Goal: Task Accomplishment & Management: Use online tool/utility

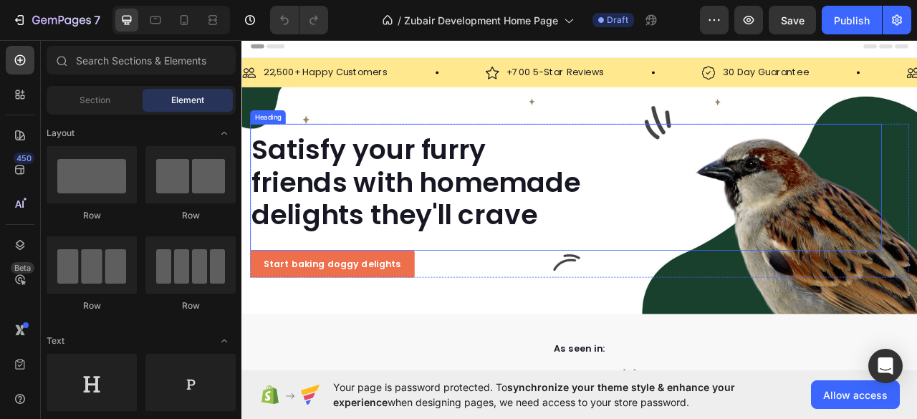
click at [383, 232] on h2 "Satisfy your furry friends with homemade delights they'll crave" at bounding box center [654, 222] width 804 height 127
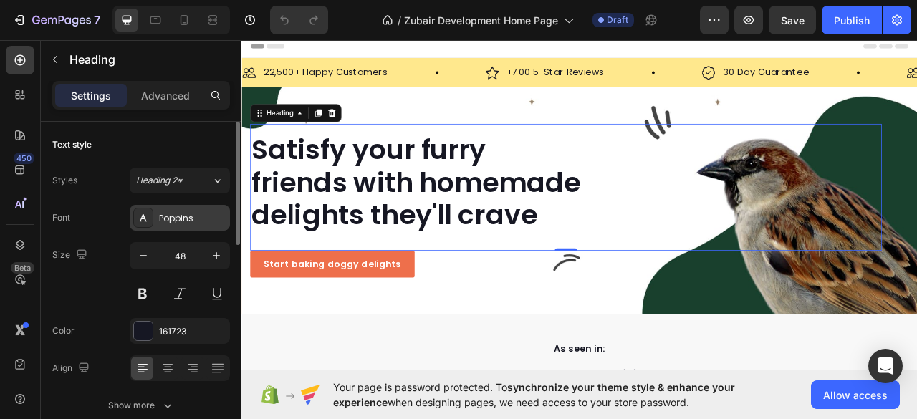
click at [181, 219] on div "Poppins" at bounding box center [192, 218] width 67 height 13
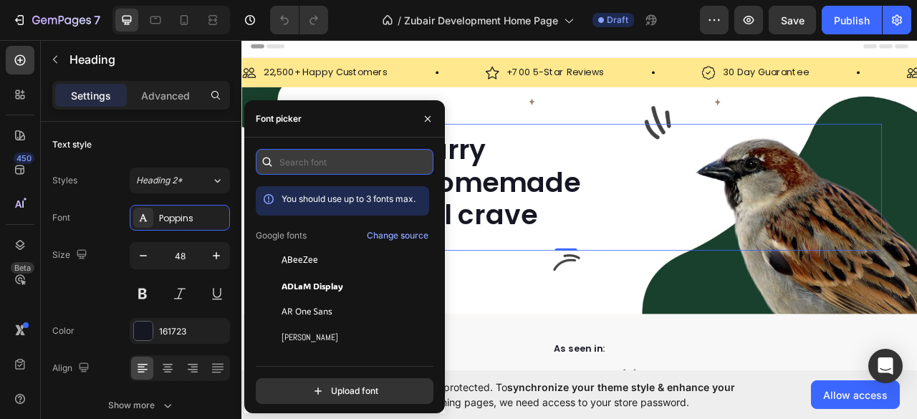
click at [296, 155] on input "text" at bounding box center [345, 162] width 178 height 26
paste input "katerinaalt-black"
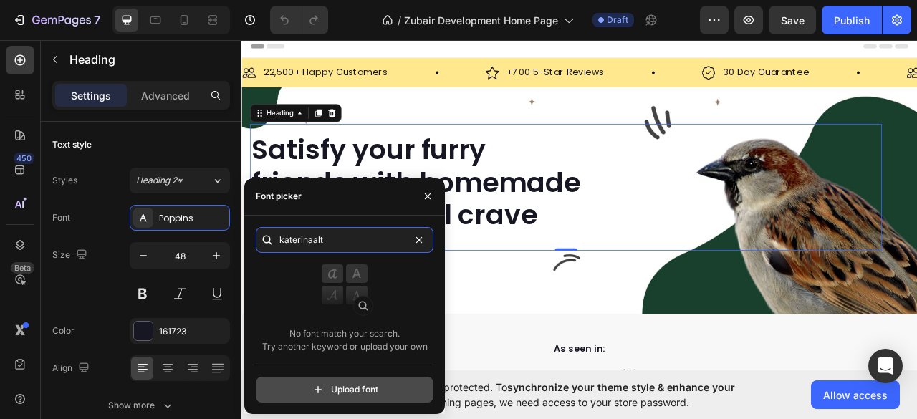
type input "katerinaalt"
click at [344, 391] on input "file" at bounding box center [375, 390] width 358 height 24
type input "C:\fakepath\KaterinaAlt-Regular.ttf"
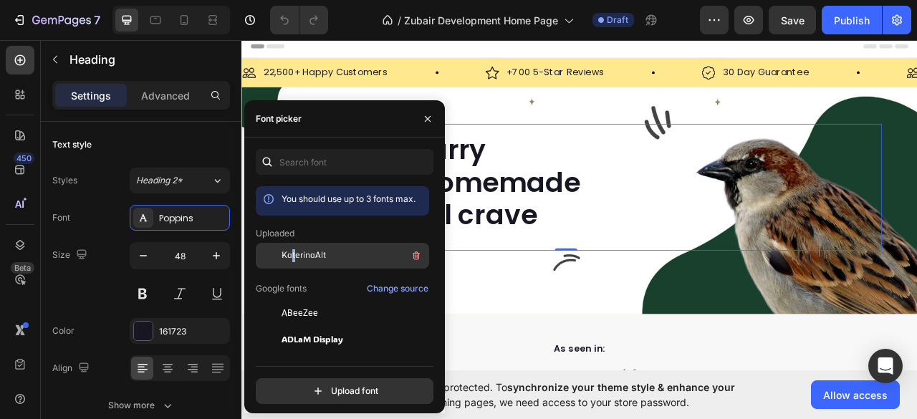
click at [294, 252] on span "KaterinaAlt" at bounding box center [304, 255] width 44 height 13
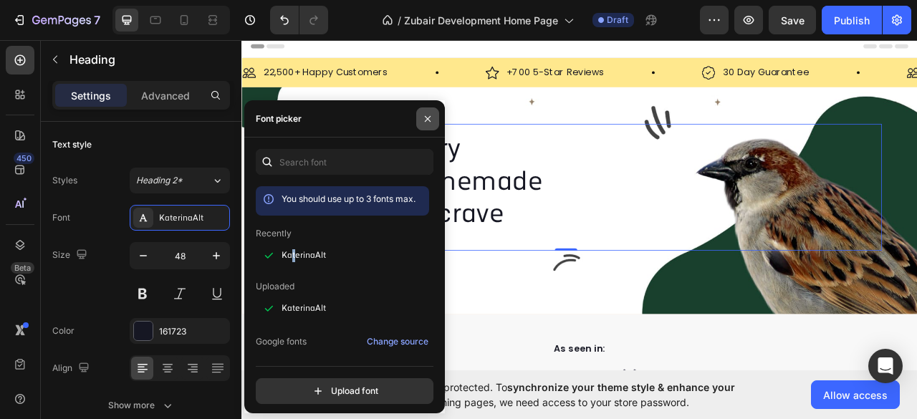
click at [428, 122] on icon "button" at bounding box center [427, 118] width 11 height 11
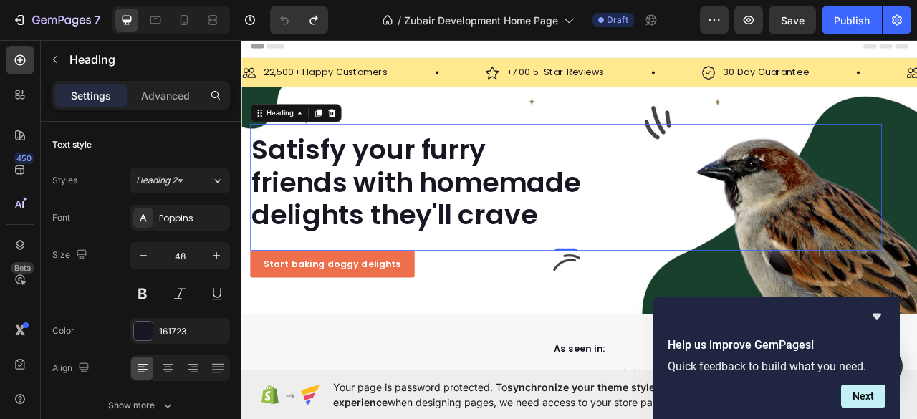
click at [395, 215] on h2 "Satisfy your furry friends with homemade delights they'll crave" at bounding box center [654, 222] width 804 height 127
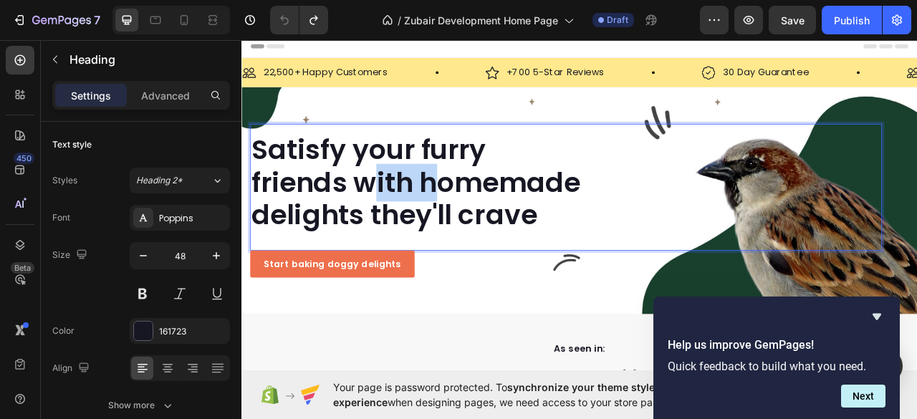
click at [395, 215] on p "Satisfy your furry friends with homemade delights they'll crave" at bounding box center [654, 222] width 801 height 124
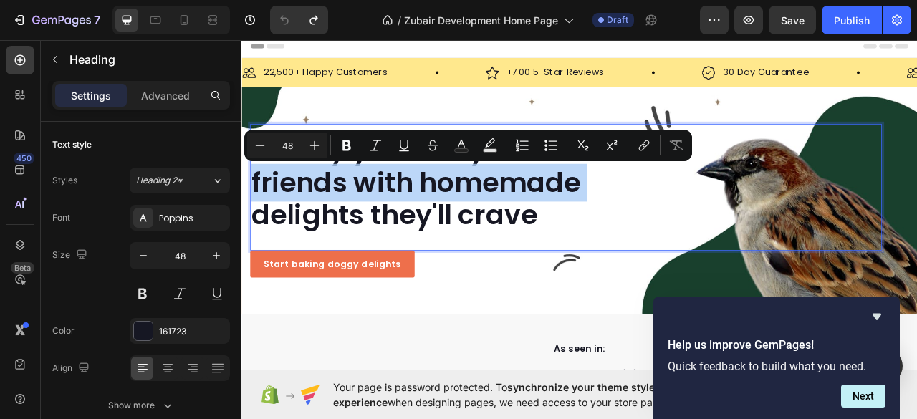
click at [395, 215] on p "Satisfy your furry friends with homemade delights they'll crave" at bounding box center [654, 222] width 801 height 124
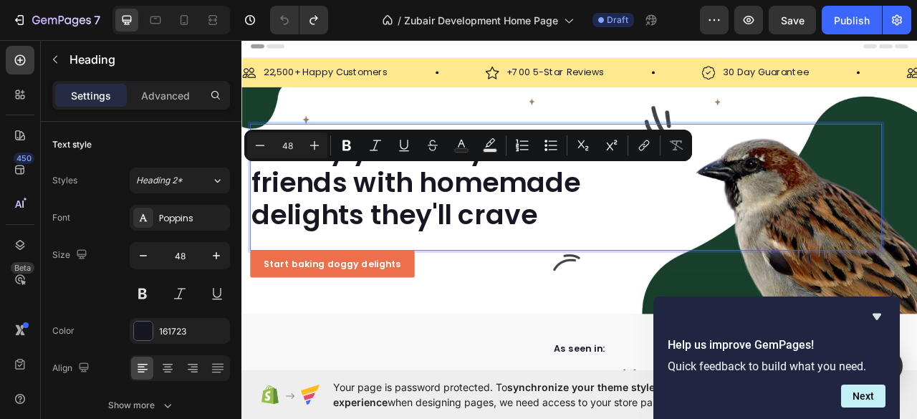
click at [393, 246] on p "Satisfy your furry friends with homemade delights they'll crave" at bounding box center [654, 222] width 801 height 124
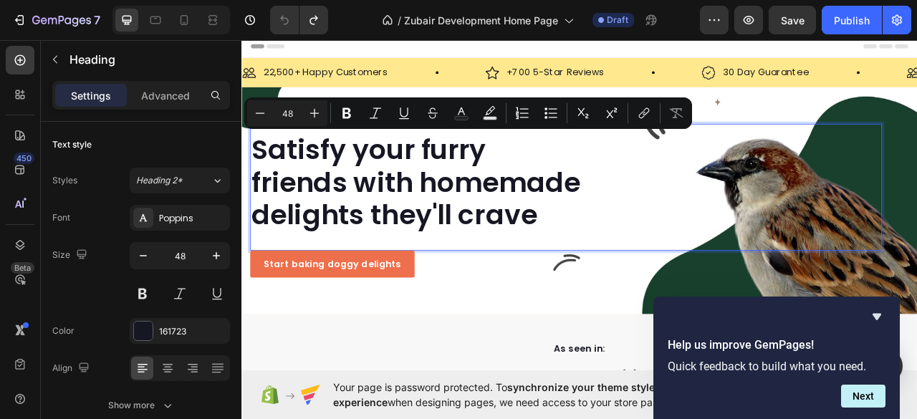
drag, startPoint x: 655, startPoint y: 268, endPoint x: 239, endPoint y: 189, distance: 423.6
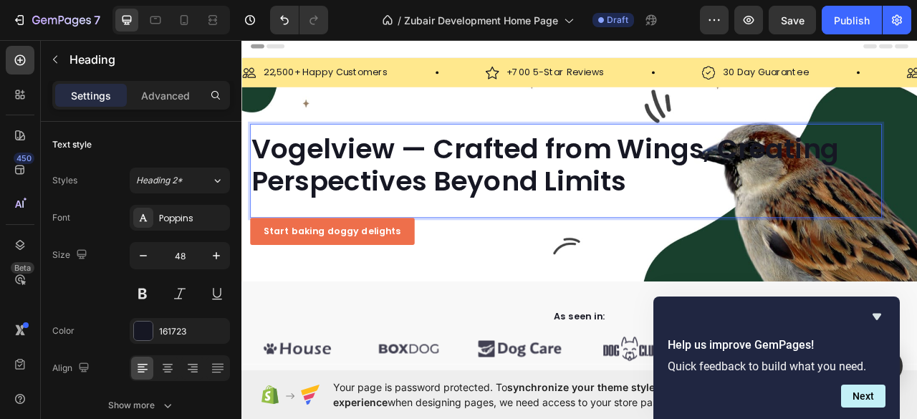
click at [471, 181] on p "Vogelview — Crafted from Wings, Creating Perspectives Beyond Limits" at bounding box center [654, 200] width 801 height 82
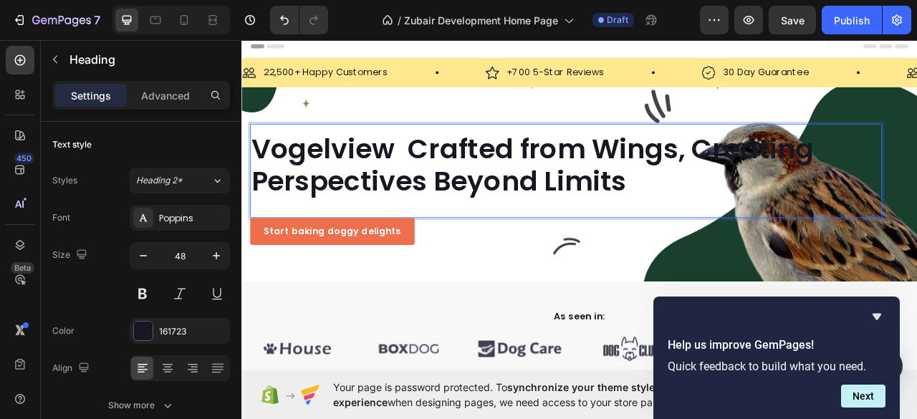
scroll to position [0, 0]
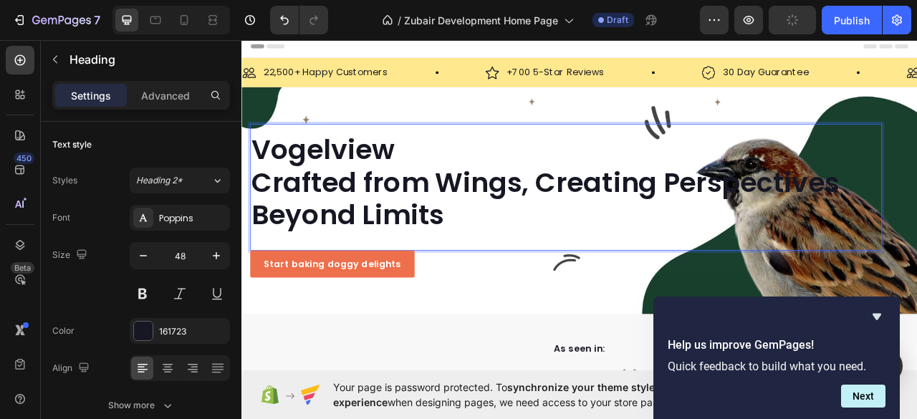
click at [371, 183] on p "Vogelview Crafted from Wings, Creating Perspectives Beyond Limits" at bounding box center [654, 222] width 801 height 124
click at [605, 234] on p "Vogelview Crafted from Wings, Creating Perspectives Beyond Limits" at bounding box center [654, 222] width 801 height 124
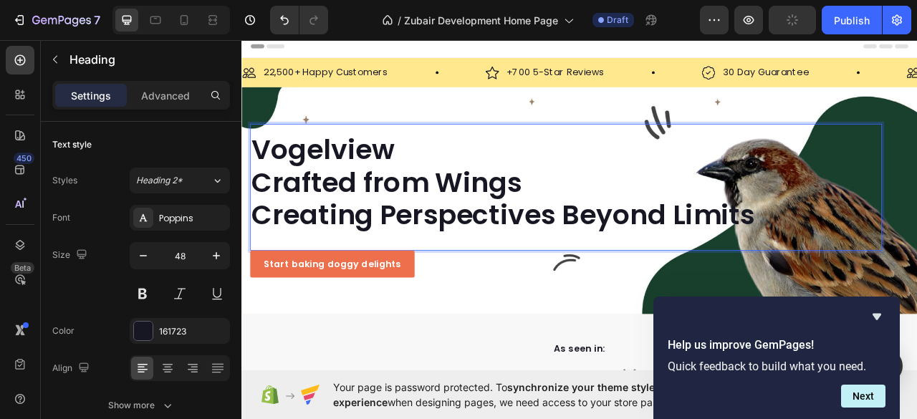
click at [654, 271] on p "Vogelview Crafted from Wings Creating Perspectives Beyond Limits" at bounding box center [654, 222] width 801 height 124
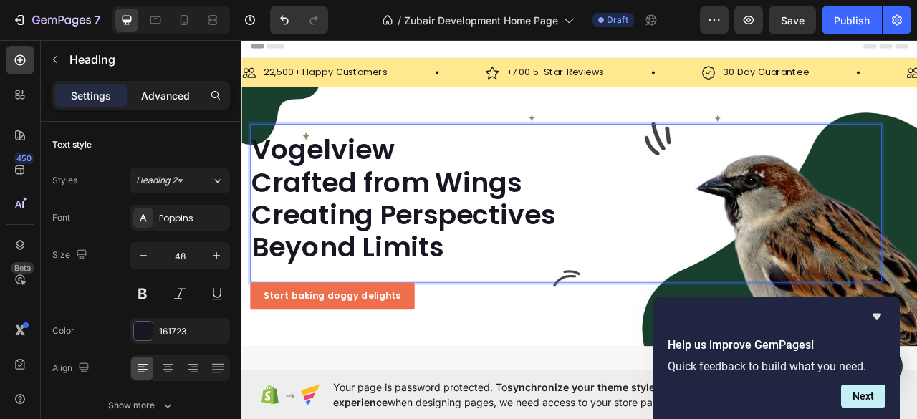
click at [163, 95] on p "Advanced" at bounding box center [165, 95] width 49 height 15
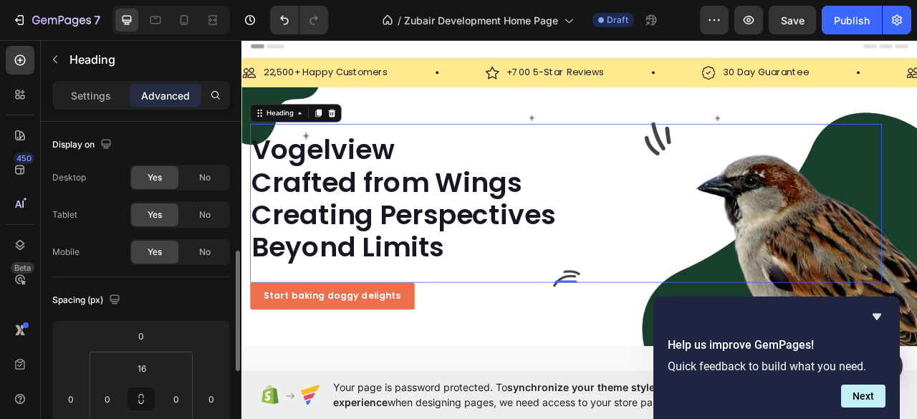
scroll to position [95, 0]
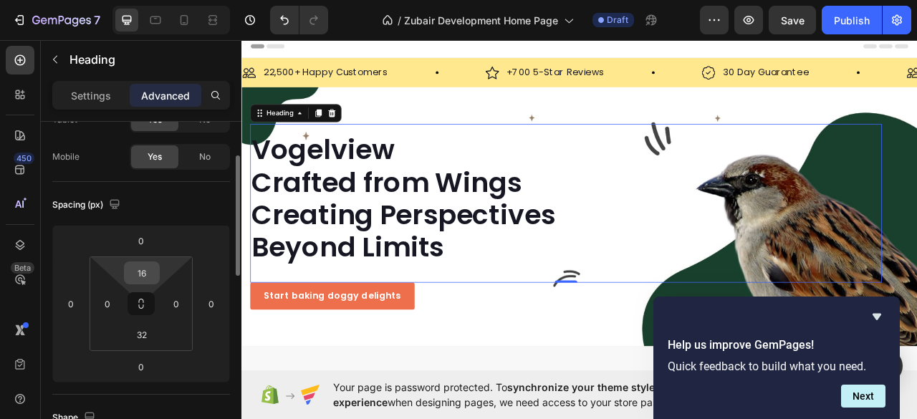
click at [146, 271] on input "16" at bounding box center [142, 272] width 29 height 21
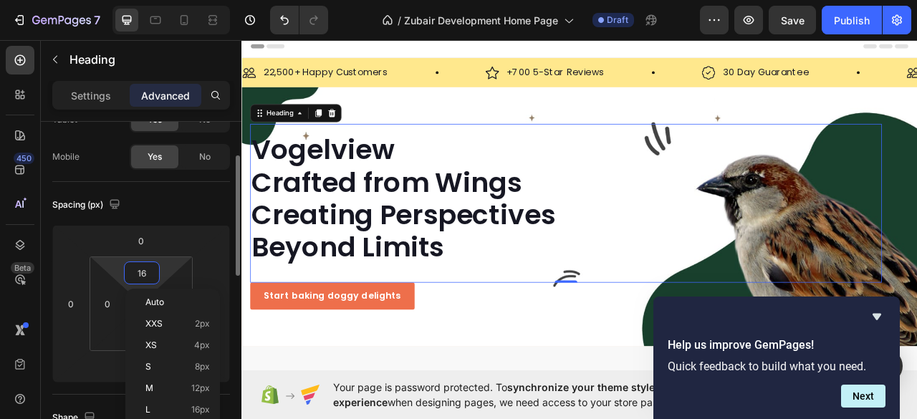
click at [143, 272] on input "16" at bounding box center [142, 272] width 29 height 21
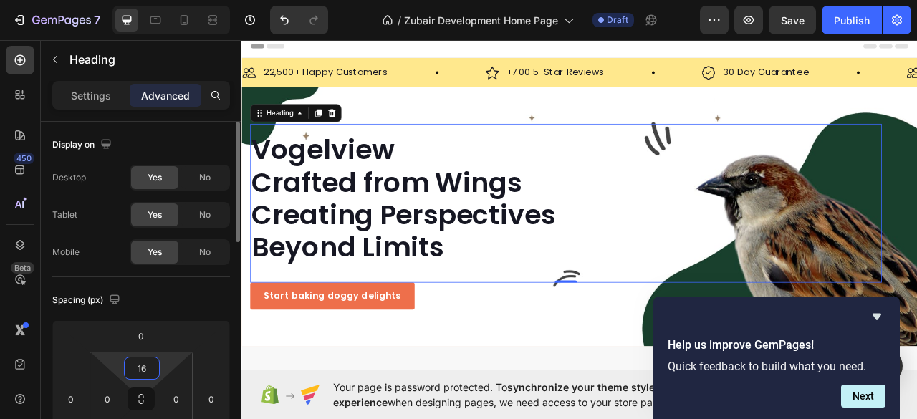
click at [145, 371] on input "16" at bounding box center [142, 367] width 29 height 21
type input "1"
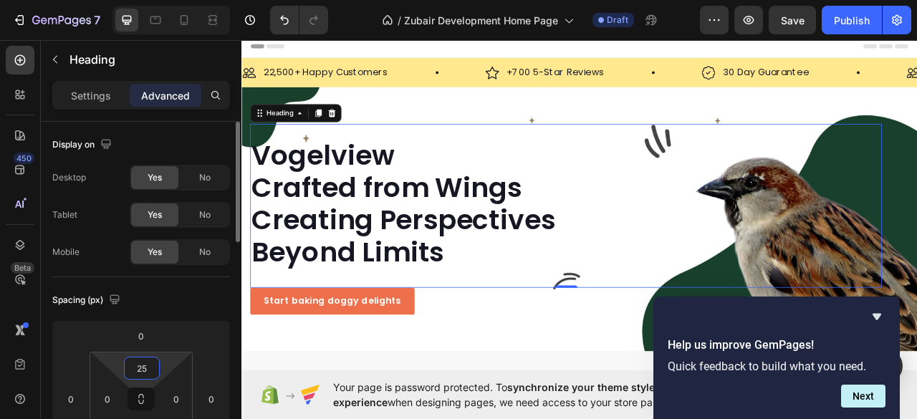
type input "2"
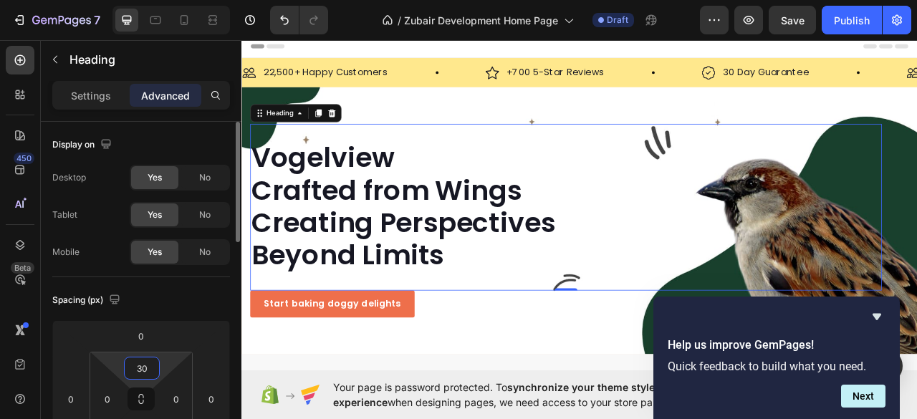
type input "3"
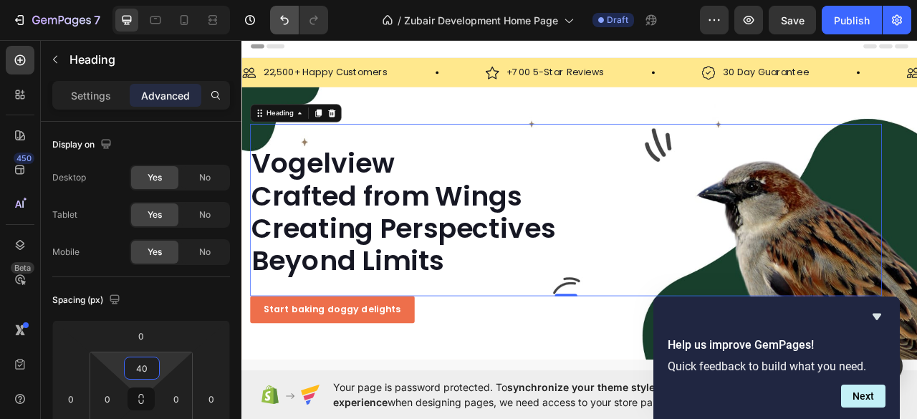
type input "40"
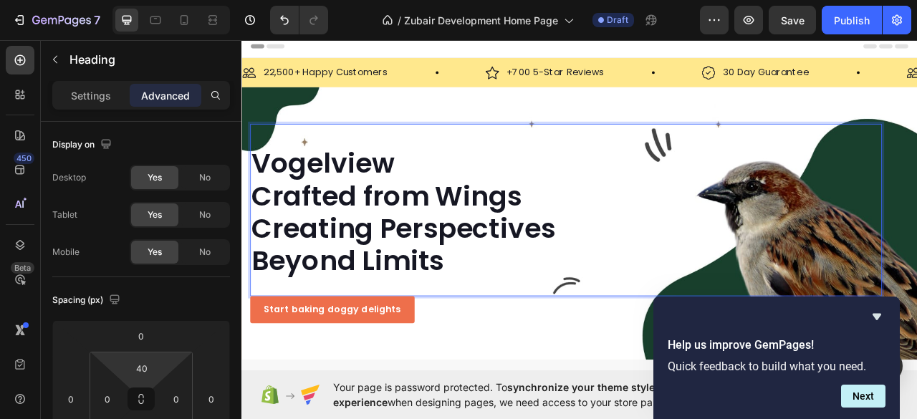
click at [363, 193] on p "Vogelview Crafted from Wings Creating Perspectives Beyond Limits" at bounding box center [654, 260] width 801 height 165
click at [365, 196] on p "Vogelview Crafted from Wings Creating Perspectives Beyond Limits" at bounding box center [654, 260] width 801 height 165
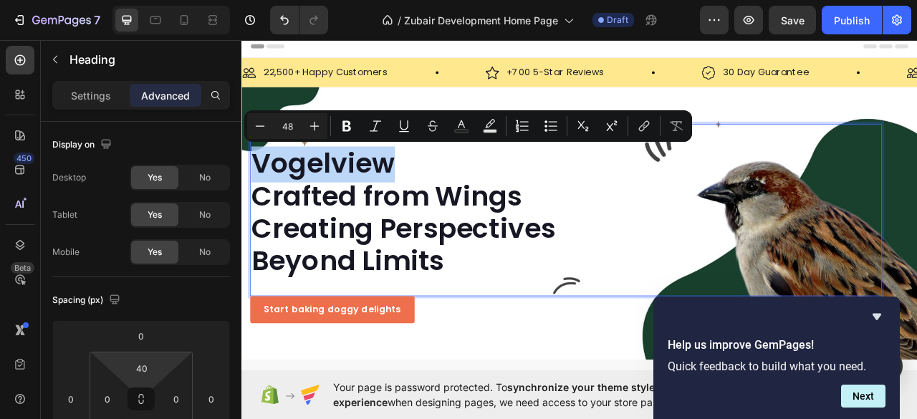
drag, startPoint x: 446, startPoint y: 203, endPoint x: 262, endPoint y: 189, distance: 183.9
click at [262, 189] on p "Vogelview Crafted from Wings Creating Perspectives Beyond Limits" at bounding box center [654, 260] width 801 height 165
click at [347, 132] on icon "Editor contextual toolbar" at bounding box center [347, 126] width 14 height 14
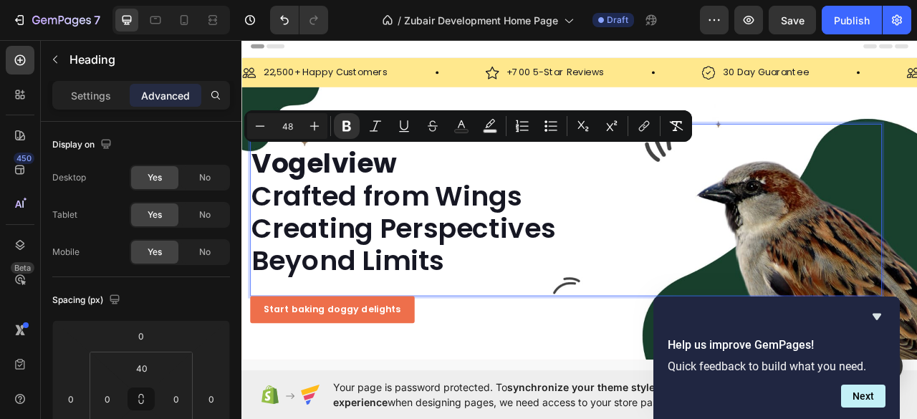
click at [380, 192] on strong "Vogelview" at bounding box center [347, 198] width 186 height 48
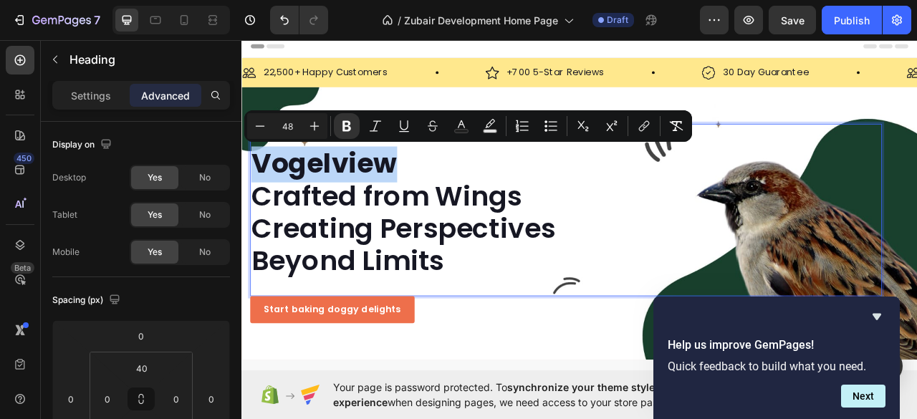
drag, startPoint x: 443, startPoint y: 203, endPoint x: 263, endPoint y: 202, distance: 180.5
click at [263, 202] on p "Vogelview Crafted from Wings Creating Perspectives Beyond Limits" at bounding box center [654, 260] width 801 height 165
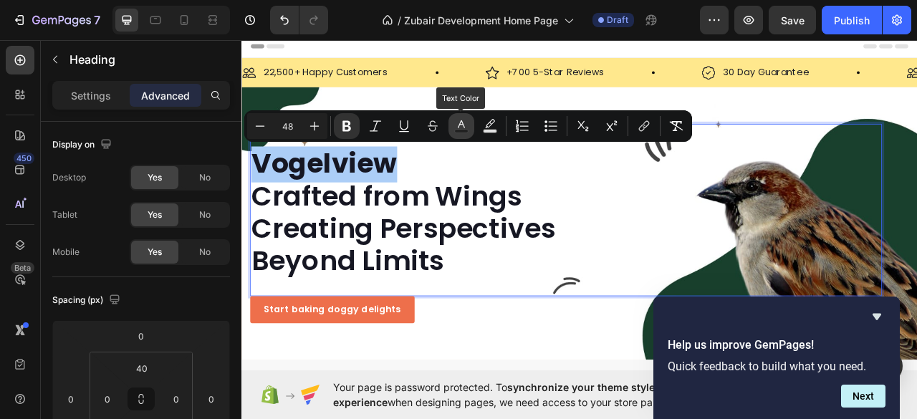
click at [461, 131] on rect "Editor contextual toolbar" at bounding box center [462, 132] width 14 height 4
type input "161723"
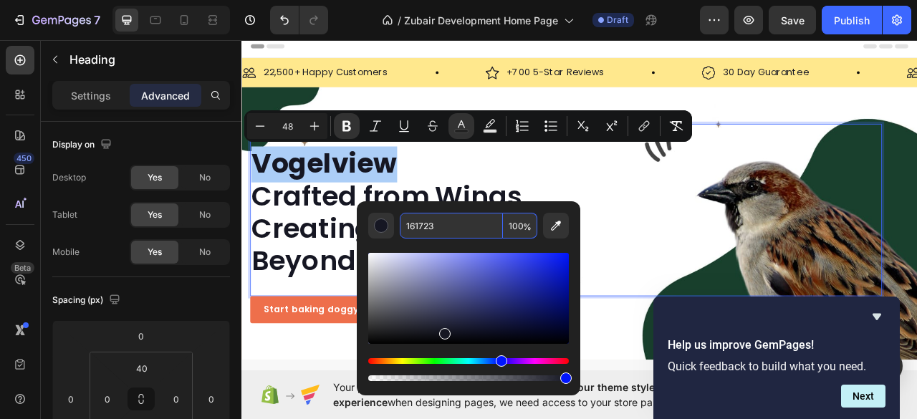
click at [414, 226] on input "161723" at bounding box center [451, 226] width 103 height 26
paste input "rgb(221, 215, 194)"
type input "DDD7C2"
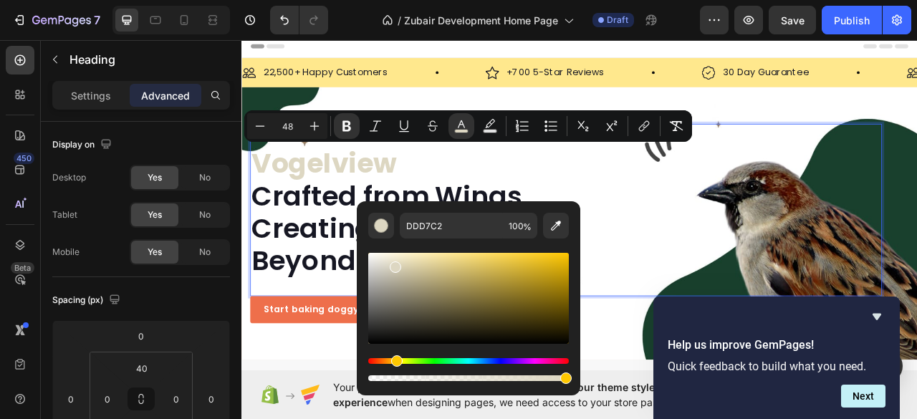
click at [484, 198] on p "Vogelview Crafted from Wings Creating Perspectives Beyond Limits" at bounding box center [654, 260] width 801 height 165
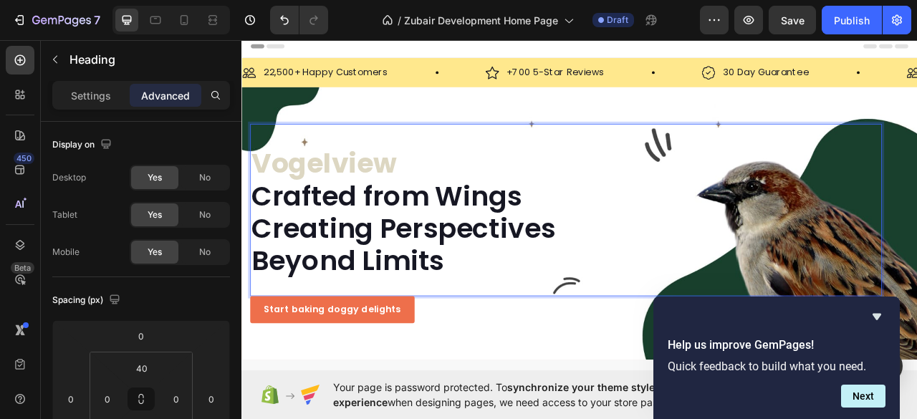
click at [375, 196] on strong "Vogelview" at bounding box center [347, 198] width 186 height 48
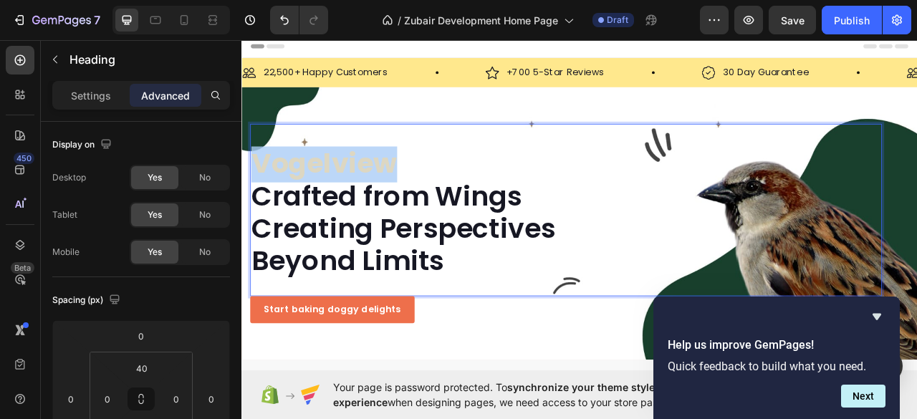
click at [375, 196] on strong "Vogelview" at bounding box center [347, 198] width 186 height 48
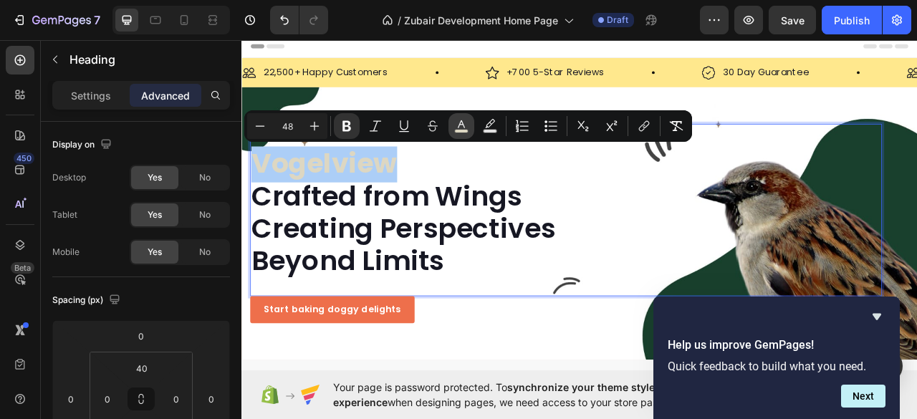
click at [458, 128] on icon "Editor contextual toolbar" at bounding box center [461, 126] width 14 height 14
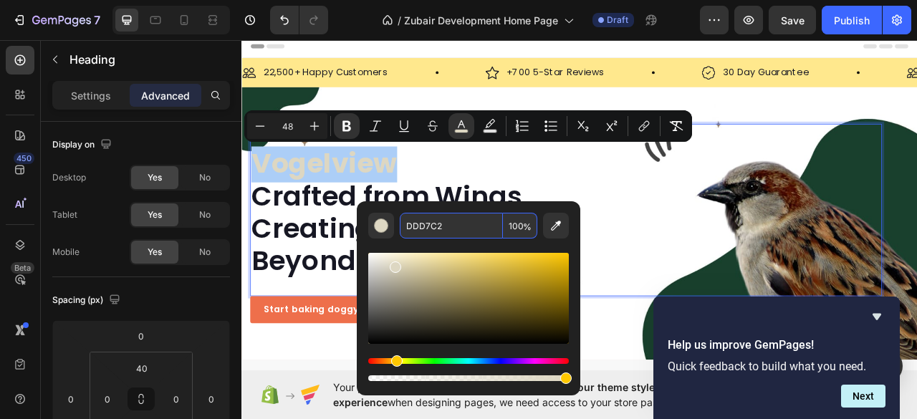
click at [422, 226] on input "DDD7C2" at bounding box center [451, 226] width 103 height 26
paste input "rgb(24, 64, 44)"
type input "18402C"
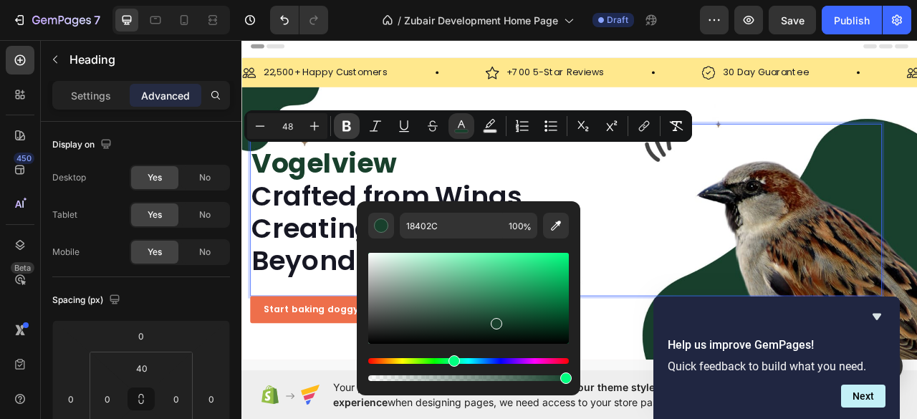
click at [347, 125] on icon "Editor contextual toolbar" at bounding box center [346, 126] width 9 height 11
click at [362, 200] on span "Vogelview" at bounding box center [345, 198] width 183 height 48
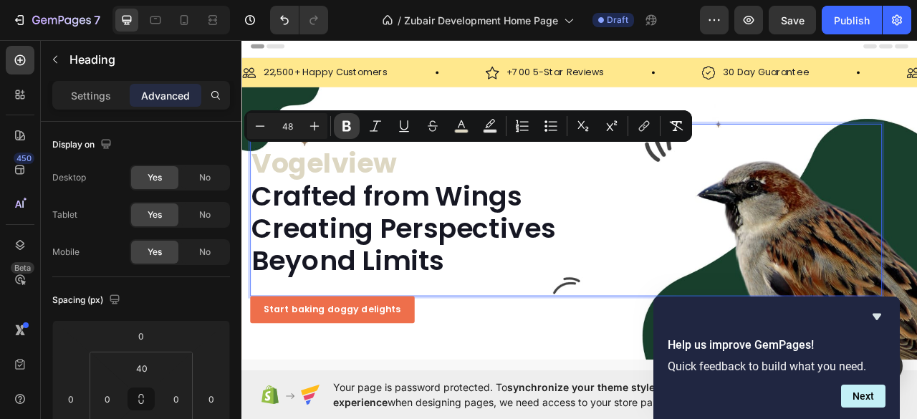
click at [348, 122] on icon "Editor contextual toolbar" at bounding box center [346, 126] width 9 height 11
click at [459, 204] on p "Vogelview Crafted from Wings Creating Perspectives Beyond Limits" at bounding box center [654, 260] width 801 height 165
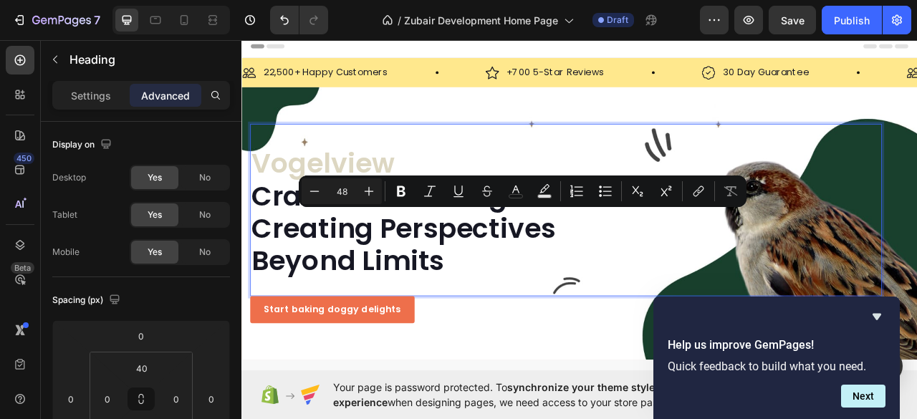
drag, startPoint x: 430, startPoint y: 283, endPoint x: 650, endPoint y: 278, distance: 220.7
click at [650, 278] on p "Vogelview Crafted from Wings Creating Perspectives Beyond Limits" at bounding box center [654, 260] width 801 height 165
click at [522, 196] on rect "Editor contextual toolbar" at bounding box center [516, 197] width 14 height 4
type input "161723"
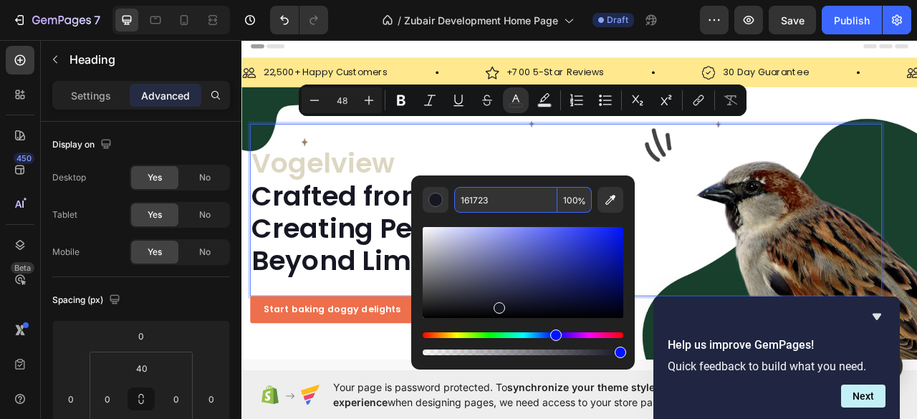
scroll to position [191, 0]
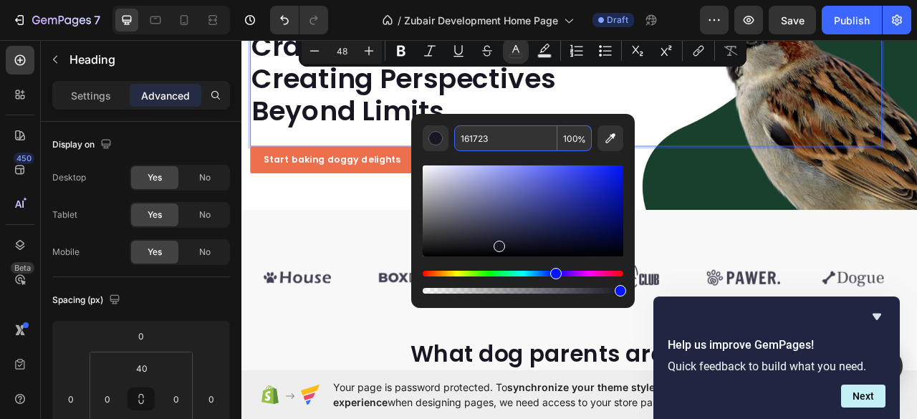
click at [473, 141] on input "161723" at bounding box center [505, 138] width 103 height 26
paste input "rgb(221, 215, 194)"
type input "DDD7C2"
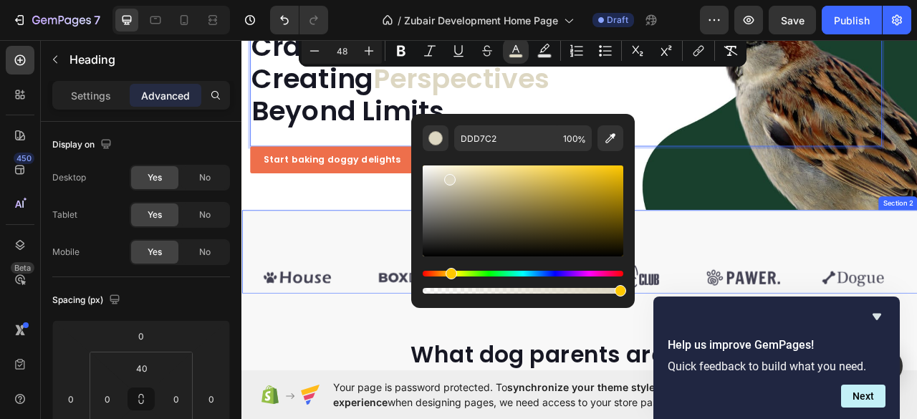
click at [340, 268] on div "As seen in: Text block Image Image Image Image Image Image Carousel Row Section…" at bounding box center [671, 309] width 860 height 105
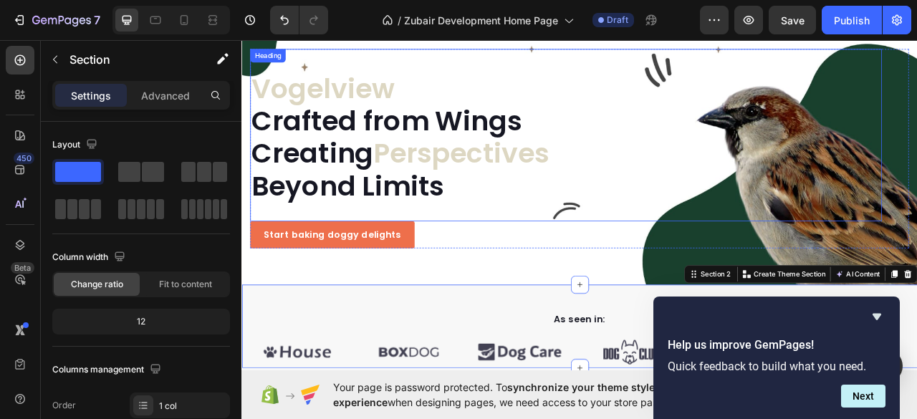
scroll to position [0, 0]
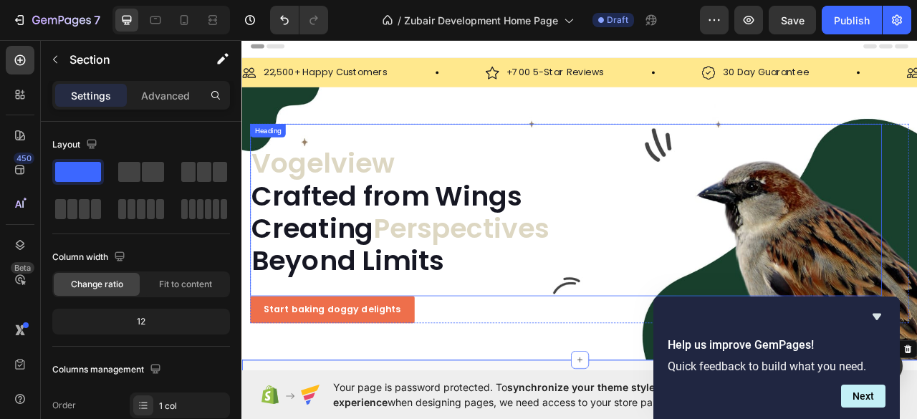
click at [365, 330] on p "⁠⁠⁠⁠⁠⁠⁠ Vogelview Crafted from Wings Creating Perspectives Beyond Limits" at bounding box center [654, 260] width 801 height 165
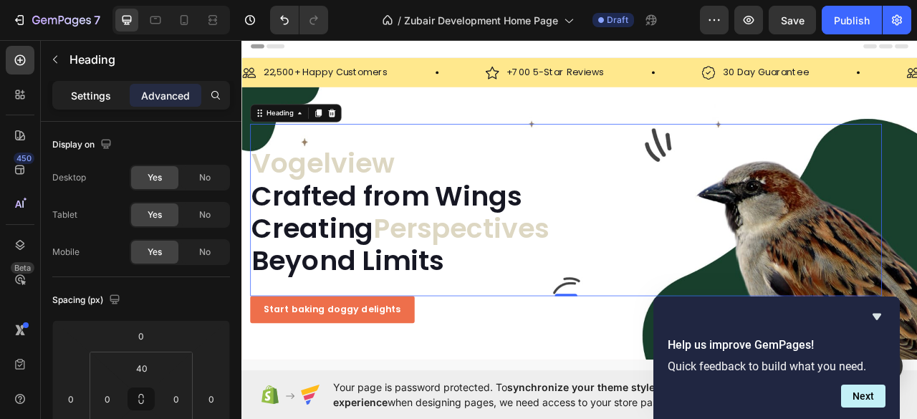
click at [80, 101] on p "Settings" at bounding box center [91, 95] width 40 height 15
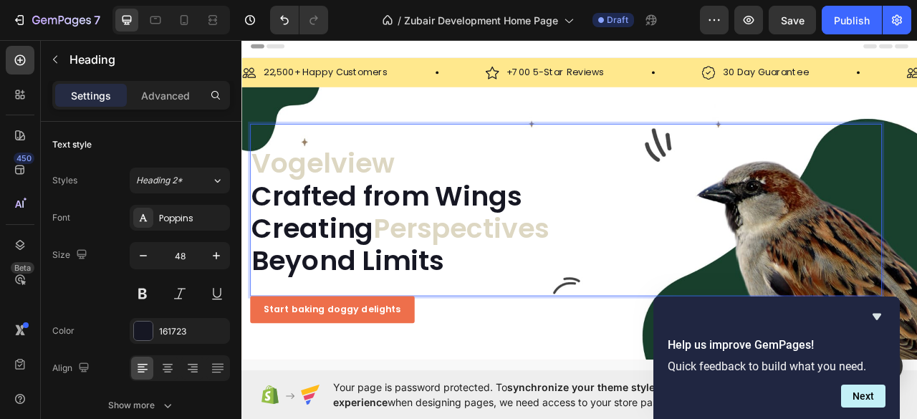
click at [514, 324] on p "Vogelview Crafted from Wings Creating Perspectives Beyond Limits" at bounding box center [654, 260] width 801 height 165
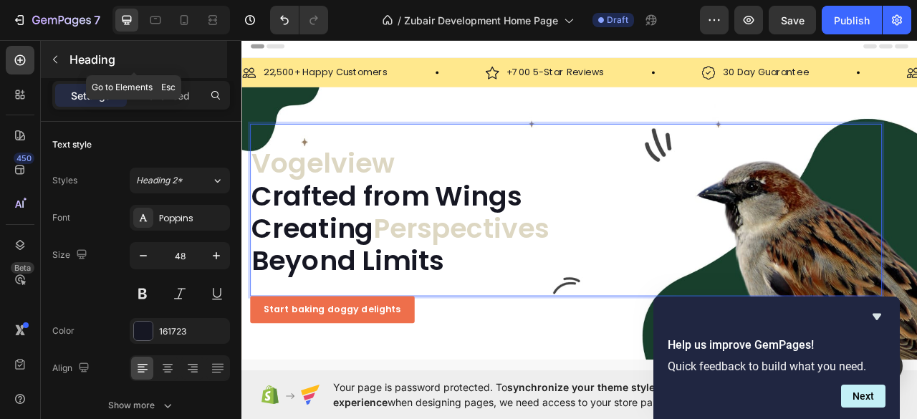
click at [57, 58] on icon "button" at bounding box center [54, 59] width 11 height 11
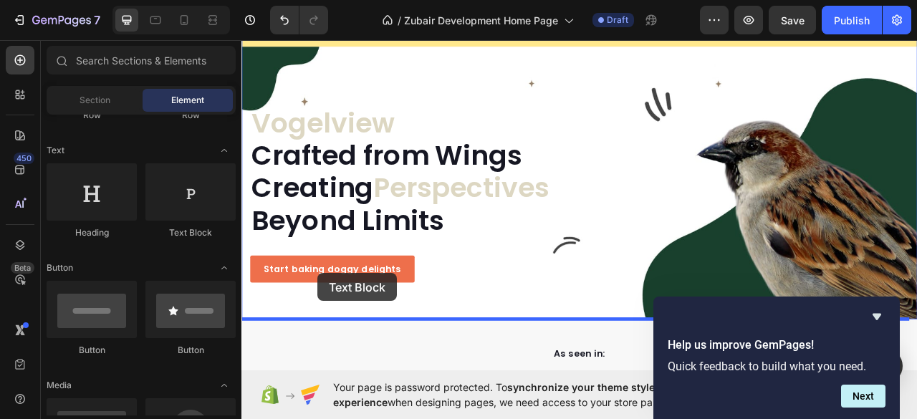
scroll to position [132, 0]
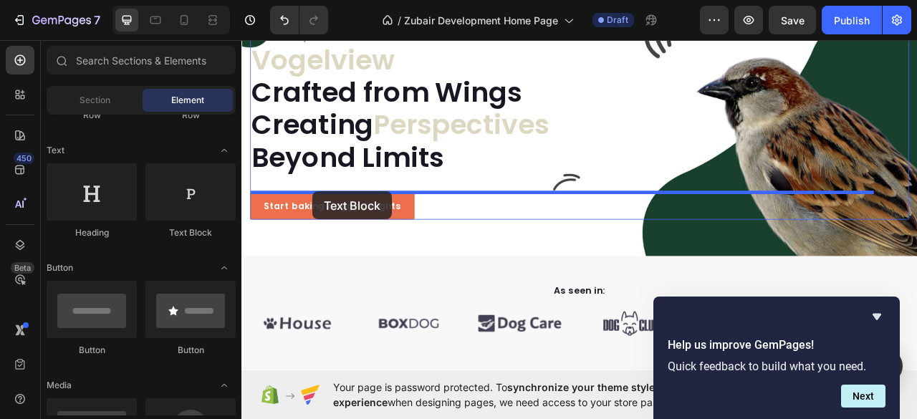
drag, startPoint x: 442, startPoint y: 221, endPoint x: 332, endPoint y: 234, distance: 111.0
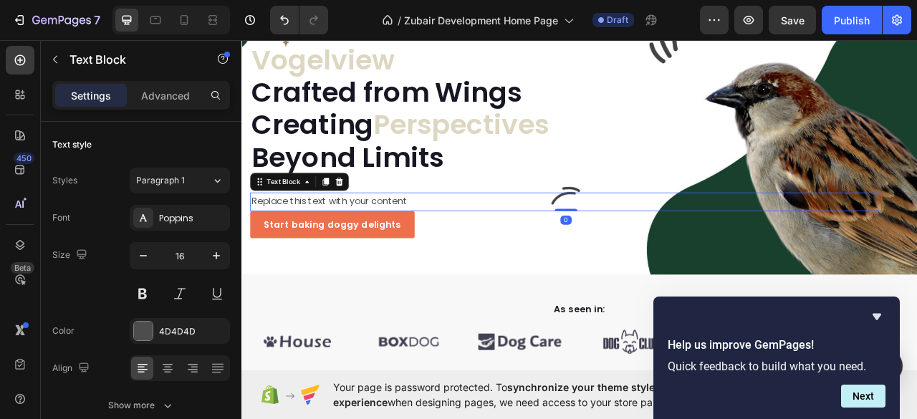
click at [325, 237] on div "Replace this text with your content" at bounding box center [654, 247] width 804 height 24
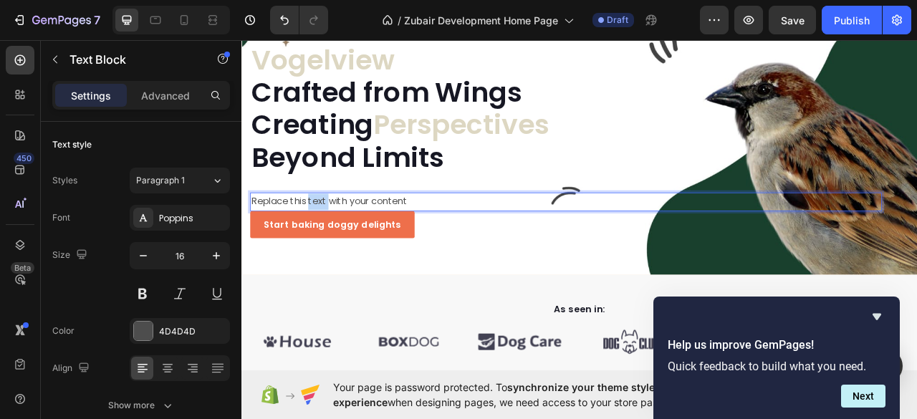
click at [325, 237] on p "Replace this text with your content" at bounding box center [654, 246] width 801 height 21
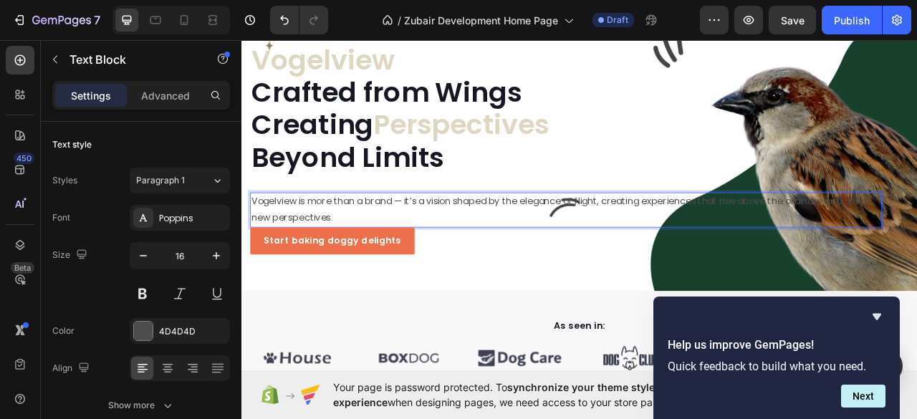
click at [658, 248] on p "Vogelview is more than a brand — it’s a vision shaped by the elegance of flight…" at bounding box center [654, 257] width 801 height 42
click at [563, 249] on p "Vogelview is more than a brand — it’s a vision shaped by the elegance of flight…" at bounding box center [654, 257] width 801 height 42
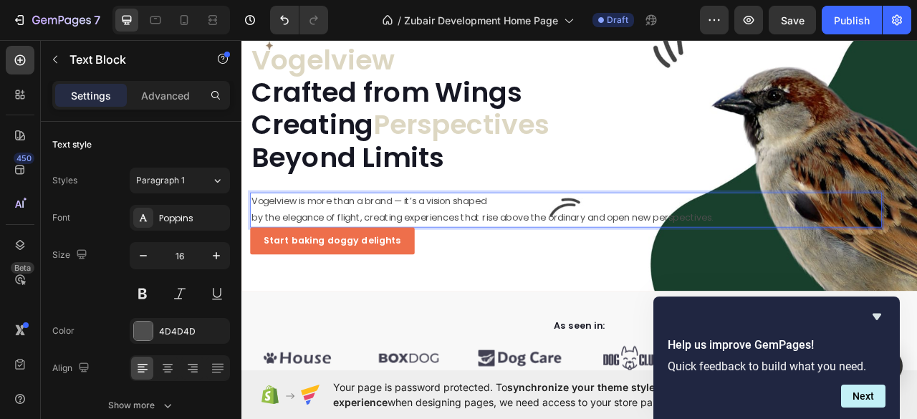
click at [448, 247] on p "Vogelview is more than a brand — it’s a vision shaped" at bounding box center [654, 246] width 801 height 21
click at [607, 268] on p "by the elegance of flight, creating experiences that rise above the ordinary an…" at bounding box center [654, 267] width 801 height 21
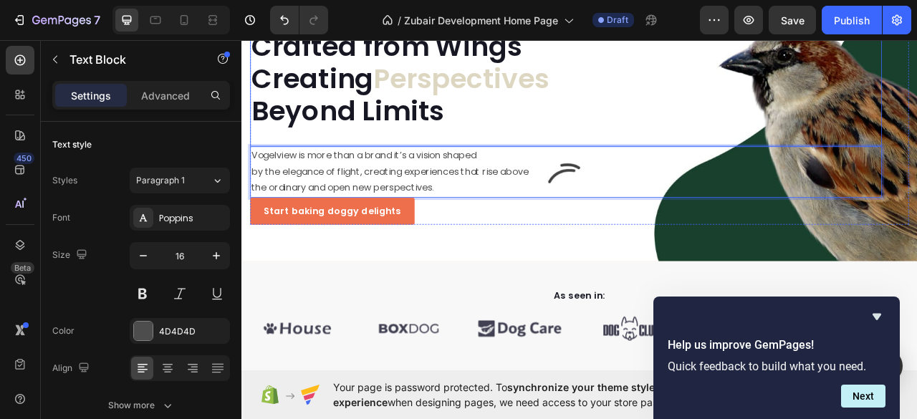
scroll to position [95, 0]
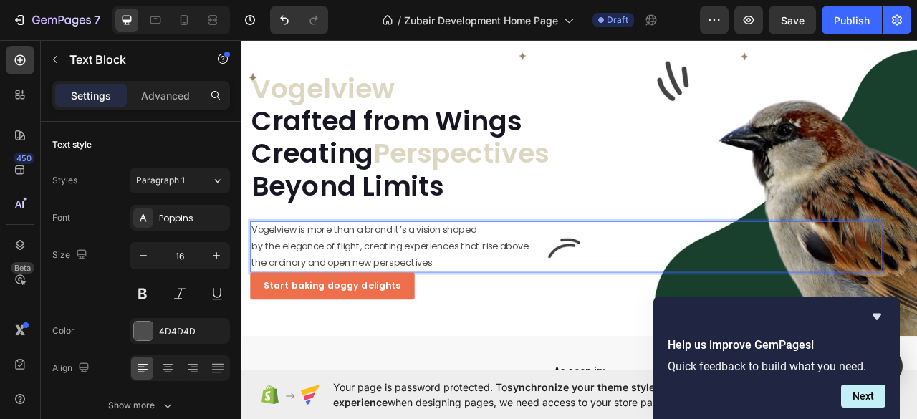
click at [292, 287] on p "Vogelview is more than a brand it’s a vision shaped" at bounding box center [654, 283] width 801 height 21
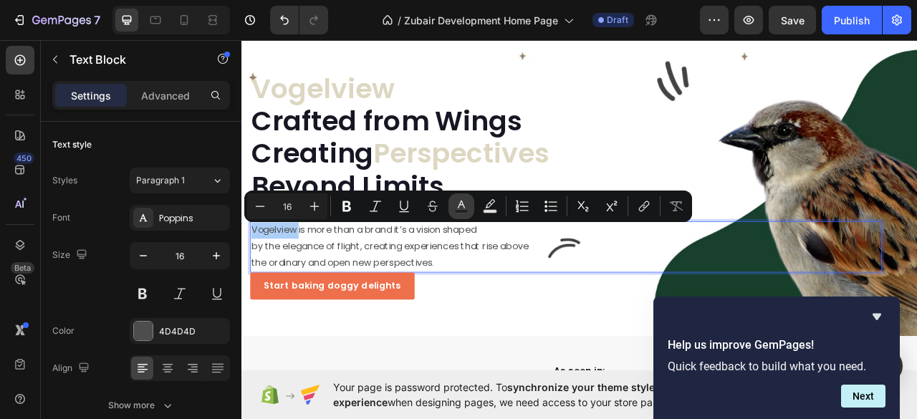
click at [466, 214] on button "Text Color" at bounding box center [461, 206] width 26 height 26
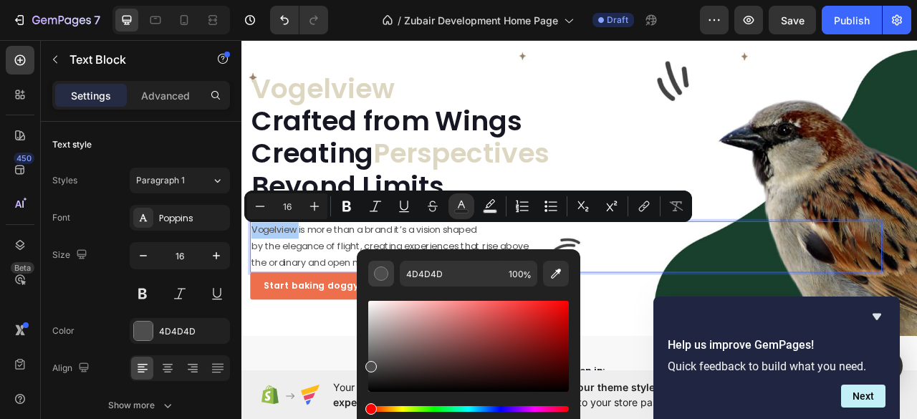
click at [380, 274] on div "Editor contextual toolbar" at bounding box center [381, 273] width 14 height 14
click at [434, 271] on input "4D4D4D" at bounding box center [451, 274] width 103 height 26
paste input "rgb(221, 215, 194)"
type input "4D4D4rgb(221, 215, 194)D"
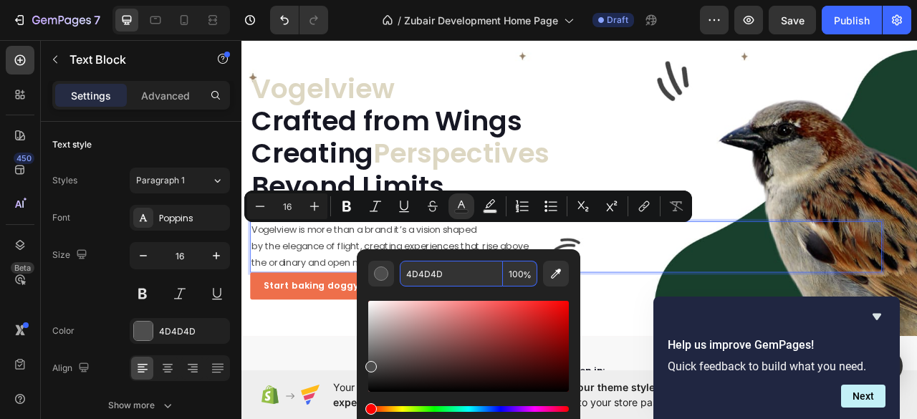
scroll to position [0, 0]
click at [704, 322] on p "the ordinary and open new perspectives." at bounding box center [654, 324] width 801 height 21
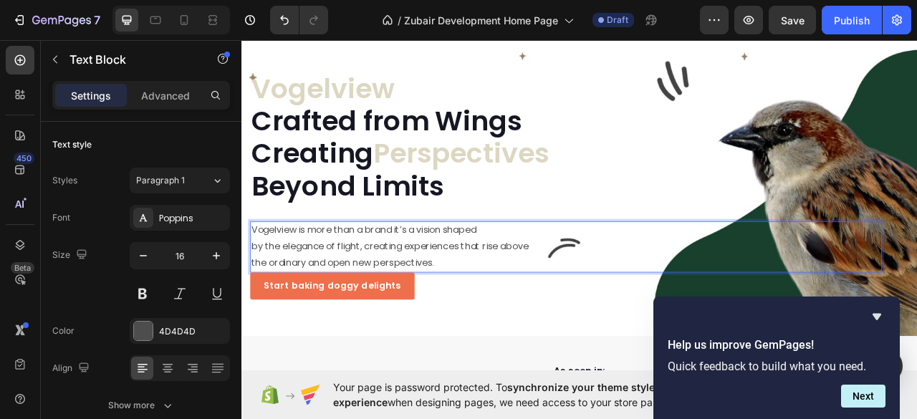
click at [289, 284] on p "Vogelview is more than a brand it’s a vision shaped" at bounding box center [654, 283] width 801 height 21
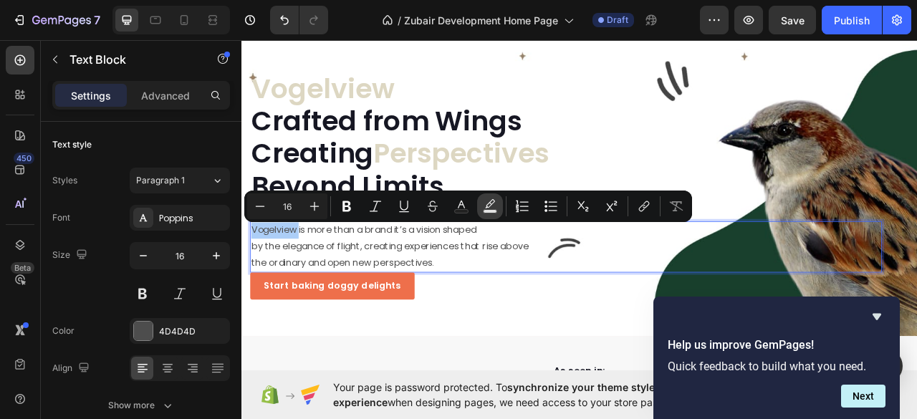
click at [484, 211] on rect "Editor contextual toolbar" at bounding box center [491, 212] width 14 height 4
type input "000000"
type input "77"
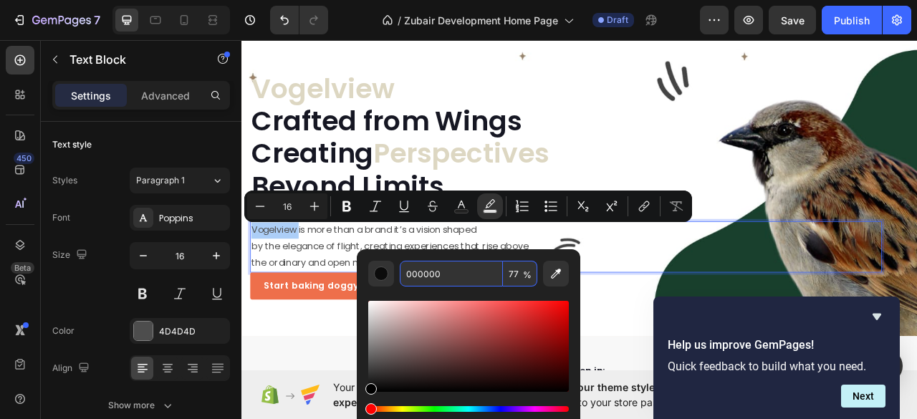
click at [411, 274] on input "000000" at bounding box center [451, 274] width 103 height 26
paste input "rgb(221, 215, 194)"
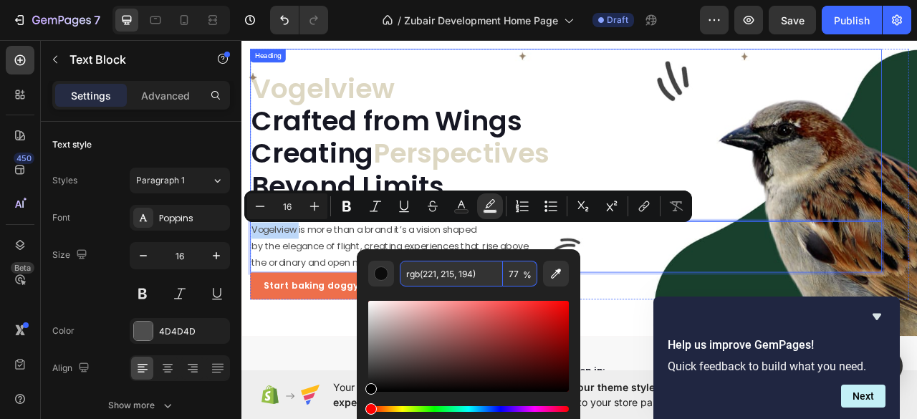
type input "DDD7C2"
type input "100"
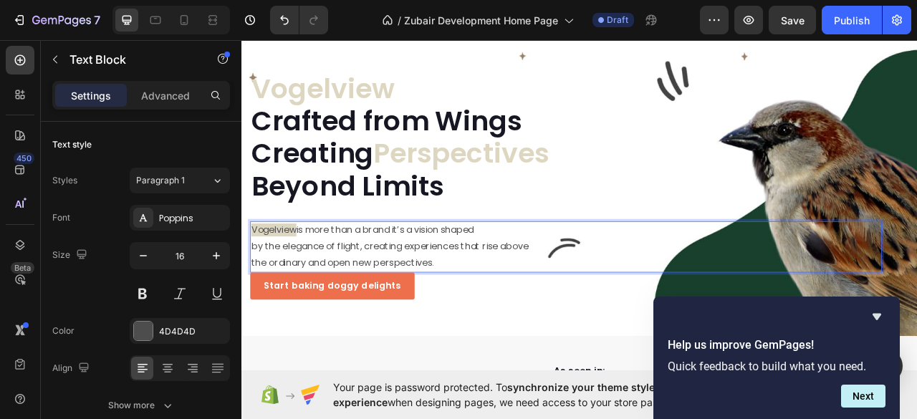
click at [718, 312] on p "by the elegance of flight, creating experiences that rise above" at bounding box center [654, 304] width 801 height 21
click at [495, 324] on p "the ordinary and open new perspectives." at bounding box center [654, 324] width 801 height 21
click at [403, 307] on p "by the elegance of flight, creating experiences that rise above" at bounding box center [654, 304] width 801 height 21
click at [395, 309] on p "by the elegance of flight, creating experiences that rise above" at bounding box center [654, 304] width 801 height 21
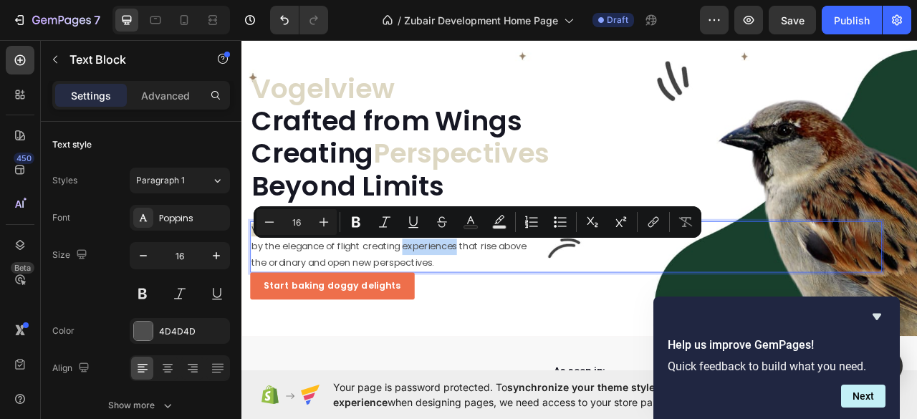
drag, startPoint x: 449, startPoint y: 304, endPoint x: 516, endPoint y: 308, distance: 66.7
click at [516, 308] on p "by the elegance of flight creating experiences that rise above" at bounding box center [654, 304] width 801 height 21
click at [471, 230] on button "Text Color" at bounding box center [471, 222] width 26 height 26
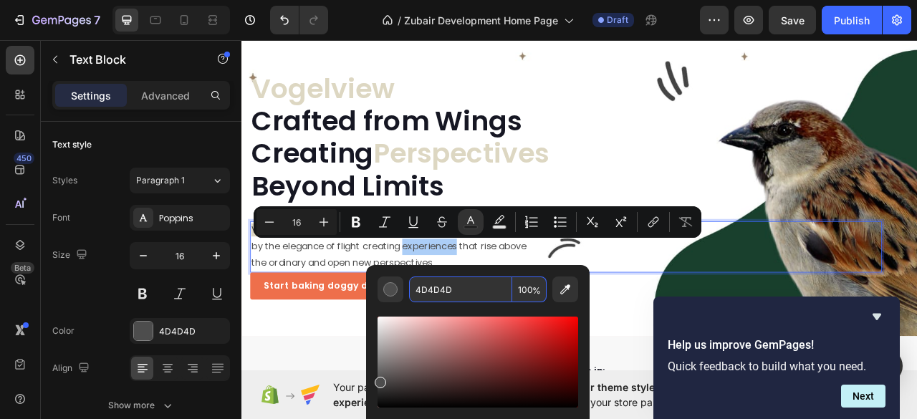
click at [432, 288] on input "4D4D4D" at bounding box center [460, 290] width 103 height 26
paste input "rgb(221, 215, 194)"
type input "DDD7C2"
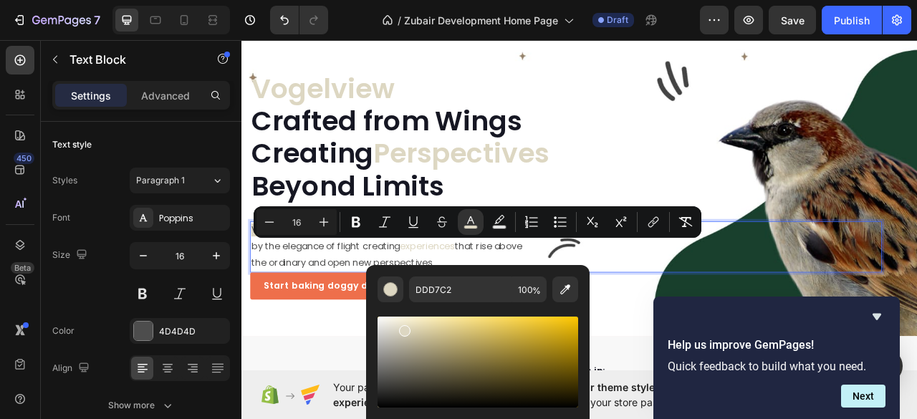
click at [684, 314] on p "the ordinary and open new perspectives." at bounding box center [654, 324] width 801 height 21
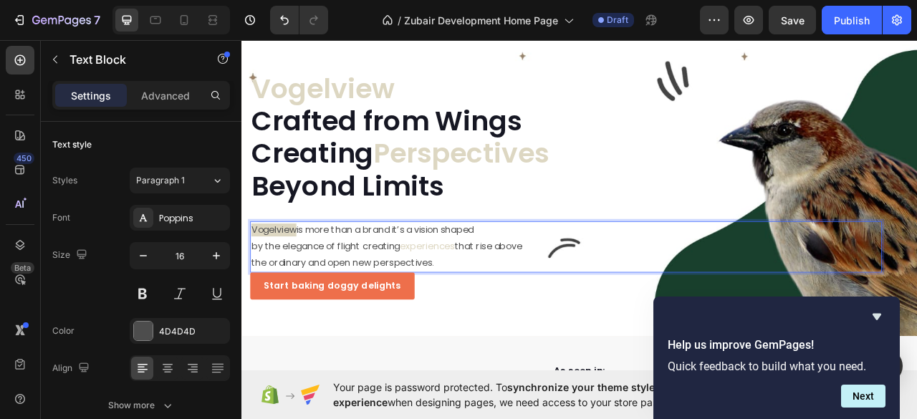
click at [287, 322] on p "the ordinary and open new perspectives." at bounding box center [654, 324] width 801 height 21
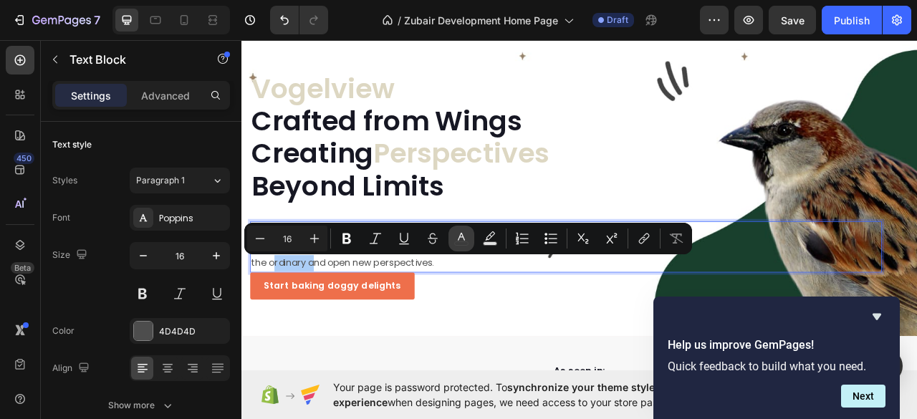
click at [461, 243] on icon "Editor contextual toolbar" at bounding box center [461, 238] width 14 height 14
type input "4D4D4D"
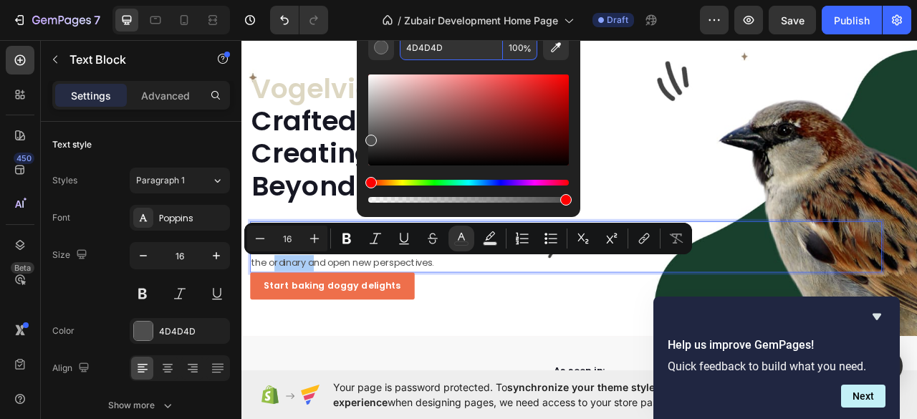
click at [430, 54] on input "4D4D4D" at bounding box center [451, 47] width 103 height 26
paste input "rgb(221, 215, 194)"
type input "DDD7C2"
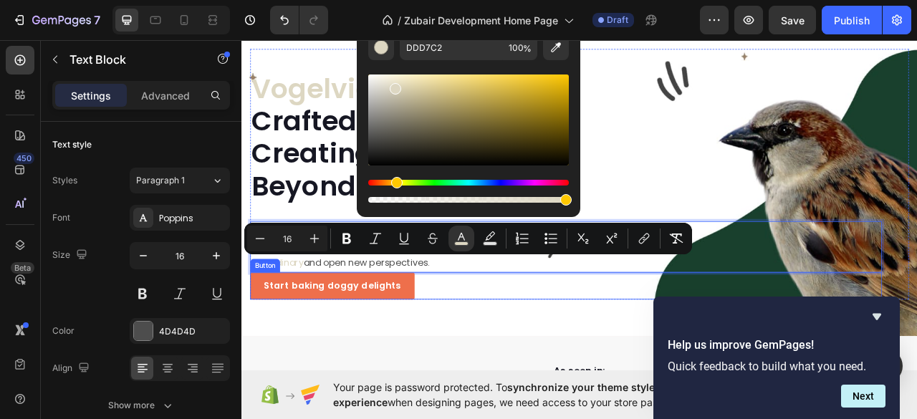
click at [492, 369] on div "Start baking doggy delights Button" at bounding box center [654, 354] width 804 height 34
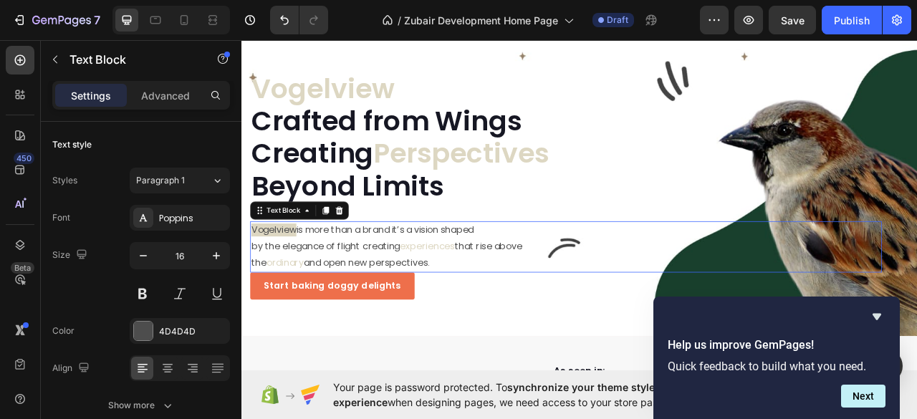
click at [489, 325] on p "the ordinary and open new perspectives." at bounding box center [654, 324] width 801 height 21
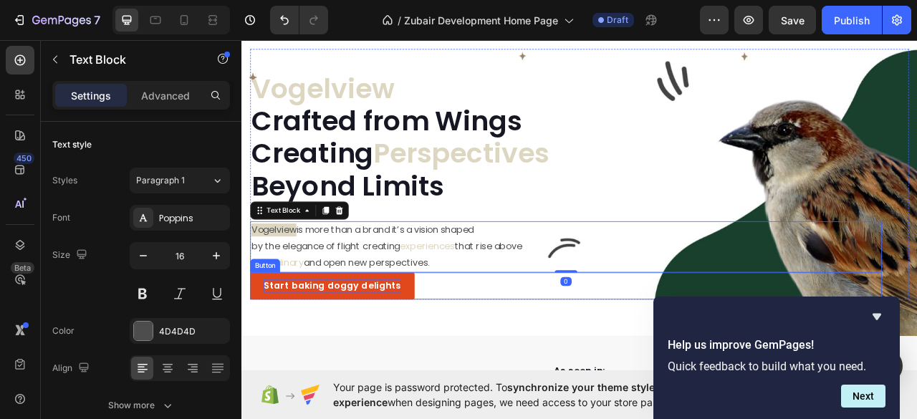
click at [380, 354] on div "Start baking doggy delights" at bounding box center [356, 353] width 175 height 17
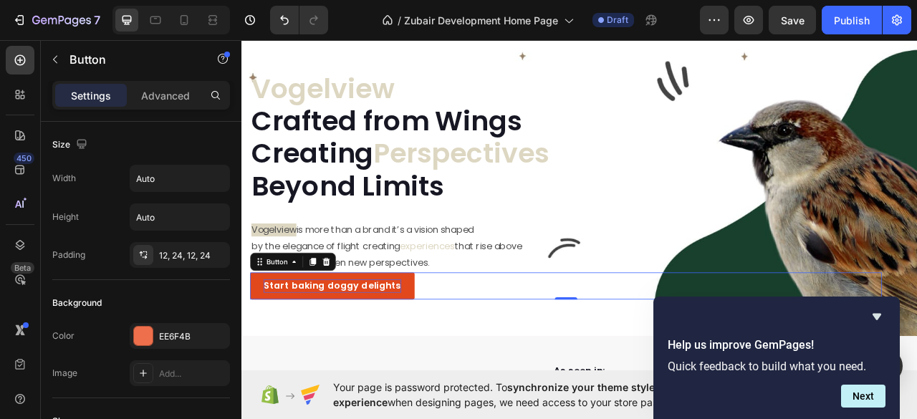
click at [309, 355] on div "Start baking doggy delights" at bounding box center [356, 353] width 175 height 17
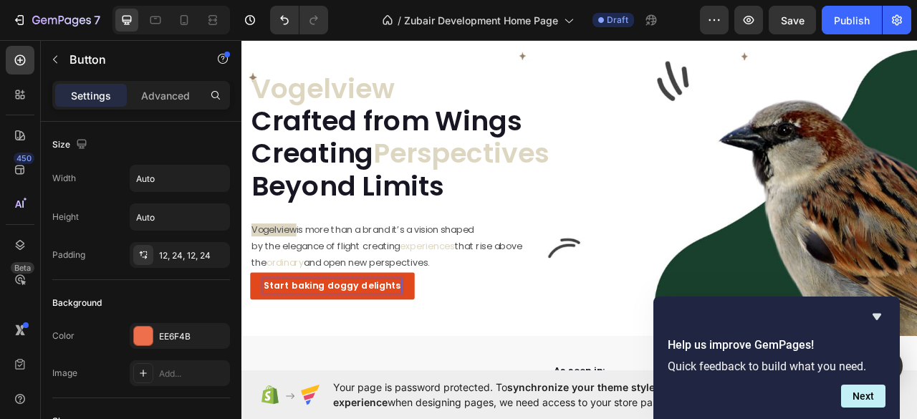
click at [309, 355] on p "Start baking doggy delights" at bounding box center [356, 353] width 175 height 17
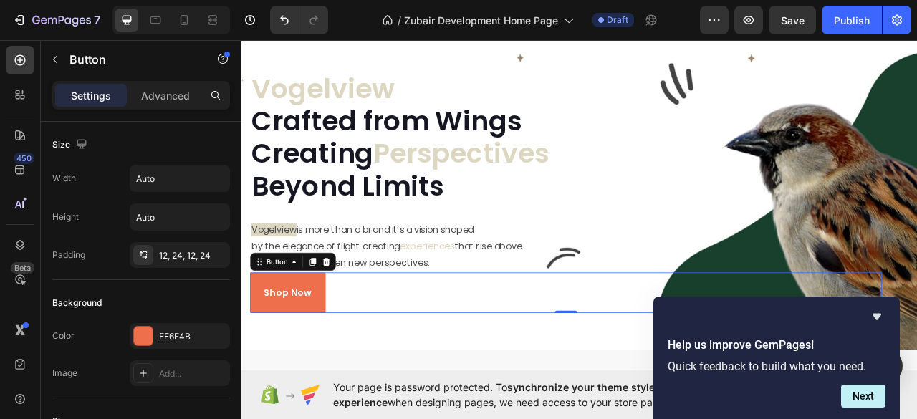
click at [433, 365] on div "Shop Now Button 0" at bounding box center [654, 363] width 804 height 52
click at [347, 372] on link "Shop Now" at bounding box center [300, 363] width 96 height 52
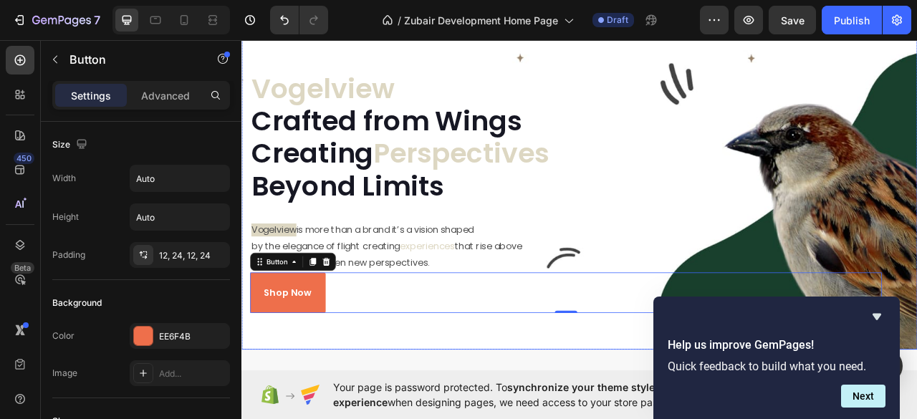
click at [299, 388] on div "⁠⁠⁠⁠⁠⁠⁠ Vogelview Crafted from Wings Creating Perspectives Beyond Limits Headin…" at bounding box center [671, 220] width 860 height 429
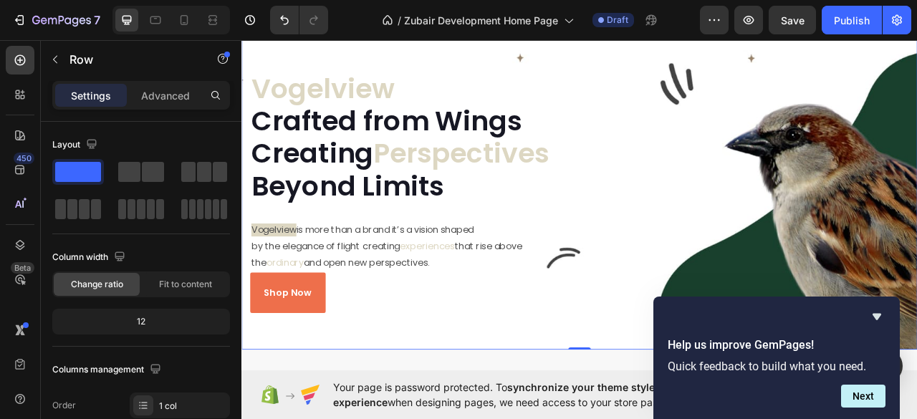
click at [299, 388] on div "⁠⁠⁠⁠⁠⁠⁠ Vogelview Crafted from Wings Creating Perspectives Beyond Limits Headin…" at bounding box center [671, 220] width 860 height 429
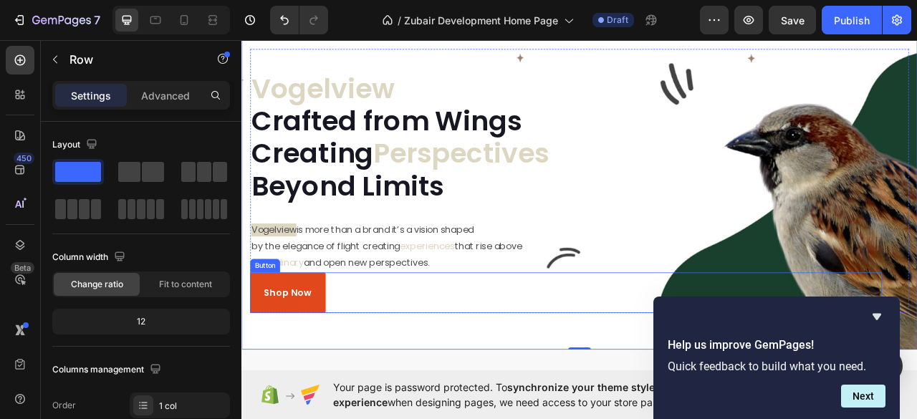
click at [299, 383] on link "Shop Now" at bounding box center [300, 363] width 96 height 52
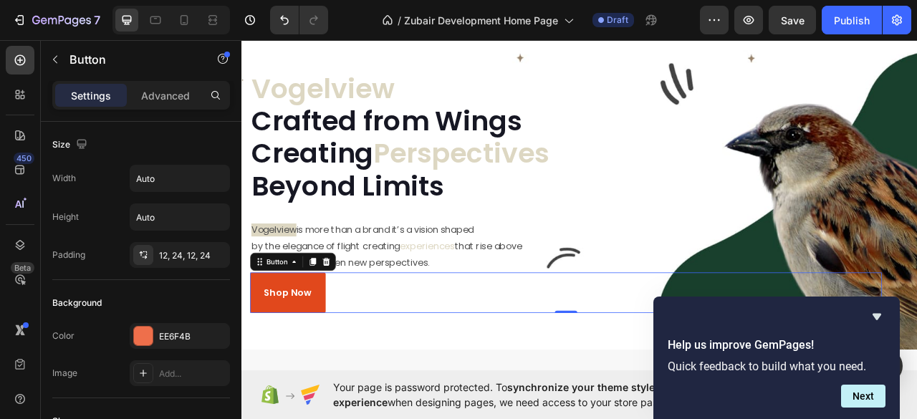
click at [299, 383] on link "Shop Now" at bounding box center [300, 363] width 96 height 52
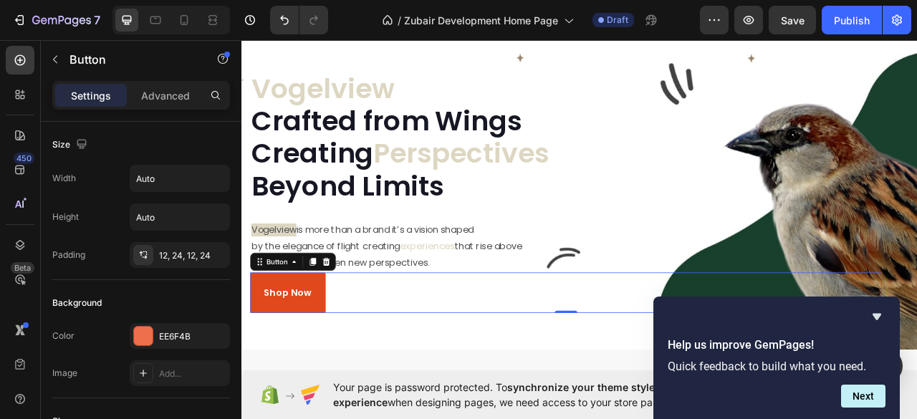
click at [299, 383] on link "Shop Now" at bounding box center [300, 363] width 96 height 52
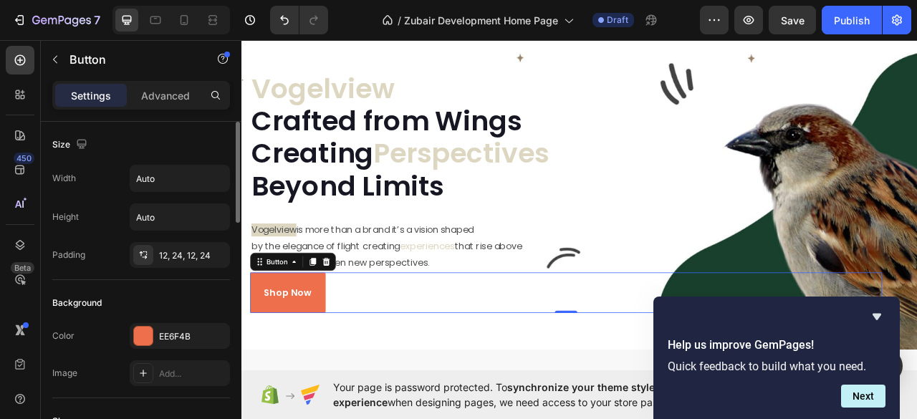
scroll to position [95, 0]
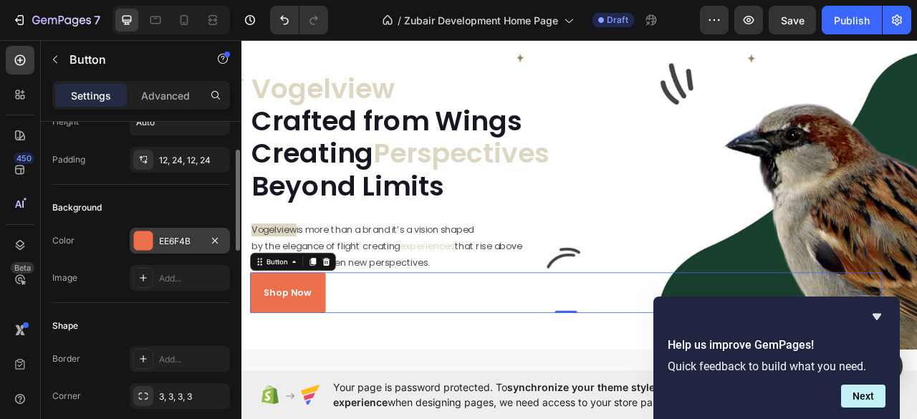
click at [140, 239] on div at bounding box center [143, 240] width 19 height 19
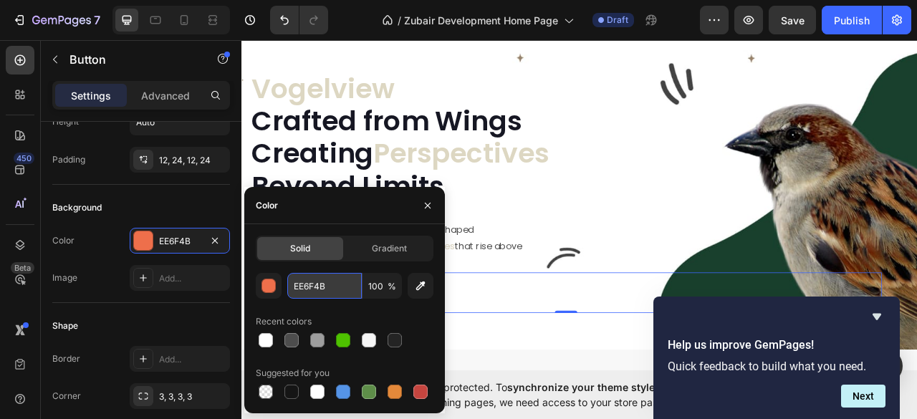
click at [308, 284] on input "EE6F4B" at bounding box center [324, 286] width 74 height 26
click at [307, 284] on input "EE6F4B" at bounding box center [324, 286] width 74 height 26
paste input "rgb(24, 64, 44)"
type input "rgb(24, 64, 44)"
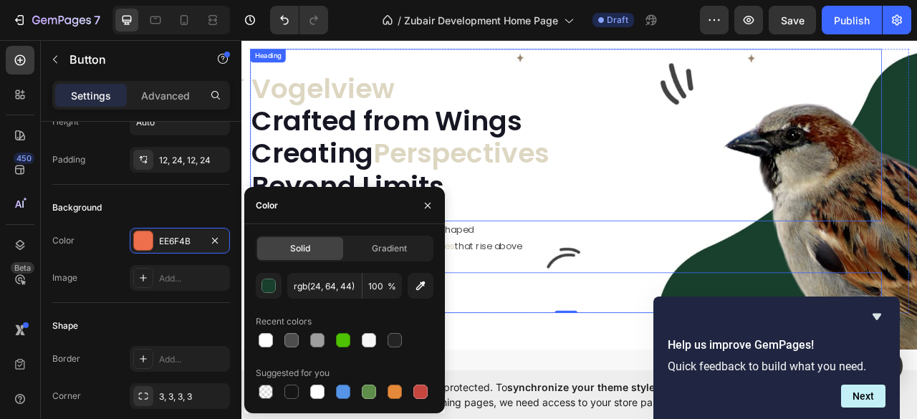
click at [616, 251] on div "⁠⁠⁠⁠⁠⁠⁠ Vogelview Crafted from Wings Creating Perspectives Beyond Limits Heading" at bounding box center [654, 161] width 804 height 219
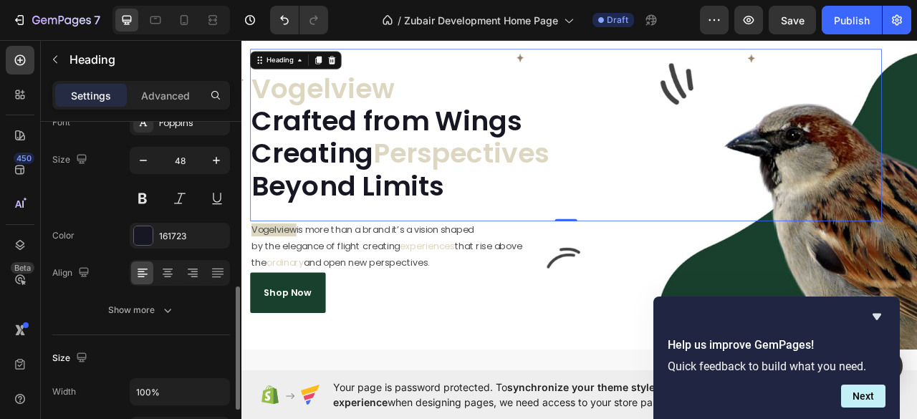
scroll to position [191, 0]
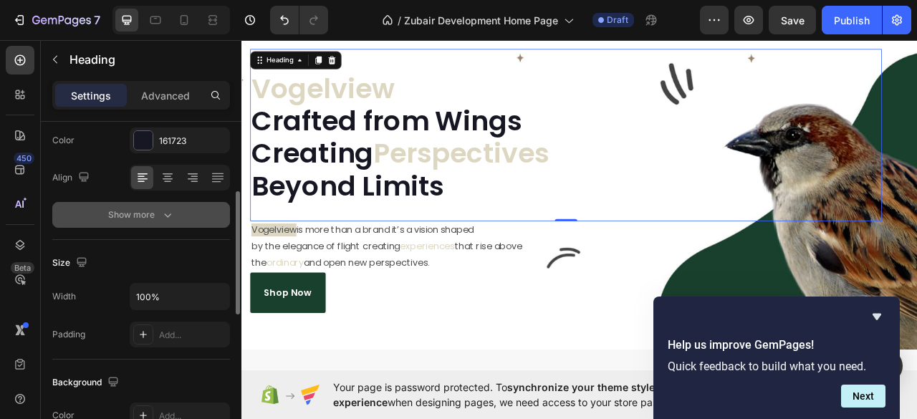
click at [166, 216] on icon "button" at bounding box center [167, 215] width 14 height 14
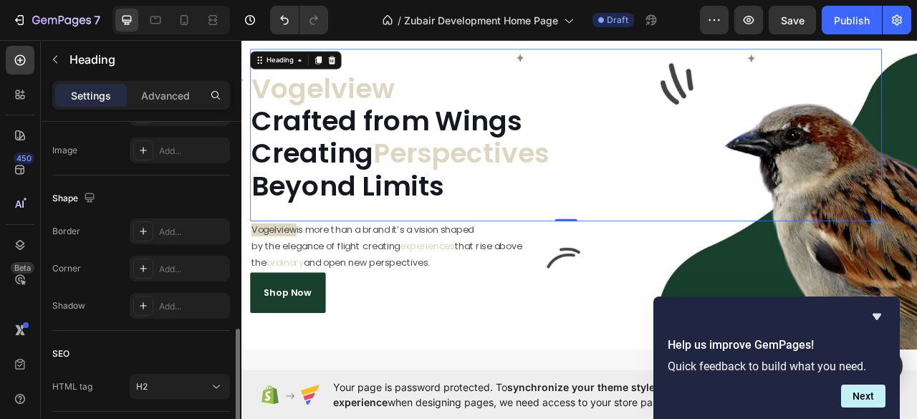
scroll to position [777, 0]
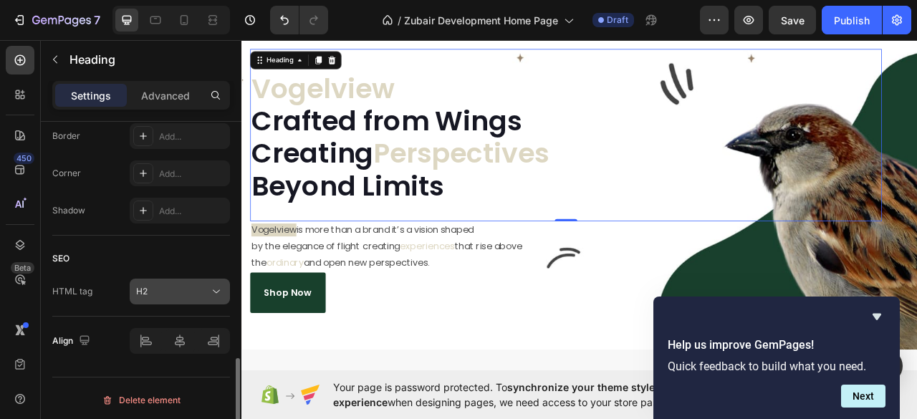
click at [216, 284] on icon at bounding box center [216, 291] width 14 height 14
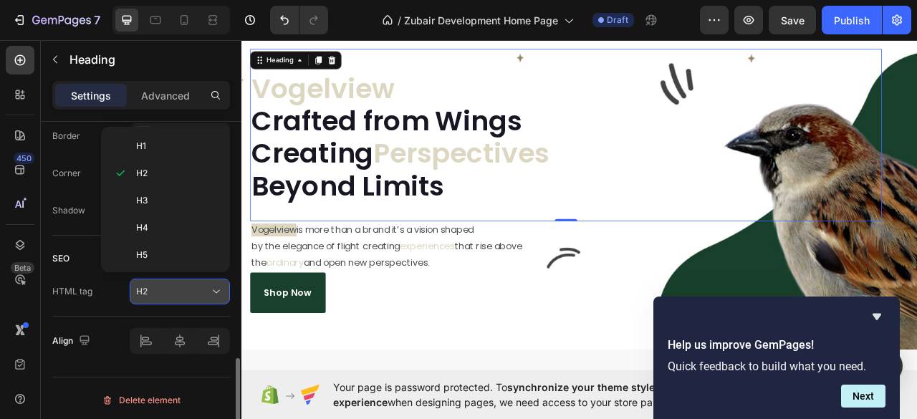
click at [168, 287] on div "H2" at bounding box center [172, 291] width 73 height 13
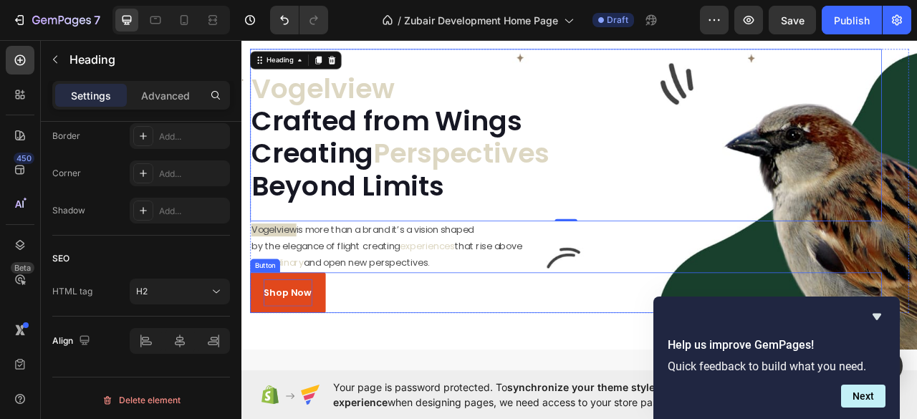
click at [291, 360] on p "Shop Now" at bounding box center [300, 362] width 62 height 17
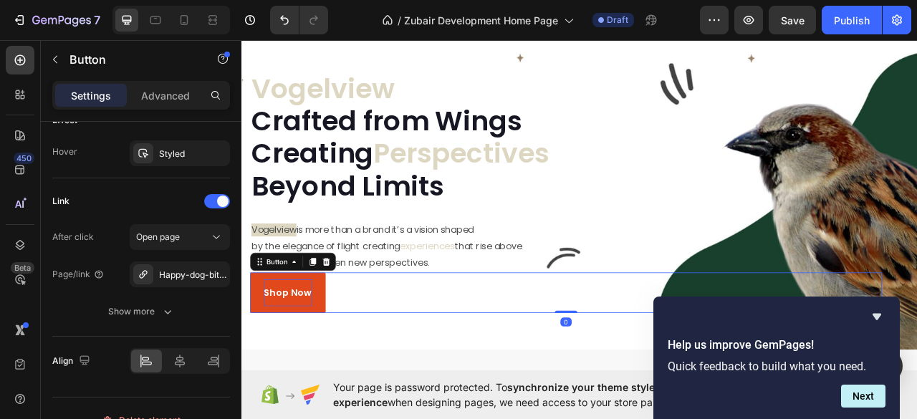
scroll to position [0, 0]
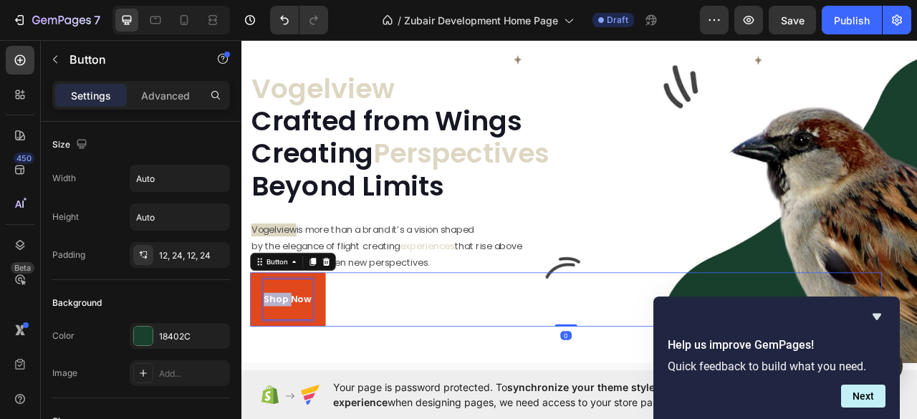
click at [291, 360] on div "Shop Now" at bounding box center [300, 371] width 62 height 52
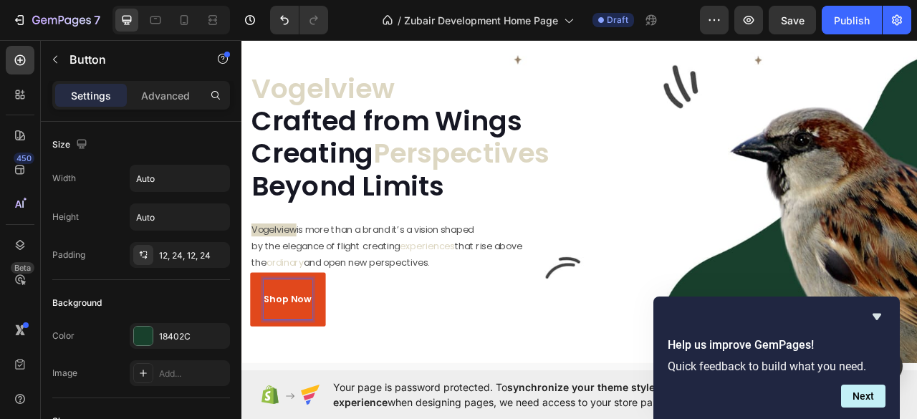
click at [309, 373] on p "Shop Now" at bounding box center [300, 370] width 62 height 17
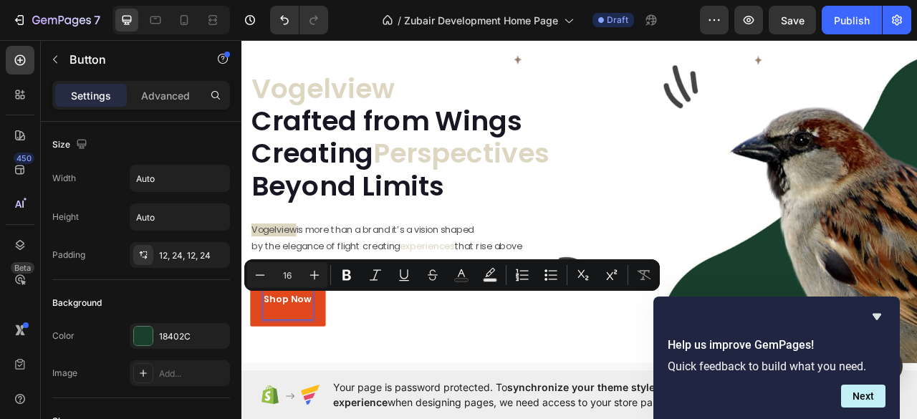
click at [289, 371] on p "Shop Now" at bounding box center [300, 370] width 62 height 17
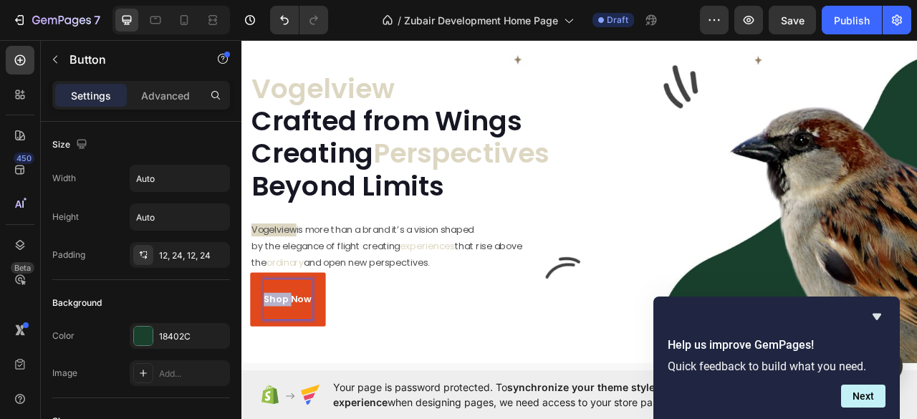
click at [289, 371] on p "Shop Now" at bounding box center [300, 370] width 62 height 17
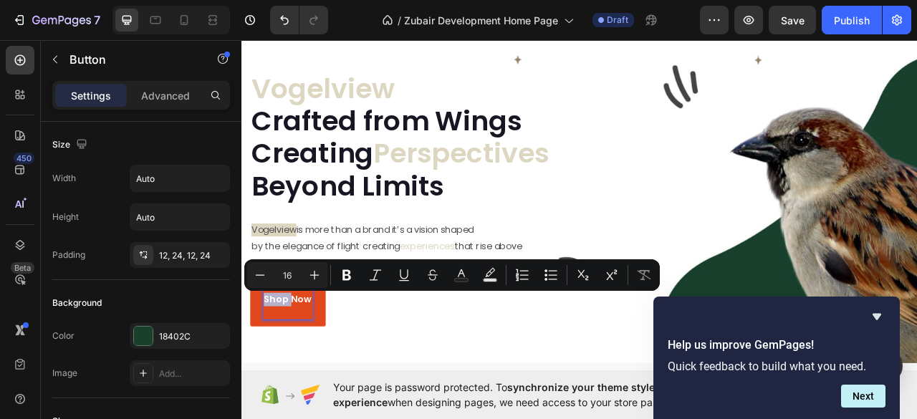
click at [289, 371] on p "Shop Now" at bounding box center [300, 370] width 62 height 17
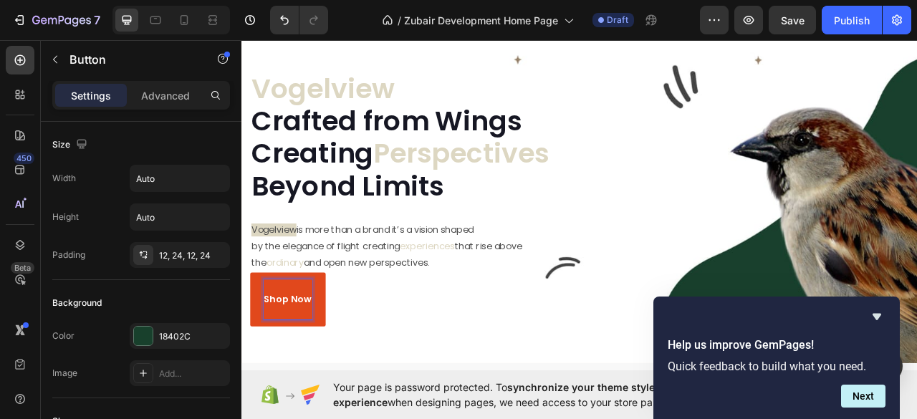
click at [289, 371] on p "Shop Now" at bounding box center [300, 370] width 62 height 17
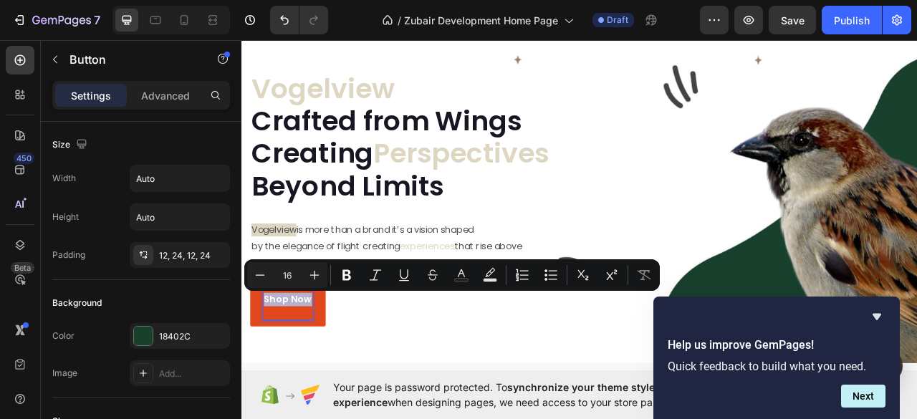
click at [289, 371] on p "Shop Now" at bounding box center [300, 370] width 62 height 17
click at [344, 388] on link "Shop Now" at bounding box center [300, 371] width 96 height 69
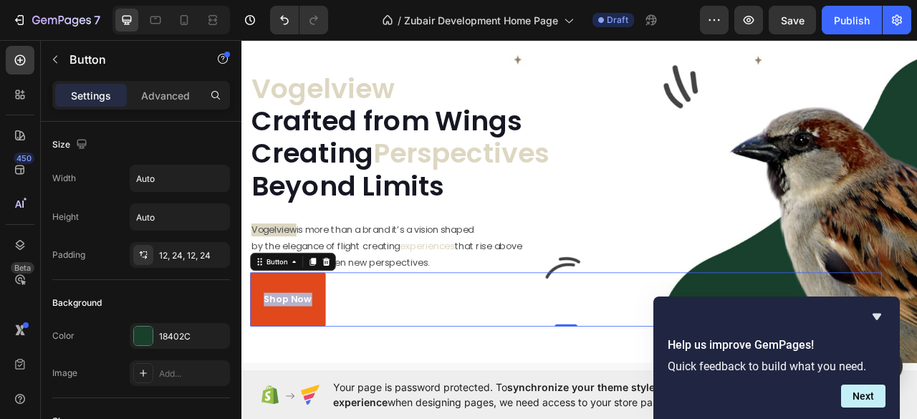
click at [261, 383] on link "Shop Now" at bounding box center [300, 371] width 96 height 69
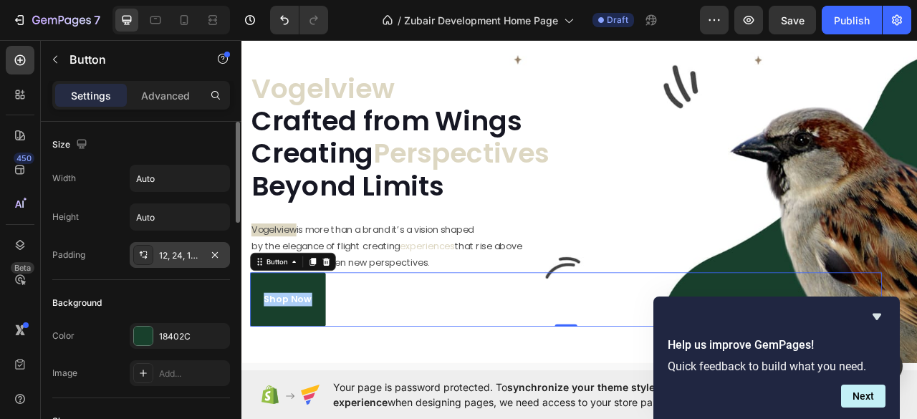
click at [164, 252] on div "12, 24, 12, 24" at bounding box center [180, 255] width 42 height 13
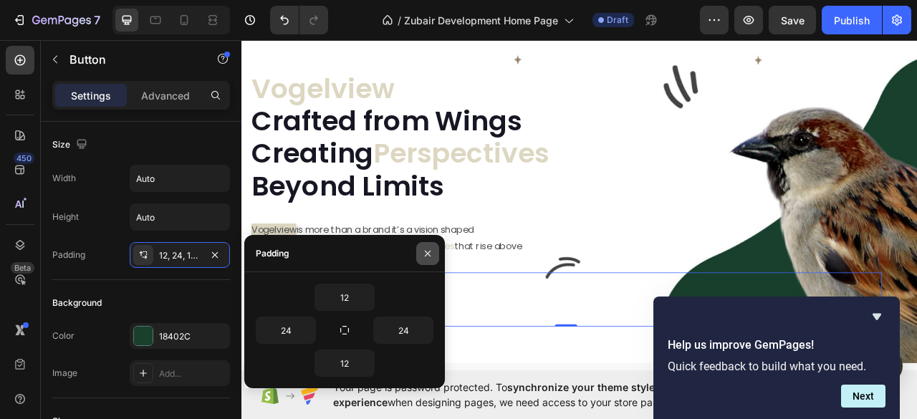
click at [426, 251] on icon "button" at bounding box center [427, 253] width 11 height 11
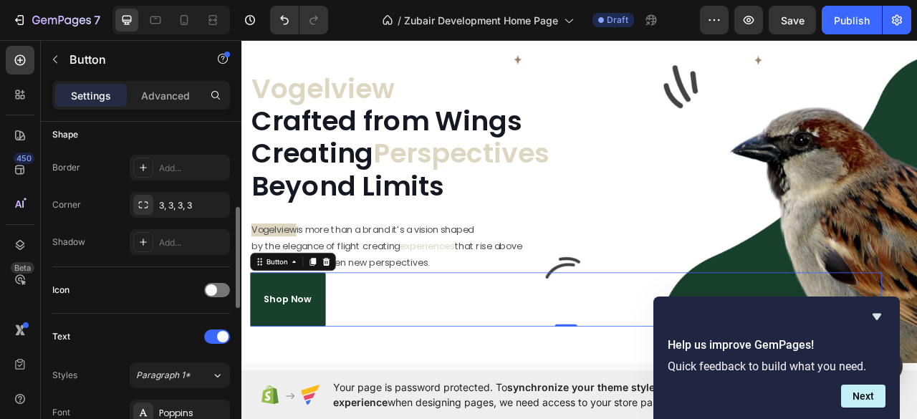
scroll to position [382, 0]
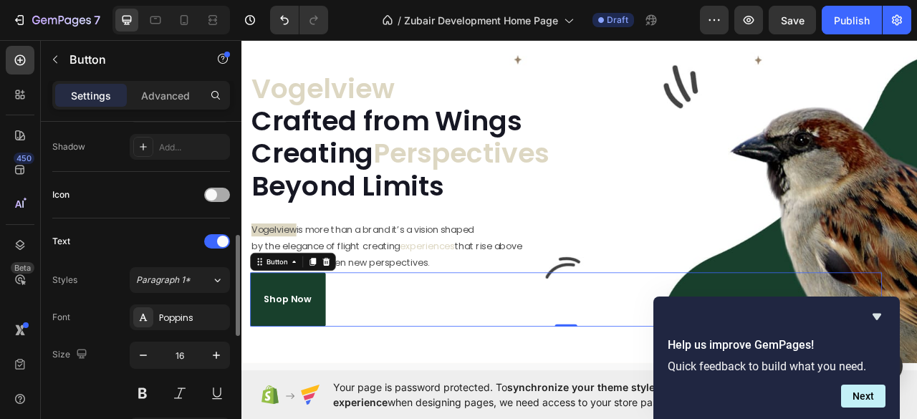
click at [212, 197] on span at bounding box center [211, 194] width 11 height 11
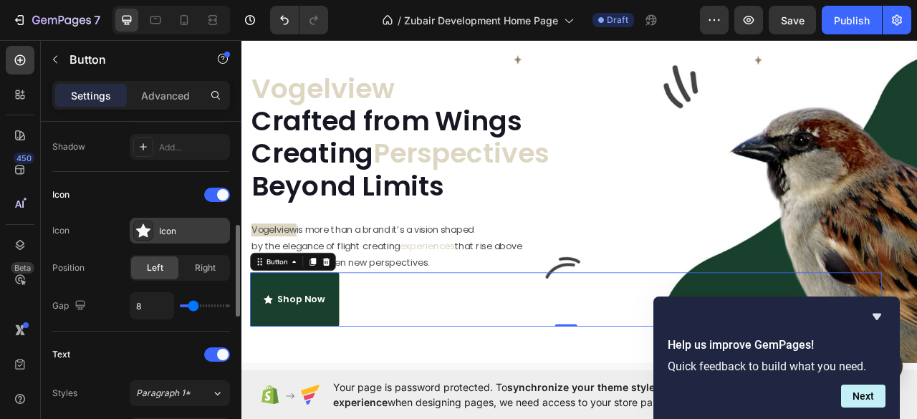
click at [179, 229] on div "Icon" at bounding box center [192, 231] width 67 height 13
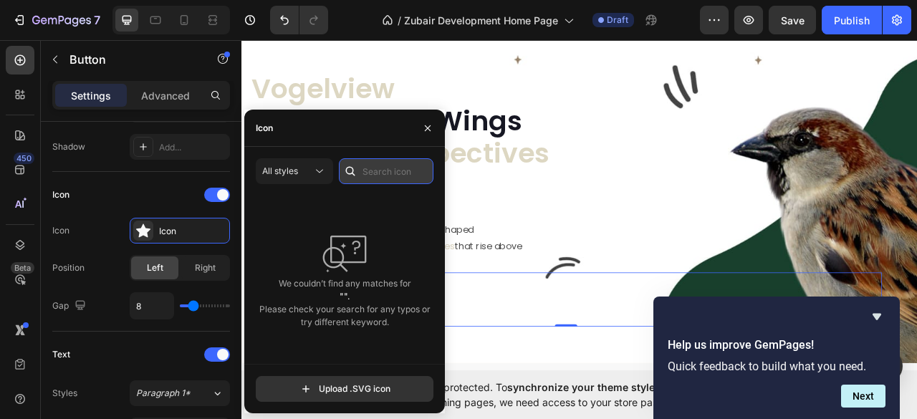
click at [390, 171] on input "text" at bounding box center [386, 171] width 95 height 26
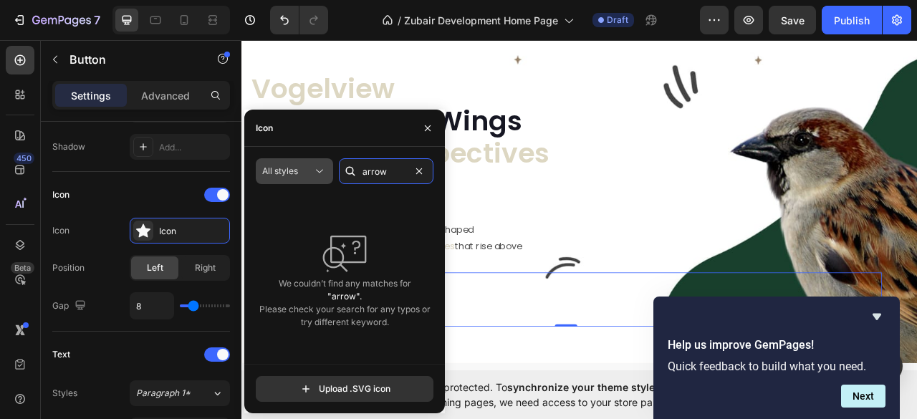
type input "arrow"
click at [277, 170] on span "All styles" at bounding box center [280, 170] width 36 height 11
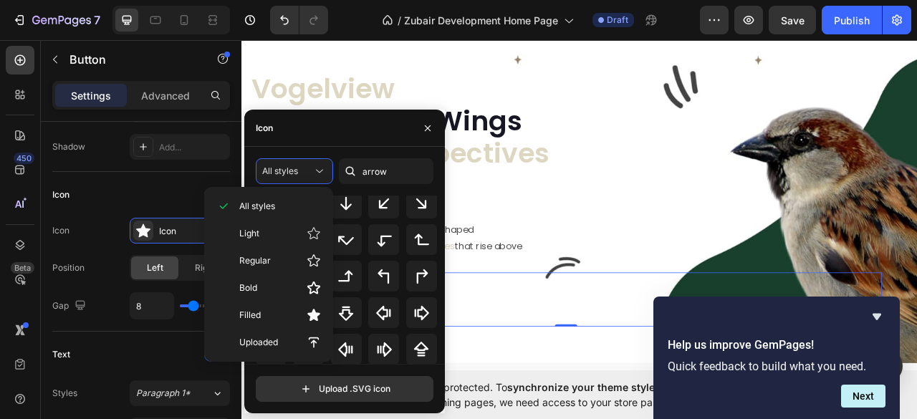
scroll to position [191, 0]
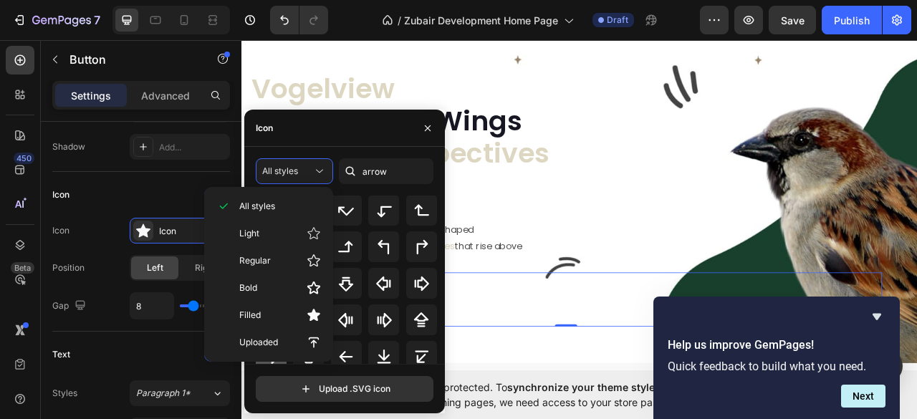
click at [268, 361] on icon at bounding box center [271, 356] width 17 height 17
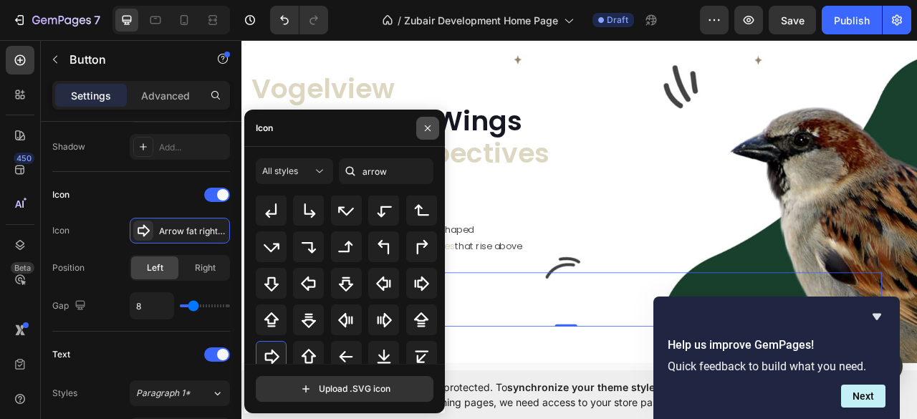
click at [428, 128] on icon "button" at bounding box center [428, 128] width 6 height 6
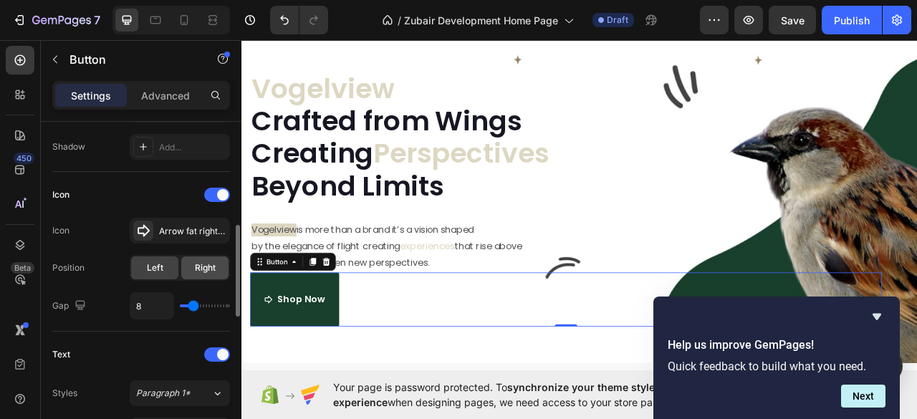
click at [203, 265] on span "Right" at bounding box center [205, 267] width 21 height 13
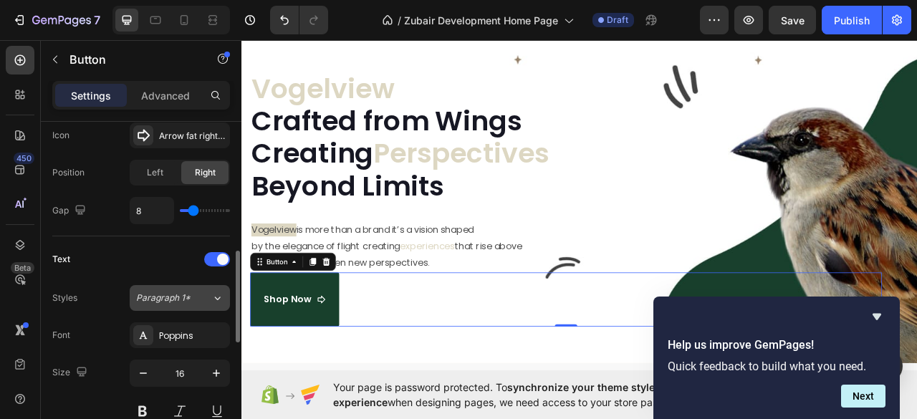
click at [176, 302] on button "Paragraph 1*" at bounding box center [180, 298] width 100 height 26
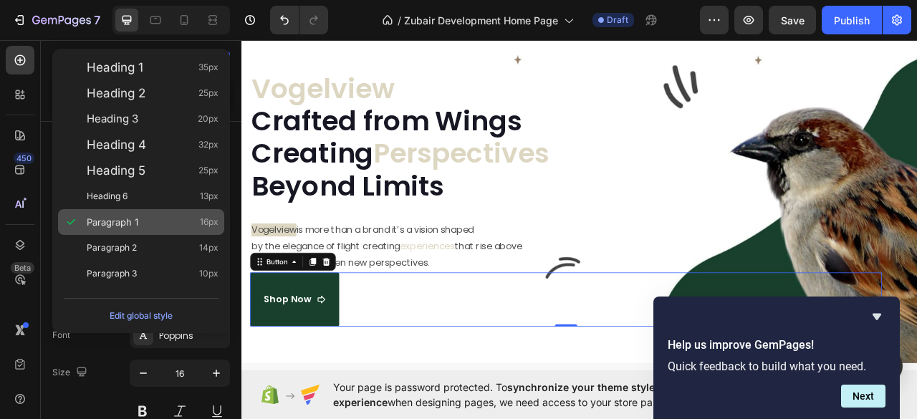
click at [122, 220] on span "Paragraph 1" at bounding box center [113, 222] width 52 height 14
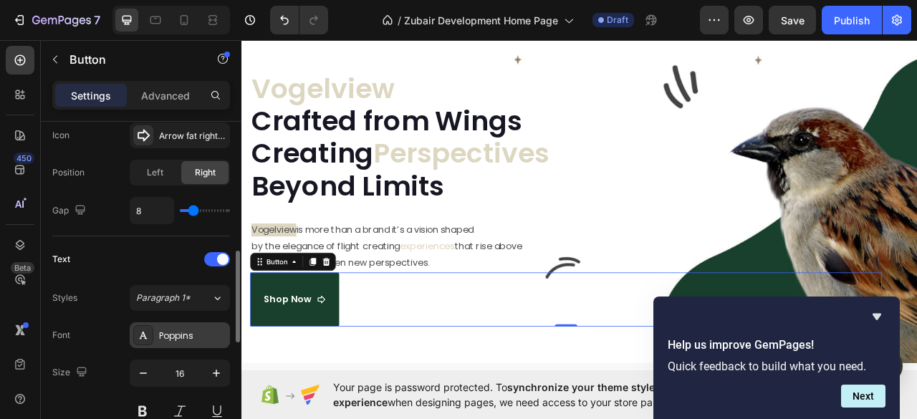
scroll to position [573, 0]
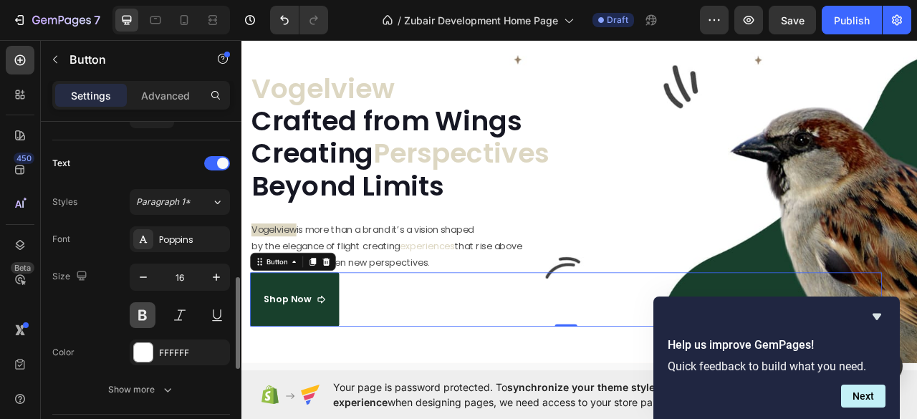
click at [141, 313] on button at bounding box center [143, 315] width 26 height 26
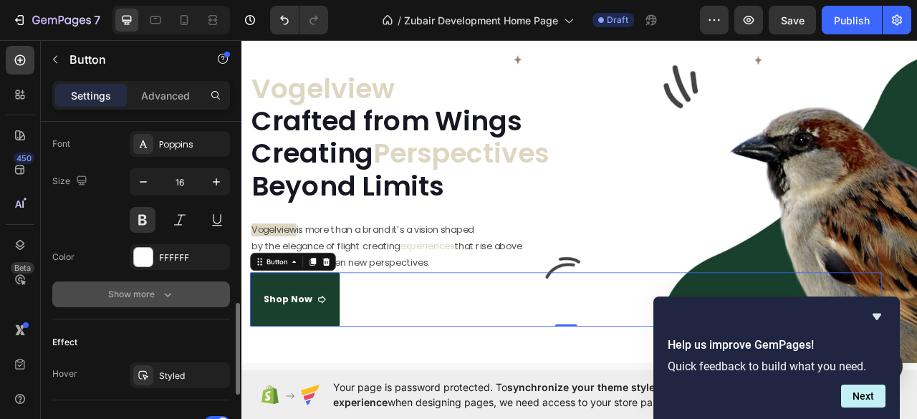
click at [160, 287] on icon "button" at bounding box center [167, 294] width 14 height 14
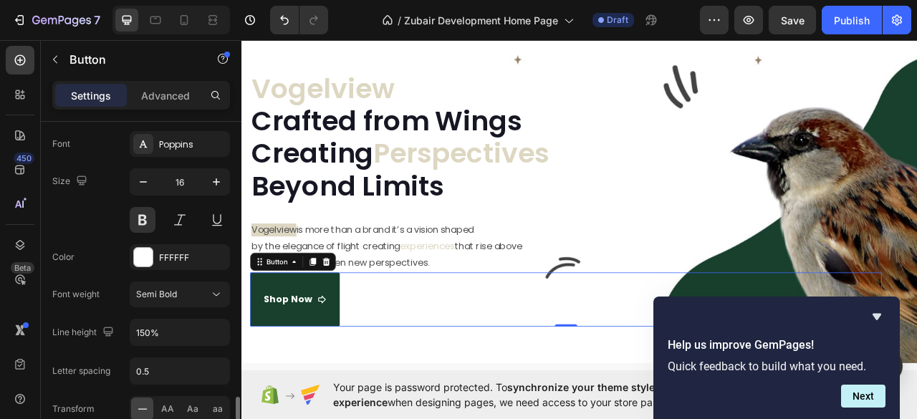
scroll to position [764, 0]
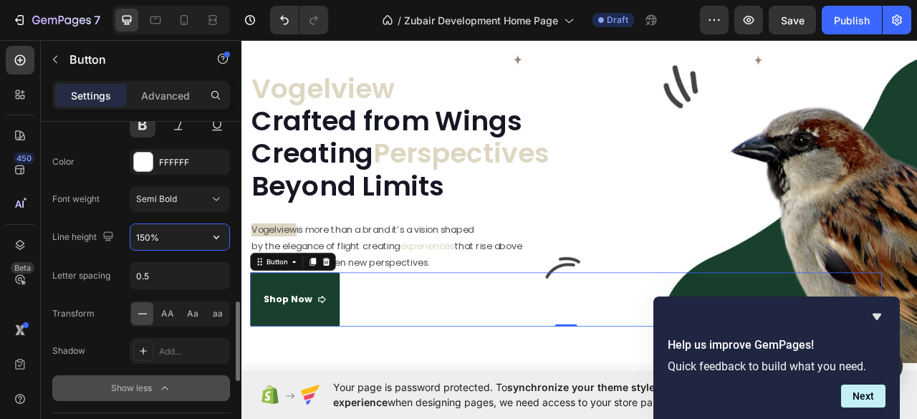
click at [165, 231] on input "150%" at bounding box center [179, 237] width 99 height 26
click at [216, 236] on icon "button" at bounding box center [216, 238] width 6 height 4
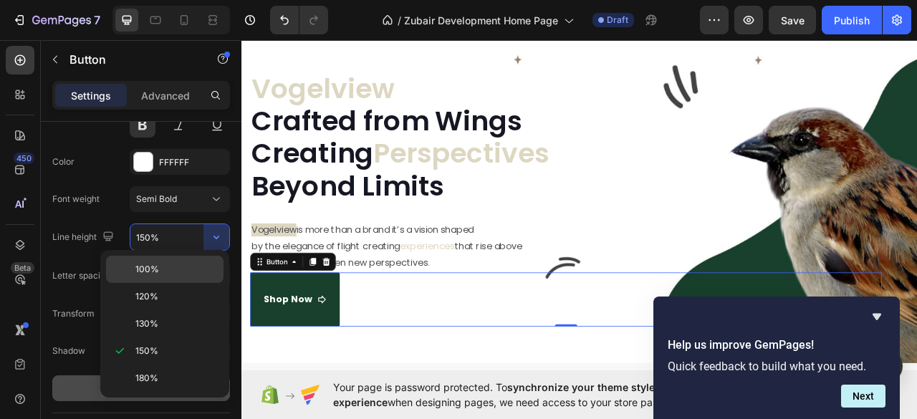
click at [201, 276] on div "100%" at bounding box center [164, 269] width 117 height 27
type input "100%"
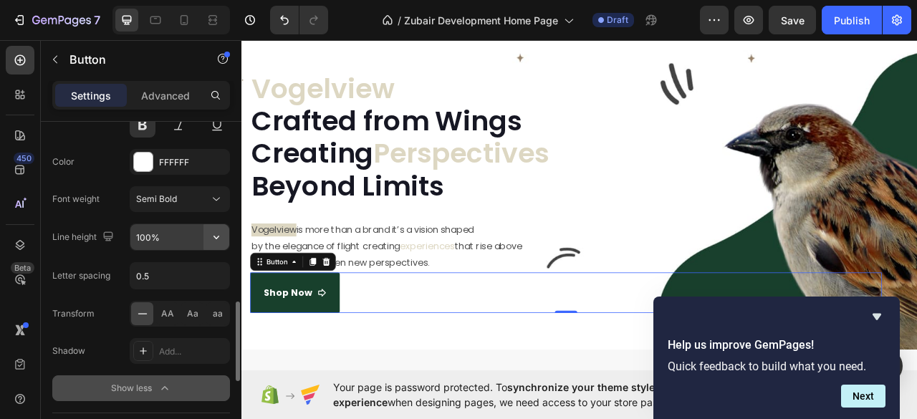
click at [205, 233] on button "button" at bounding box center [216, 237] width 26 height 26
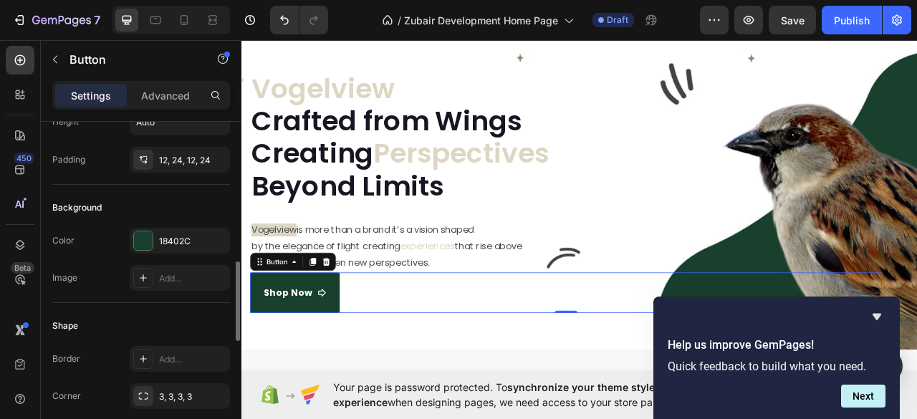
scroll to position [191, 0]
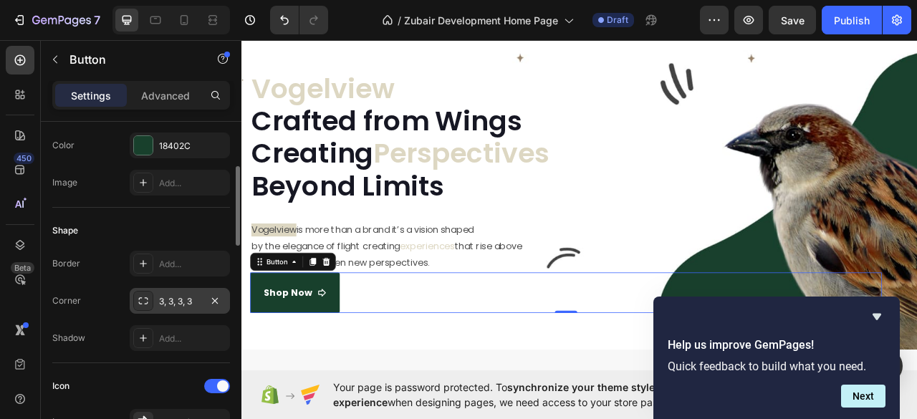
click at [173, 295] on div "3, 3, 3, 3" at bounding box center [180, 301] width 42 height 13
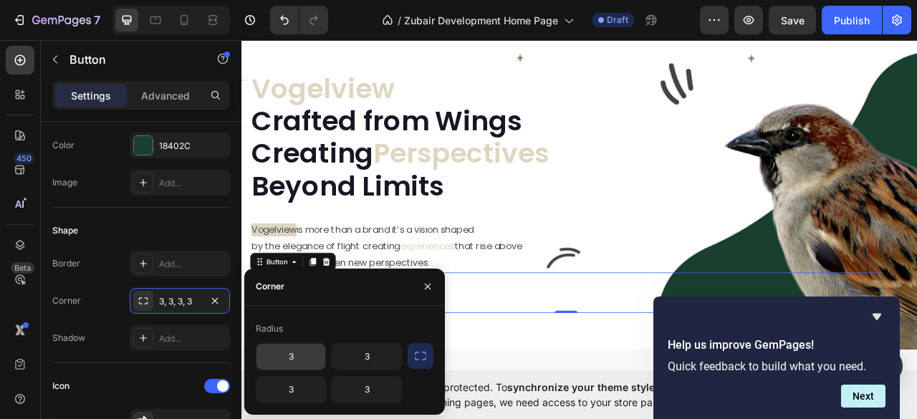
click at [304, 355] on input "3" at bounding box center [290, 357] width 69 height 26
type input "7"
click at [422, 359] on icon "button" at bounding box center [420, 356] width 14 height 14
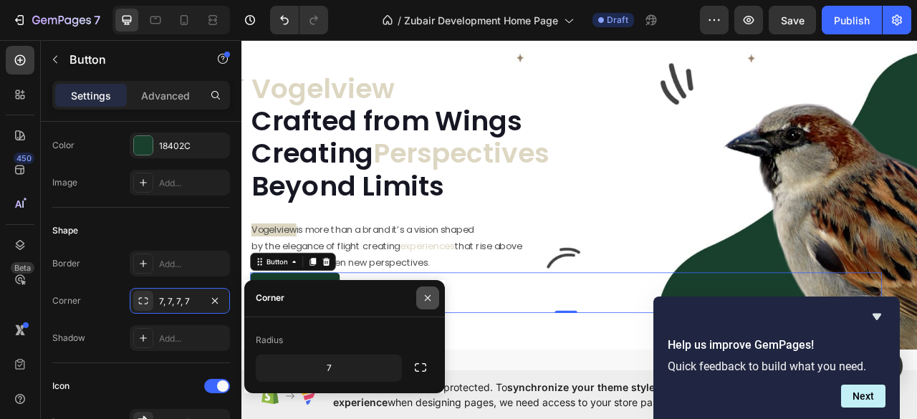
click at [423, 303] on icon "button" at bounding box center [427, 297] width 11 height 11
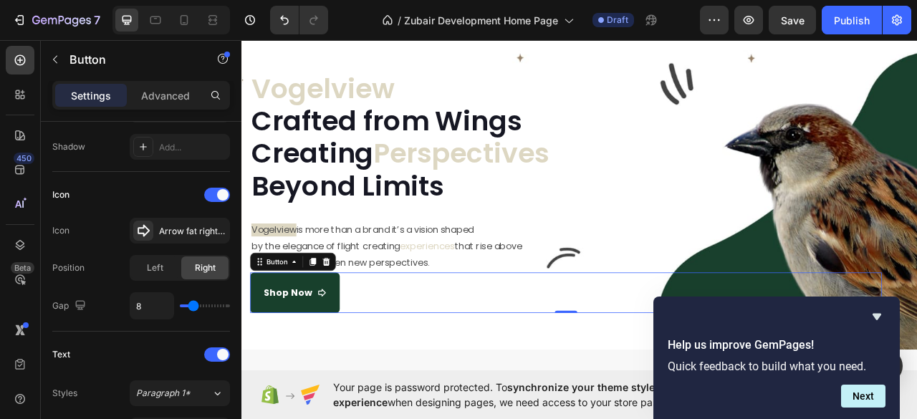
scroll to position [573, 0]
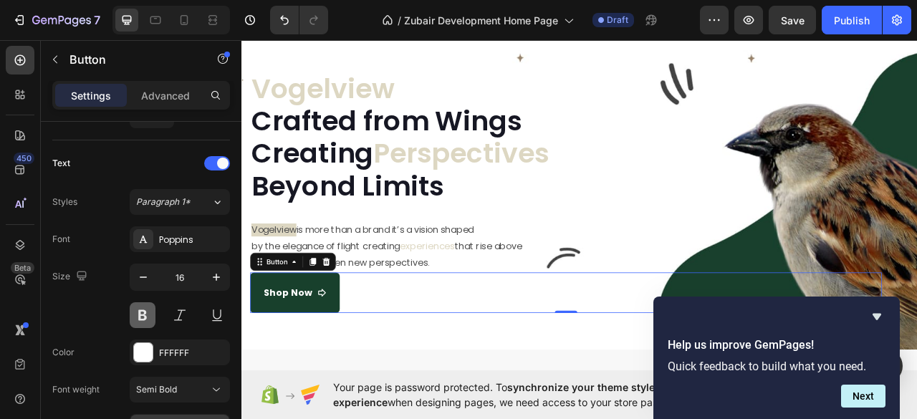
click at [140, 312] on button at bounding box center [143, 315] width 26 height 26
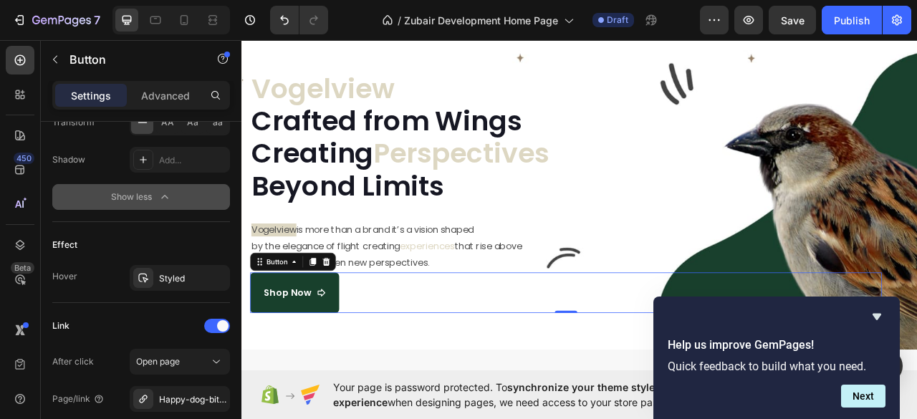
scroll to position [1050, 0]
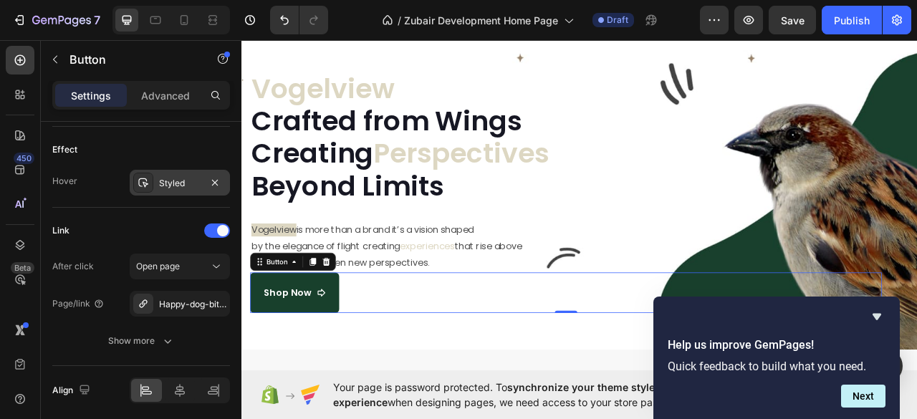
click at [178, 177] on div "Styled" at bounding box center [180, 183] width 42 height 13
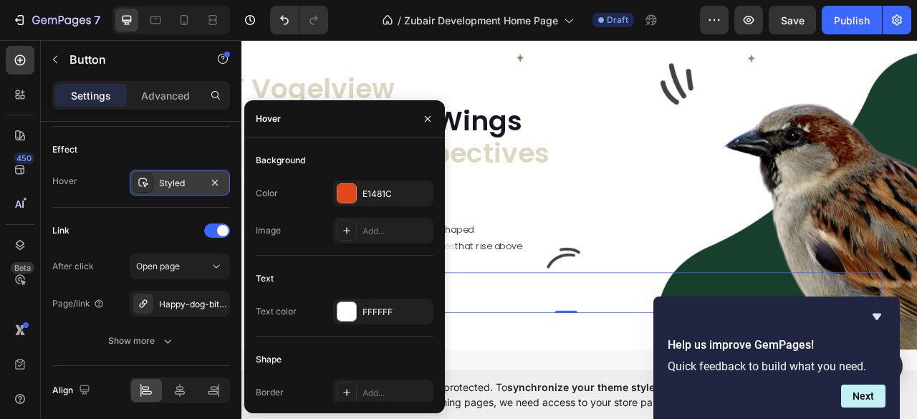
click at [178, 177] on div "Styled" at bounding box center [180, 183] width 42 height 13
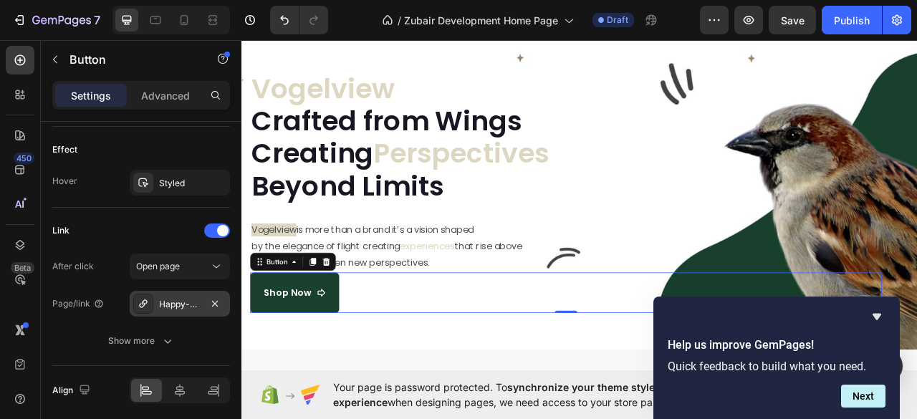
scroll to position [1098, 0]
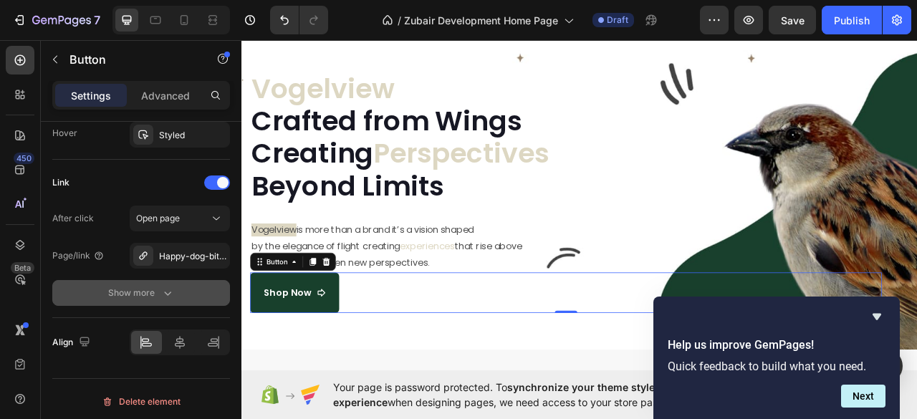
click at [166, 286] on icon "button" at bounding box center [167, 293] width 14 height 14
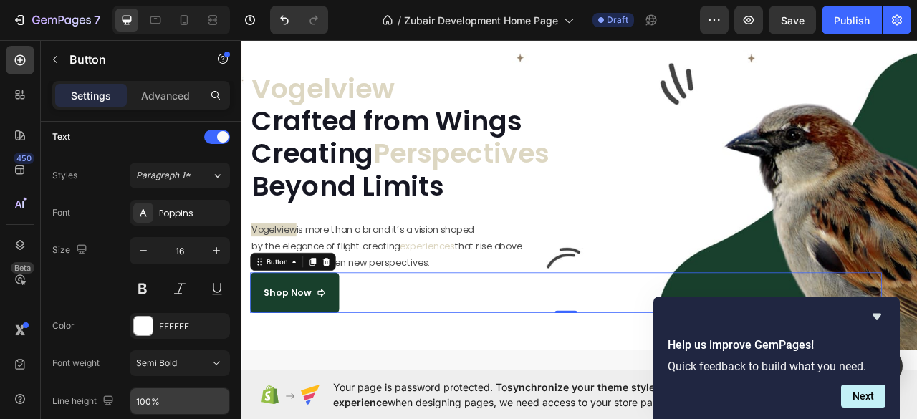
scroll to position [695, 0]
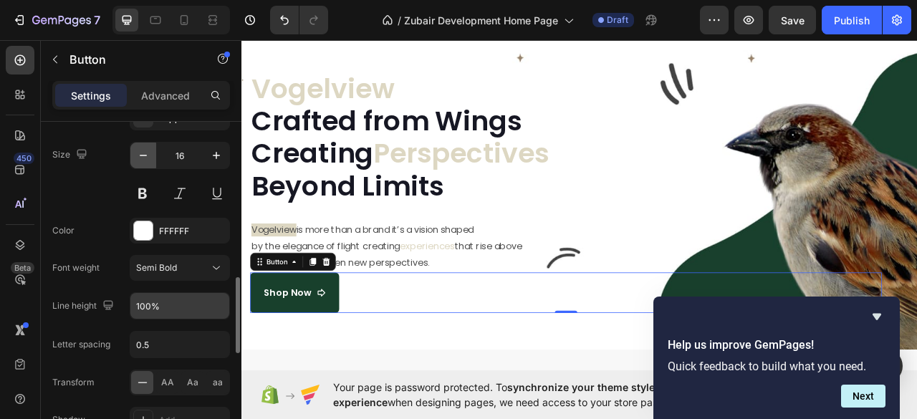
click at [142, 155] on icon "button" at bounding box center [143, 155] width 14 height 14
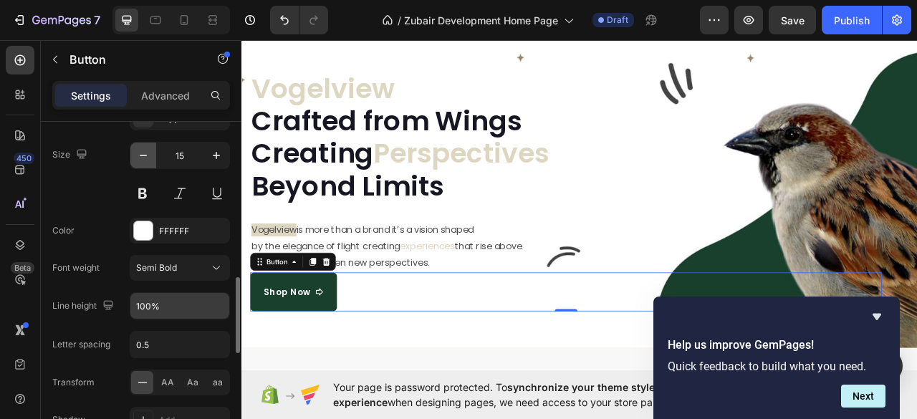
click at [142, 155] on icon "button" at bounding box center [143, 155] width 14 height 14
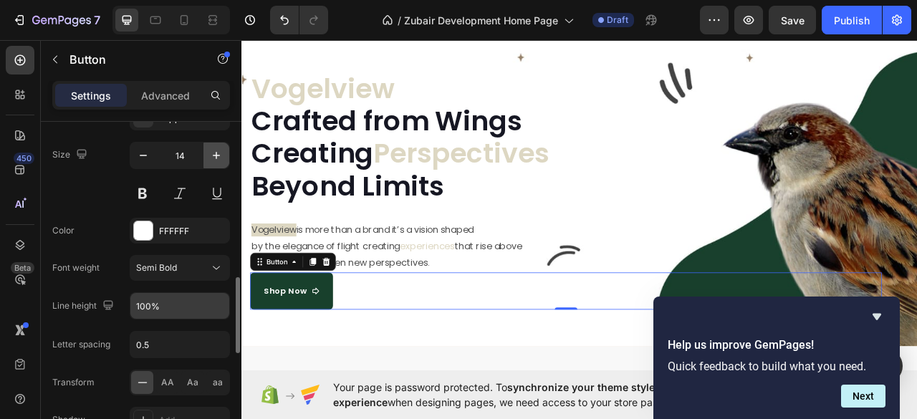
click at [225, 151] on button "button" at bounding box center [216, 156] width 26 height 26
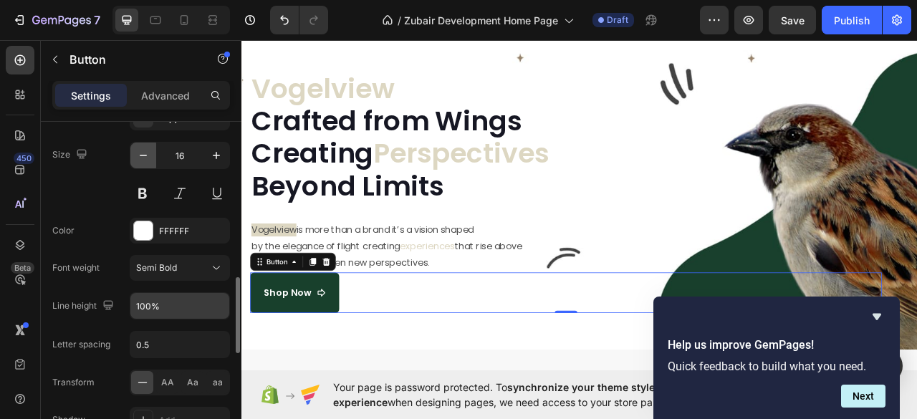
click at [140, 148] on icon "button" at bounding box center [143, 155] width 14 height 14
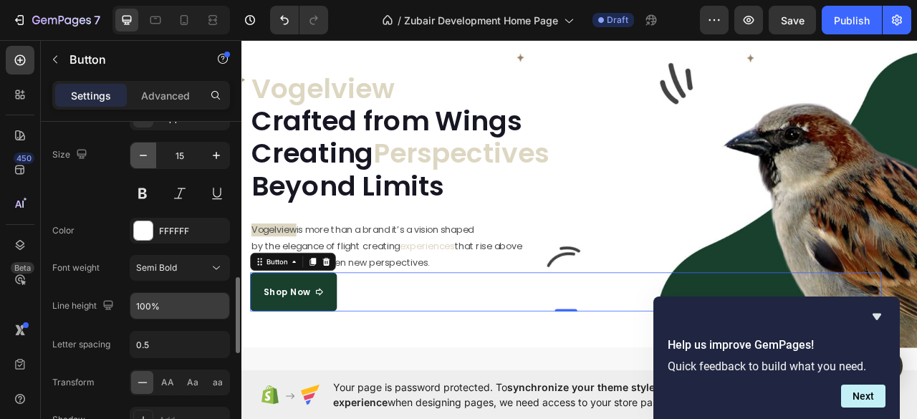
type input "14"
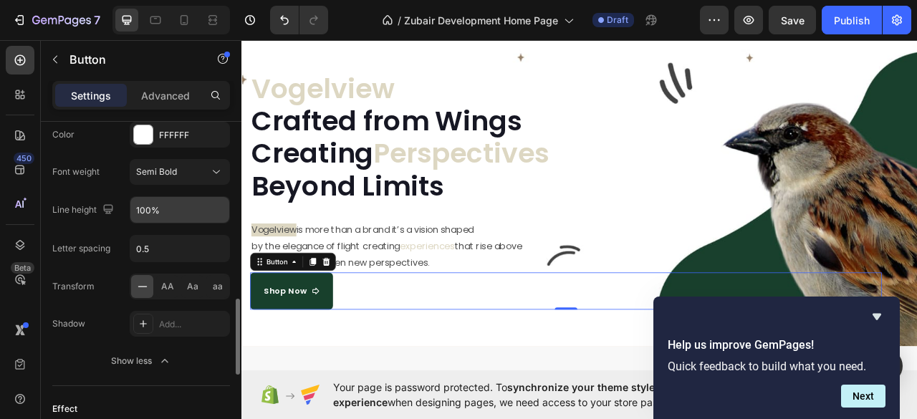
scroll to position [886, 0]
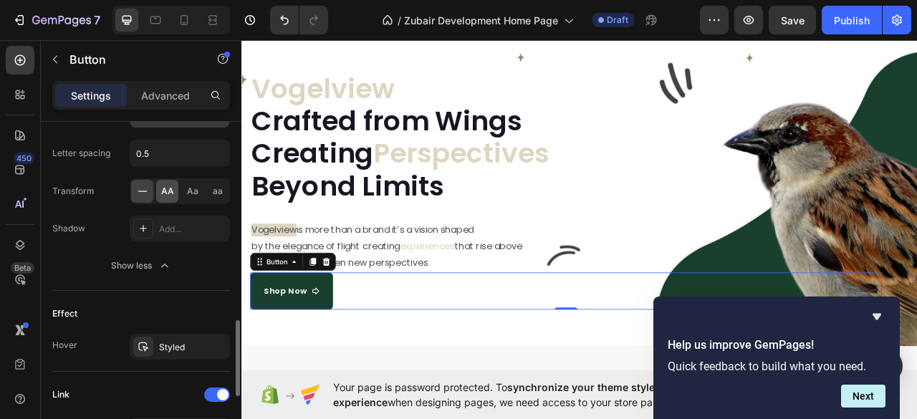
click at [165, 192] on span "AA" at bounding box center [167, 191] width 13 height 13
click at [188, 344] on div "Styled" at bounding box center [180, 347] width 42 height 13
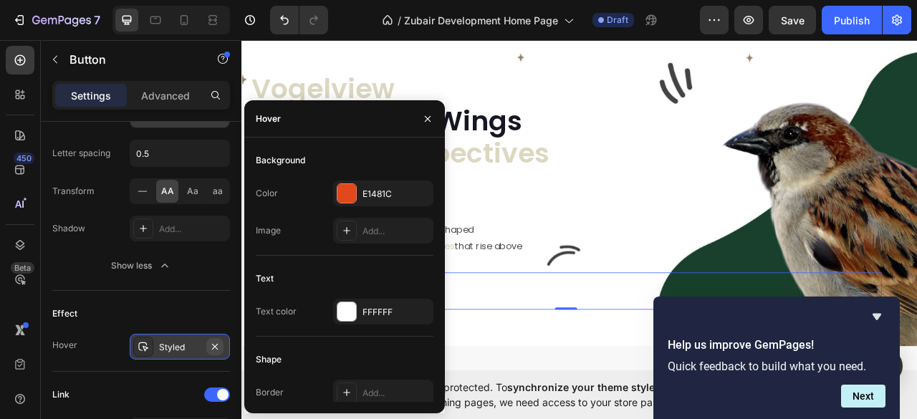
click at [215, 341] on icon "button" at bounding box center [214, 346] width 11 height 11
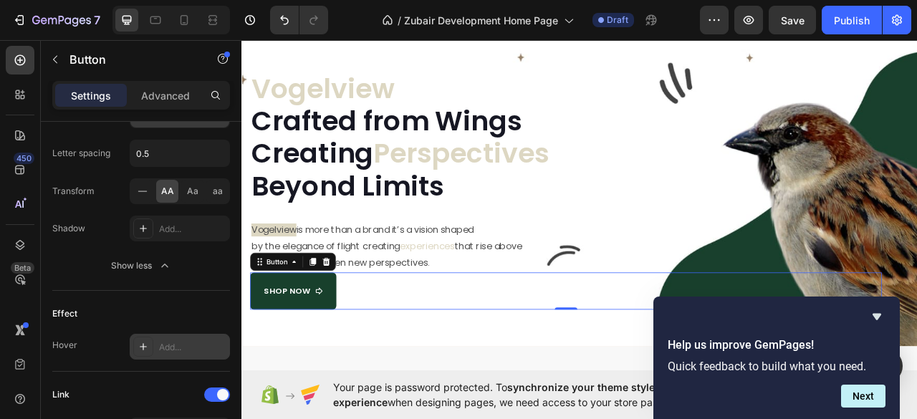
click at [179, 341] on div "Add..." at bounding box center [192, 347] width 67 height 13
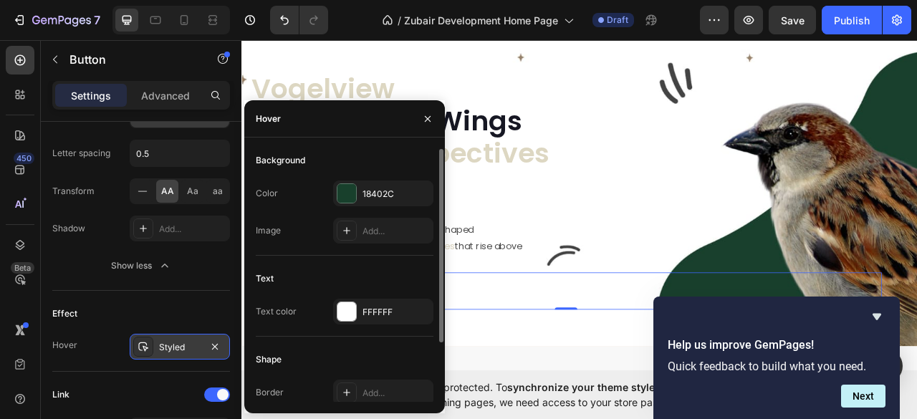
scroll to position [77, 0]
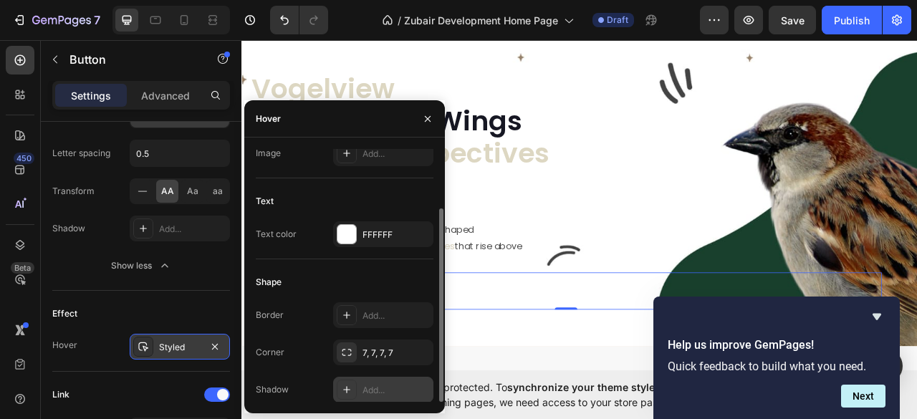
click at [345, 386] on icon at bounding box center [346, 389] width 11 height 11
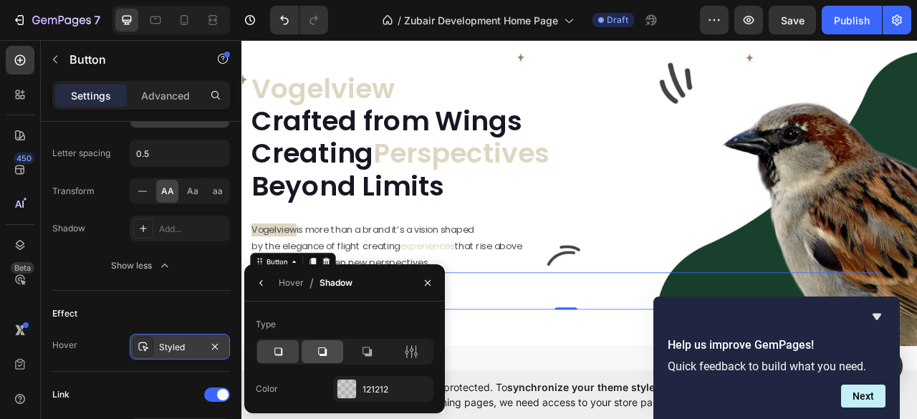
click at [324, 352] on icon at bounding box center [322, 352] width 14 height 14
click at [427, 282] on icon "button" at bounding box center [427, 282] width 11 height 11
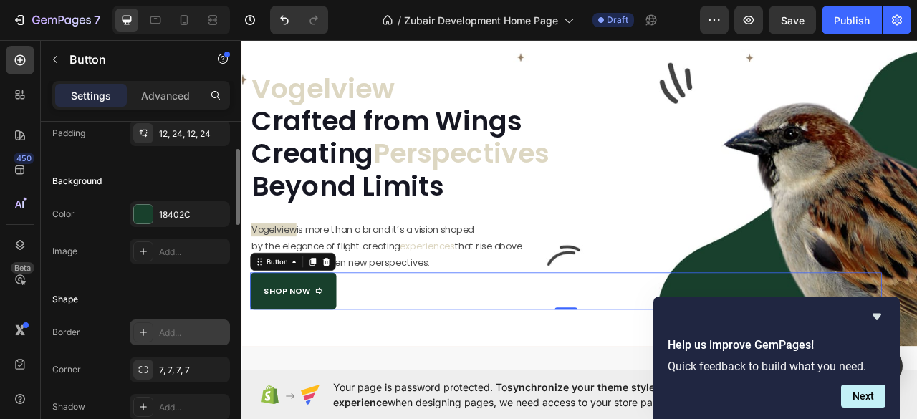
scroll to position [27, 0]
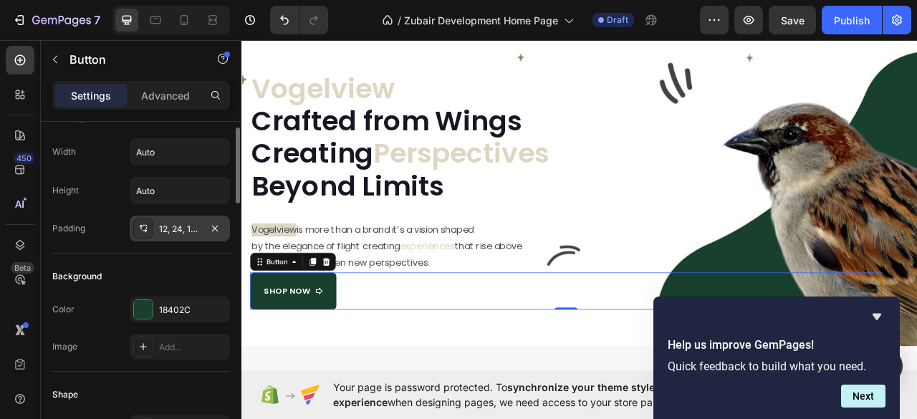
click at [178, 229] on div "12, 24, 12, 24" at bounding box center [180, 229] width 42 height 13
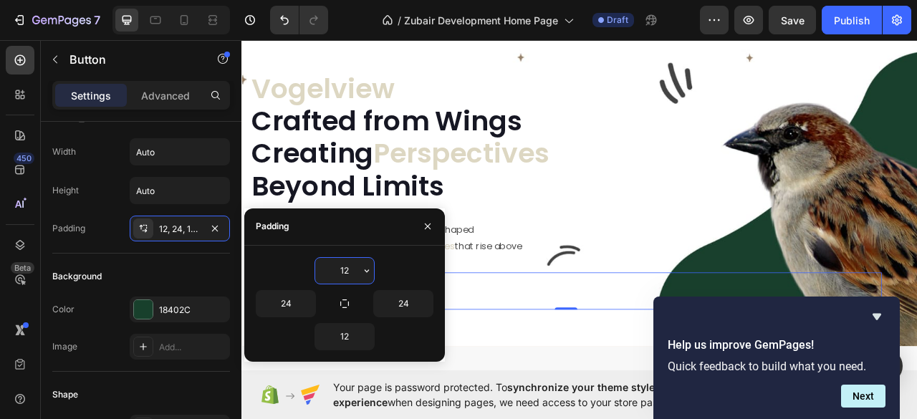
click at [340, 267] on input "12" at bounding box center [344, 271] width 59 height 26
click at [345, 270] on input "12" at bounding box center [344, 271] width 59 height 26
click at [342, 302] on icon "button" at bounding box center [344, 303] width 11 height 11
type input "12"
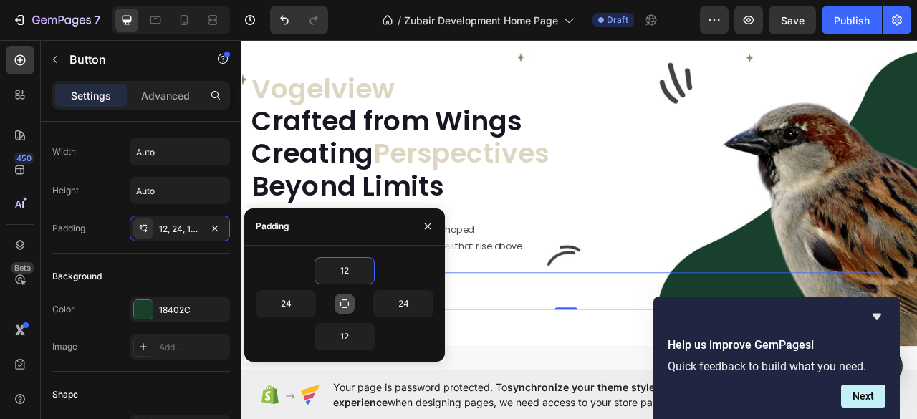
type input "12"
click at [340, 271] on input "12" at bounding box center [344, 271] width 59 height 26
click at [367, 271] on icon "button" at bounding box center [367, 270] width 4 height 3
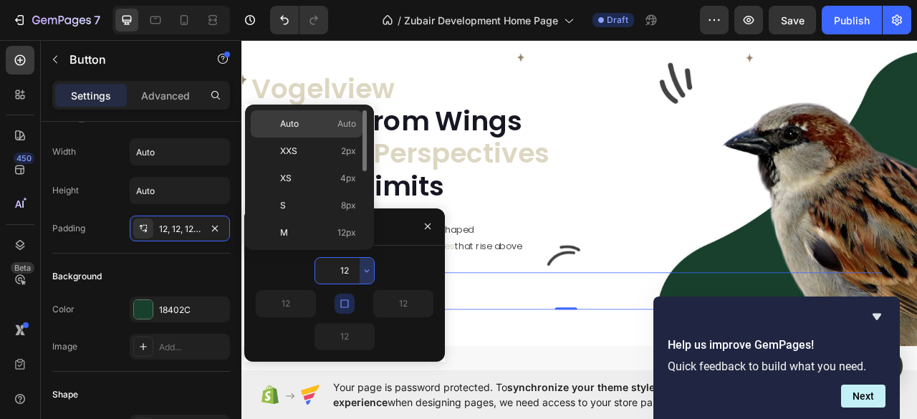
click at [345, 128] on span "Auto" at bounding box center [346, 123] width 19 height 13
type input "Auto"
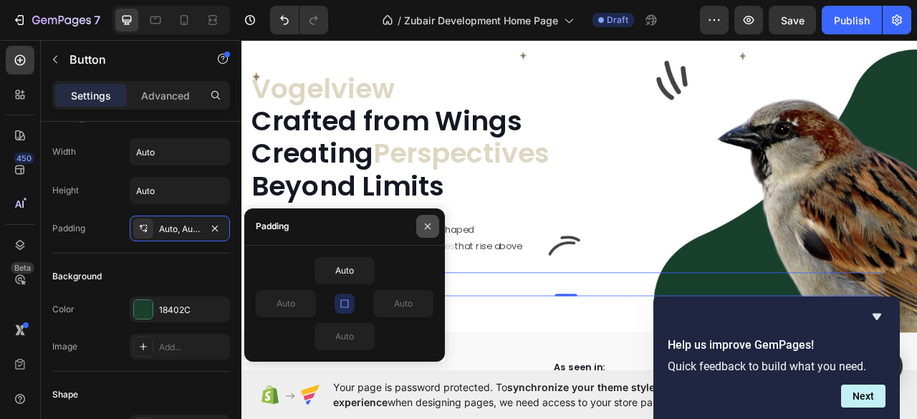
click at [434, 230] on button "button" at bounding box center [427, 226] width 23 height 23
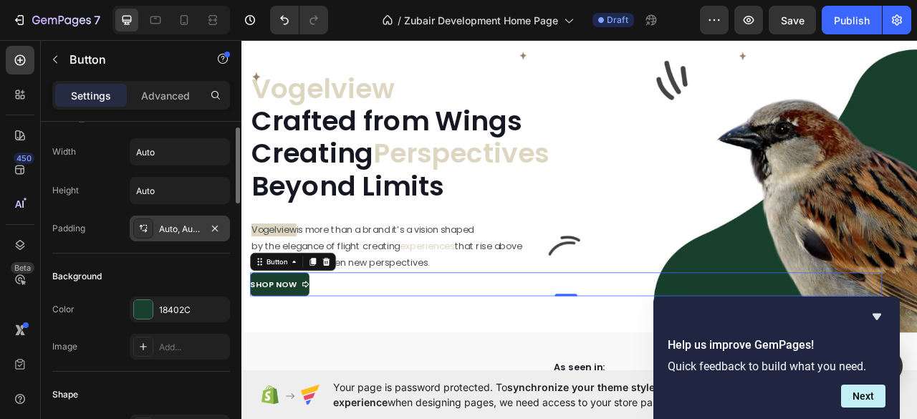
click at [169, 226] on div "Auto, Auto, Auto, Auto" at bounding box center [180, 229] width 42 height 13
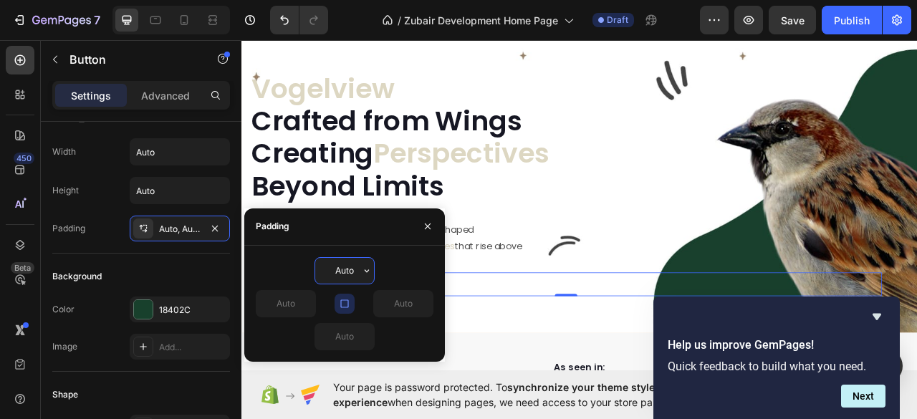
click at [348, 272] on input "Auto" at bounding box center [344, 271] width 59 height 26
click at [362, 271] on icon "button" at bounding box center [366, 270] width 11 height 11
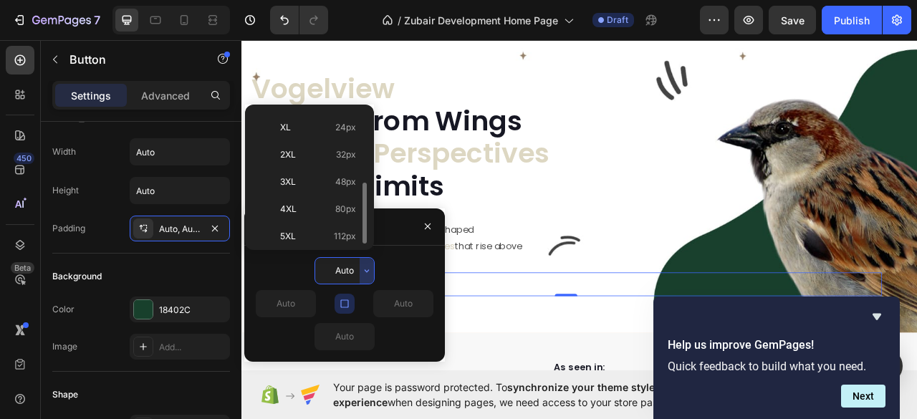
scroll to position [0, 0]
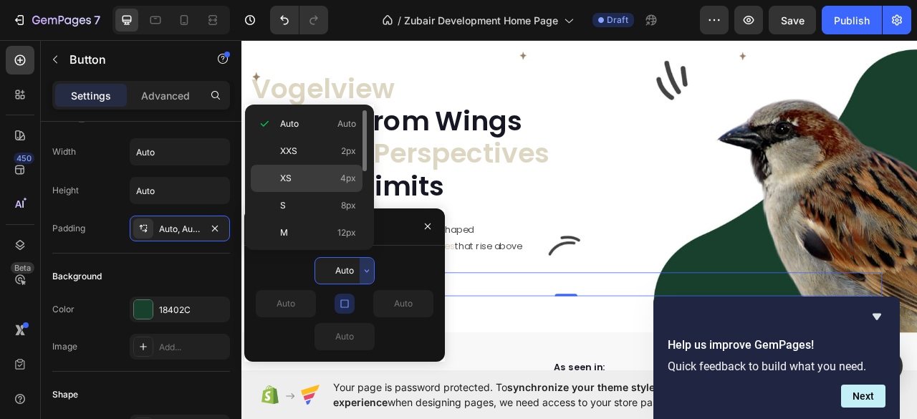
click at [336, 177] on p "XS 4px" at bounding box center [318, 178] width 76 height 13
type input "4"
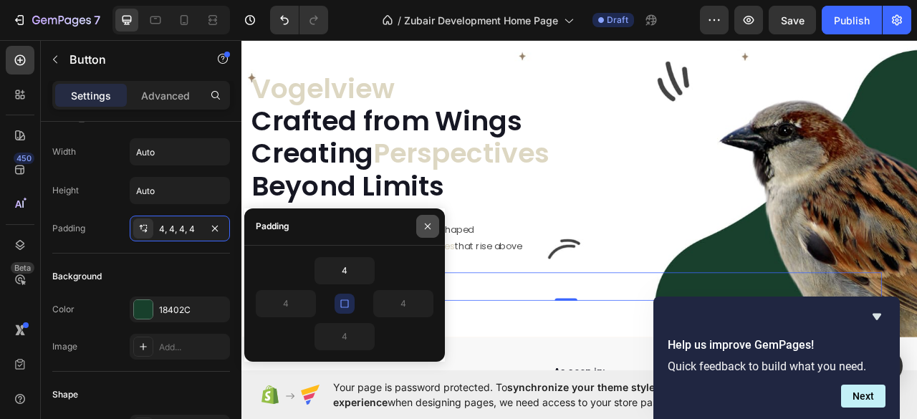
click at [431, 231] on icon "button" at bounding box center [427, 226] width 11 height 11
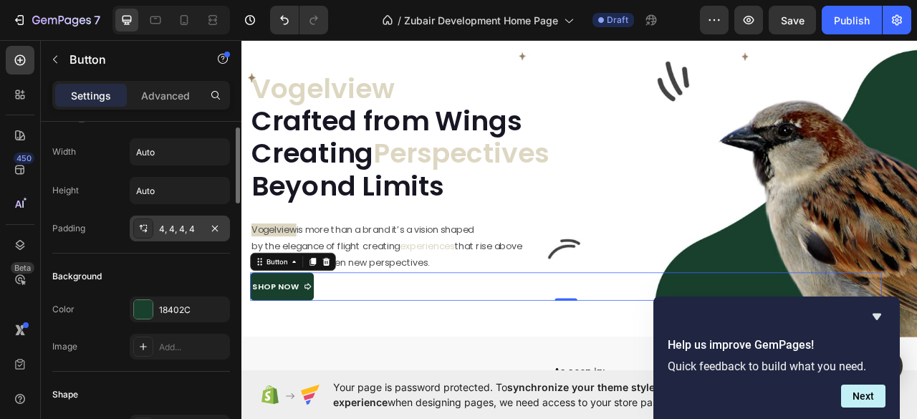
click at [198, 226] on div "4, 4, 4, 4" at bounding box center [180, 229] width 42 height 13
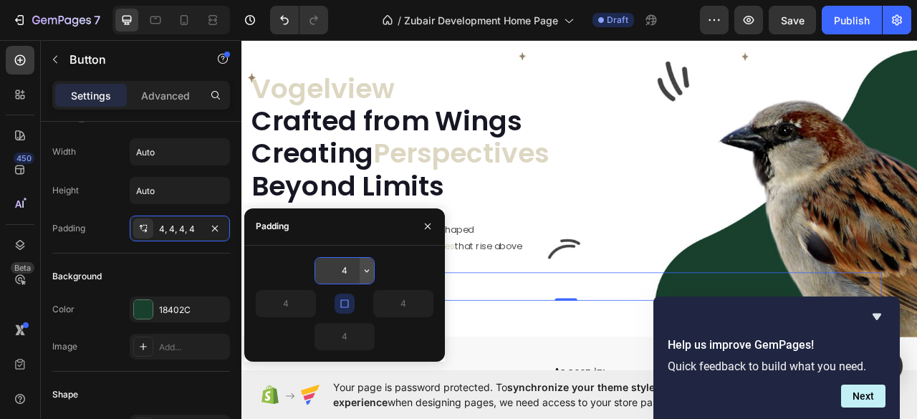
click at [365, 270] on icon "button" at bounding box center [366, 270] width 11 height 11
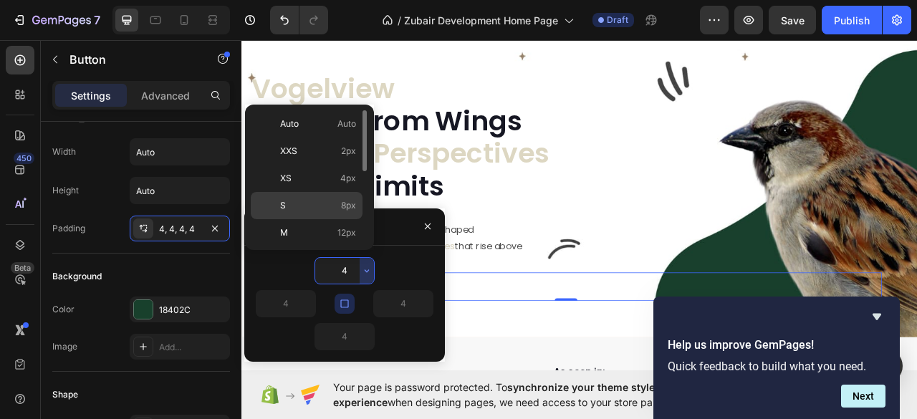
drag, startPoint x: 336, startPoint y: 201, endPoint x: 120, endPoint y: 213, distance: 215.9
click at [336, 202] on p "S 8px" at bounding box center [318, 205] width 76 height 13
type input "8"
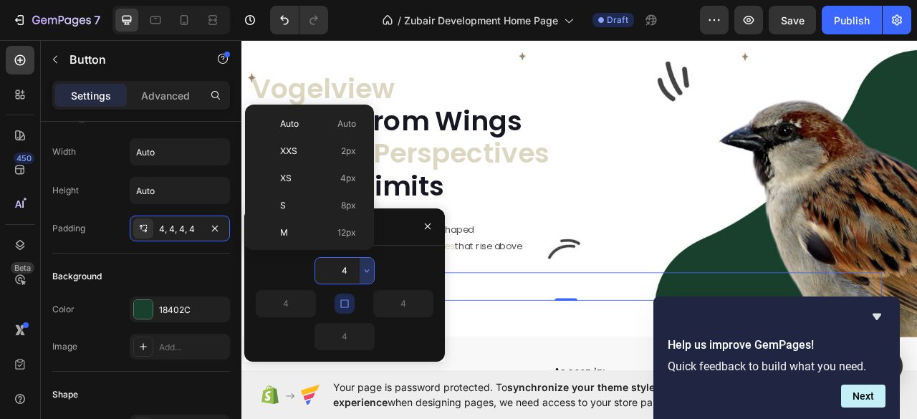
type input "8"
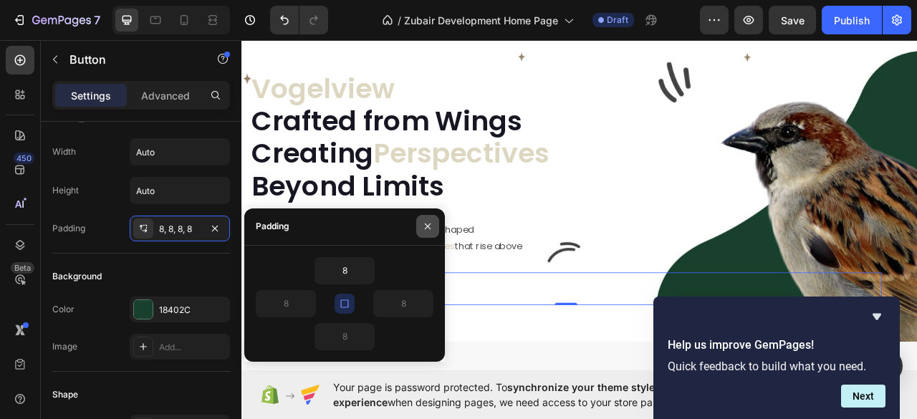
click at [427, 227] on icon "button" at bounding box center [428, 226] width 6 height 6
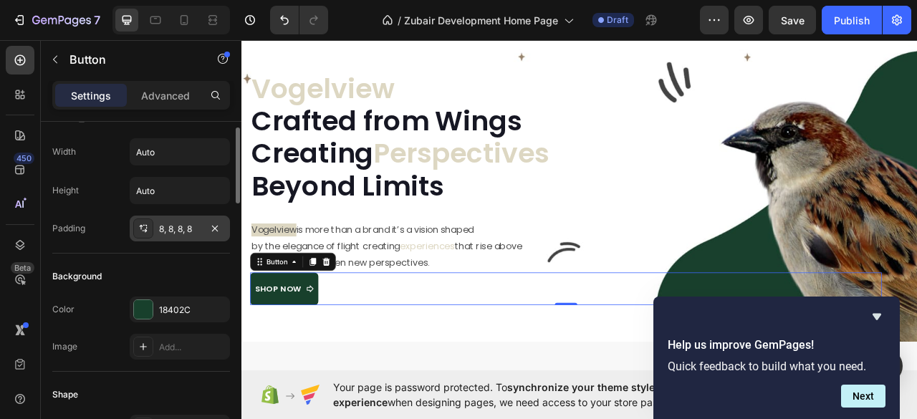
click at [186, 224] on div "8, 8, 8, 8" at bounding box center [180, 229] width 42 height 13
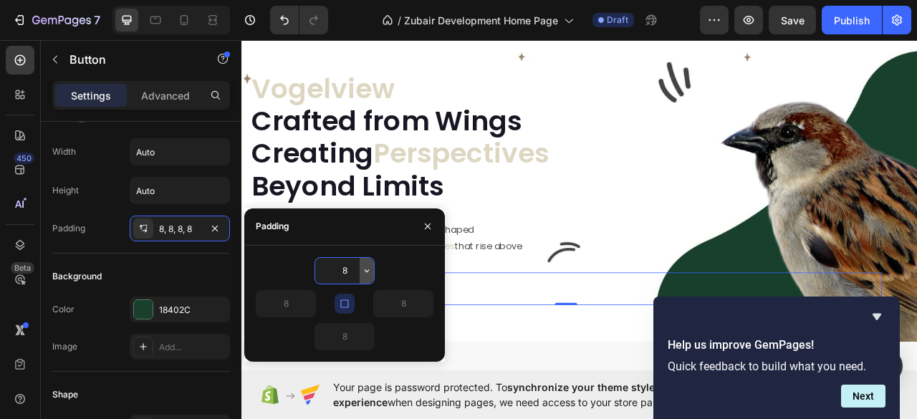
click at [362, 271] on icon "button" at bounding box center [366, 270] width 11 height 11
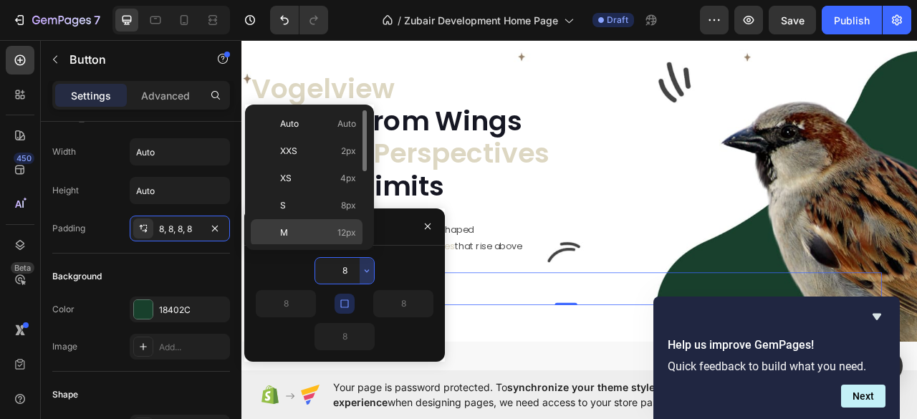
click at [346, 231] on span "12px" at bounding box center [346, 232] width 19 height 13
type input "12"
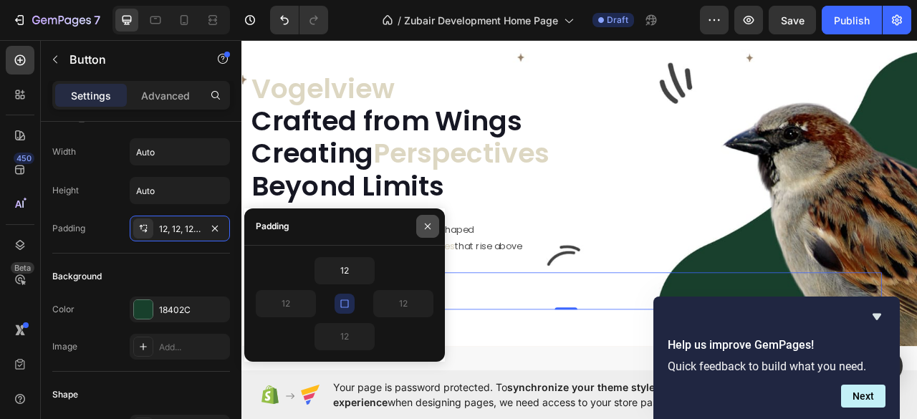
click at [426, 227] on icon "button" at bounding box center [427, 226] width 11 height 11
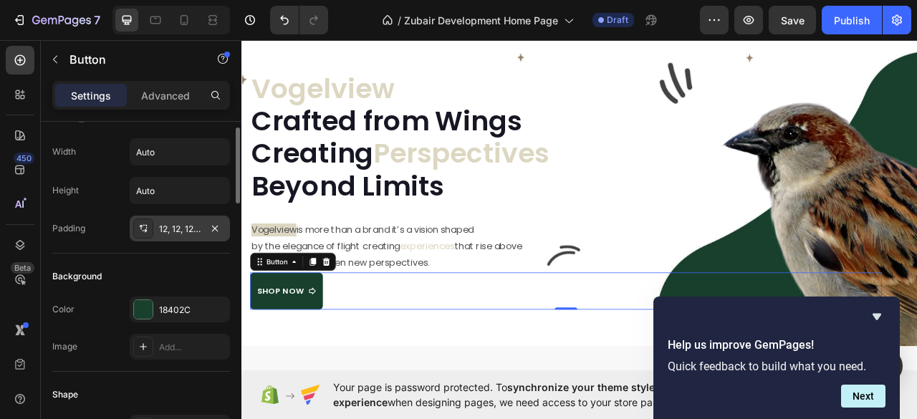
click at [188, 231] on div "12, 12, 12, 12" at bounding box center [180, 229] width 42 height 13
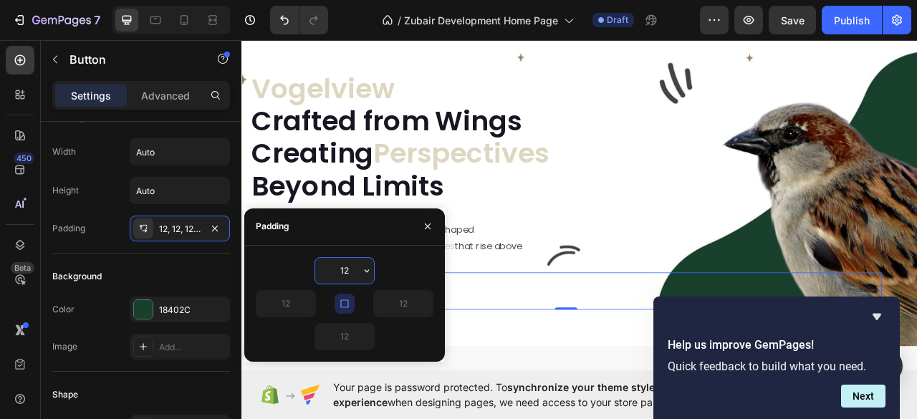
click at [352, 275] on input "12" at bounding box center [344, 271] width 59 height 26
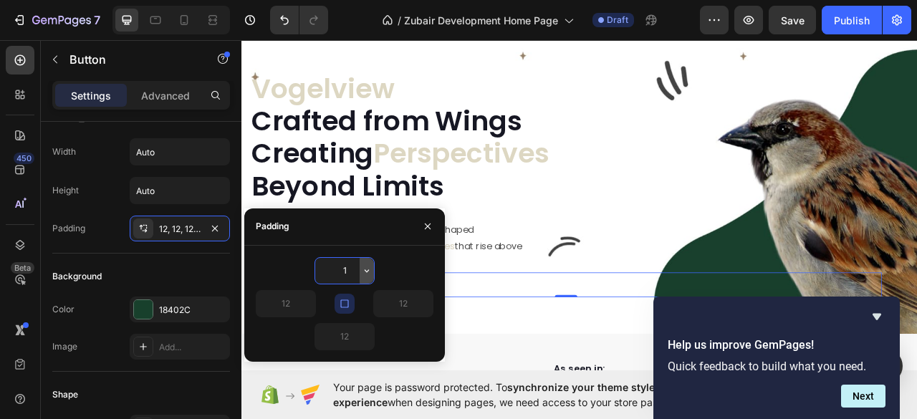
type input "10"
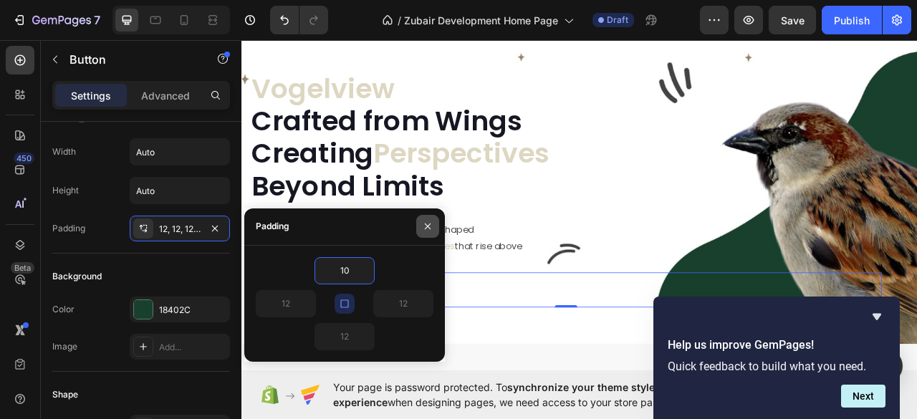
click at [423, 226] on icon "button" at bounding box center [427, 226] width 11 height 11
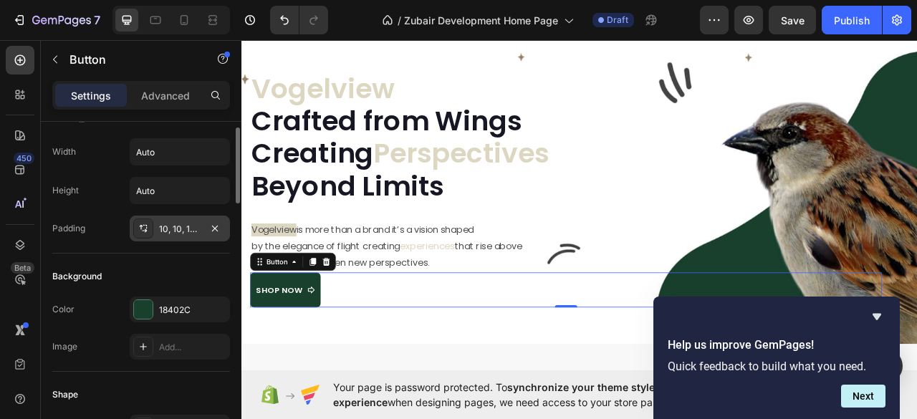
click at [176, 218] on div "10, 10, 10, 10" at bounding box center [180, 229] width 100 height 26
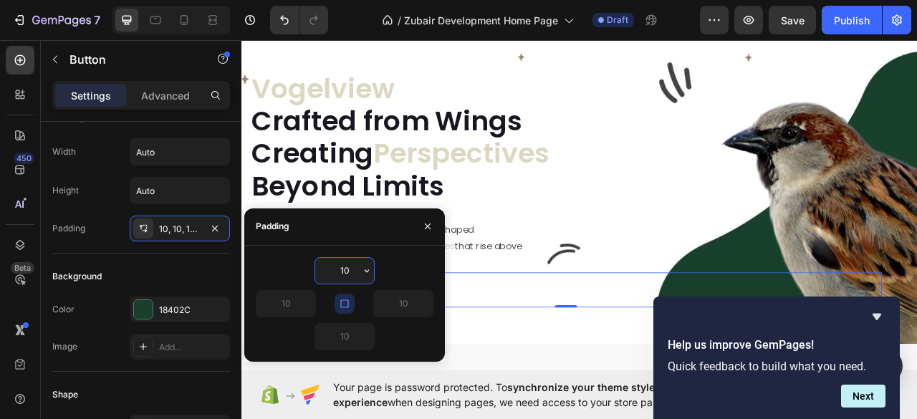
click at [341, 271] on input "10" at bounding box center [344, 271] width 59 height 26
click at [342, 304] on icon "button" at bounding box center [344, 303] width 11 height 11
click at [347, 271] on input "10" at bounding box center [344, 271] width 59 height 26
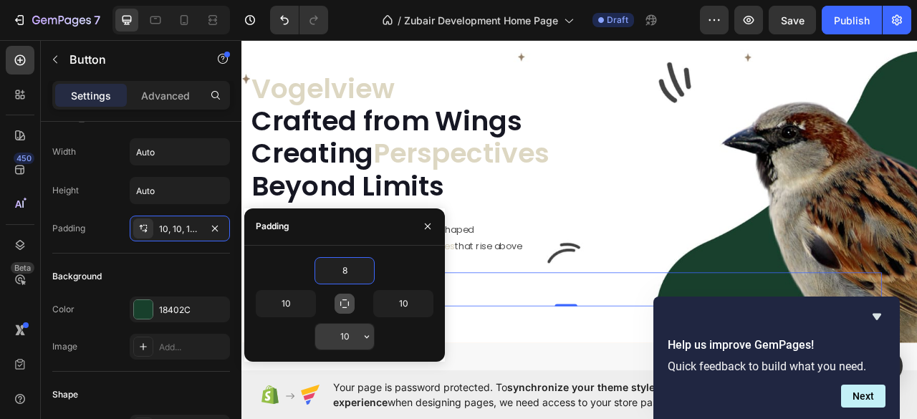
type input "8"
click at [341, 336] on input "10" at bounding box center [344, 337] width 59 height 26
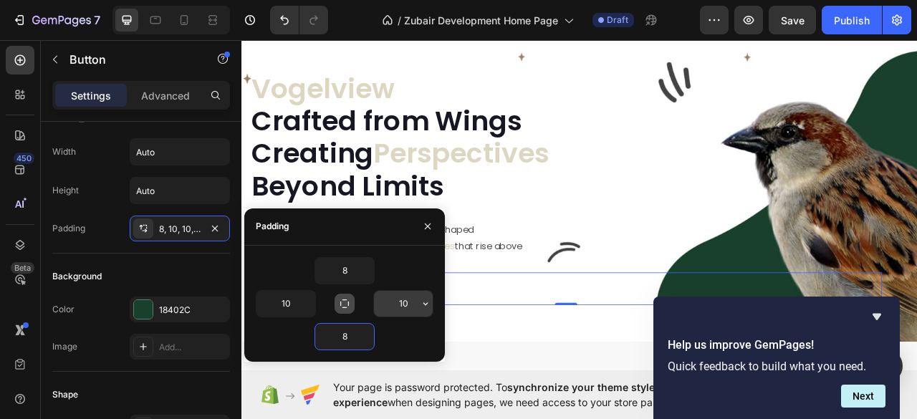
type input "8"
click at [405, 304] on input "10" at bounding box center [403, 304] width 59 height 26
click at [426, 302] on icon "button" at bounding box center [425, 303] width 11 height 11
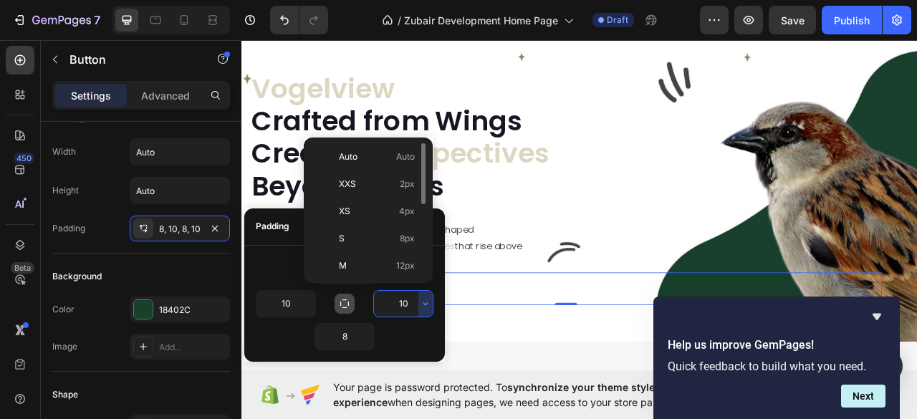
click at [398, 304] on input "10" at bounding box center [403, 304] width 59 height 26
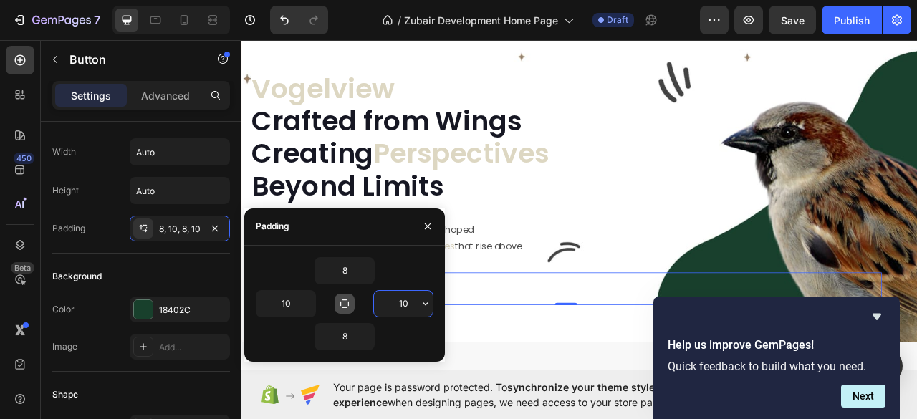
click at [398, 304] on input "10" at bounding box center [403, 304] width 59 height 26
type input "16"
click at [288, 302] on input "10" at bounding box center [285, 304] width 59 height 26
drag, startPoint x: 427, startPoint y: 219, endPoint x: 443, endPoint y: 221, distance: 15.8
click at [427, 220] on button "button" at bounding box center [427, 226] width 23 height 23
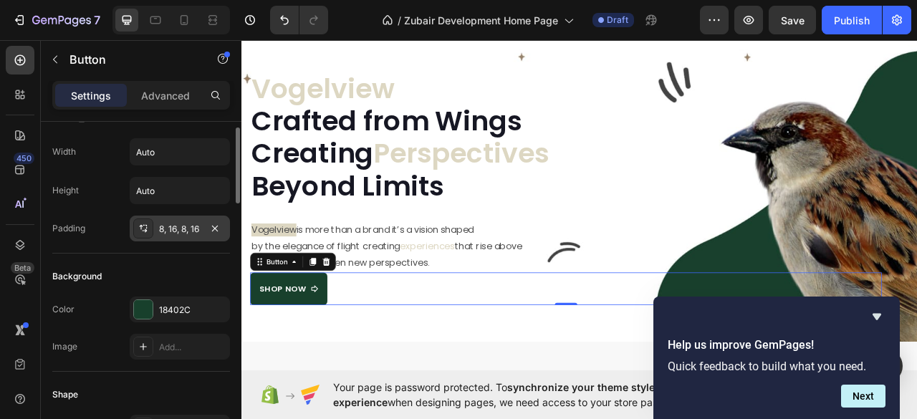
click at [176, 229] on div "8, 16, 8, 16" at bounding box center [180, 229] width 42 height 13
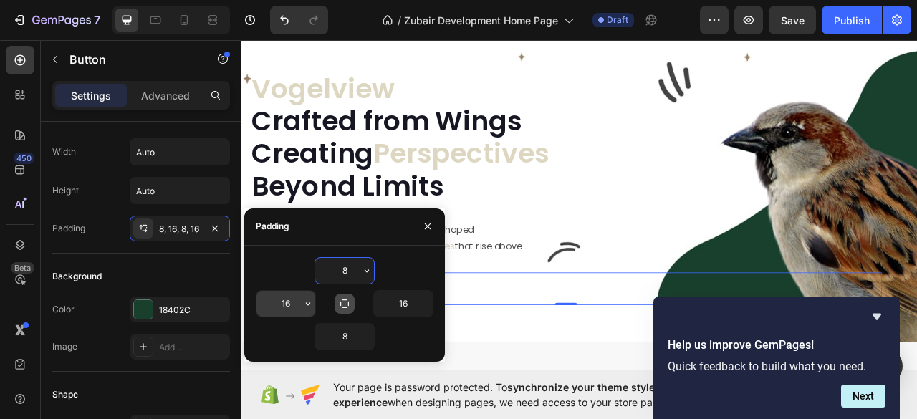
click at [287, 302] on input "16" at bounding box center [285, 304] width 59 height 26
type input "20"
click at [397, 299] on input "16" at bounding box center [403, 304] width 59 height 26
type input "20"
click at [425, 220] on button "button" at bounding box center [427, 226] width 23 height 23
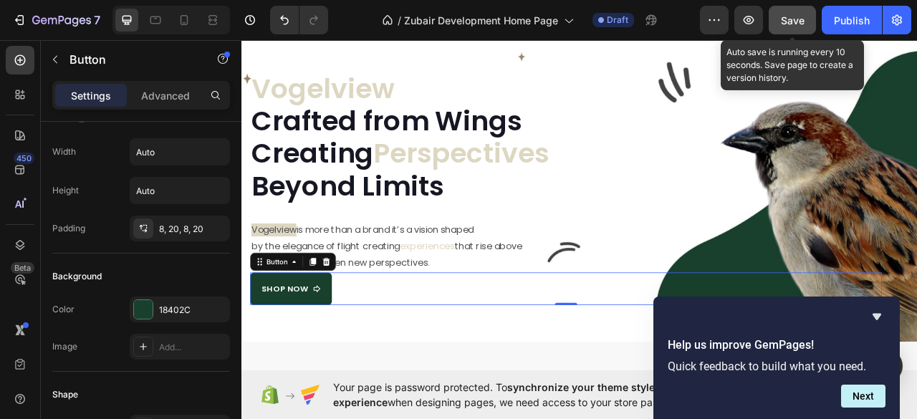
click at [794, 16] on span "Save" at bounding box center [793, 20] width 24 height 12
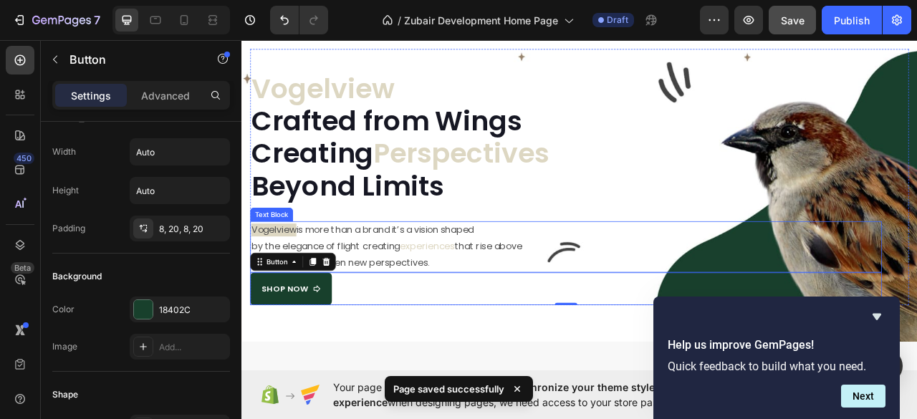
click at [455, 278] on p "Vogelview is more than a brand it’s a vision shaped" at bounding box center [654, 283] width 801 height 21
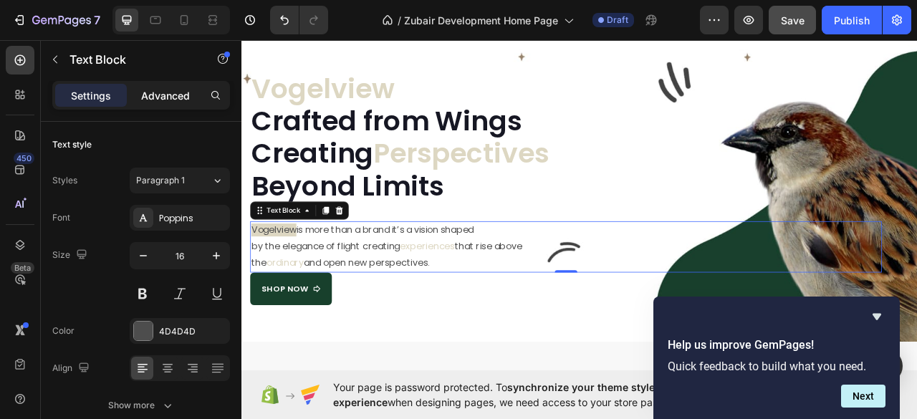
click at [150, 90] on p "Advanced" at bounding box center [165, 95] width 49 height 15
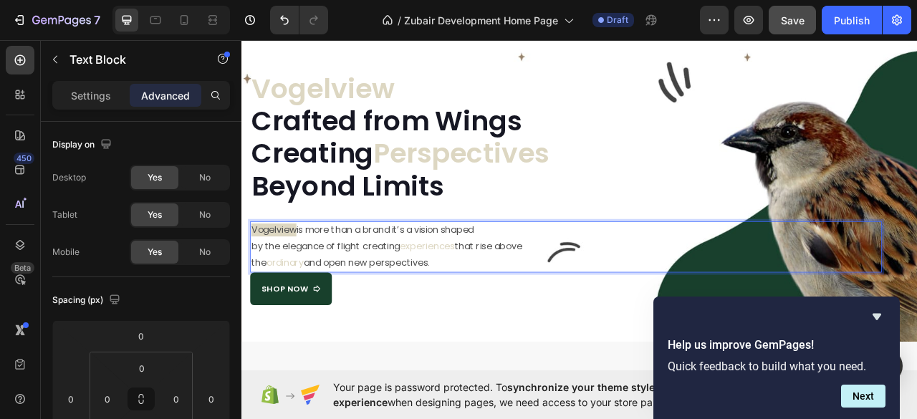
drag, startPoint x: 420, startPoint y: 289, endPoint x: 417, endPoint y: 281, distance: 8.4
click at [417, 281] on p "Vogelview is more than a brand it’s a vision shaped" at bounding box center [654, 283] width 801 height 21
click at [363, 292] on p "Vogelview is more than a brand it’s a vision shaped" at bounding box center [654, 283] width 801 height 21
click at [342, 280] on p "Vogelview is more than a brand it’s a vision shaped" at bounding box center [654, 283] width 801 height 21
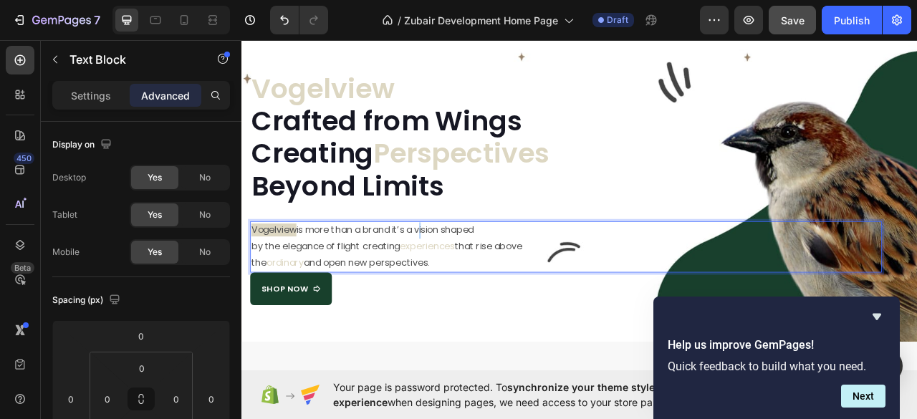
click at [476, 284] on p "Vogelview is more than a brand it’s a vision shaped" at bounding box center [654, 283] width 801 height 21
click at [491, 265] on div "⁠⁠⁠⁠⁠⁠⁠ Vogelview Crafted from Wings Creating Perspectives Beyond Limits Heading" at bounding box center [654, 161] width 804 height 219
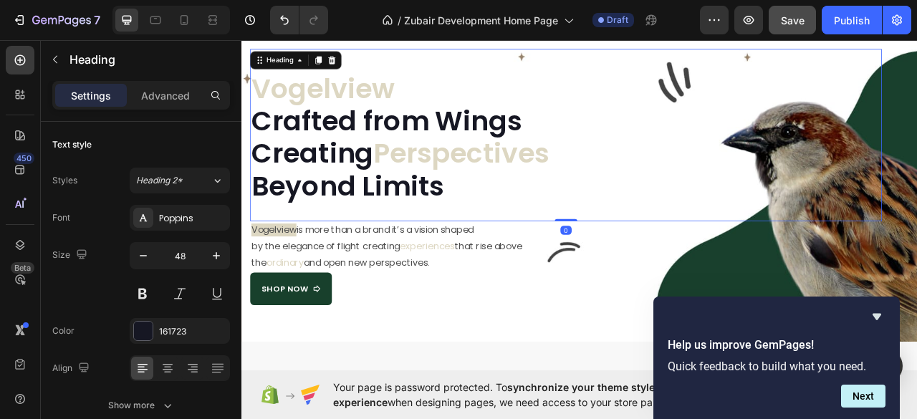
click at [454, 288] on p "Vogelview is more than a brand it’s a vision shaped" at bounding box center [654, 283] width 801 height 21
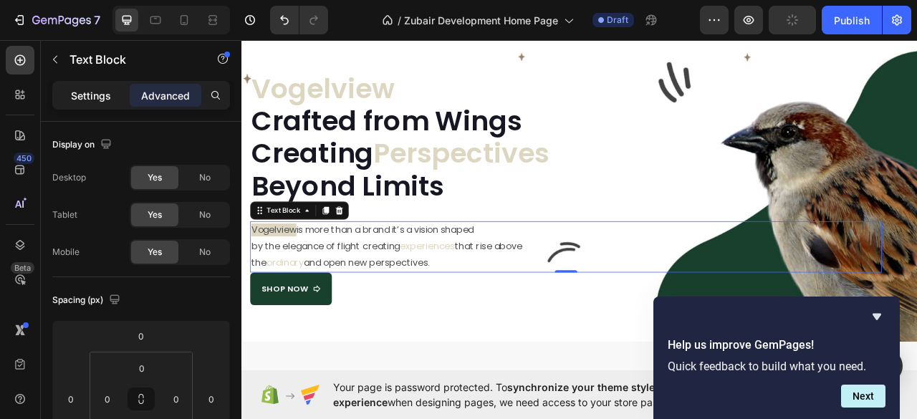
click at [85, 103] on div "Settings" at bounding box center [91, 95] width 72 height 23
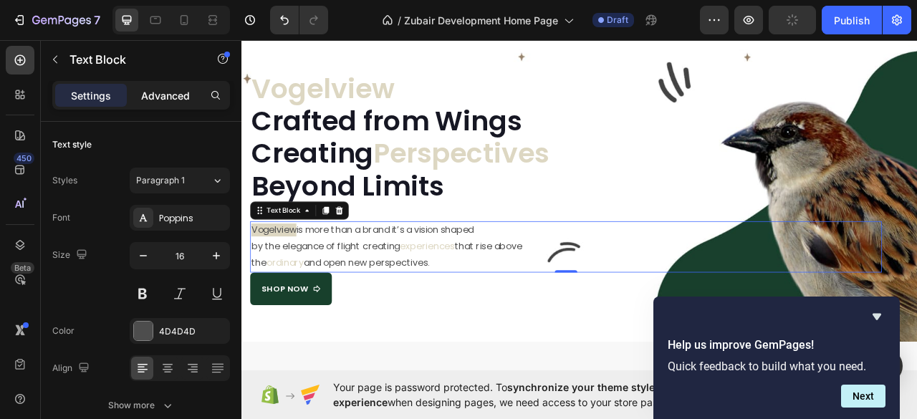
click at [161, 97] on p "Advanced" at bounding box center [165, 95] width 49 height 15
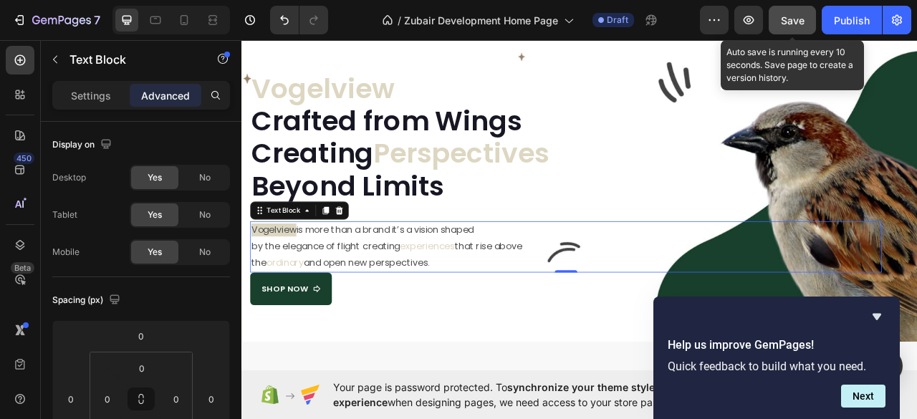
click at [788, 23] on span "Save" at bounding box center [793, 20] width 24 height 12
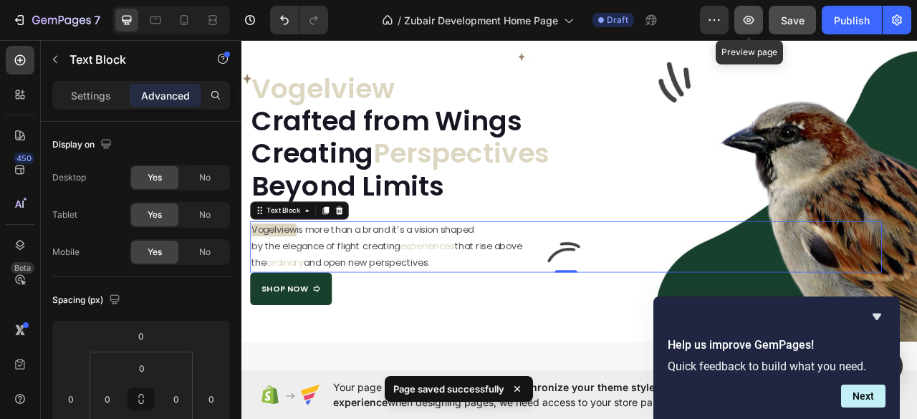
click at [749, 20] on icon "button" at bounding box center [748, 20] width 14 height 14
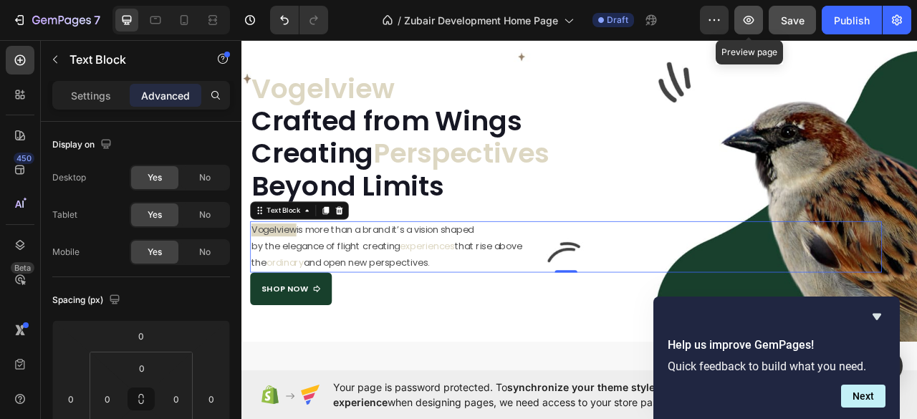
click at [745, 17] on icon "button" at bounding box center [748, 20] width 14 height 14
click at [705, 19] on button "button" at bounding box center [714, 20] width 29 height 29
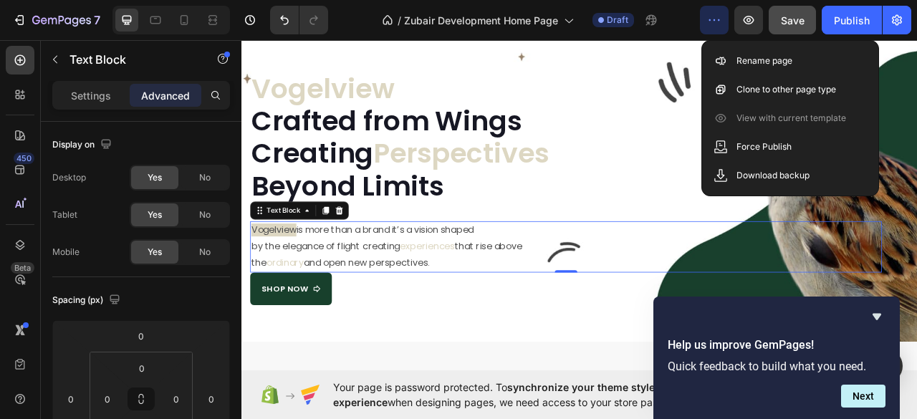
click at [705, 19] on button "button" at bounding box center [714, 20] width 29 height 29
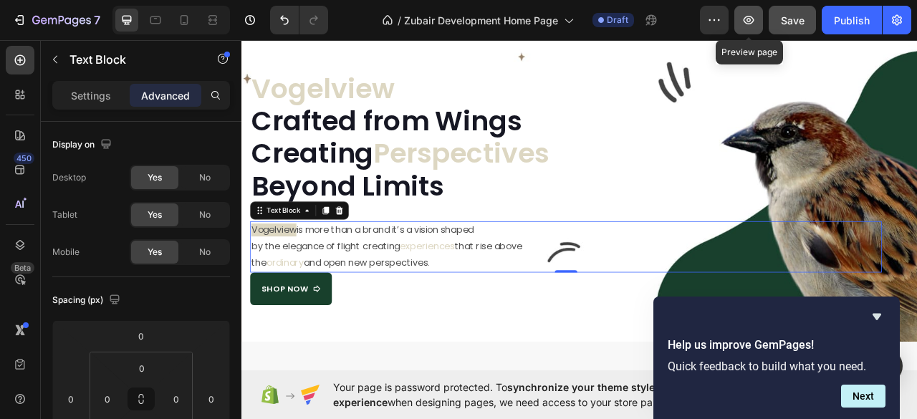
click at [756, 22] on icon "button" at bounding box center [748, 20] width 14 height 14
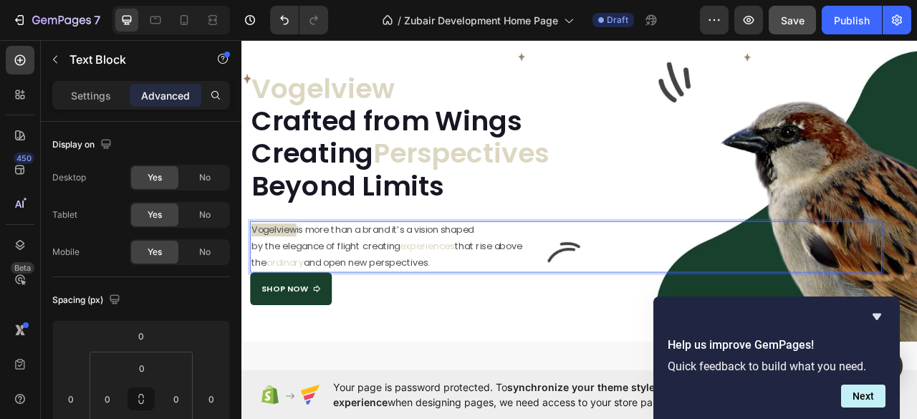
click at [279, 280] on span "Vogelview" at bounding box center [282, 282] width 57 height 16
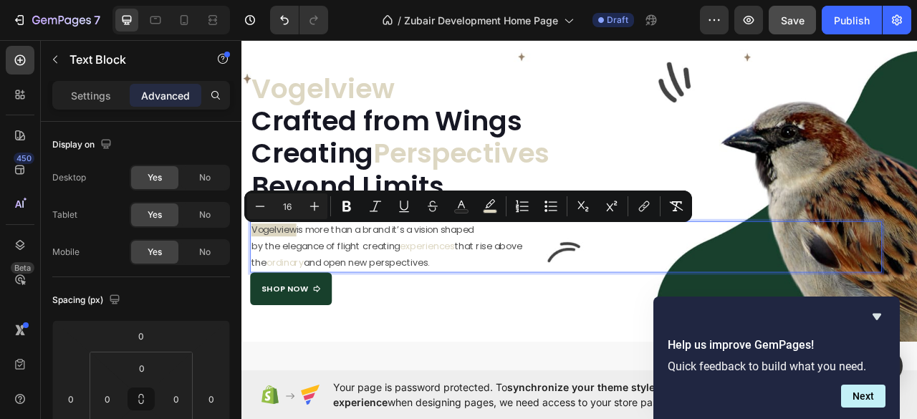
click at [331, 292] on p "Vogelview is more than a brand it’s a vision shaped" at bounding box center [654, 283] width 801 height 21
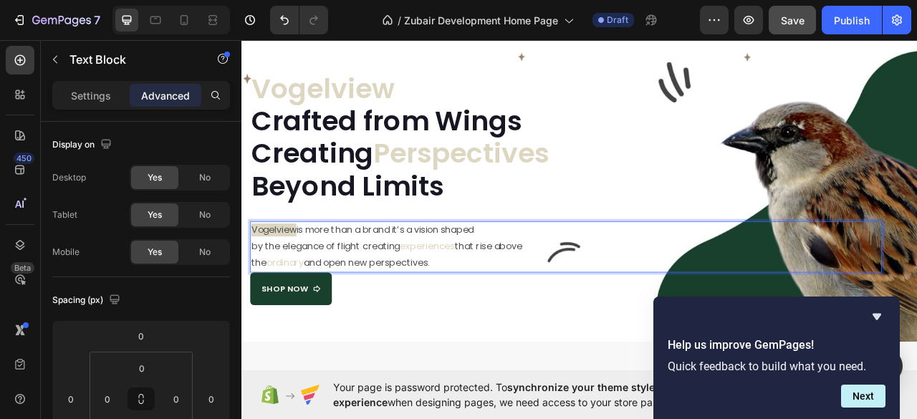
click at [279, 280] on span "Vogelview" at bounding box center [282, 282] width 57 height 16
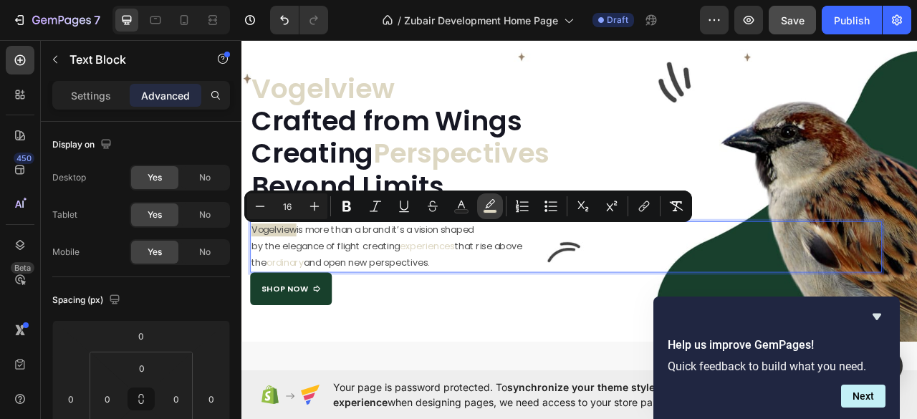
click at [487, 211] on rect "Editor contextual toolbar" at bounding box center [491, 212] width 14 height 4
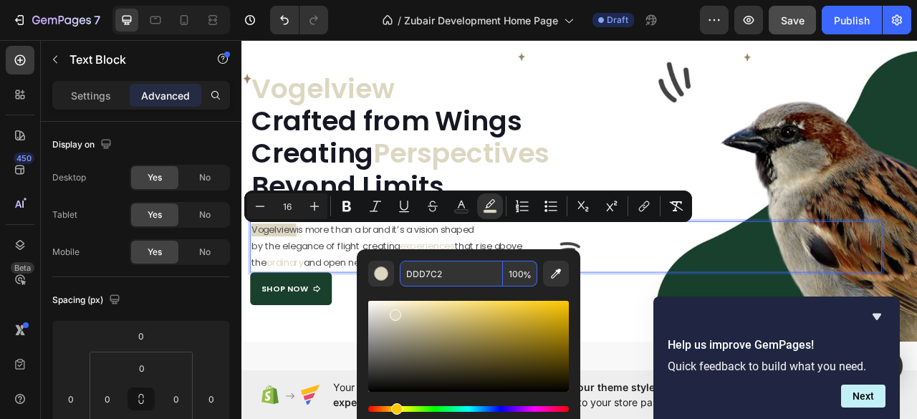
click at [431, 276] on input "DDD7C2" at bounding box center [451, 274] width 103 height 26
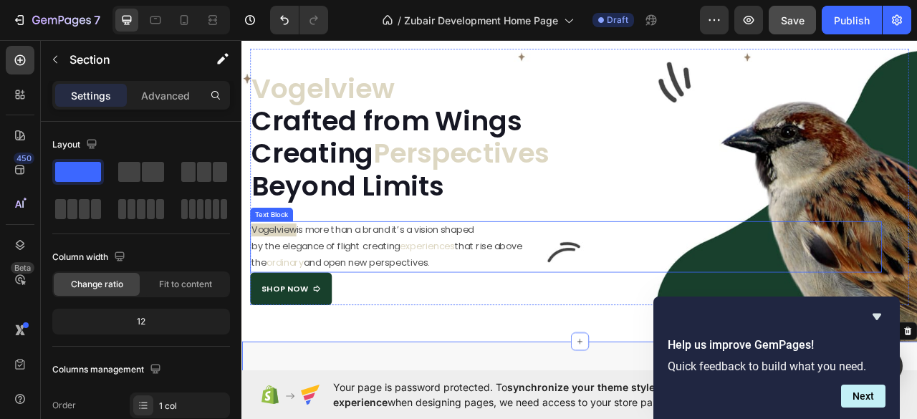
click at [283, 282] on span "Vogelview" at bounding box center [282, 282] width 57 height 16
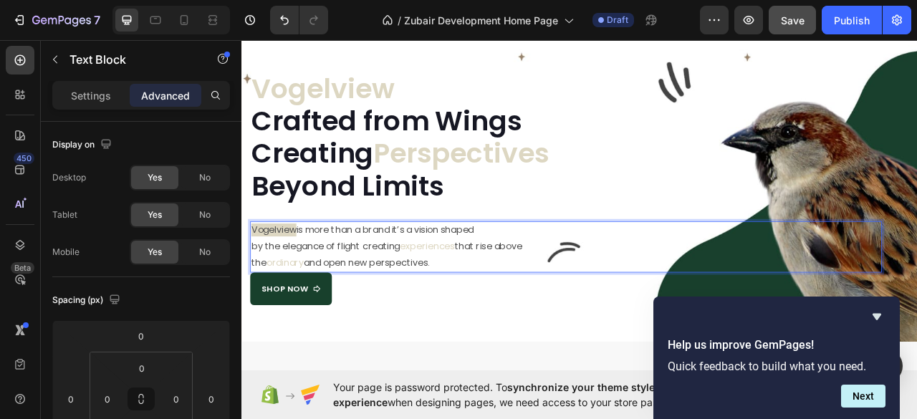
click at [283, 282] on span "Vogelview" at bounding box center [282, 282] width 57 height 16
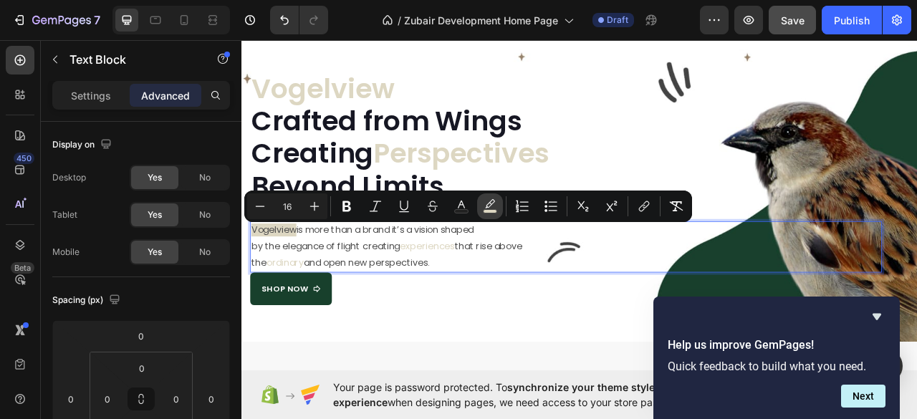
click at [490, 208] on icon "Editor contextual toolbar" at bounding box center [490, 206] width 14 height 14
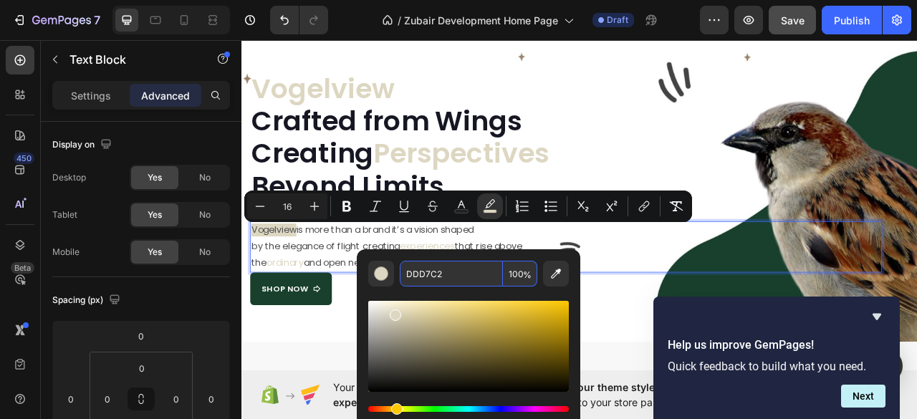
click at [424, 274] on input "DDD7C2" at bounding box center [451, 274] width 103 height 26
click at [458, 271] on input "DDD7C2" at bounding box center [451, 274] width 103 height 26
drag, startPoint x: 451, startPoint y: 274, endPoint x: 495, endPoint y: 274, distance: 44.4
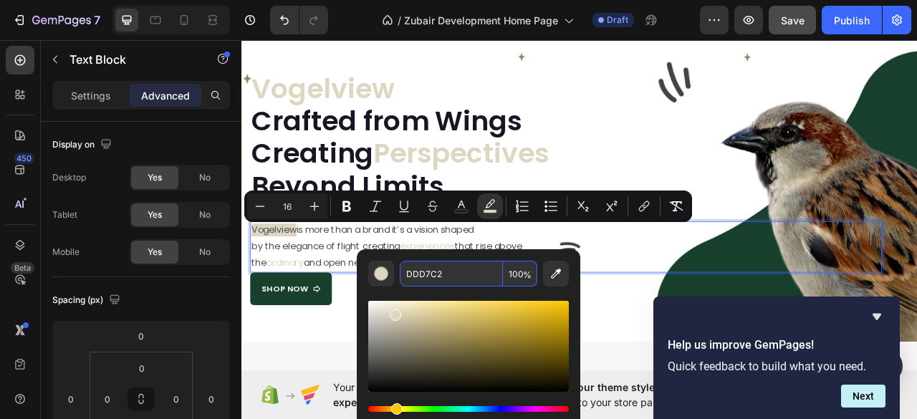
click at [451, 274] on input "DDD7C2" at bounding box center [451, 274] width 103 height 26
click at [552, 273] on icon "Editor contextual toolbar" at bounding box center [556, 273] width 14 height 14
type input "333333"
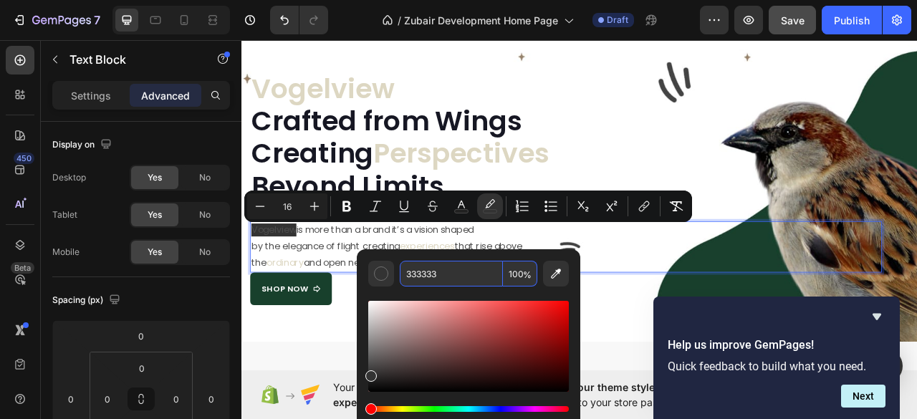
click at [471, 276] on input "333333" at bounding box center [451, 274] width 103 height 26
click at [724, 372] on div "Shop Now Button" at bounding box center [654, 358] width 804 height 42
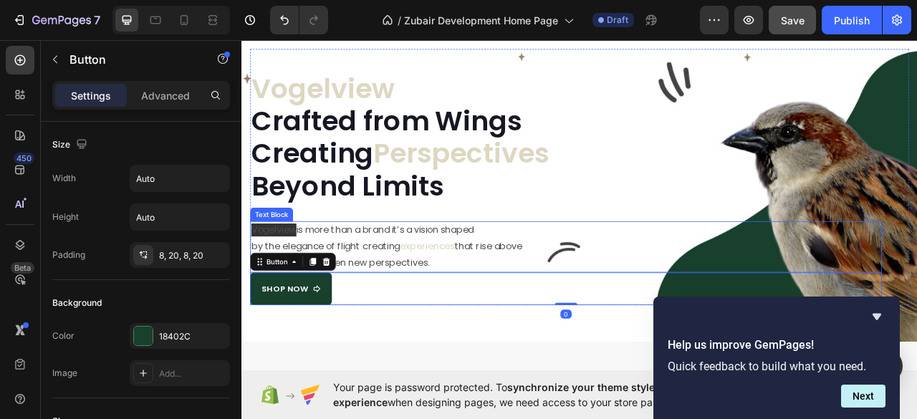
click at [307, 286] on span "Vogelview" at bounding box center [282, 282] width 57 height 16
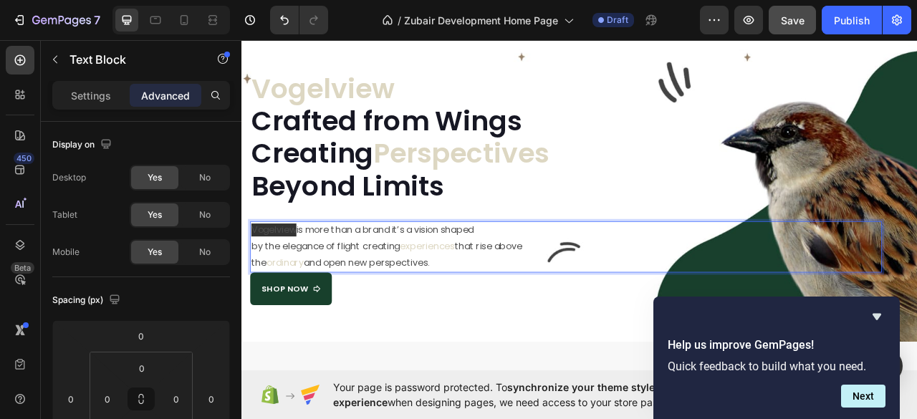
click at [307, 286] on span "Vogelview" at bounding box center [282, 282] width 57 height 16
click at [279, 281] on span "Vogelview" at bounding box center [282, 282] width 57 height 16
click at [278, 280] on span "Vogelview" at bounding box center [282, 282] width 57 height 16
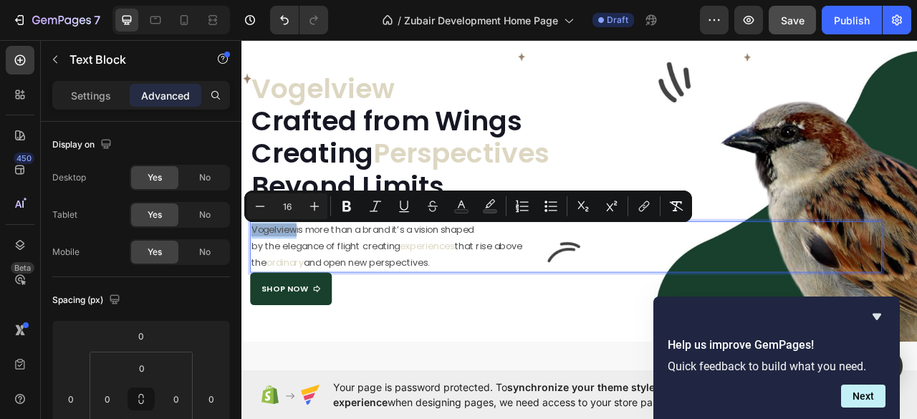
click at [278, 280] on span "Vogelview" at bounding box center [282, 282] width 57 height 16
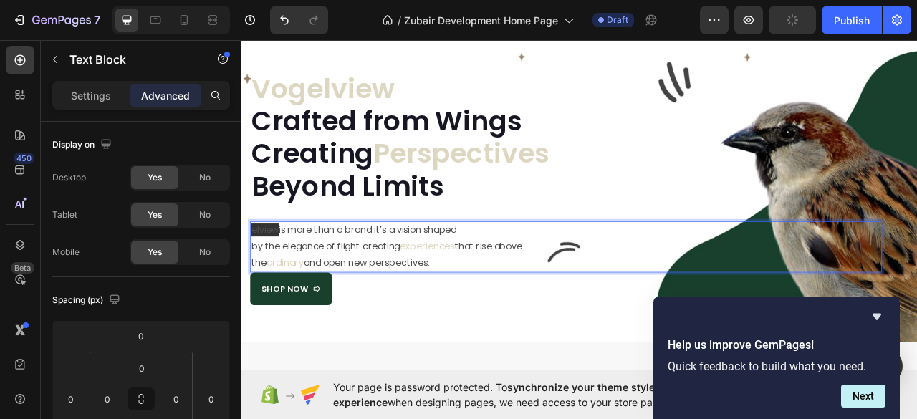
click at [275, 278] on span "elview" at bounding box center [271, 282] width 35 height 16
click at [267, 287] on span "elview" at bounding box center [271, 282] width 35 height 16
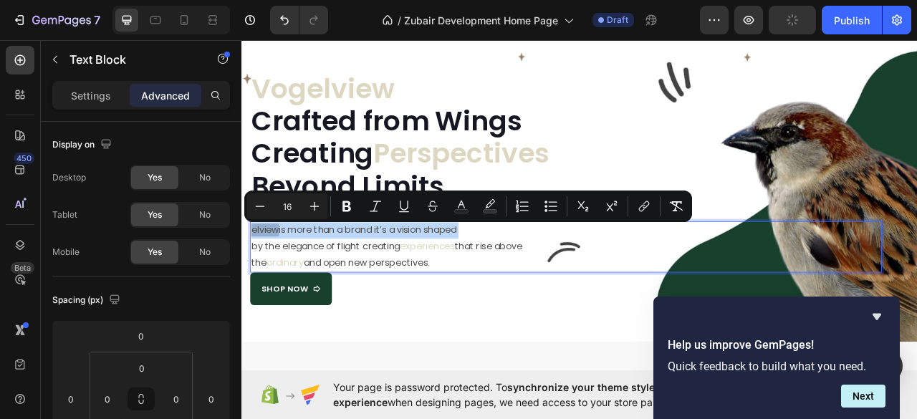
click at [282, 287] on span "elview" at bounding box center [271, 282] width 35 height 16
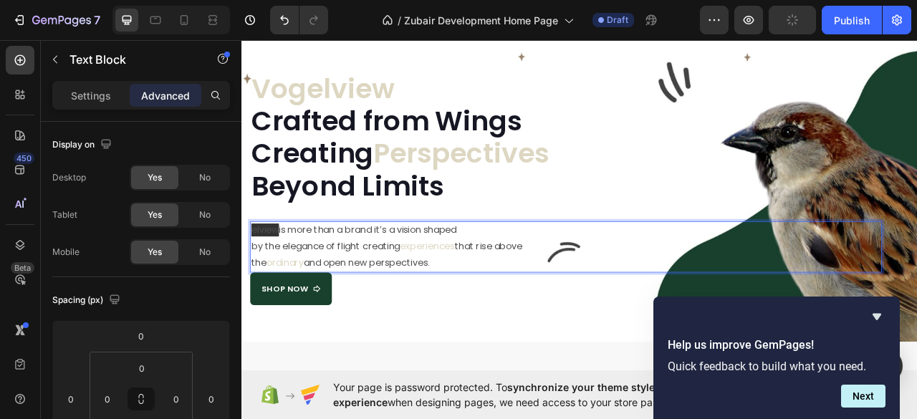
click at [282, 284] on span "elview" at bounding box center [271, 282] width 35 height 16
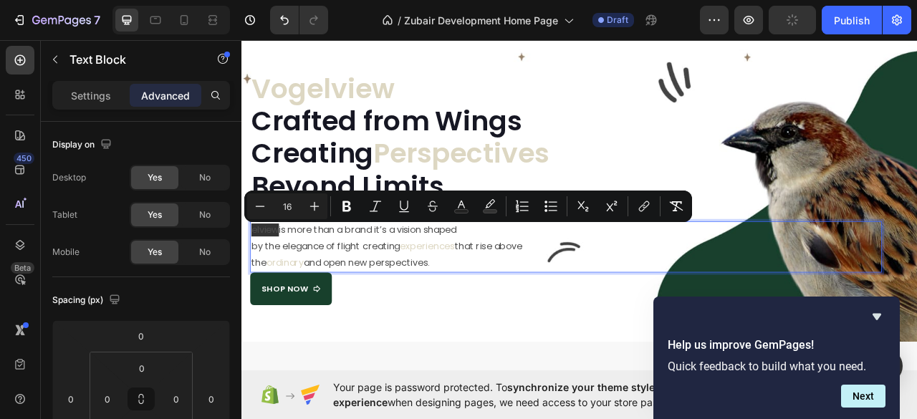
click at [282, 284] on span "elview" at bounding box center [271, 282] width 35 height 16
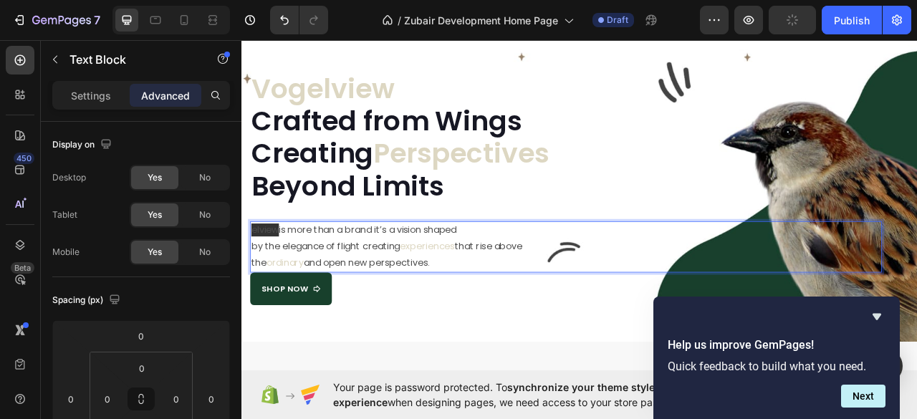
click at [282, 284] on span "elview" at bounding box center [271, 282] width 35 height 16
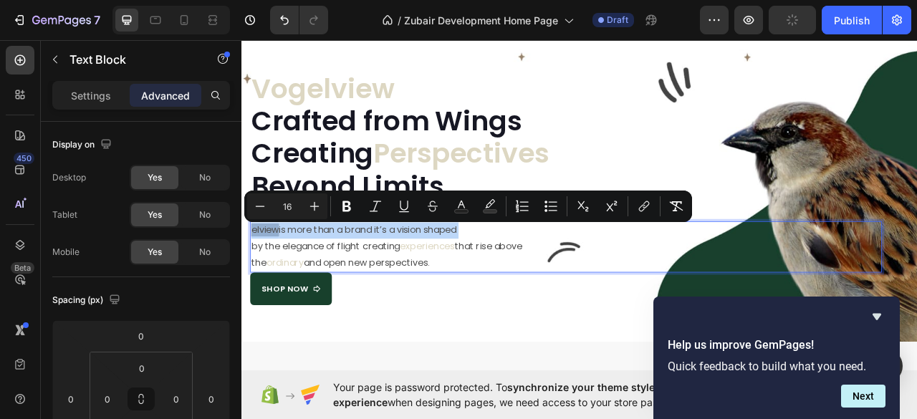
click at [282, 284] on span "elview" at bounding box center [271, 282] width 35 height 16
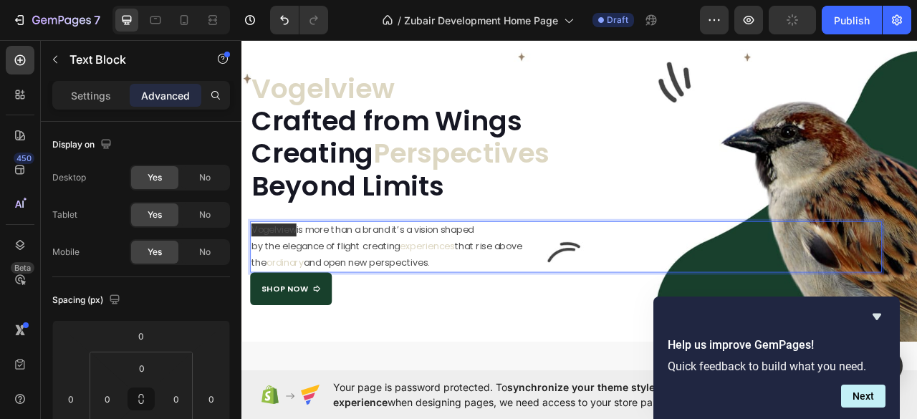
click at [360, 299] on p "by the elegance of flight creating experiences that rise above" at bounding box center [654, 304] width 801 height 21
click at [287, 284] on span "Vogelview" at bounding box center [282, 282] width 57 height 16
click at [279, 282] on span "Vogelview" at bounding box center [282, 282] width 57 height 16
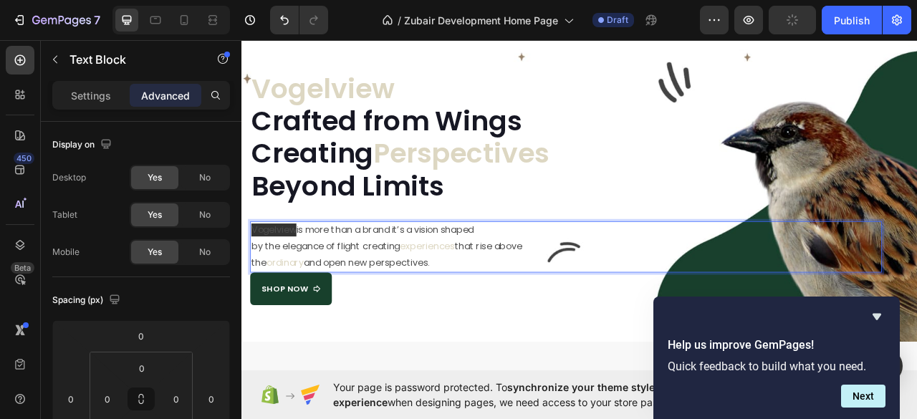
drag, startPoint x: 256, startPoint y: 284, endPoint x: 269, endPoint y: 287, distance: 13.2
click at [269, 287] on span "Vogelview" at bounding box center [282, 282] width 57 height 16
click at [306, 284] on span "Vogelview" at bounding box center [282, 282] width 57 height 16
click at [311, 284] on span "Vogelview" at bounding box center [282, 282] width 57 height 16
click at [326, 284] on p "Vogelview is more than a brand it’s a vision shaped" at bounding box center [654, 283] width 801 height 21
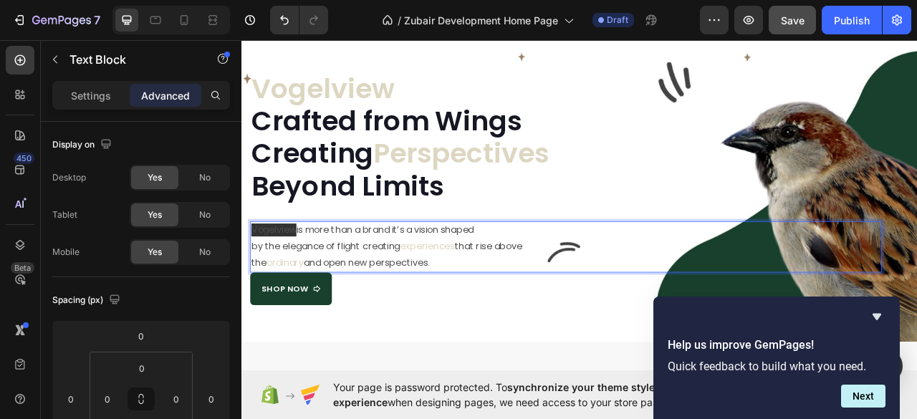
click at [311, 284] on span "Vogelview" at bounding box center [282, 282] width 57 height 16
click at [311, 286] on span "Vogelview" at bounding box center [282, 282] width 57 height 16
click at [267, 283] on span "Vogelview" at bounding box center [282, 282] width 57 height 16
click at [279, 304] on p "by the elegance of flight creating experiences that rise above" at bounding box center [654, 304] width 801 height 21
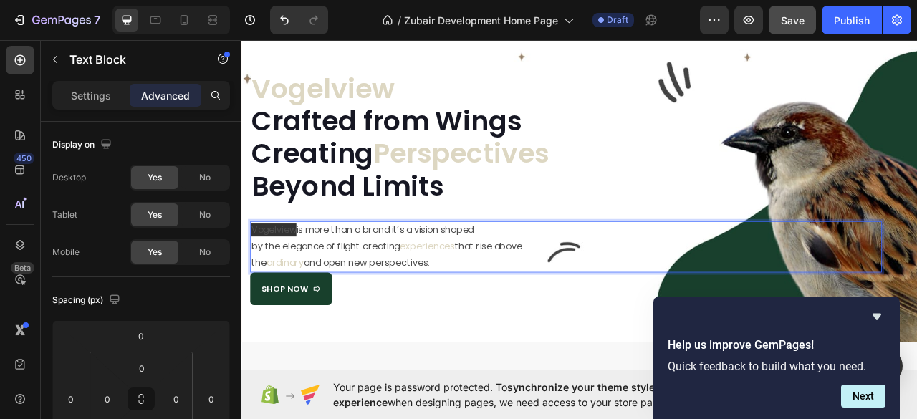
click at [292, 288] on span "Vogelview" at bounding box center [282, 282] width 57 height 16
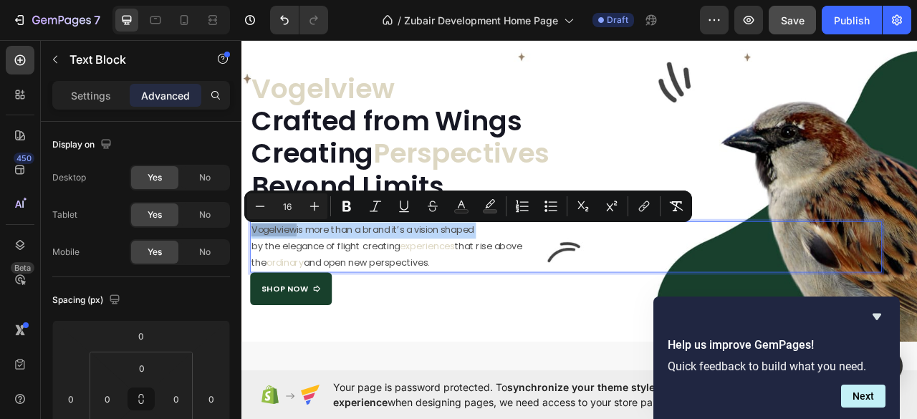
click at [334, 287] on p "Vogelview is more than a brand it’s a vision shaped" at bounding box center [654, 283] width 801 height 21
drag, startPoint x: 311, startPoint y: 284, endPoint x: 254, endPoint y: 284, distance: 56.6
click at [254, 284] on span "Vogelview" at bounding box center [282, 282] width 57 height 16
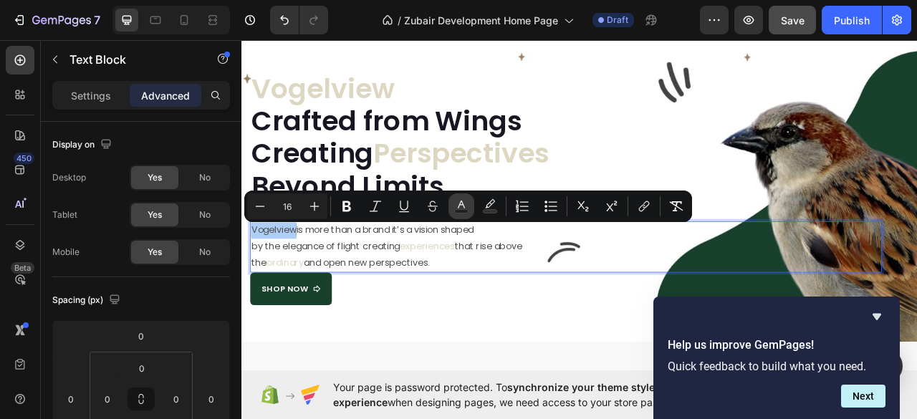
click at [466, 210] on rect "Editor contextual toolbar" at bounding box center [462, 212] width 14 height 4
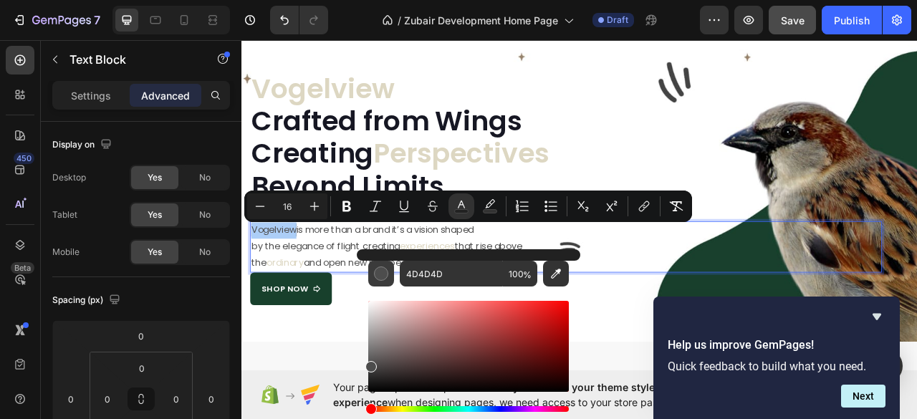
click at [379, 275] on div "Editor contextual toolbar" at bounding box center [381, 273] width 14 height 14
click at [454, 272] on input "4D4D4D" at bounding box center [451, 274] width 103 height 26
type input "4"
drag, startPoint x: 372, startPoint y: 368, endPoint x: 370, endPoint y: 303, distance: 65.2
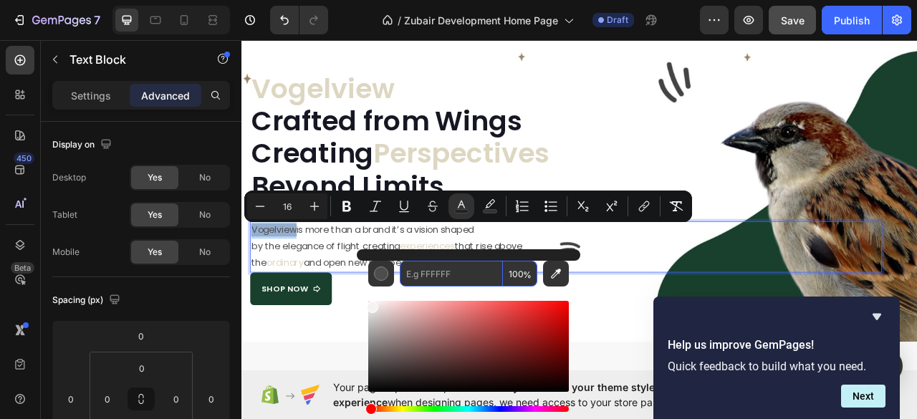
click at [370, 303] on div "Editor contextual toolbar" at bounding box center [372, 307] width 11 height 11
type input "F7F4F4"
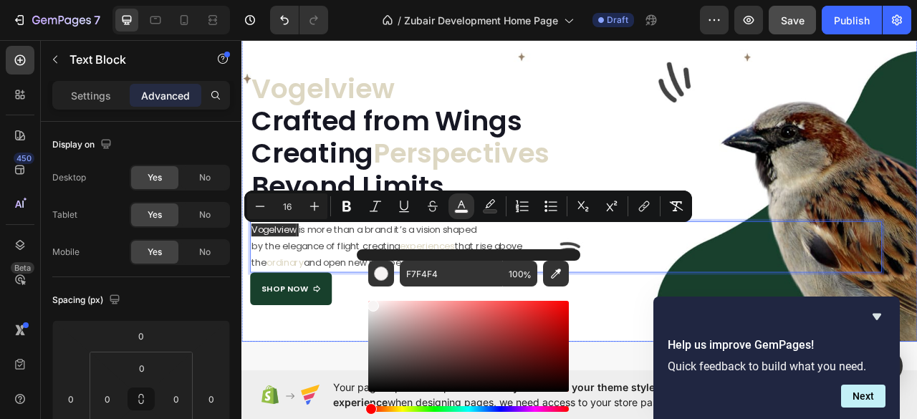
click at [335, 416] on div "⁠⁠⁠⁠⁠⁠⁠ Vogelview Crafted from Wings Creating Perspectives Beyond Limits Headin…" at bounding box center [671, 215] width 860 height 419
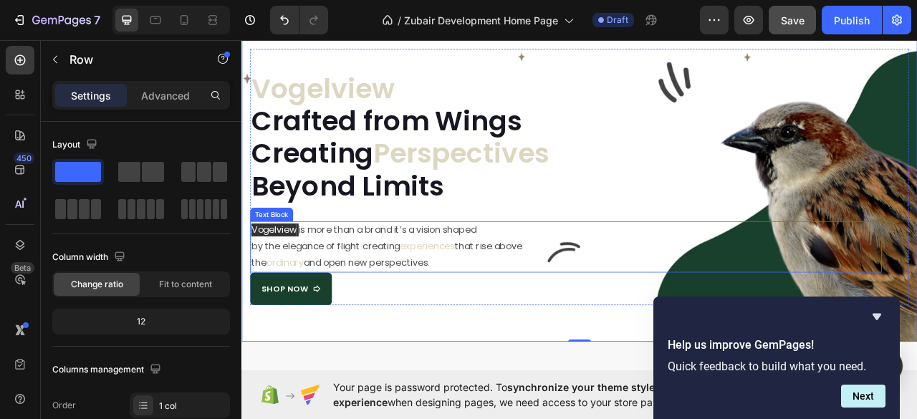
click at [299, 280] on span "Vogelview" at bounding box center [282, 282] width 57 height 16
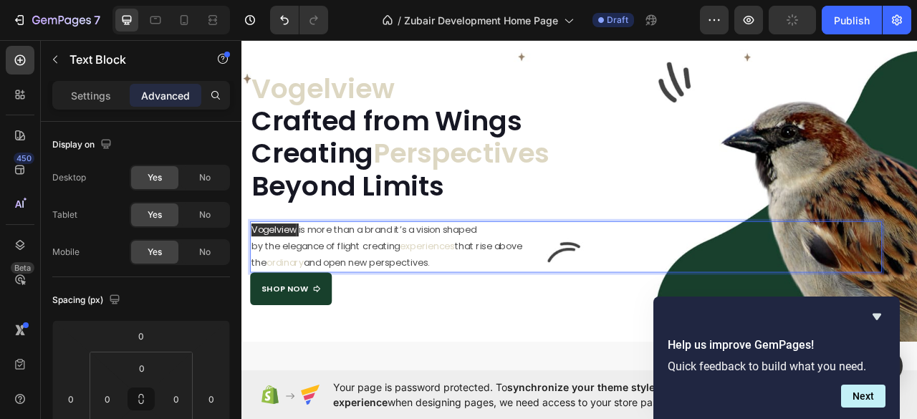
click at [310, 285] on span "Vogelview" at bounding box center [282, 282] width 57 height 16
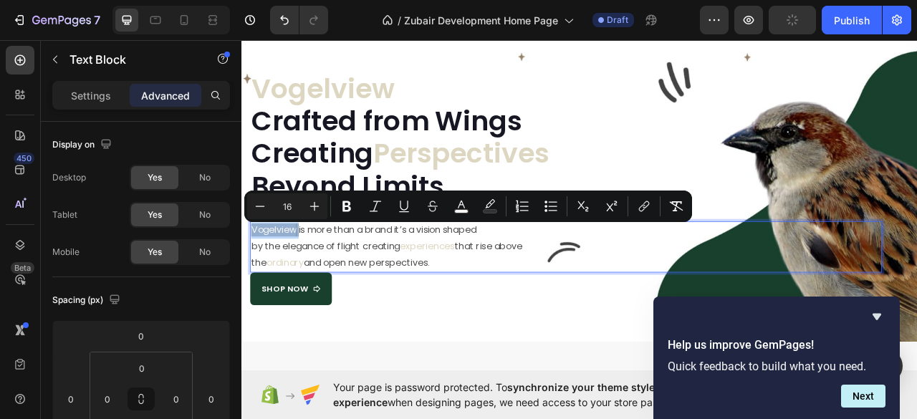
drag, startPoint x: 314, startPoint y: 284, endPoint x: 253, endPoint y: 286, distance: 60.9
click at [254, 286] on p "Vogelview is more than a brand it’s a vision shaped" at bounding box center [654, 283] width 801 height 21
click at [484, 210] on rect "Editor contextual toolbar" at bounding box center [491, 212] width 14 height 4
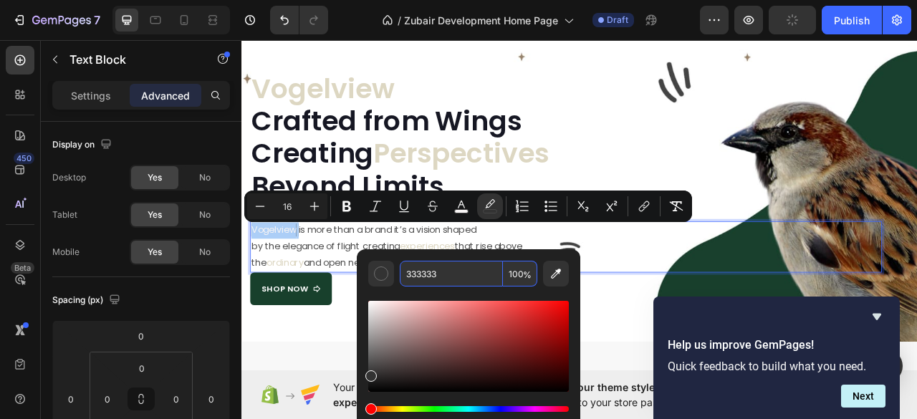
click at [440, 274] on input "333333" at bounding box center [451, 274] width 103 height 26
type input "FFFFFF"
click at [708, 307] on p "by the elegance of flight creating experiences that rise above" at bounding box center [654, 304] width 801 height 21
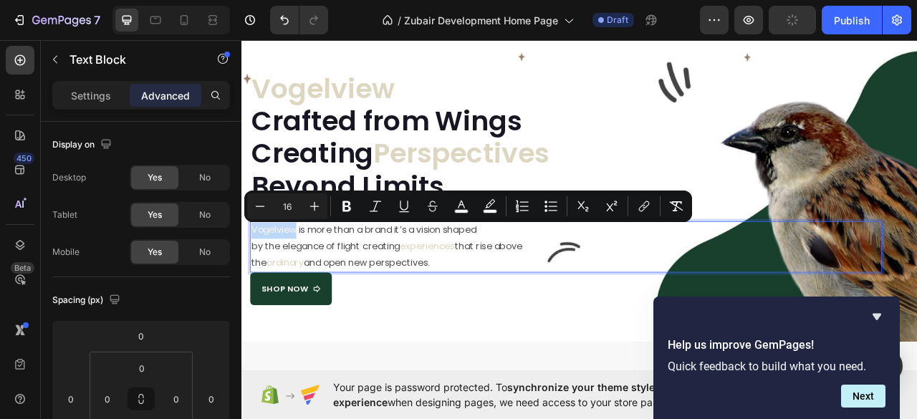
drag, startPoint x: 311, startPoint y: 287, endPoint x: 255, endPoint y: 284, distance: 56.0
click at [255, 284] on span "Vogelview" at bounding box center [282, 282] width 57 height 16
click at [461, 211] on rect "Editor contextual toolbar" at bounding box center [462, 212] width 14 height 4
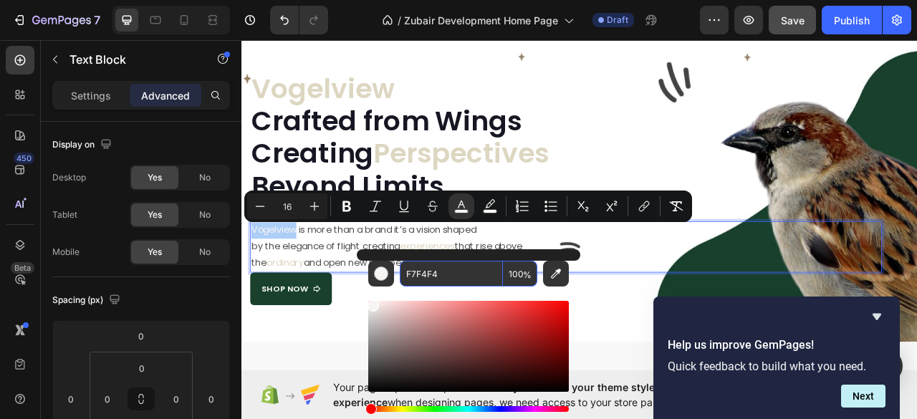
click at [415, 273] on input "F7F4F4" at bounding box center [451, 274] width 103 height 26
paste input "rgb(24, 64, 44)"
type input "18402C"
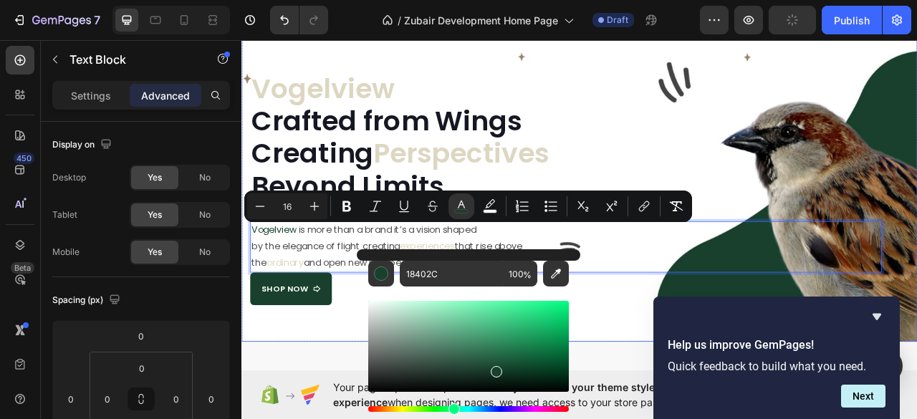
click at [362, 400] on div "⁠⁠⁠⁠⁠⁠⁠ Vogelview Crafted from Wings Creating Perspectives Beyond Limits Headin…" at bounding box center [671, 215] width 860 height 419
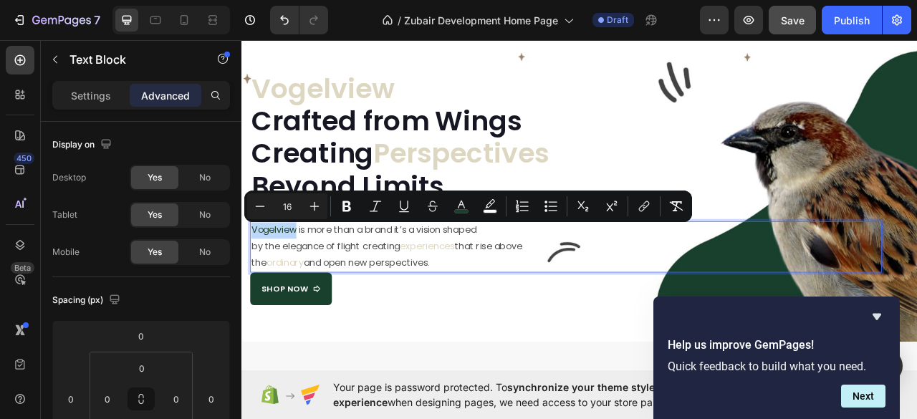
drag, startPoint x: 309, startPoint y: 284, endPoint x: 256, endPoint y: 284, distance: 53.7
click at [256, 284] on span "Vogelview" at bounding box center [282, 282] width 57 height 16
click at [461, 210] on rect "Editor contextual toolbar" at bounding box center [462, 212] width 14 height 4
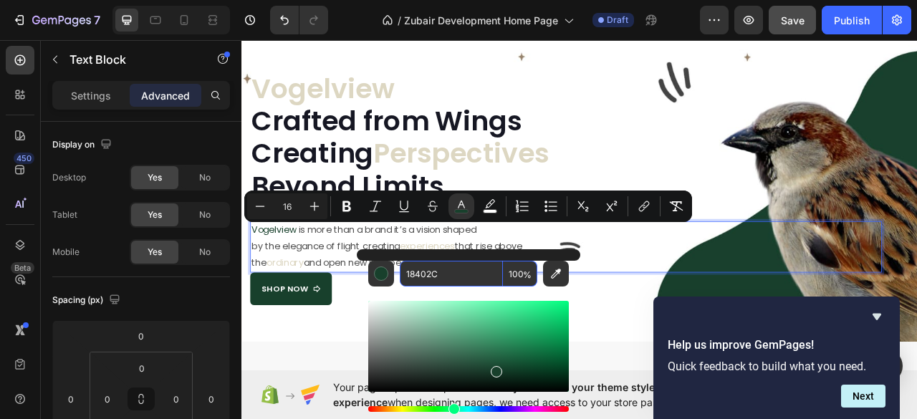
click at [413, 270] on input "18402C" at bounding box center [451, 274] width 103 height 26
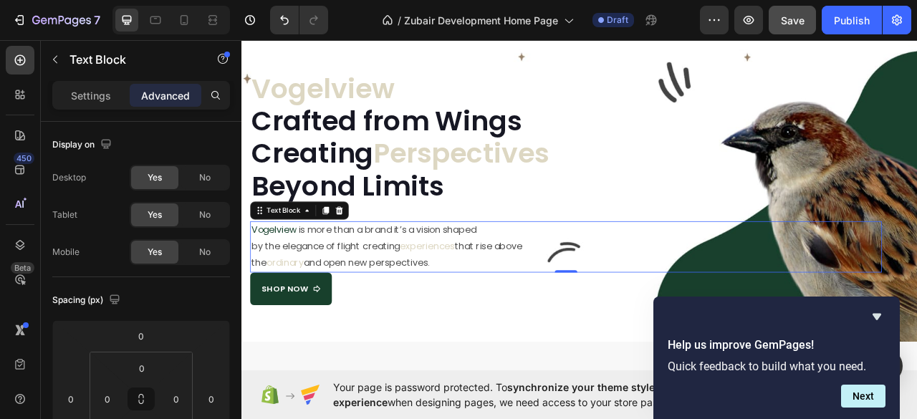
click at [289, 284] on span "Vogelview" at bounding box center [282, 282] width 57 height 16
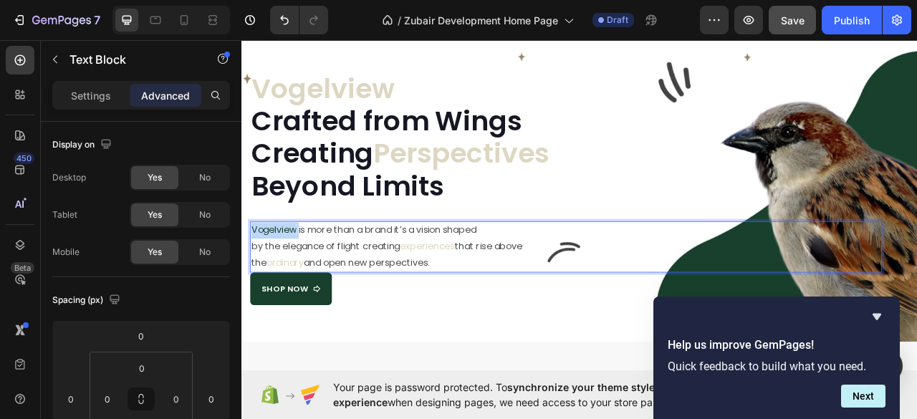
click at [289, 284] on span "Vogelview" at bounding box center [282, 282] width 57 height 16
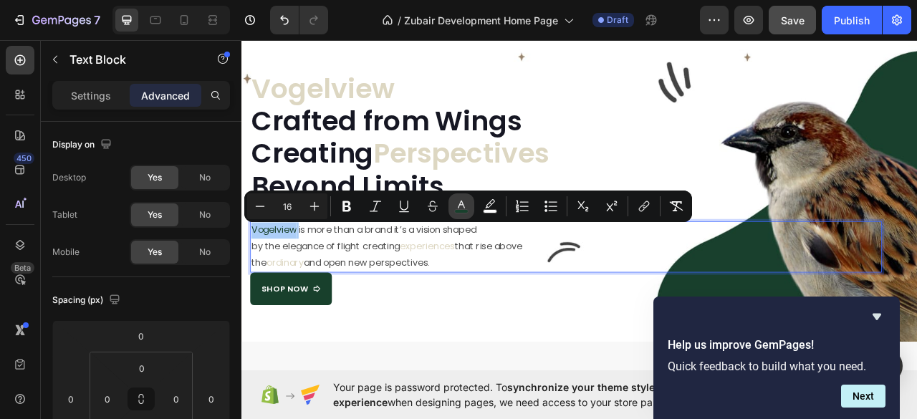
click at [462, 206] on icon "Editor contextual toolbar" at bounding box center [461, 206] width 14 height 14
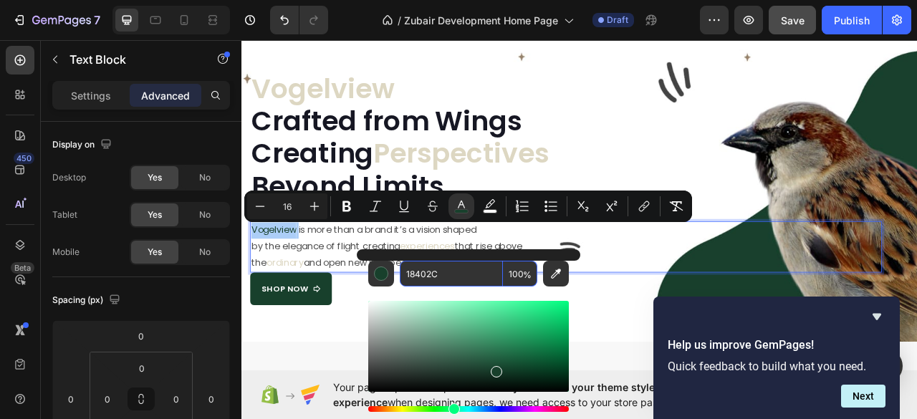
click at [426, 274] on input "18402C" at bounding box center [451, 274] width 103 height 26
paste input "rgb(24, 64, 44)"
type input "1840rgb(24, 64, 44)2C"
click at [474, 279] on input "1840rgb(24, 64, 44)2C" at bounding box center [451, 274] width 103 height 26
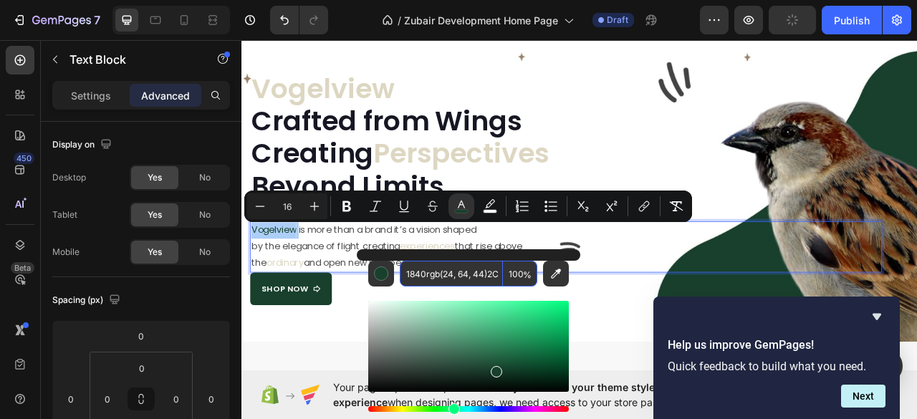
click at [474, 279] on input "1840rgb(24, 64, 44)2C" at bounding box center [451, 274] width 103 height 26
paste input "rgb(24, 64, 44)"
click at [380, 276] on div "Editor contextual toolbar" at bounding box center [381, 273] width 14 height 14
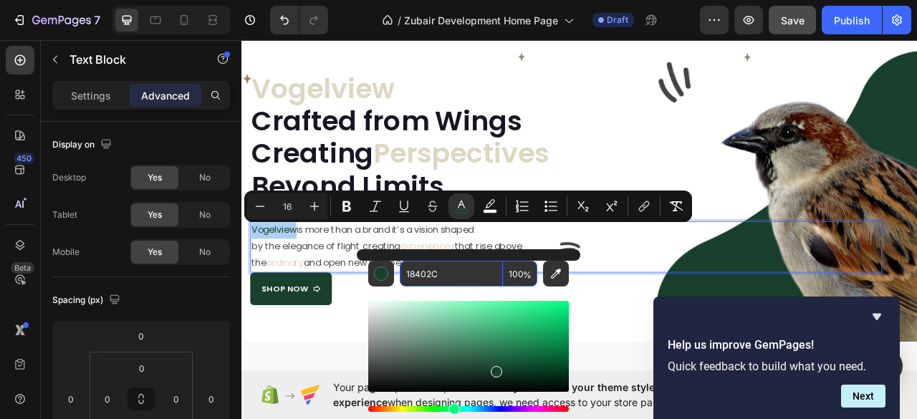
click at [417, 279] on input "18402C" at bounding box center [451, 274] width 103 height 26
paste input "rgb(221, 215, 194)"
type input "DDD7C2"
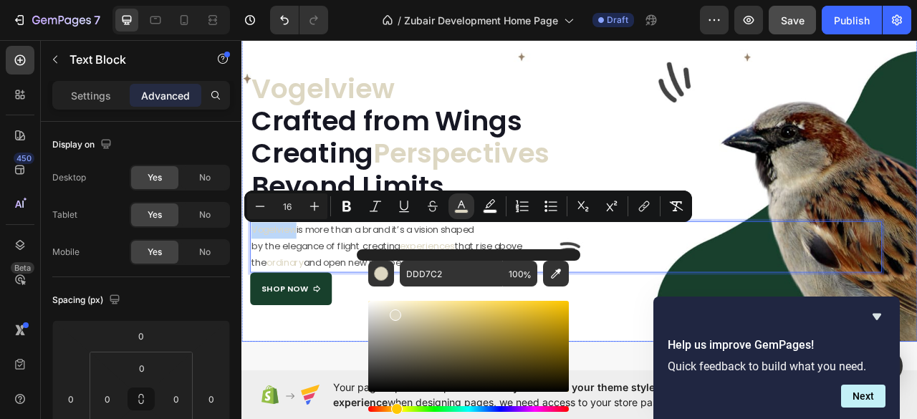
click at [304, 415] on div "⁠⁠⁠⁠⁠⁠⁠ Vogelview Crafted from Wings Creating Perspectives Beyond Limits Headin…" at bounding box center [671, 215] width 860 height 419
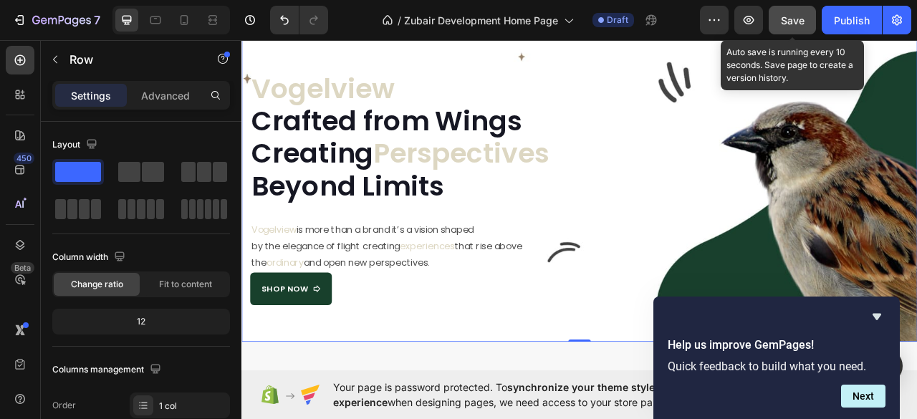
click at [794, 15] on span "Save" at bounding box center [793, 20] width 24 height 12
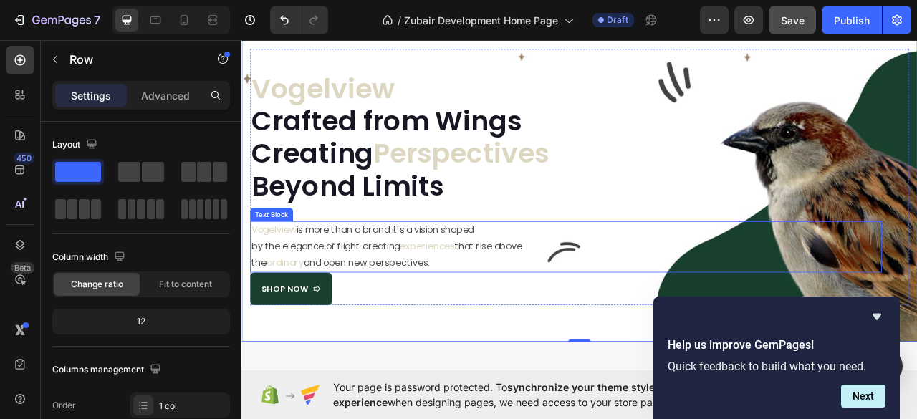
click at [545, 319] on p "the ordinary and open new perspectives." at bounding box center [654, 324] width 801 height 21
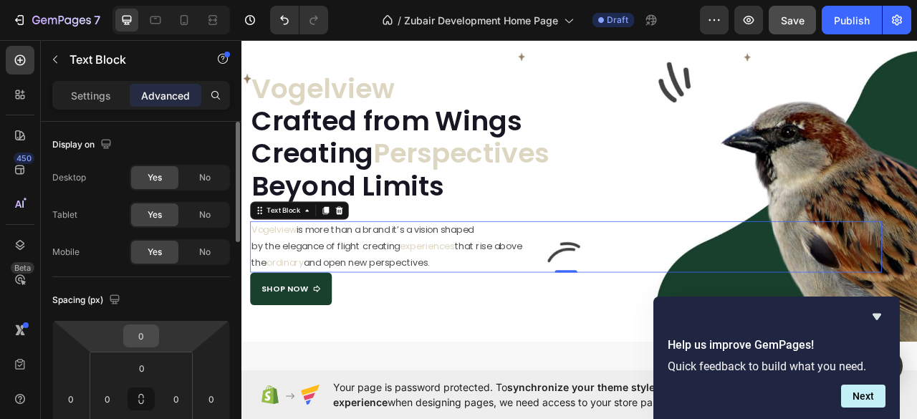
click at [143, 340] on input "0" at bounding box center [141, 335] width 29 height 21
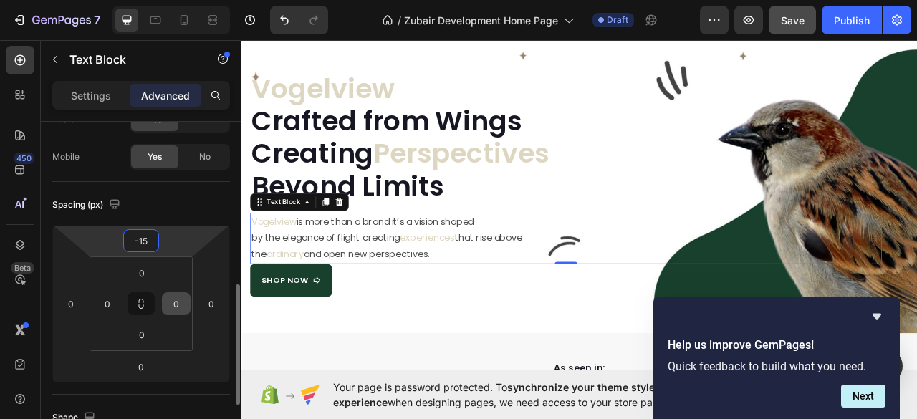
scroll to position [191, 0]
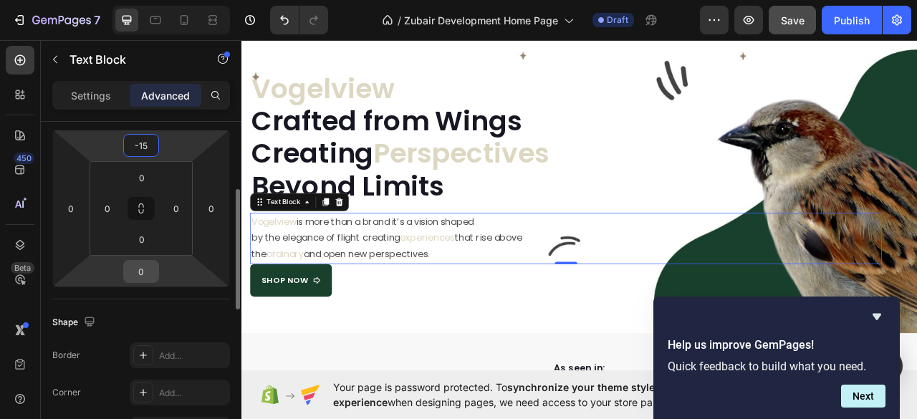
type input "-15"
click at [141, 271] on input "0" at bounding box center [141, 271] width 29 height 21
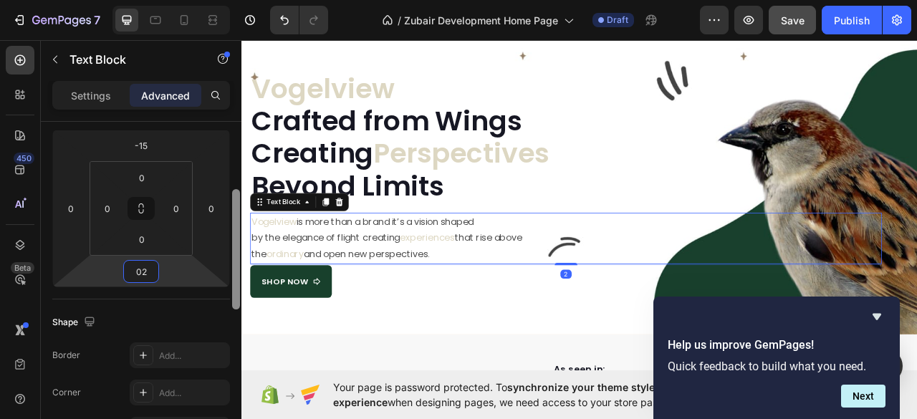
type input "0"
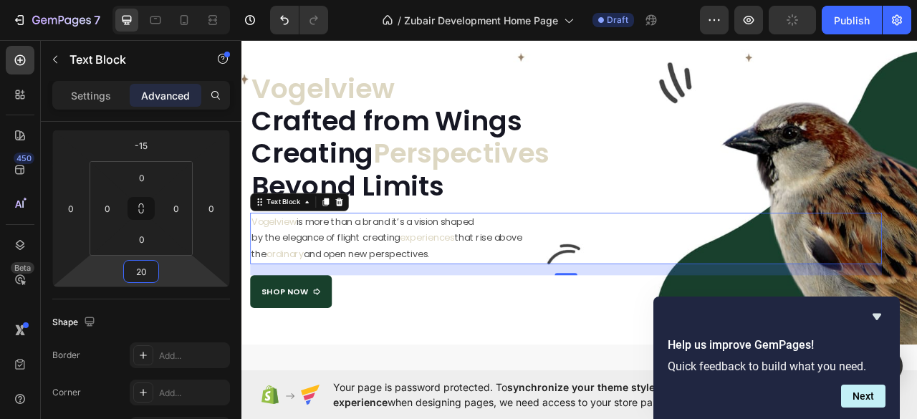
type input "20"
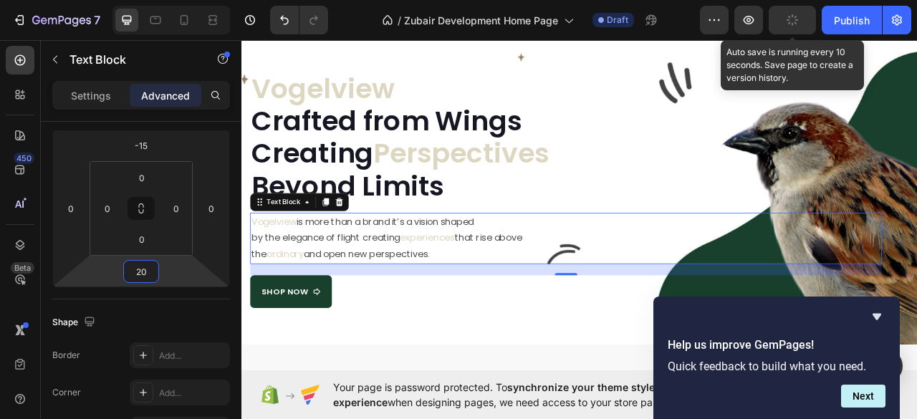
click at [797, 20] on icon "button" at bounding box center [792, 20] width 13 height 13
click at [794, 18] on span "Save" at bounding box center [793, 20] width 24 height 12
click at [791, 14] on div "Save" at bounding box center [793, 20] width 24 height 15
click at [795, 19] on span "Save" at bounding box center [793, 20] width 24 height 12
click at [793, 22] on span "Save" at bounding box center [793, 20] width 24 height 12
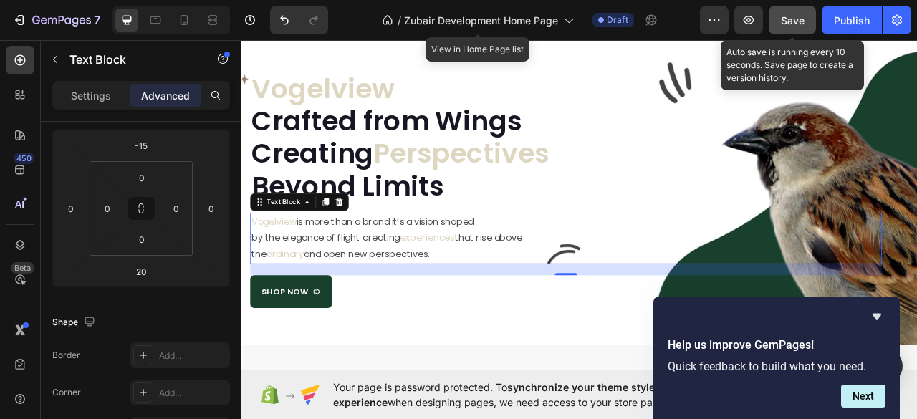
click at [792, 16] on span "Save" at bounding box center [793, 20] width 24 height 12
click at [797, 22] on span "Save" at bounding box center [793, 20] width 24 height 12
click at [802, 24] on span "Save" at bounding box center [793, 20] width 24 height 12
click at [786, 19] on span "Save" at bounding box center [793, 20] width 24 height 12
click at [784, 12] on button "Save" at bounding box center [792, 20] width 47 height 29
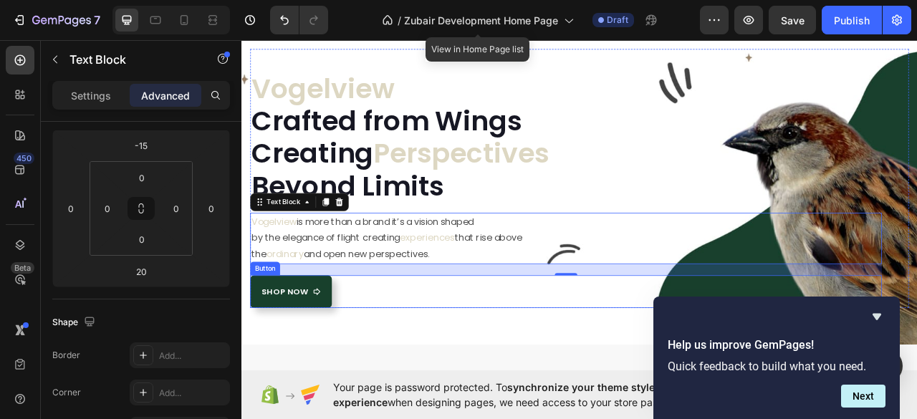
click at [327, 371] on div "Shop Now" at bounding box center [303, 361] width 75 height 30
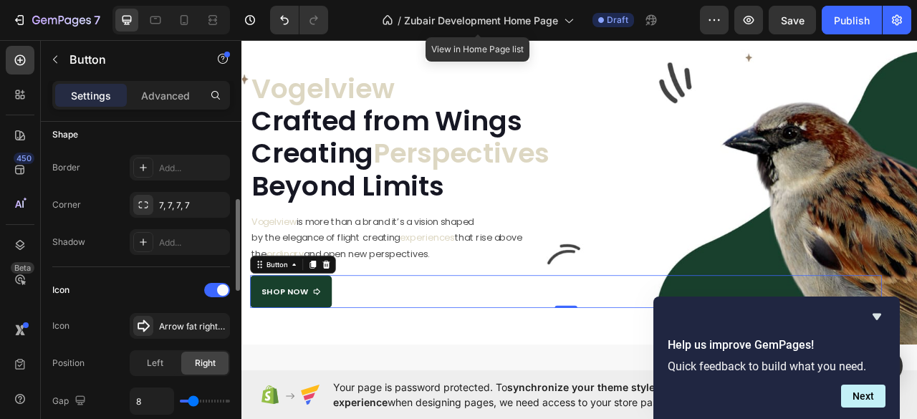
scroll to position [382, 0]
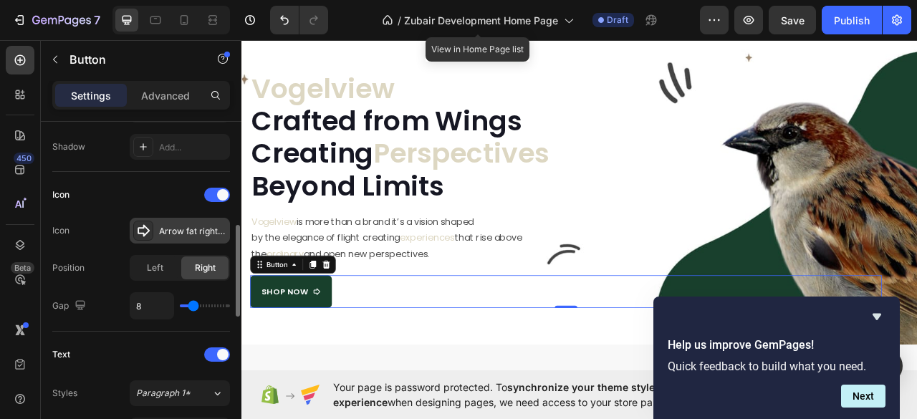
click at [171, 226] on div "Arrow fat right bold" at bounding box center [192, 231] width 67 height 13
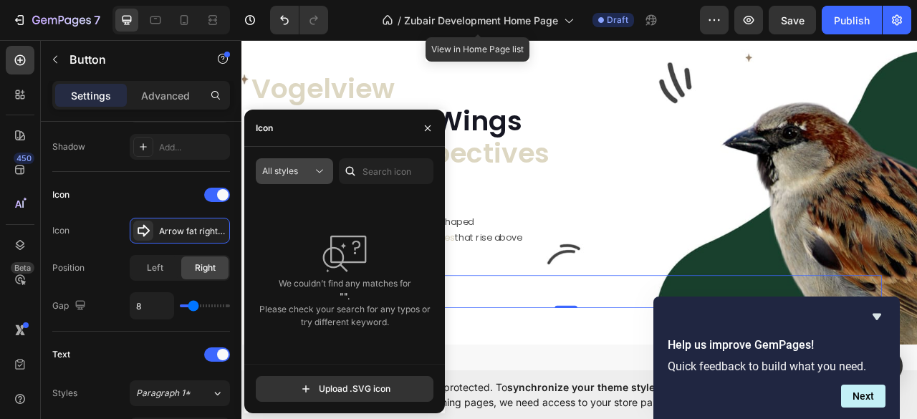
click at [282, 170] on span "All styles" at bounding box center [280, 170] width 36 height 11
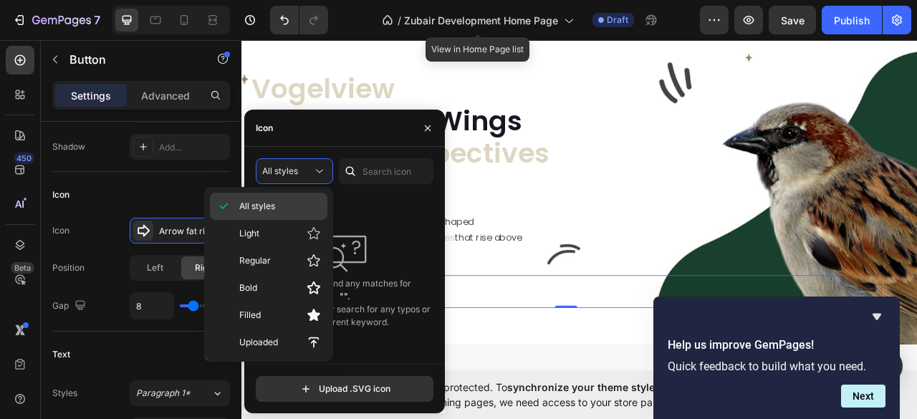
click at [225, 206] on icon at bounding box center [223, 206] width 14 height 14
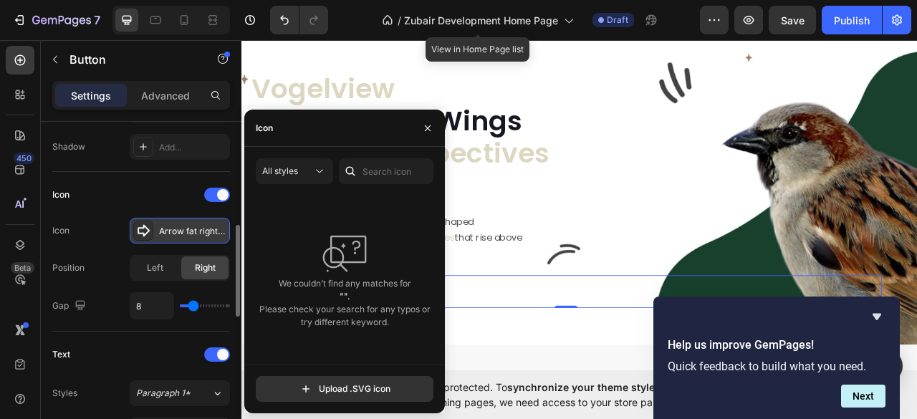
click at [201, 227] on div "Arrow fat right bold" at bounding box center [192, 231] width 67 height 13
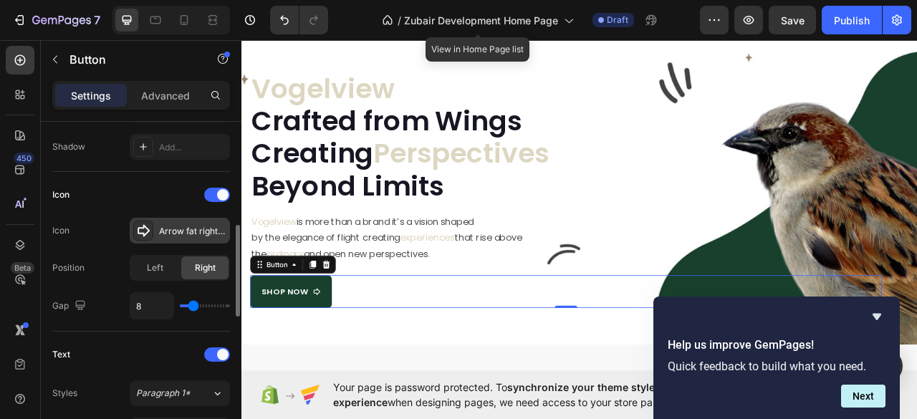
click at [173, 227] on div "Arrow fat right bold" at bounding box center [192, 231] width 67 height 13
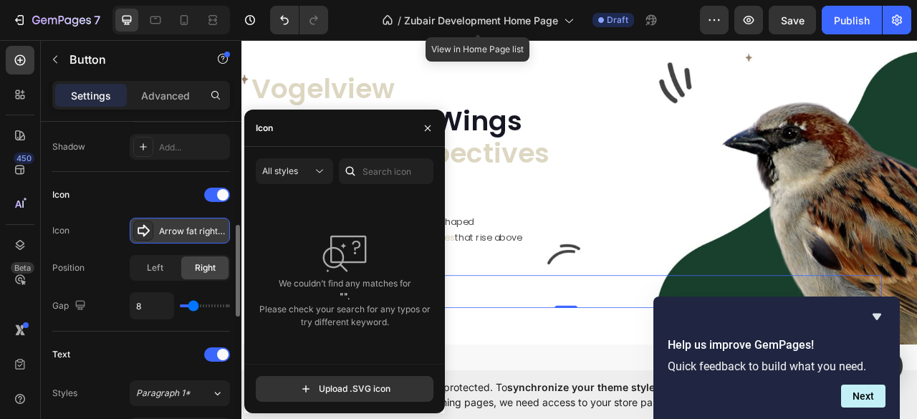
click at [143, 226] on icon at bounding box center [144, 231] width 12 height 12
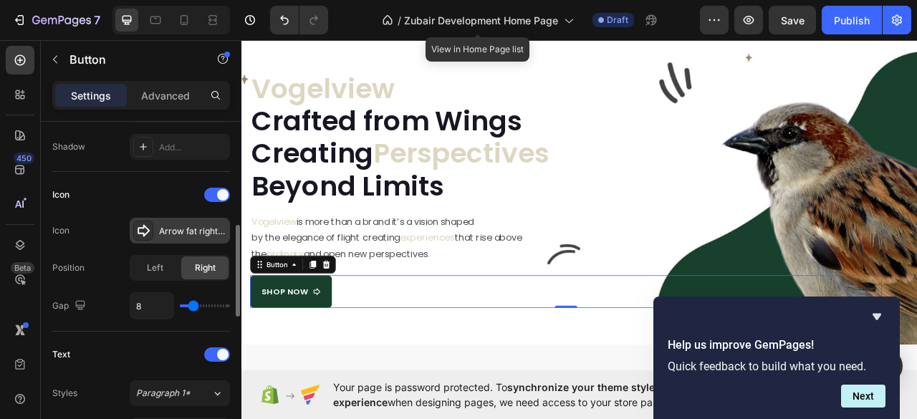
click at [143, 226] on icon at bounding box center [144, 231] width 12 height 12
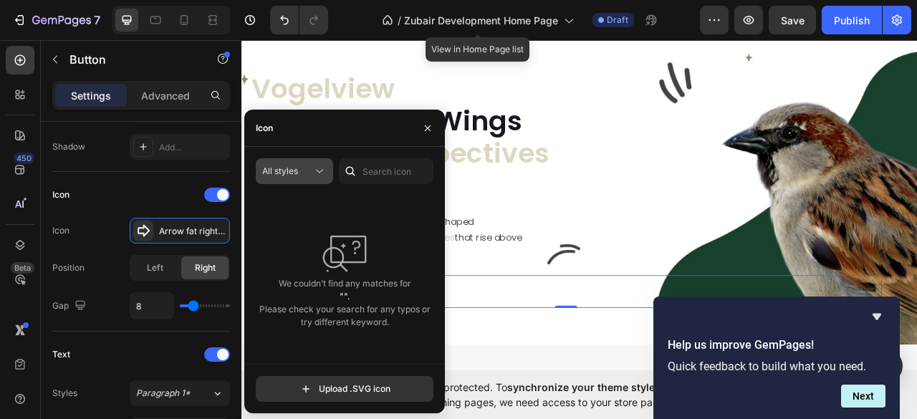
click at [297, 179] on button "All styles" at bounding box center [294, 171] width 77 height 26
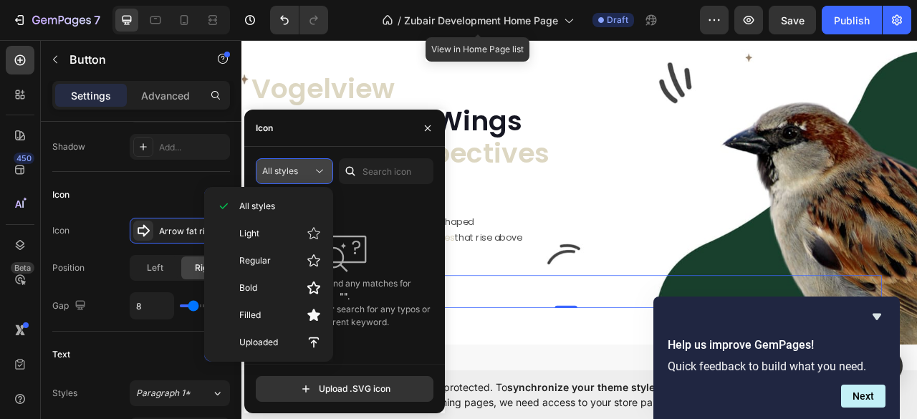
click at [318, 174] on icon at bounding box center [319, 171] width 14 height 14
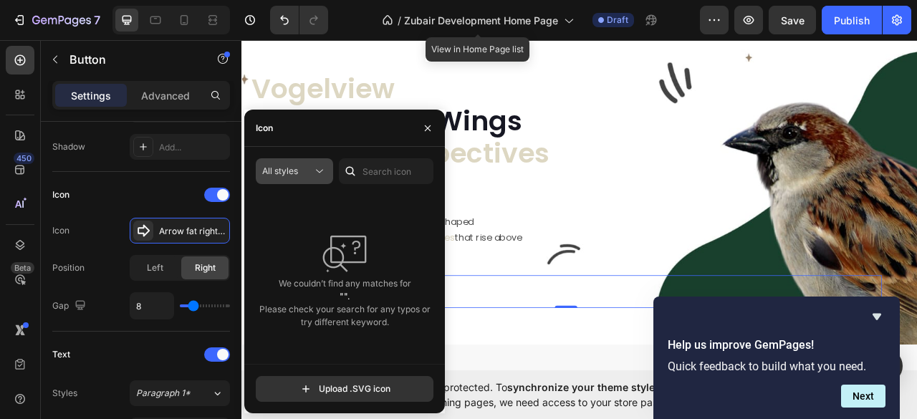
click at [289, 170] on span "All styles" at bounding box center [280, 170] width 36 height 11
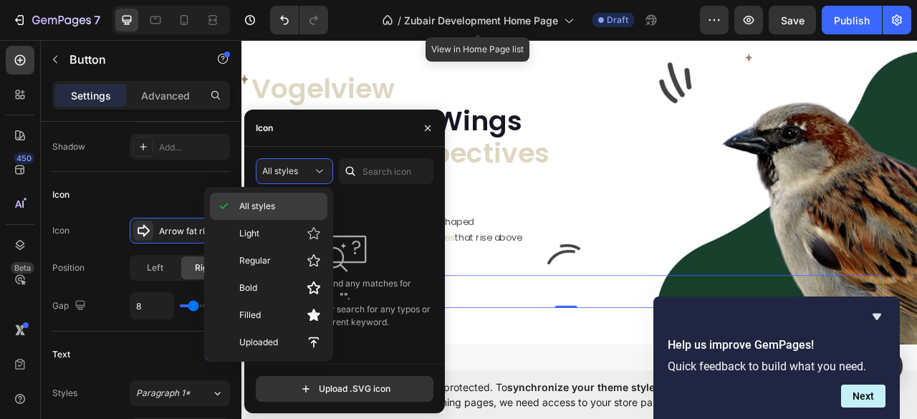
click at [255, 208] on span "All styles" at bounding box center [257, 206] width 36 height 13
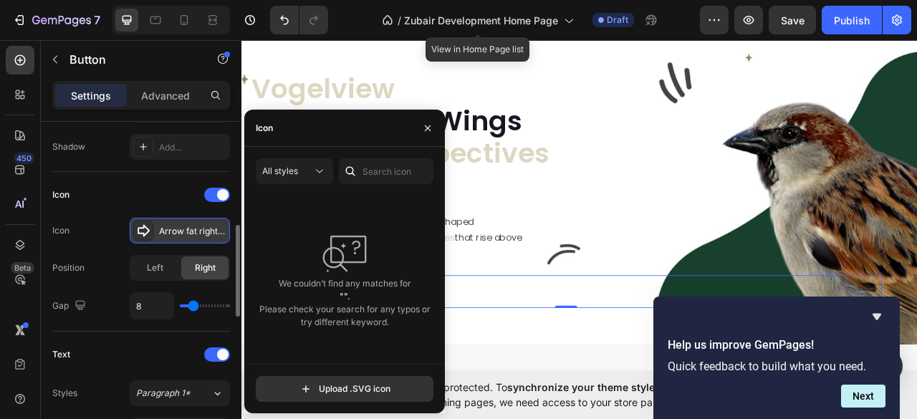
click at [134, 225] on div at bounding box center [143, 231] width 20 height 20
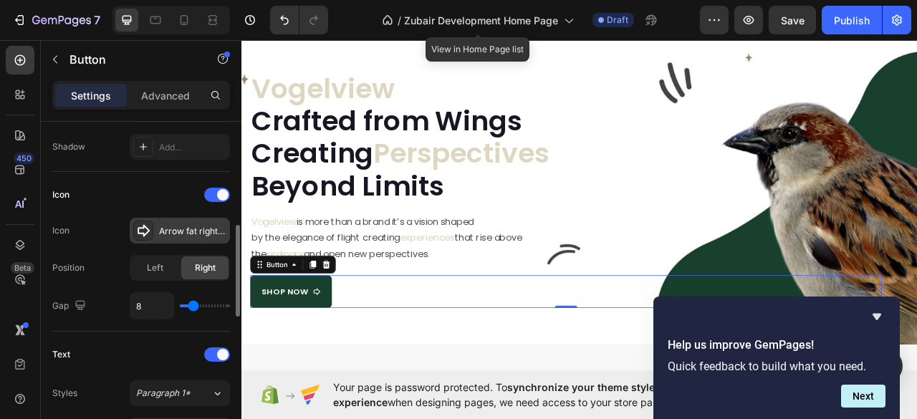
click at [134, 226] on div at bounding box center [143, 231] width 20 height 20
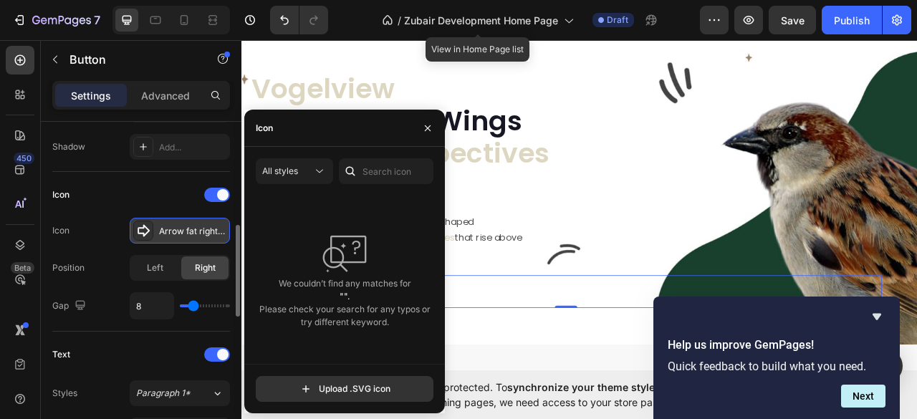
click at [148, 232] on icon at bounding box center [143, 230] width 14 height 14
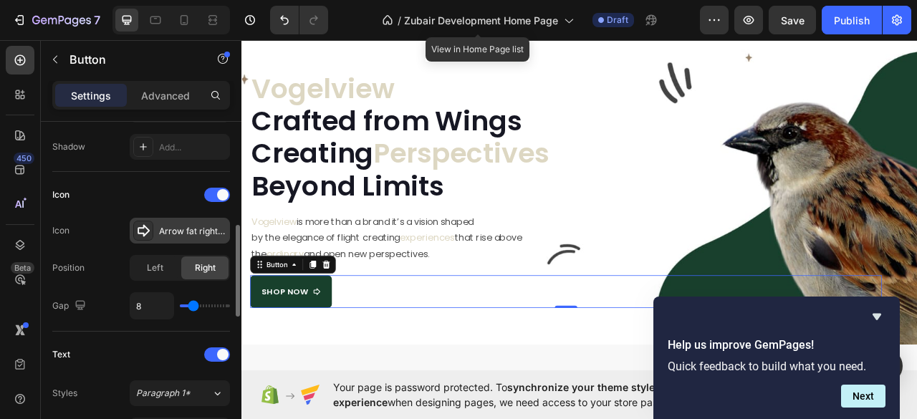
click at [148, 232] on icon at bounding box center [143, 230] width 14 height 14
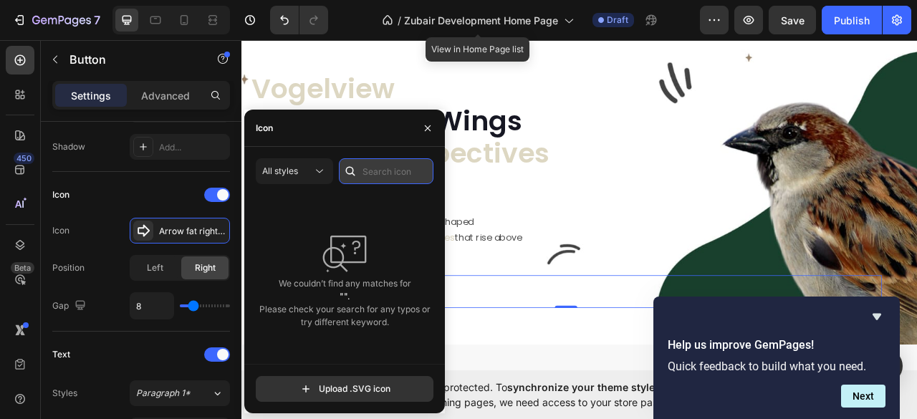
click at [363, 165] on input "text" at bounding box center [386, 171] width 95 height 26
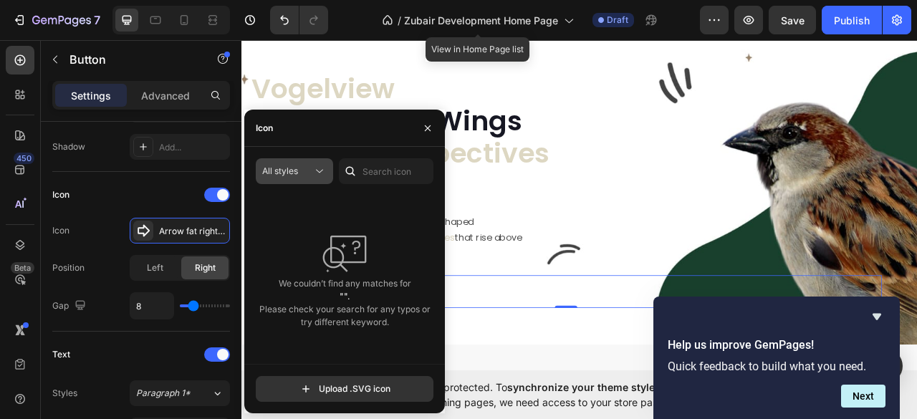
click at [315, 171] on icon at bounding box center [319, 171] width 14 height 14
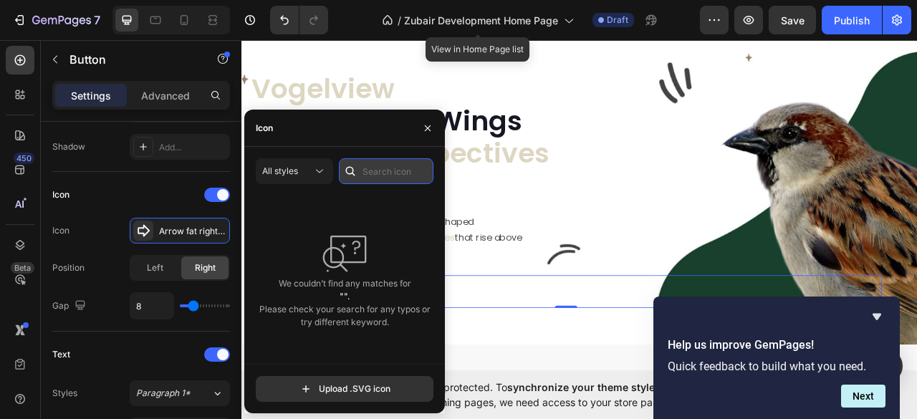
click at [380, 165] on input "text" at bounding box center [386, 171] width 95 height 26
type input "arrrow"
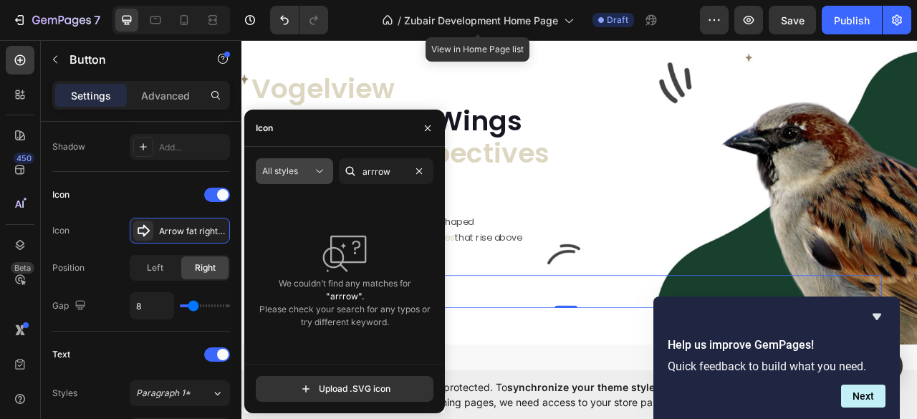
click at [314, 169] on icon at bounding box center [319, 171] width 14 height 14
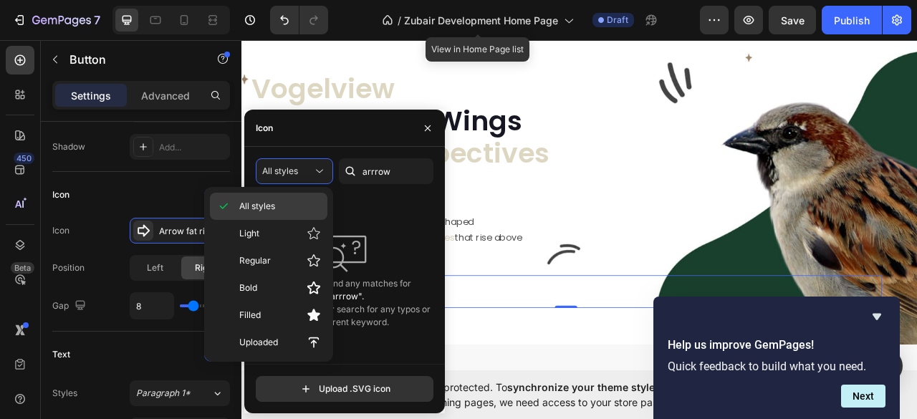
click at [261, 197] on div "All styles" at bounding box center [268, 206] width 117 height 27
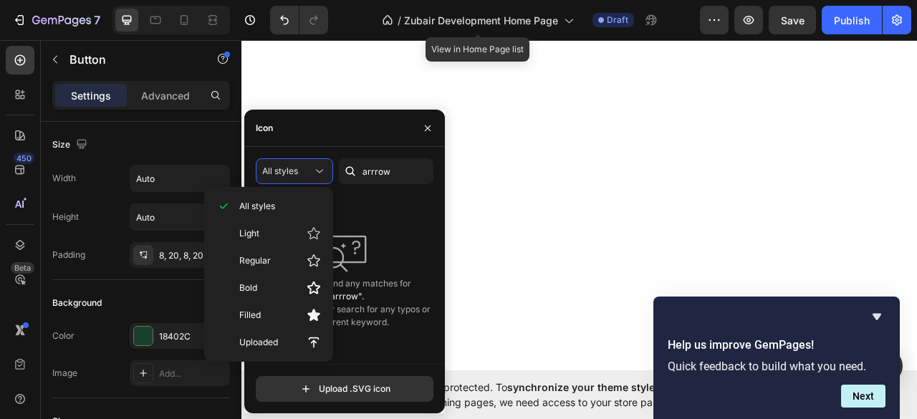
click at [282, 339] on p "Uploaded" at bounding box center [280, 342] width 82 height 14
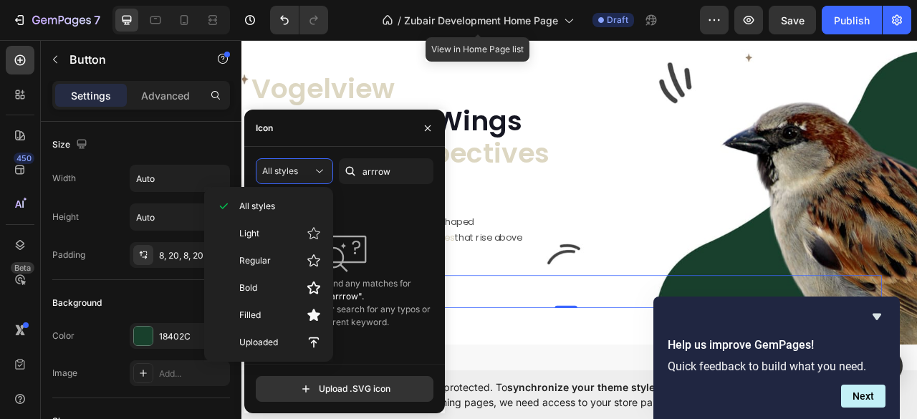
scroll to position [382, 0]
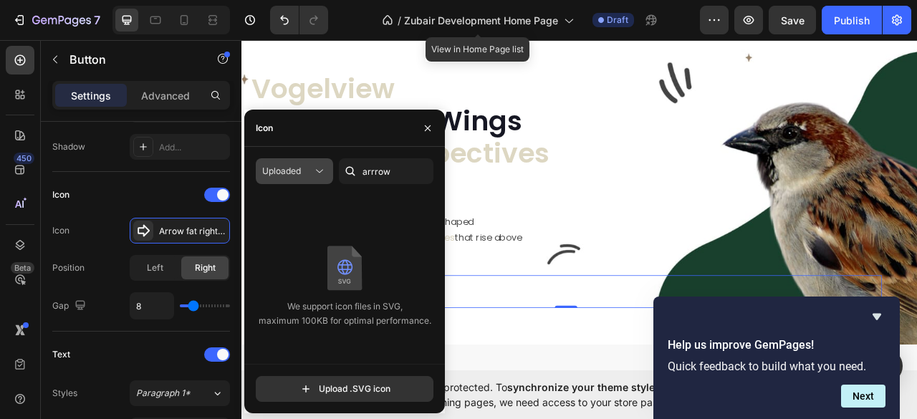
click at [314, 171] on icon at bounding box center [319, 171] width 14 height 14
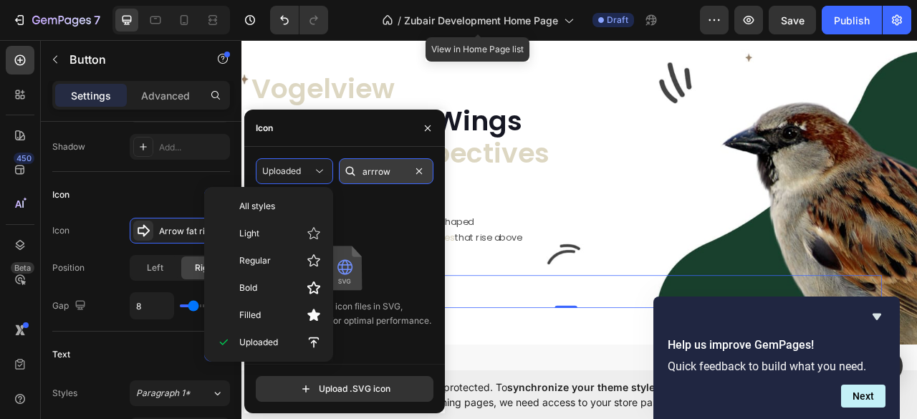
click at [405, 172] on input "arrrow" at bounding box center [386, 171] width 95 height 26
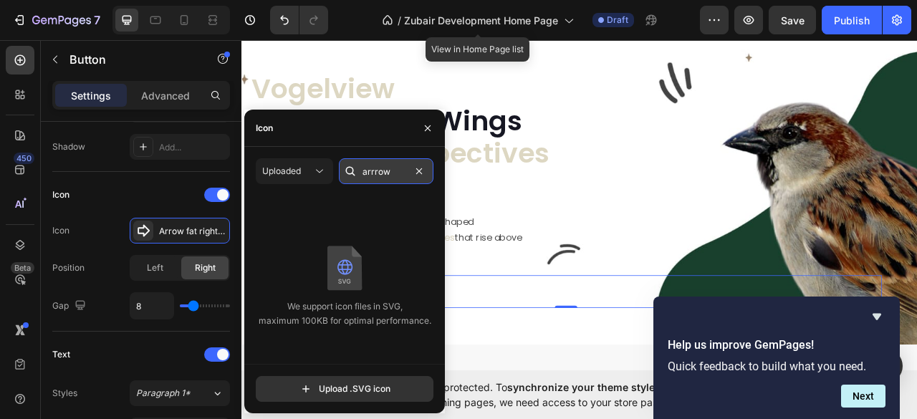
click at [428, 172] on input "arrrow" at bounding box center [386, 171] width 95 height 26
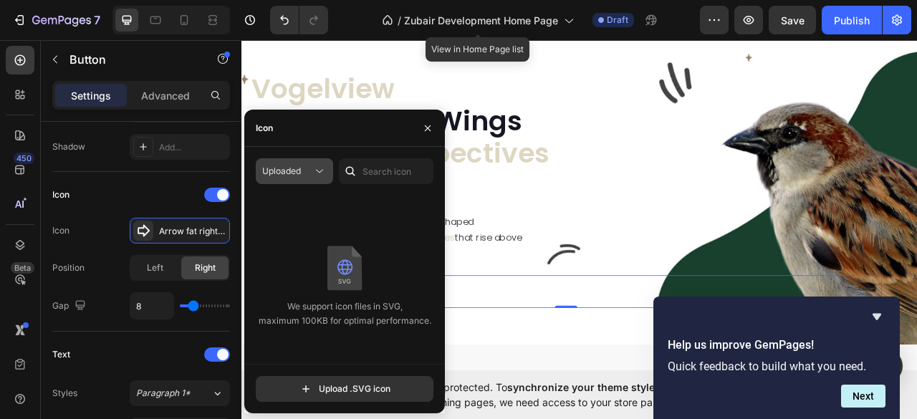
click at [308, 176] on div "Uploaded" at bounding box center [287, 171] width 50 height 13
click at [431, 125] on icon "button" at bounding box center [427, 127] width 11 height 11
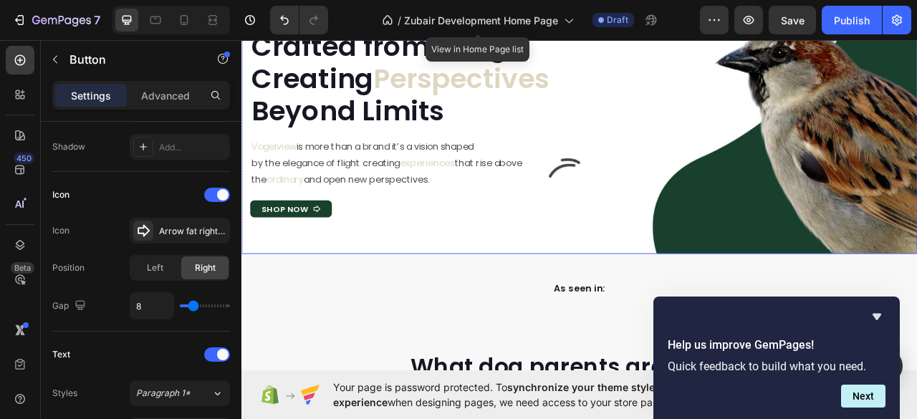
scroll to position [287, 0]
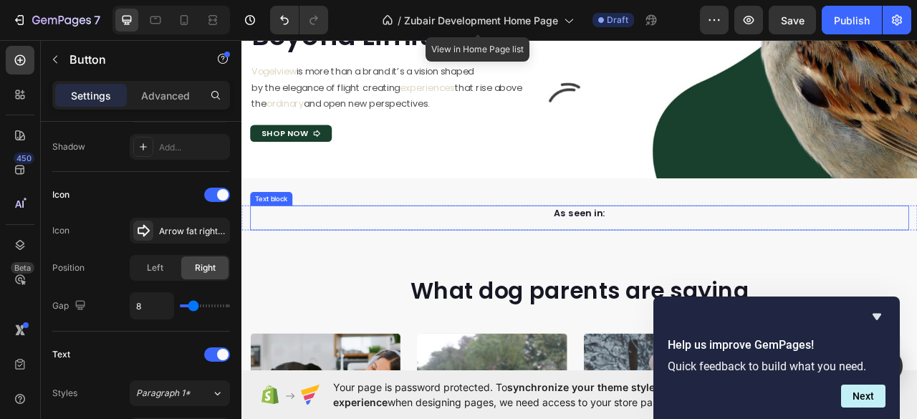
click at [791, 266] on p "As seen in:" at bounding box center [671, 261] width 835 height 17
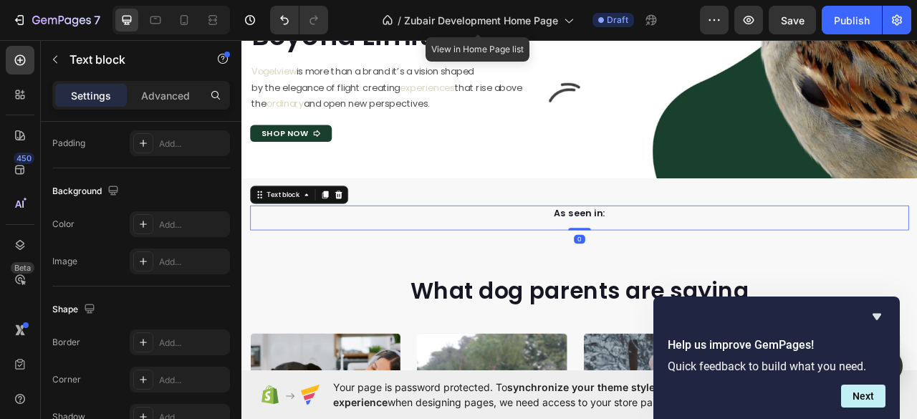
scroll to position [0, 0]
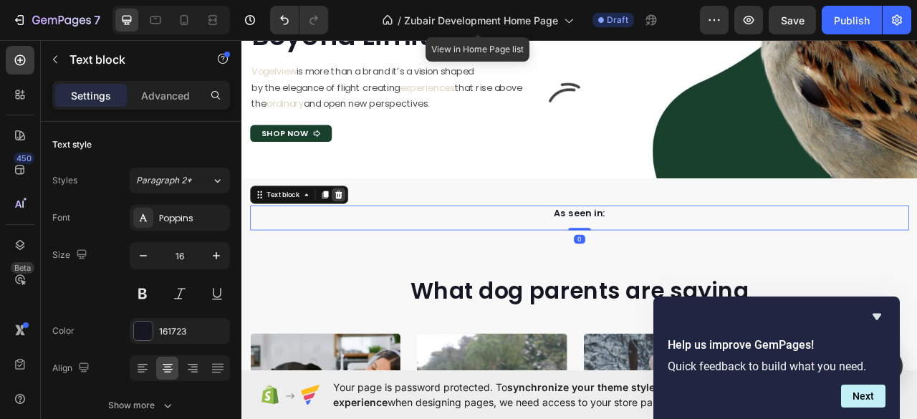
click at [364, 233] on icon at bounding box center [364, 237] width 11 height 11
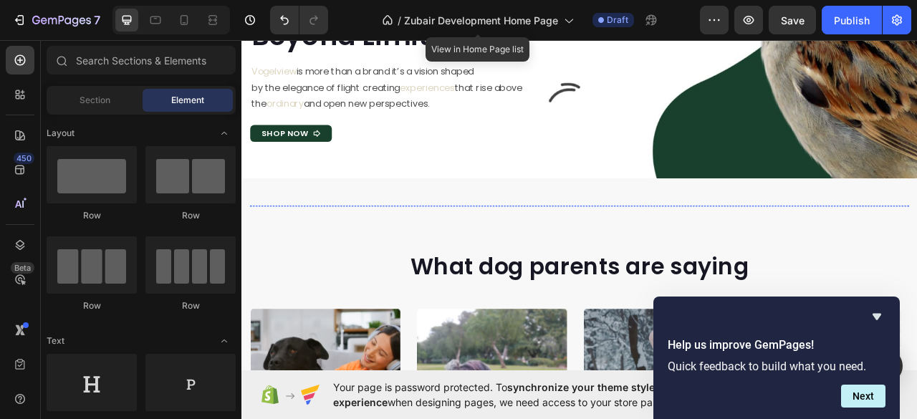
click at [332, 251] on img at bounding box center [312, 251] width 120 height 0
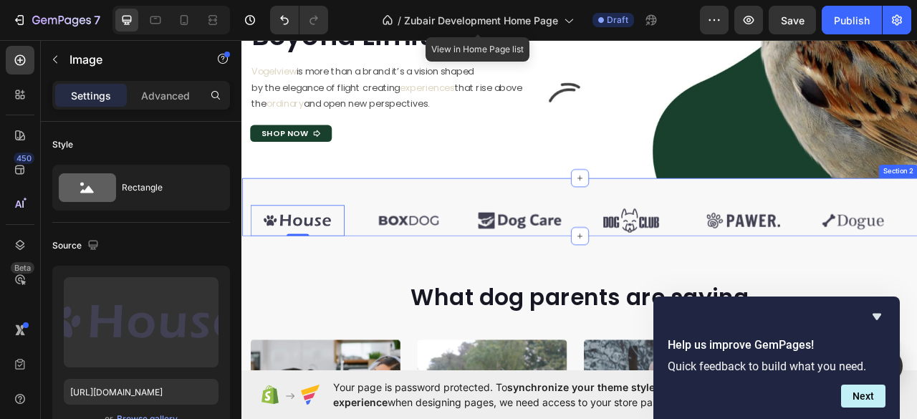
click at [360, 227] on div "Image 0 Image Image Image Image Image Carousel Row Section 2" at bounding box center [671, 254] width 860 height 74
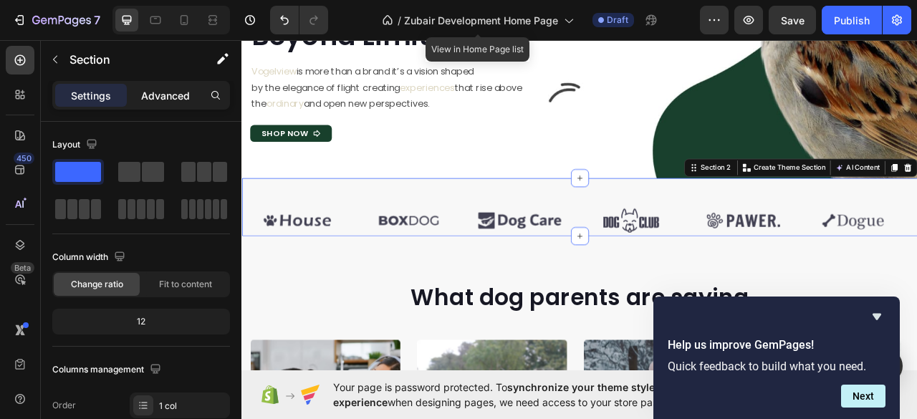
click at [148, 101] on p "Advanced" at bounding box center [165, 95] width 49 height 15
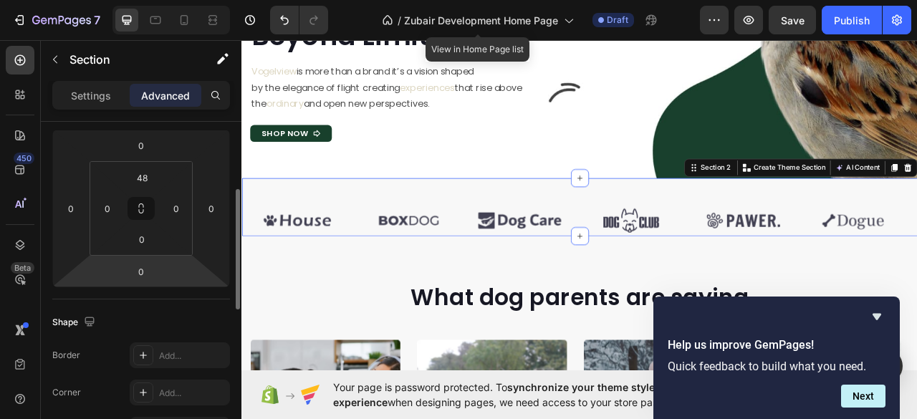
scroll to position [95, 0]
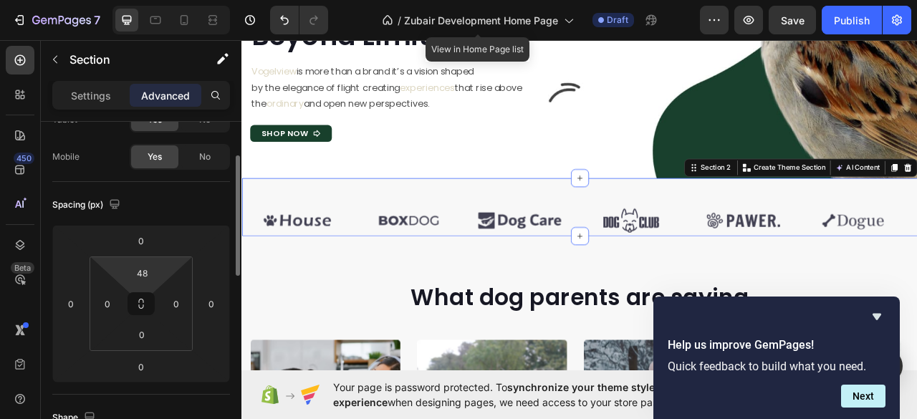
click at [139, 271] on input "48" at bounding box center [142, 272] width 29 height 21
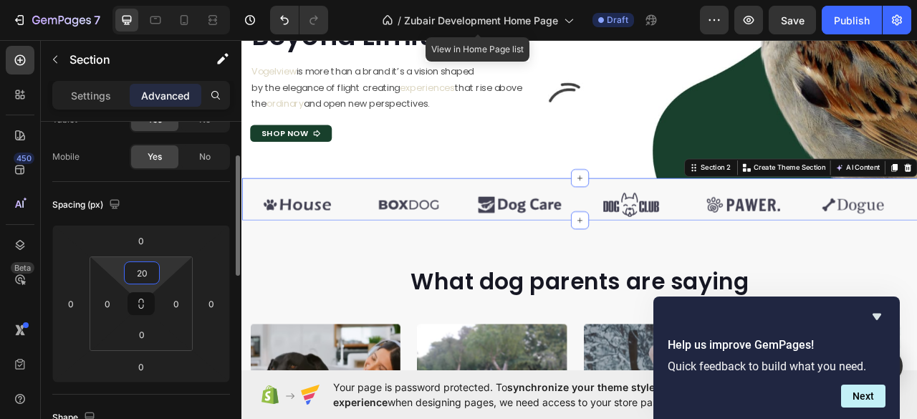
type input "2"
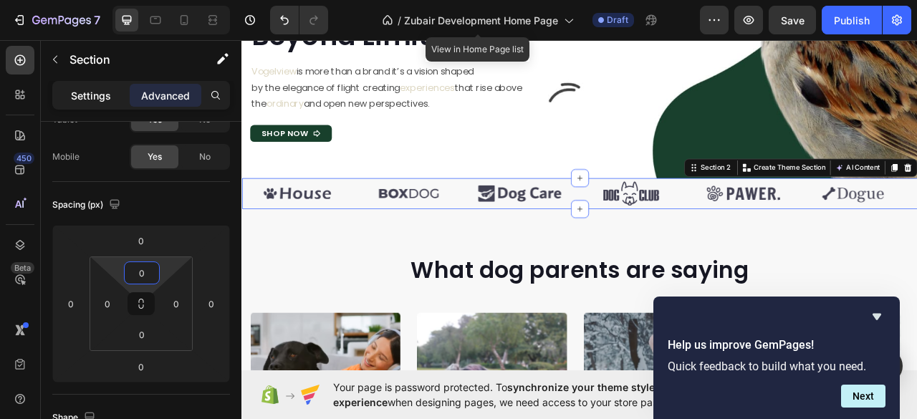
click at [93, 95] on p "Settings" at bounding box center [91, 95] width 40 height 15
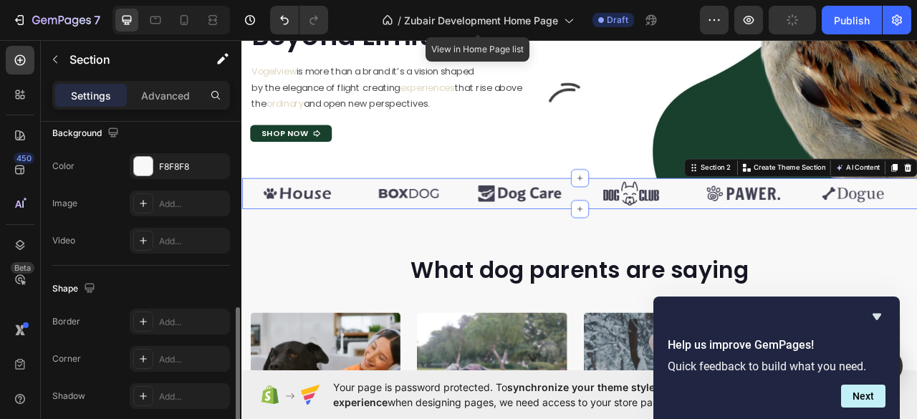
scroll to position [0, 0]
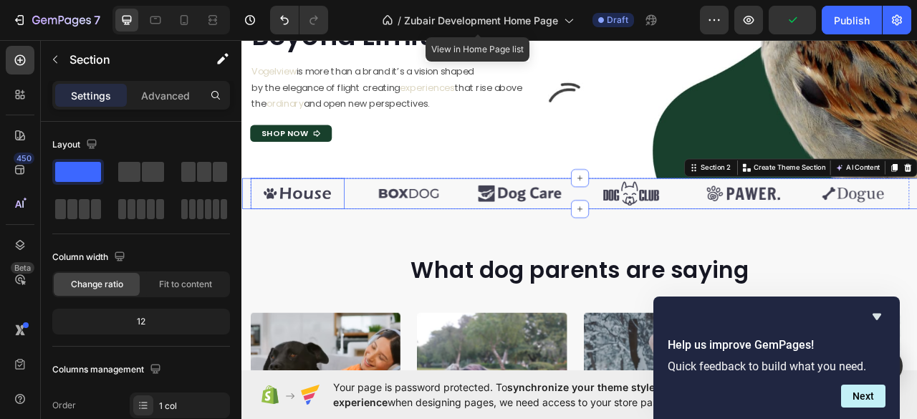
click at [332, 237] on img at bounding box center [312, 236] width 120 height 39
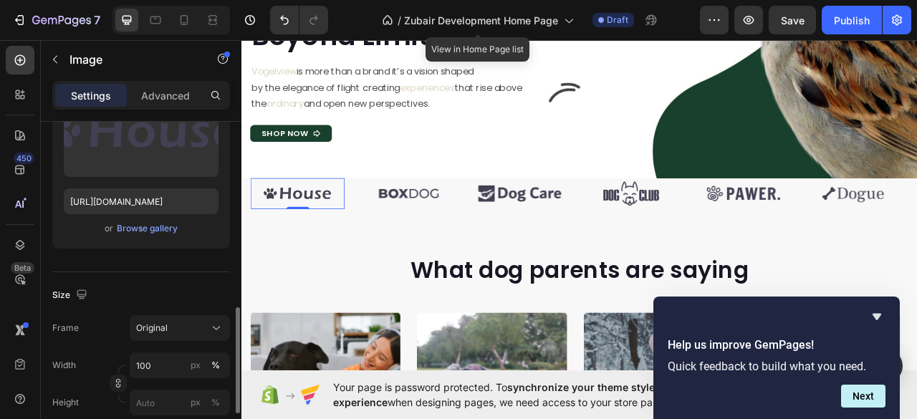
scroll to position [287, 0]
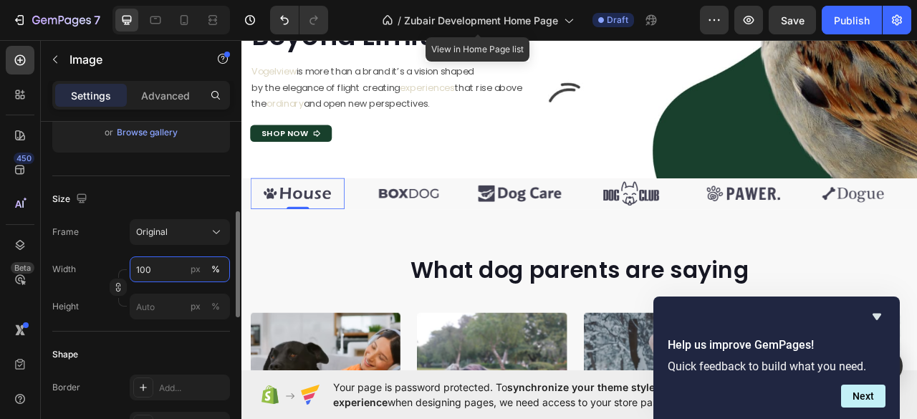
click at [159, 269] on input "100" at bounding box center [180, 269] width 100 height 26
click at [191, 269] on div "px" at bounding box center [196, 269] width 10 height 13
click at [149, 270] on input "100" at bounding box center [180, 269] width 100 height 26
click at [149, 267] on input "100" at bounding box center [180, 269] width 100 height 26
click at [148, 267] on input "100" at bounding box center [180, 269] width 100 height 26
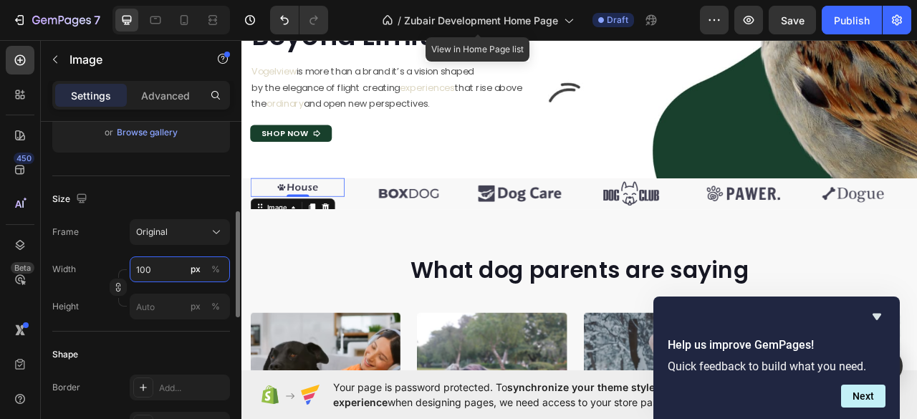
click at [148, 267] on input "100" at bounding box center [180, 269] width 100 height 26
type input "5"
type input "100"
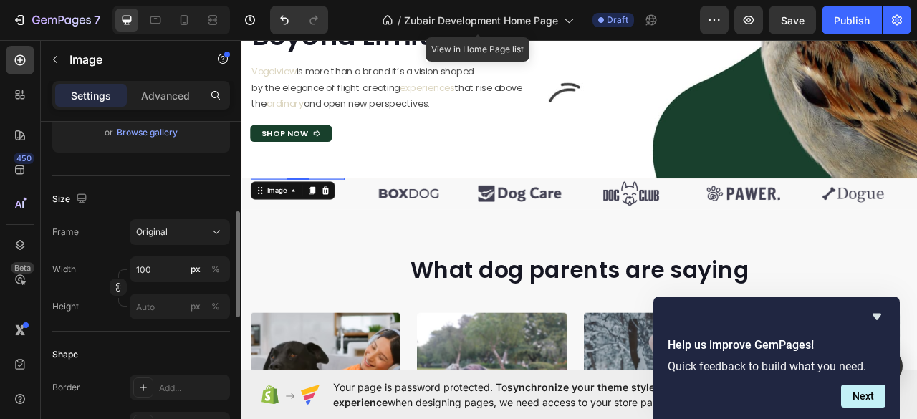
click at [178, 252] on div "Frame Original Width 100 px % Height px %" at bounding box center [141, 269] width 178 height 100
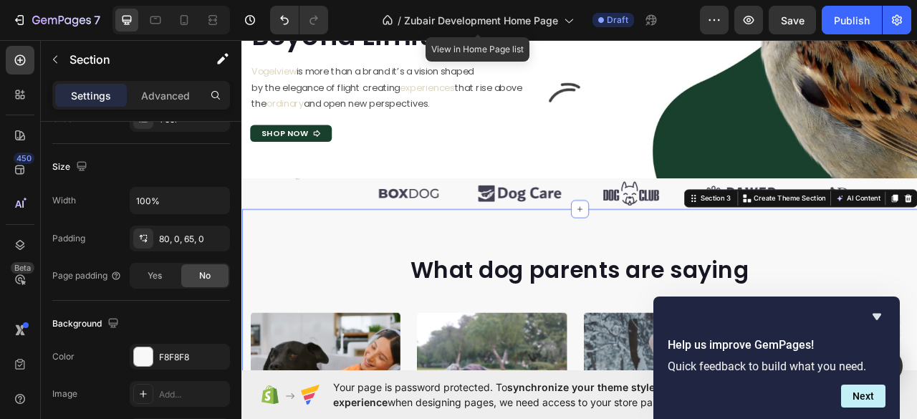
scroll to position [0, 0]
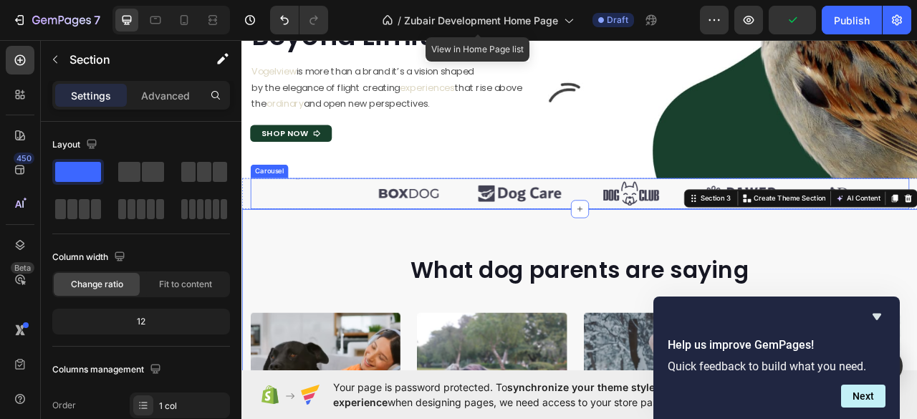
click at [312, 219] on div "Image" at bounding box center [312, 236] width 120 height 39
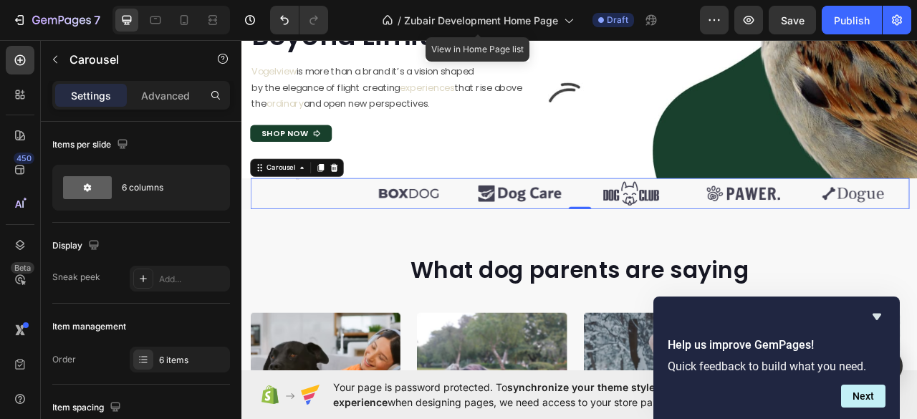
click at [303, 234] on div "Image" at bounding box center [312, 236] width 120 height 39
click at [318, 237] on div "Image" at bounding box center [312, 236] width 120 height 39
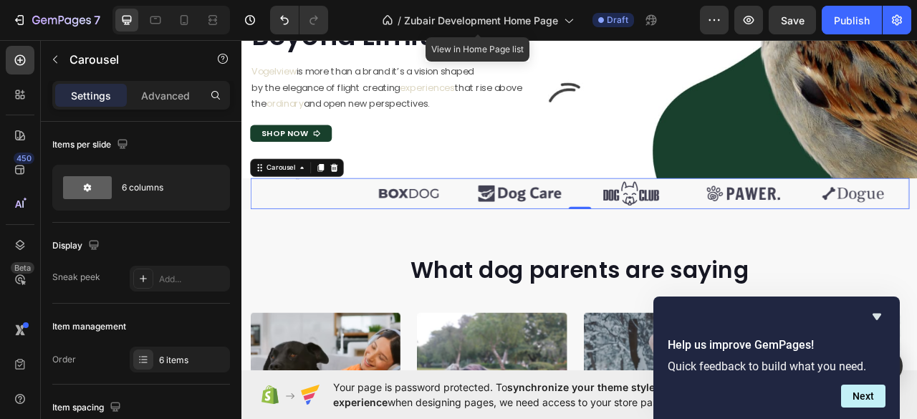
click at [271, 235] on div "Image" at bounding box center [312, 236] width 120 height 39
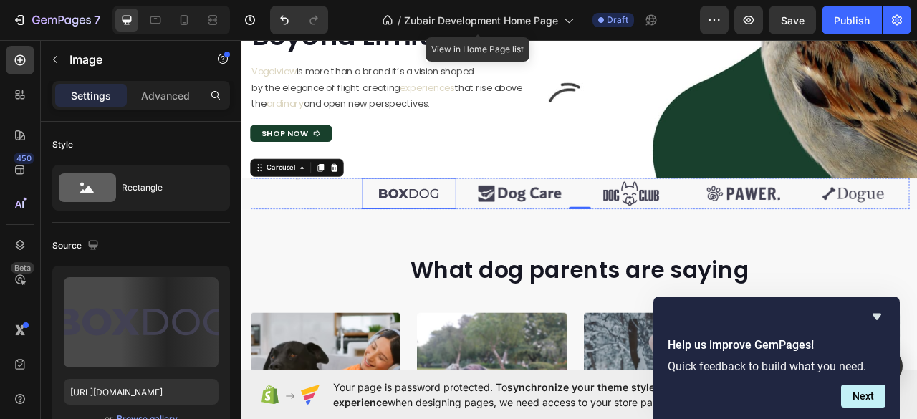
click at [422, 249] on img at bounding box center [453, 236] width 120 height 39
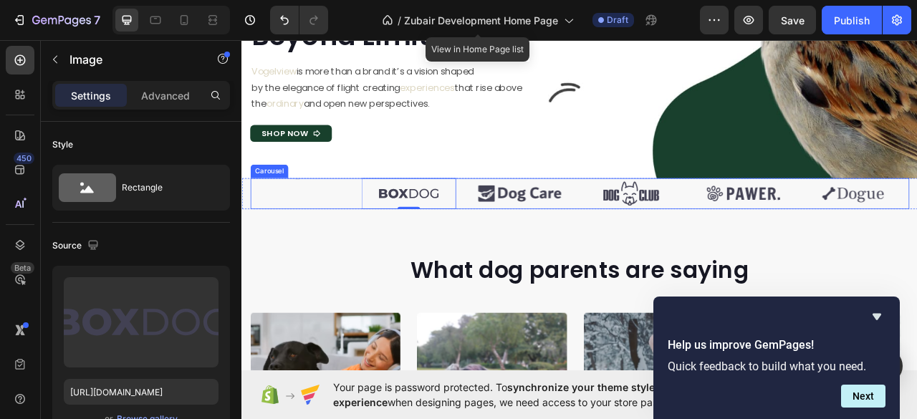
click at [342, 234] on div "Image" at bounding box center [312, 236] width 120 height 39
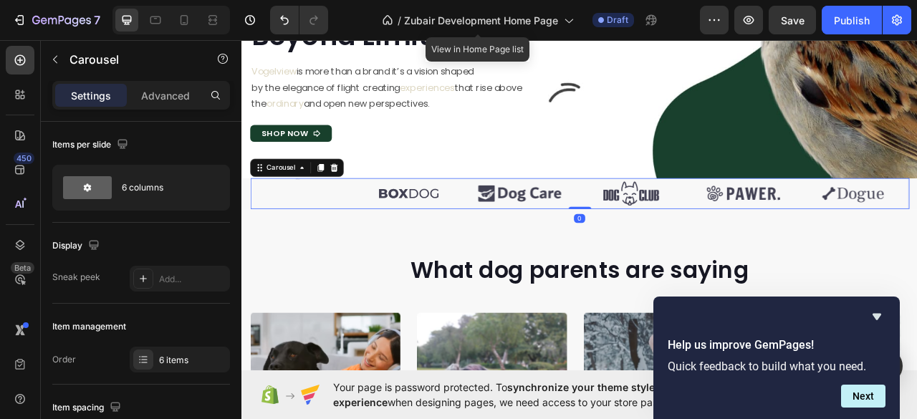
click at [342, 234] on div "Image" at bounding box center [312, 236] width 120 height 39
click at [324, 244] on div "Image" at bounding box center [312, 236] width 120 height 39
click at [298, 242] on div "Image" at bounding box center [312, 236] width 120 height 39
click at [297, 242] on div "Image" at bounding box center [312, 236] width 120 height 39
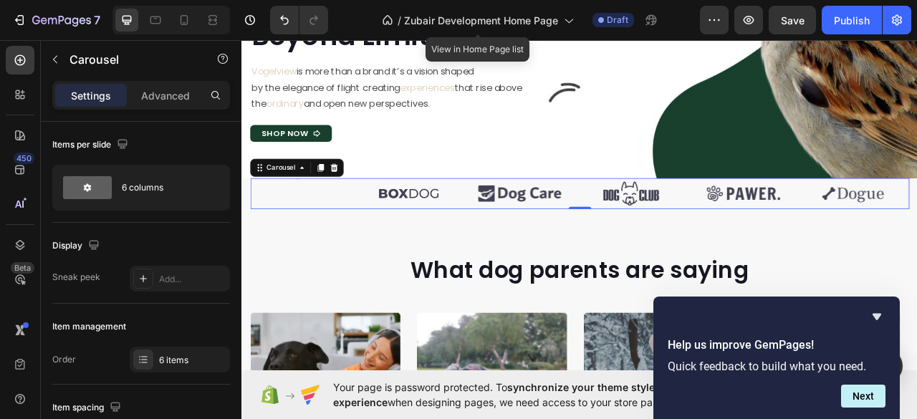
click at [297, 242] on div "Image" at bounding box center [312, 236] width 120 height 39
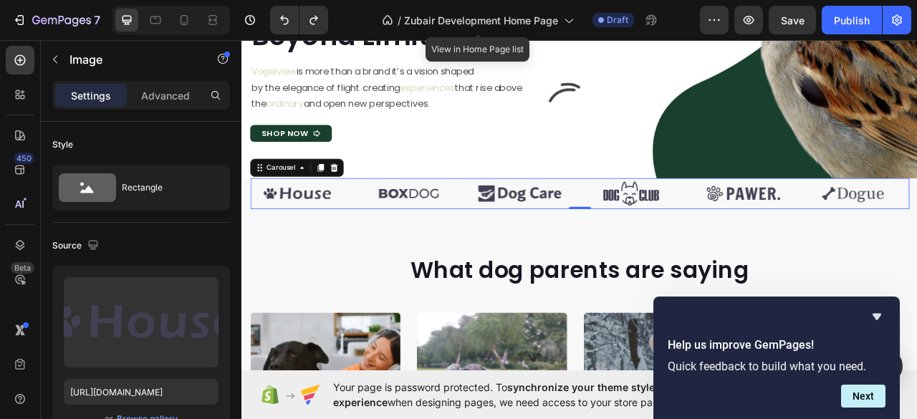
click at [297, 242] on img at bounding box center [312, 236] width 120 height 39
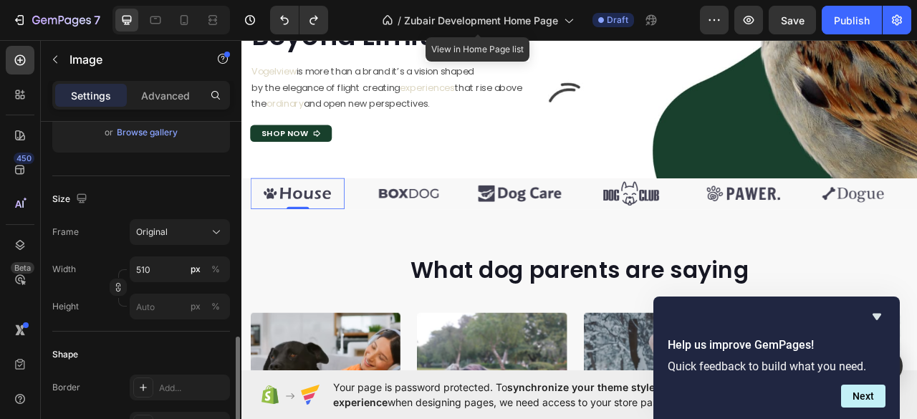
scroll to position [382, 0]
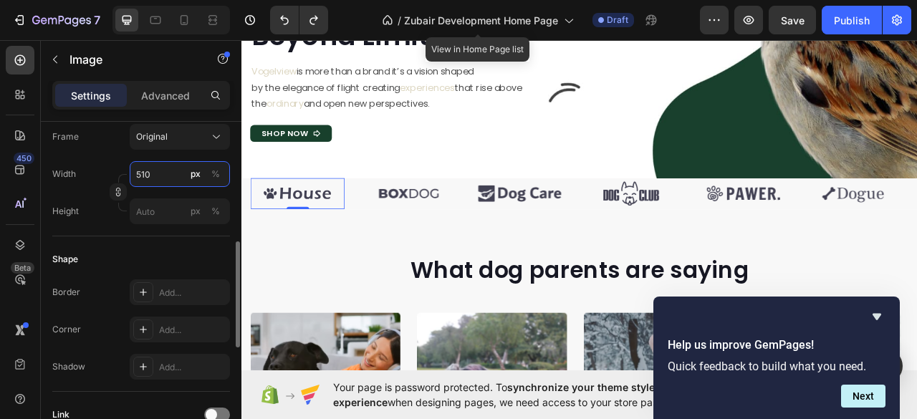
click at [143, 171] on input "510" at bounding box center [180, 174] width 100 height 26
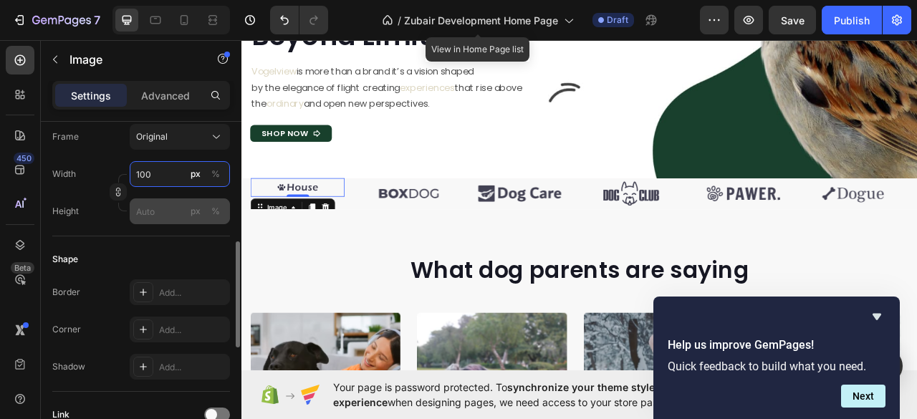
type input "100"
click at [149, 215] on input "px %" at bounding box center [180, 211] width 100 height 26
click at [201, 214] on button "px" at bounding box center [195, 211] width 17 height 17
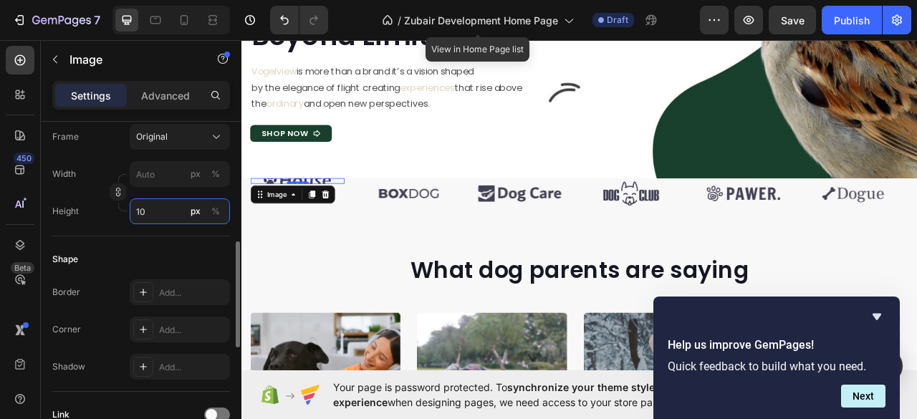
type input "1"
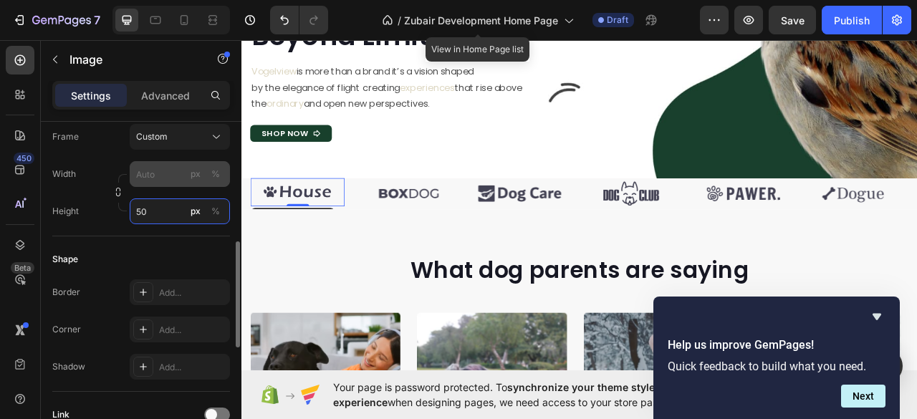
type input "50"
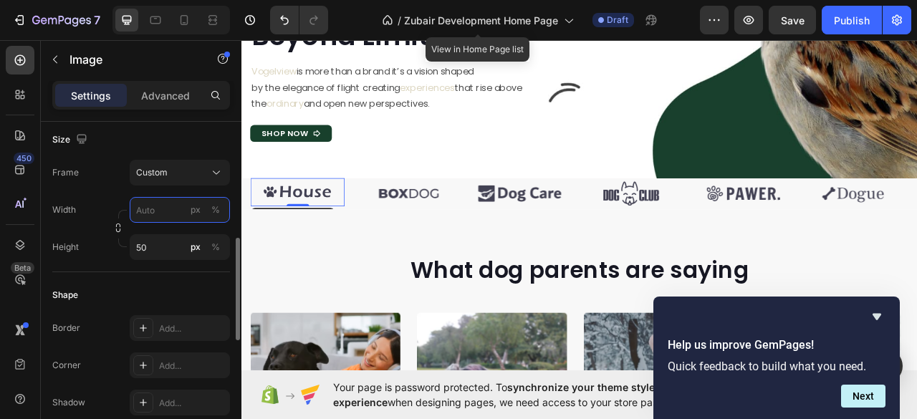
click at [158, 175] on div "Frame Custom Width px % Height 50 px %" at bounding box center [141, 210] width 178 height 100
click at [119, 226] on icon "button" at bounding box center [118, 228] width 10 height 10
click at [161, 210] on input "10" at bounding box center [180, 210] width 100 height 26
click at [149, 208] on input "10" at bounding box center [180, 210] width 100 height 26
type input "100"
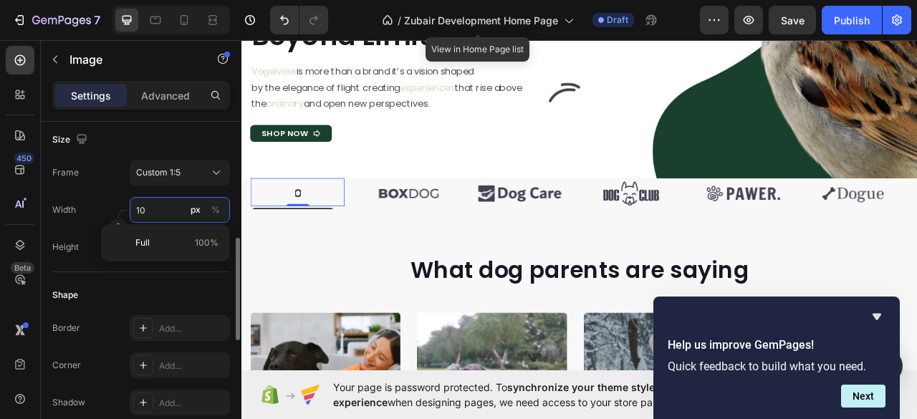
type input "500"
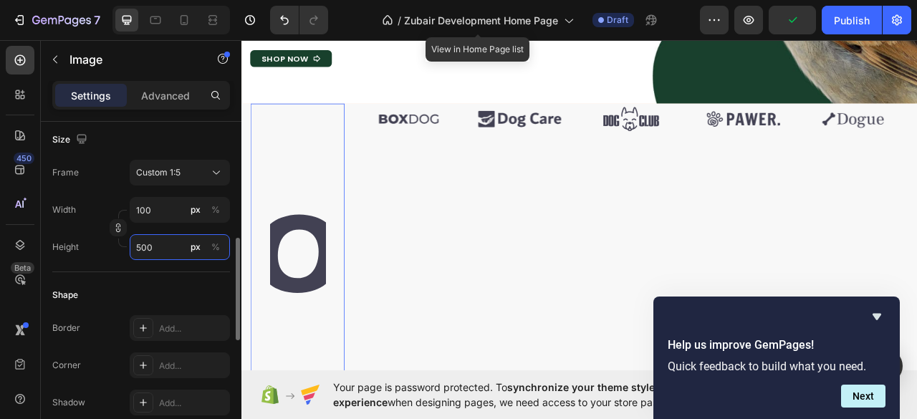
click at [150, 241] on input "500" at bounding box center [180, 247] width 100 height 26
click at [145, 246] on input "500" at bounding box center [180, 247] width 100 height 26
type input "10"
type input "50"
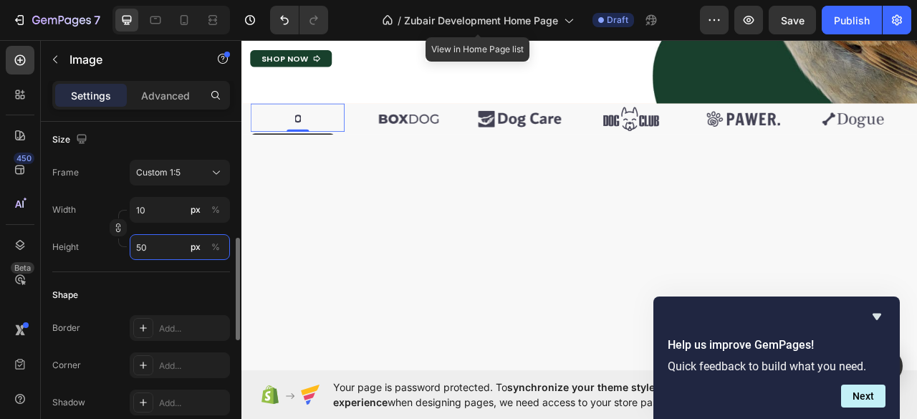
type input "0"
type input "2"
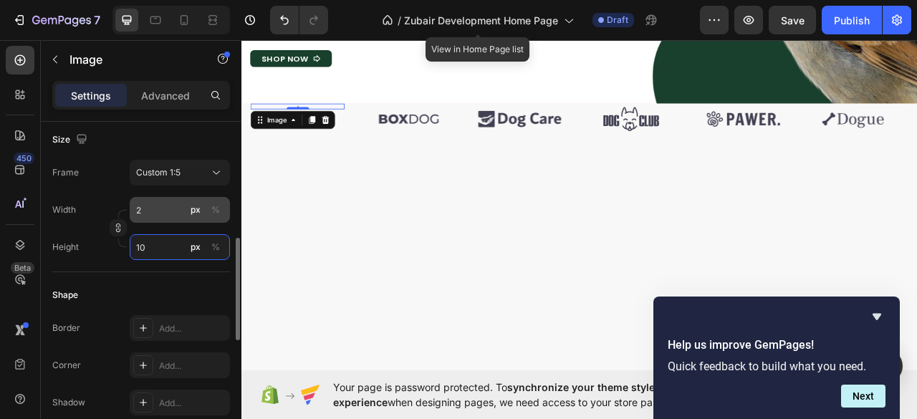
type input "10"
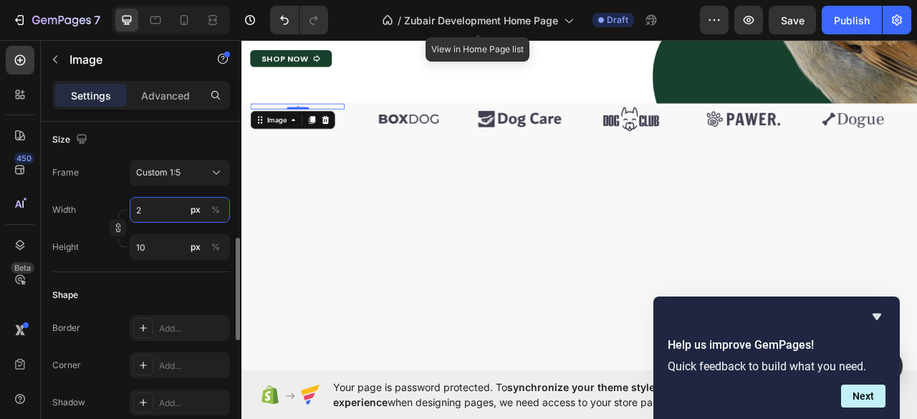
click at [158, 211] on input "2" at bounding box center [180, 210] width 100 height 26
click at [116, 223] on icon "button" at bounding box center [118, 228] width 10 height 10
click at [152, 214] on input "2" at bounding box center [180, 210] width 100 height 26
type input "100"
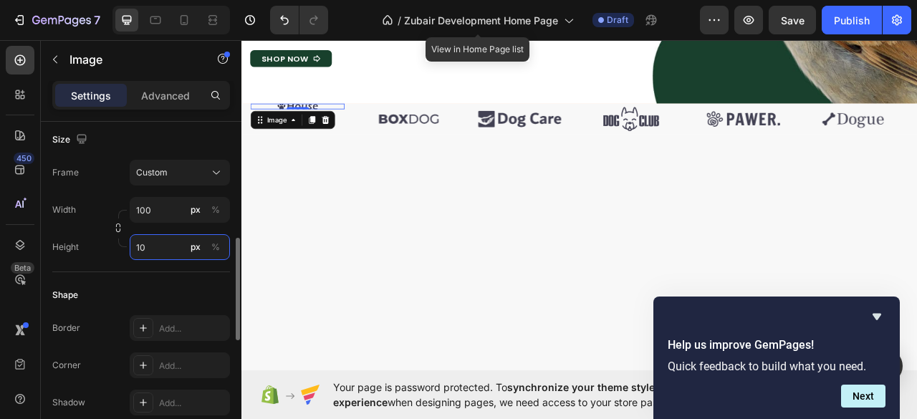
click at [153, 249] on input "10" at bounding box center [180, 247] width 100 height 26
click at [149, 246] on input "10" at bounding box center [180, 247] width 100 height 26
type input "100"
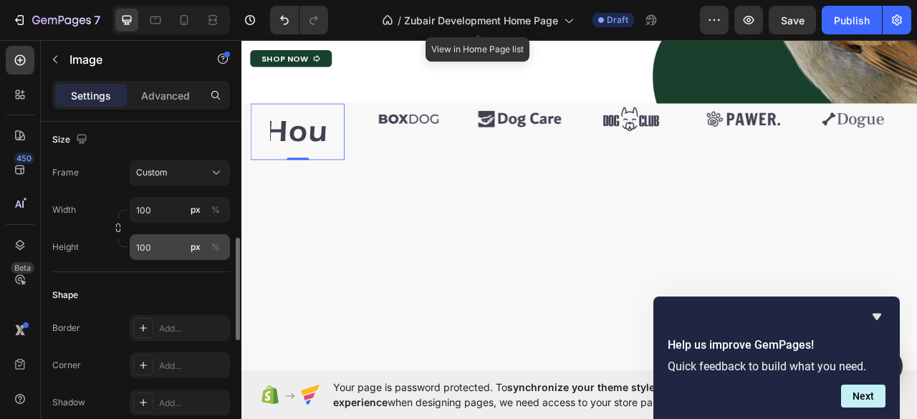
click at [191, 246] on div "px" at bounding box center [196, 247] width 10 height 13
click at [194, 249] on div "px" at bounding box center [196, 247] width 10 height 13
click at [218, 252] on div "%" at bounding box center [215, 247] width 9 height 13
click at [221, 246] on button "%" at bounding box center [215, 247] width 17 height 17
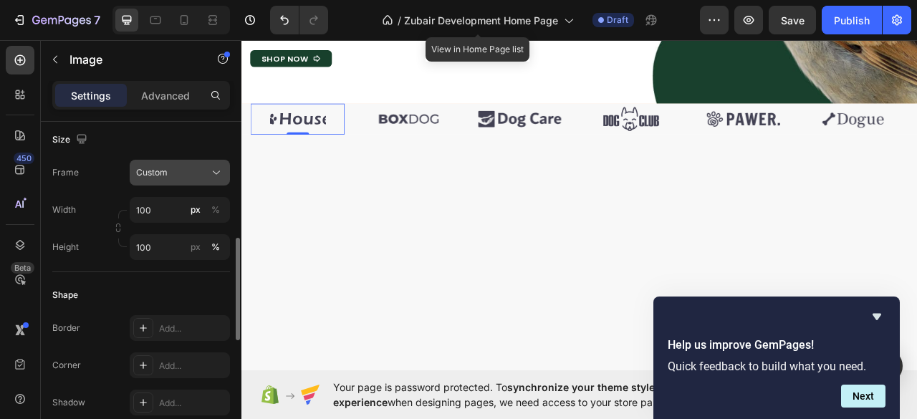
click at [152, 178] on div "Custom" at bounding box center [179, 172] width 87 height 14
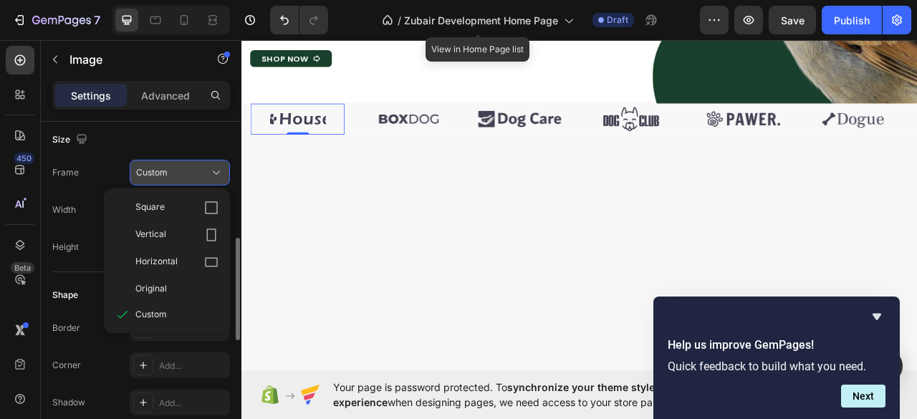
click at [152, 178] on div "Custom" at bounding box center [179, 172] width 87 height 14
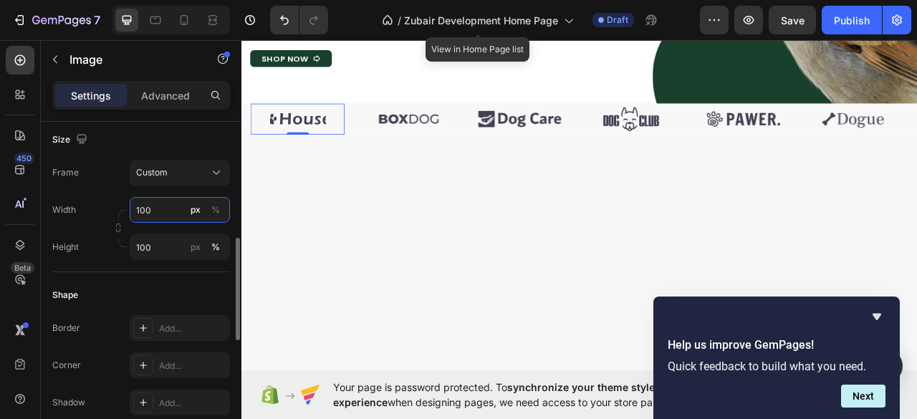
click at [140, 211] on input "100" at bounding box center [180, 210] width 100 height 26
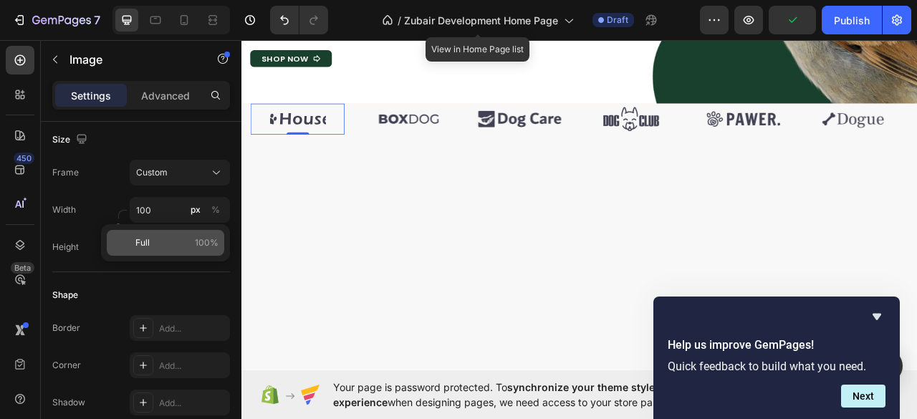
click at [142, 243] on span "Full" at bounding box center [142, 242] width 14 height 13
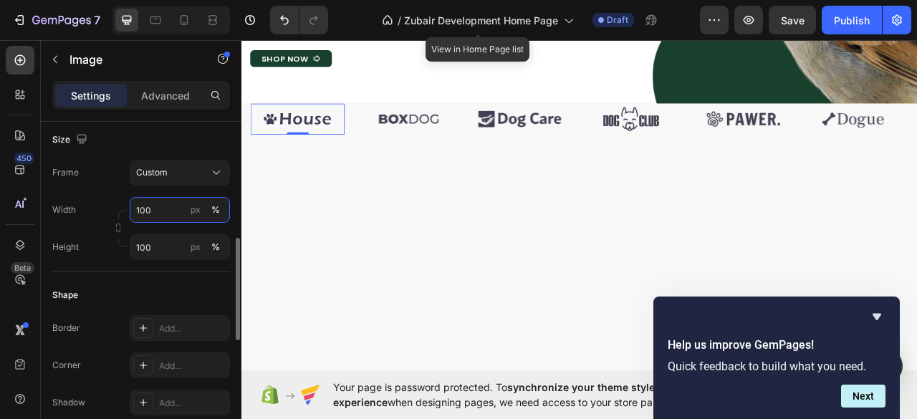
click at [146, 198] on input "100" at bounding box center [180, 210] width 100 height 26
click at [197, 207] on div "px" at bounding box center [196, 209] width 10 height 13
click at [157, 208] on input "100" at bounding box center [180, 210] width 100 height 26
type input "1"
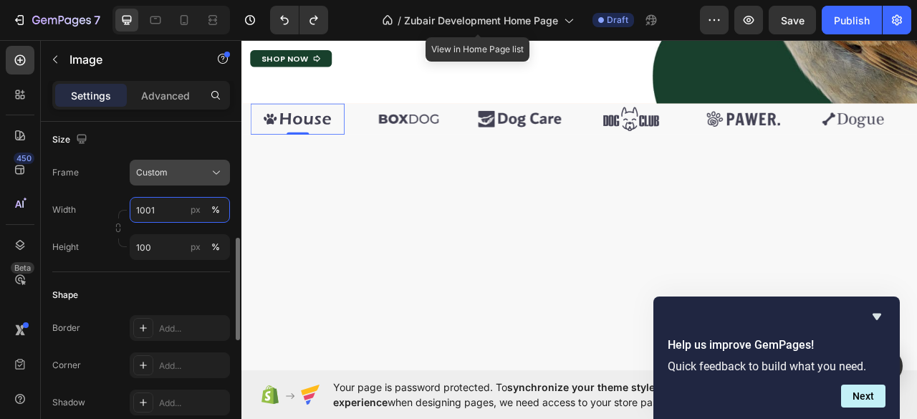
type input "100"
type input "10"
type input "1001"
type input "5005"
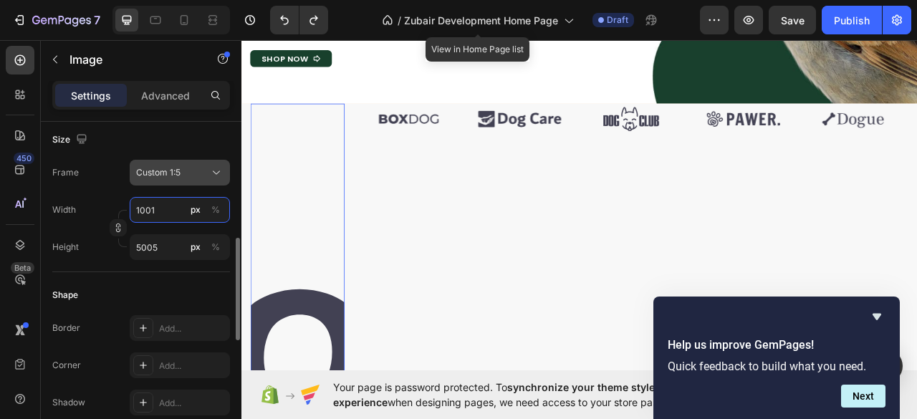
type input "10"
type input "50"
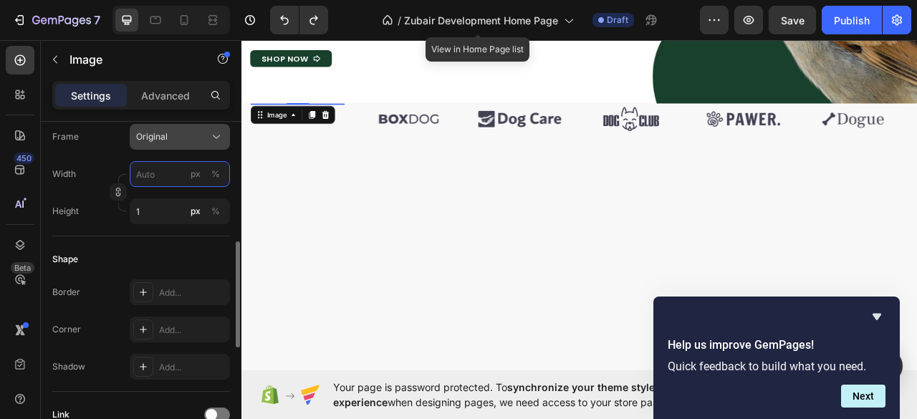
type input "100"
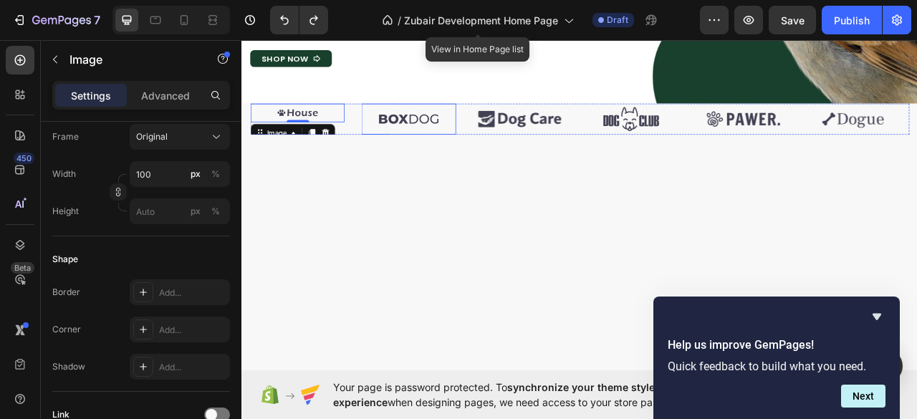
click at [464, 136] on img at bounding box center [453, 141] width 120 height 39
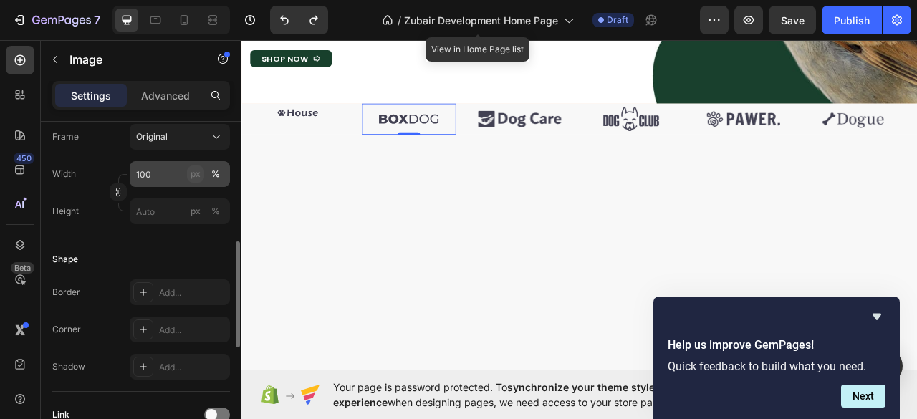
click at [190, 173] on button "px" at bounding box center [195, 173] width 17 height 17
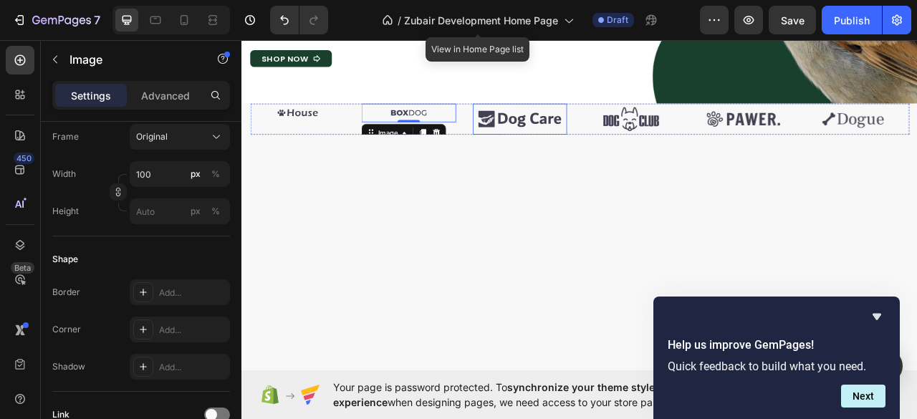
click at [577, 142] on img at bounding box center [595, 141] width 120 height 39
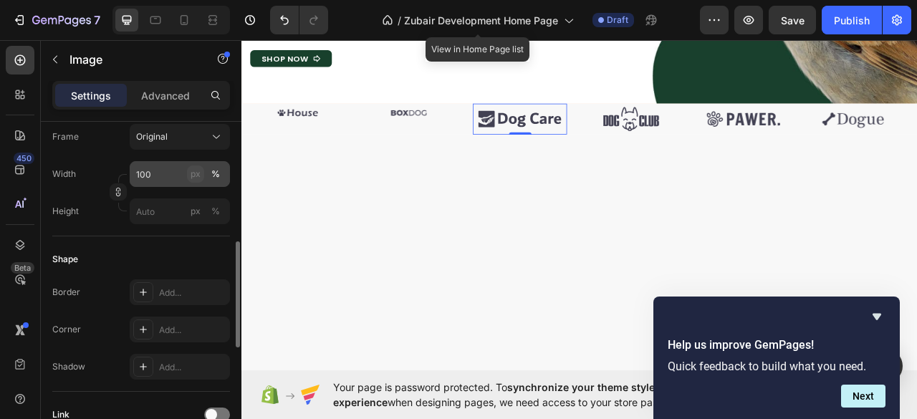
click at [195, 176] on div "px" at bounding box center [196, 174] width 10 height 13
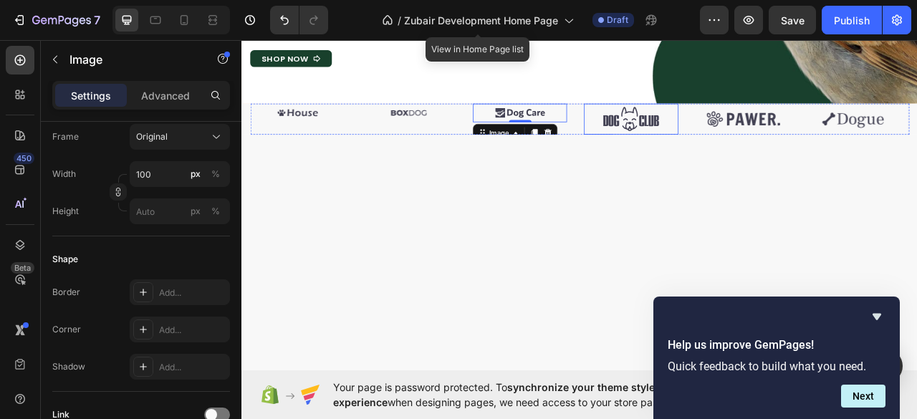
click at [744, 152] on img at bounding box center [736, 141] width 120 height 39
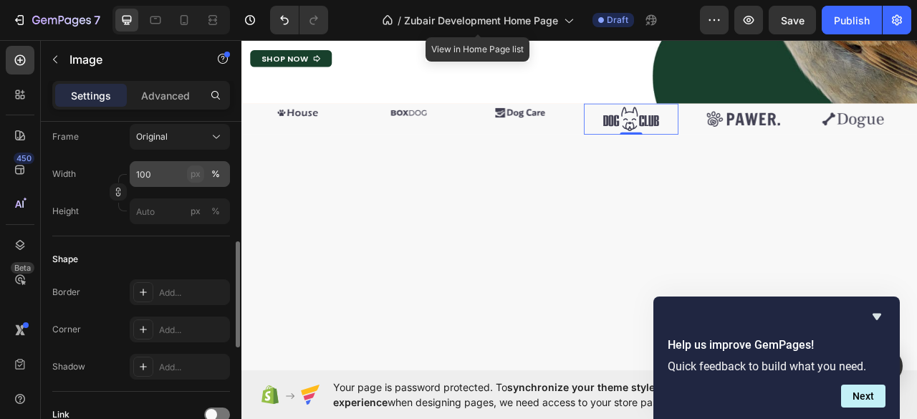
click at [191, 173] on div "px" at bounding box center [196, 174] width 10 height 13
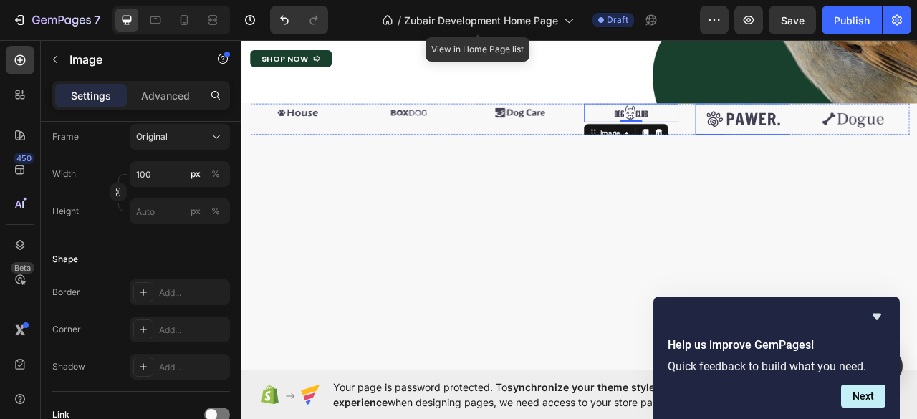
click at [866, 146] on img at bounding box center [878, 141] width 120 height 39
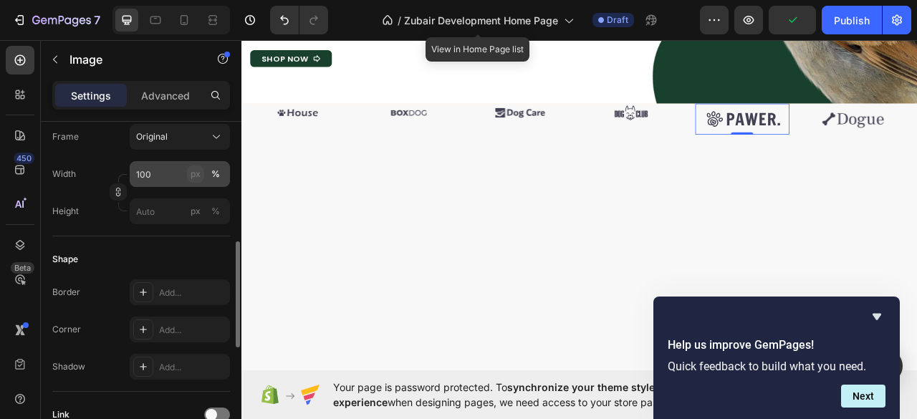
click at [196, 177] on div "px" at bounding box center [196, 174] width 10 height 13
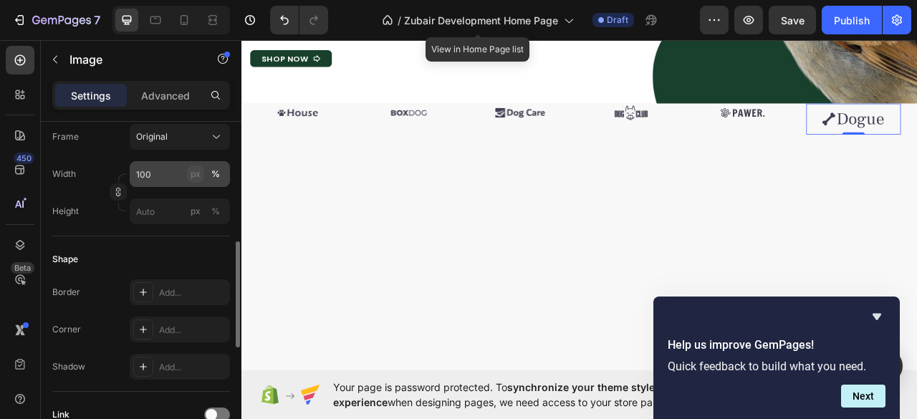
click at [193, 173] on div "px" at bounding box center [196, 174] width 10 height 13
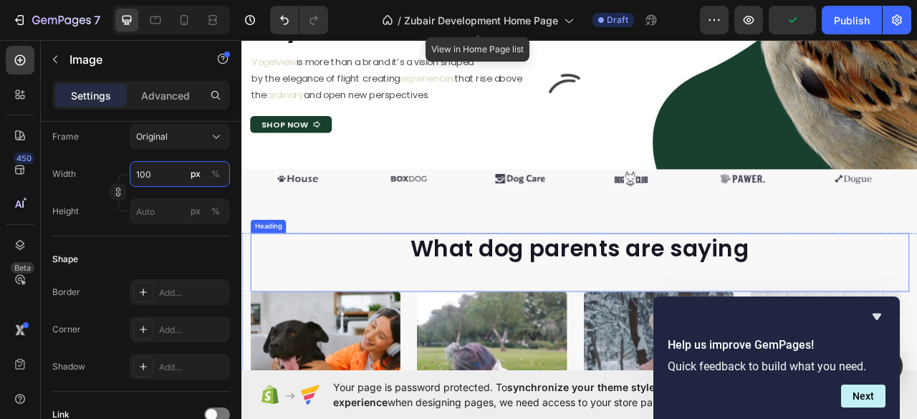
scroll to position [287, 0]
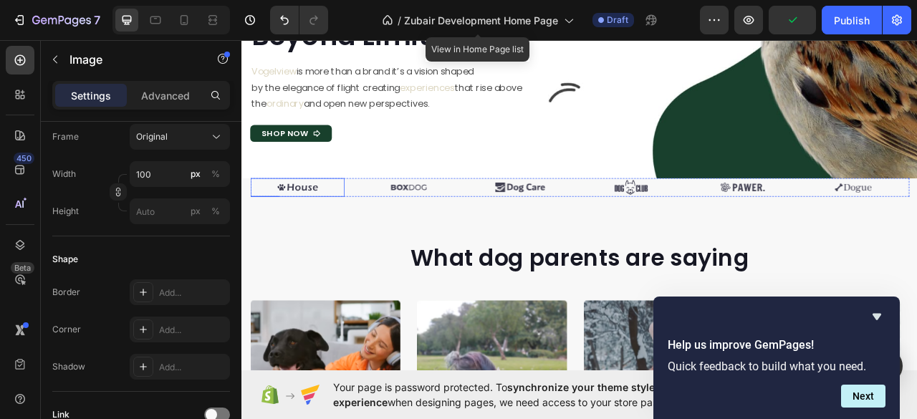
click at [327, 232] on img at bounding box center [313, 229] width 72 height 24
click at [139, 171] on input "100" at bounding box center [180, 174] width 100 height 26
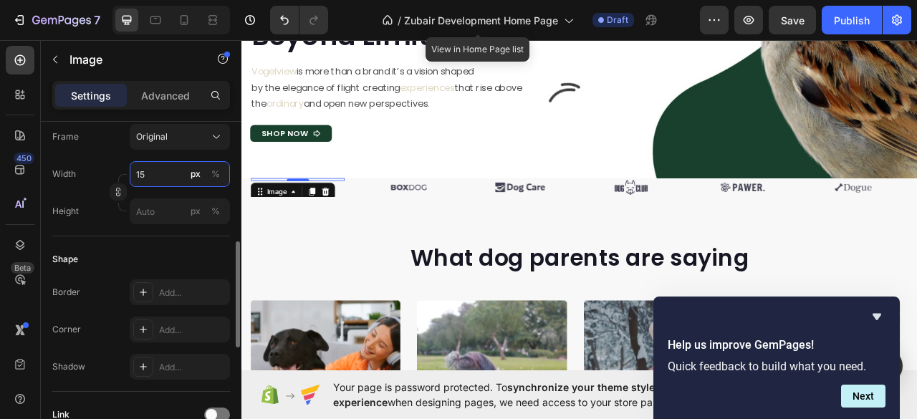
type input "150"
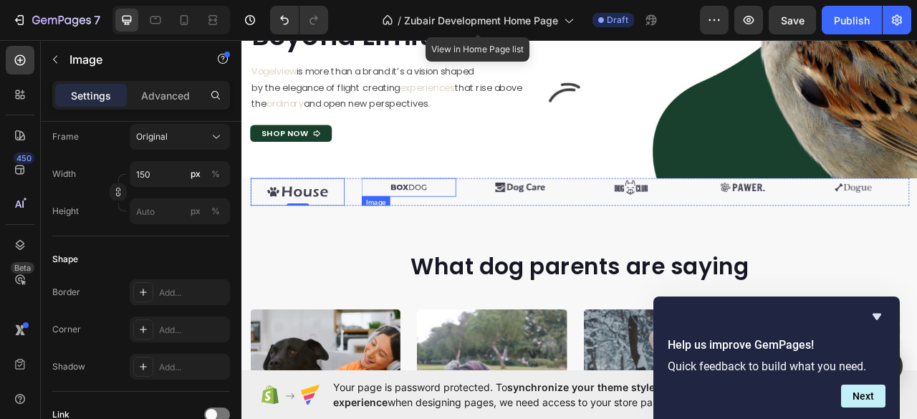
click at [463, 239] on img at bounding box center [454, 229] width 72 height 24
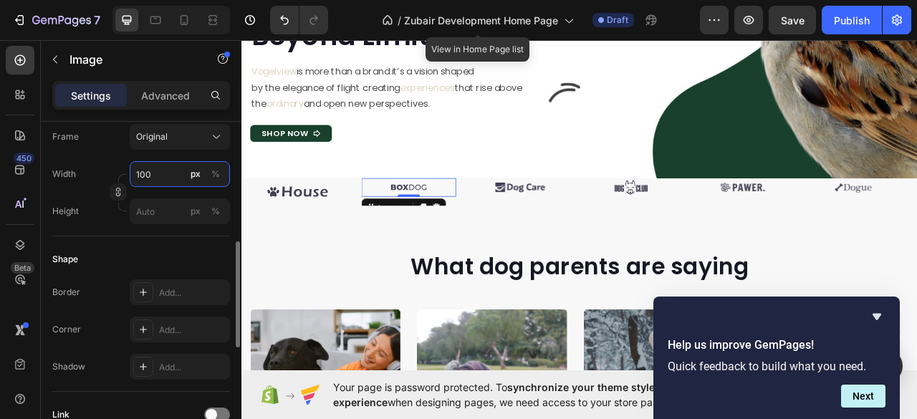
click at [140, 173] on input "100" at bounding box center [180, 174] width 100 height 26
click at [145, 172] on input "100" at bounding box center [180, 174] width 100 height 26
type input "120"
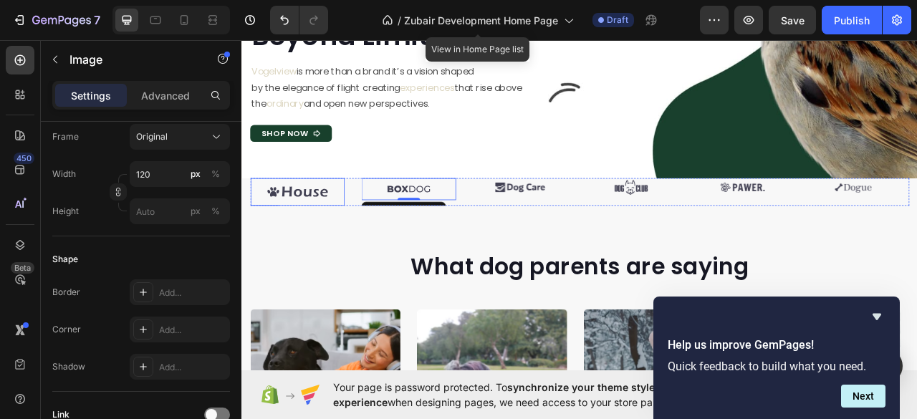
click at [312, 243] on img at bounding box center [312, 234] width 107 height 35
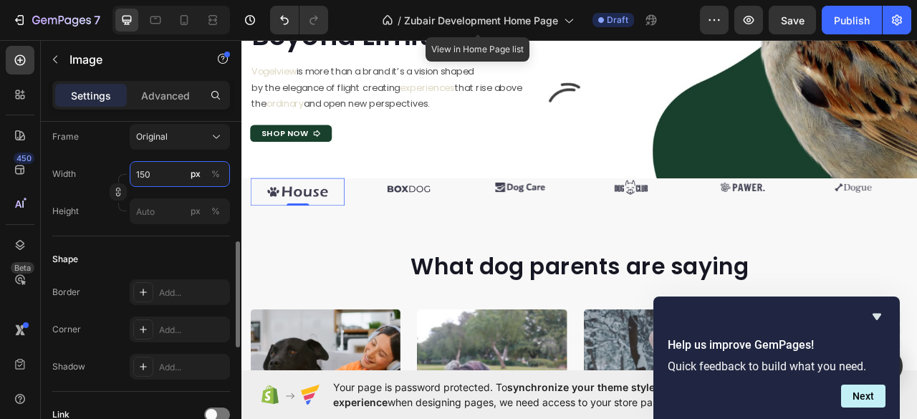
drag, startPoint x: 144, startPoint y: 173, endPoint x: 155, endPoint y: 173, distance: 11.5
click at [145, 173] on input "150" at bounding box center [180, 174] width 100 height 26
click at [146, 173] on input "150" at bounding box center [180, 174] width 100 height 26
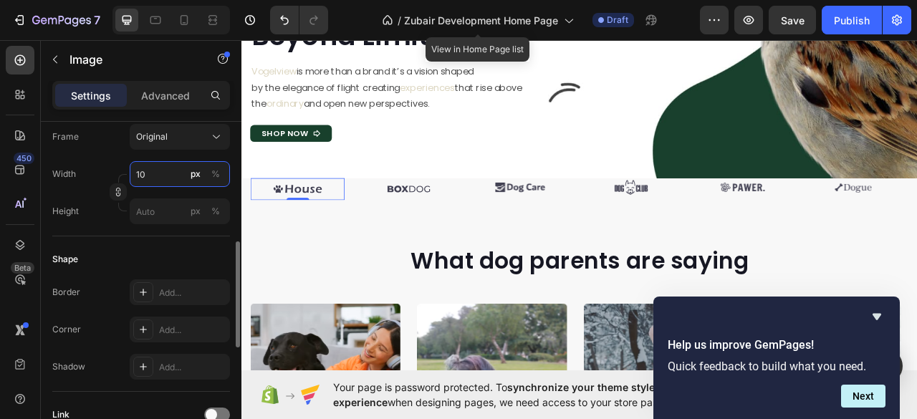
type input "120"
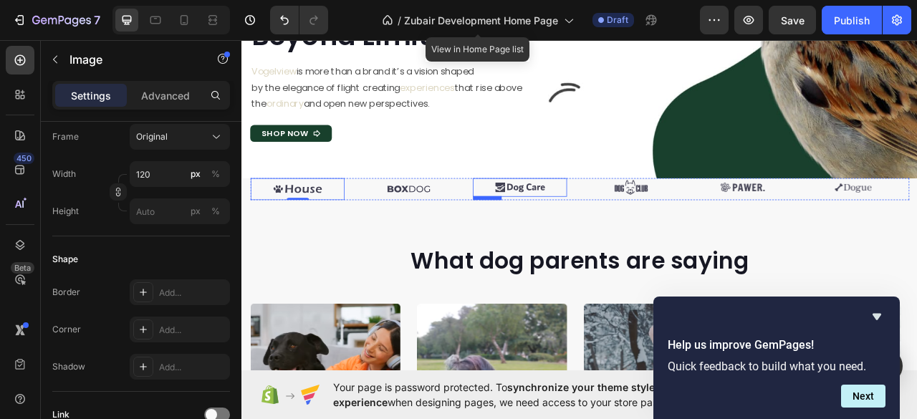
click at [581, 234] on img at bounding box center [595, 229] width 72 height 24
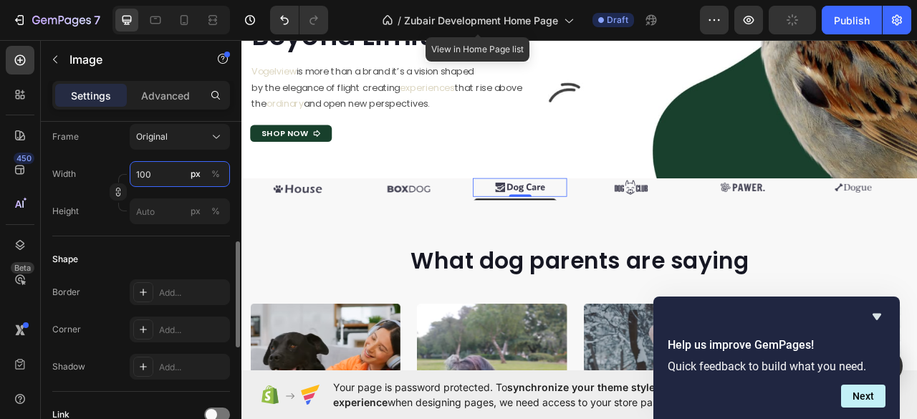
drag, startPoint x: 143, startPoint y: 172, endPoint x: 158, endPoint y: 172, distance: 14.3
click at [143, 172] on input "100" at bounding box center [180, 174] width 100 height 26
drag, startPoint x: 143, startPoint y: 173, endPoint x: 186, endPoint y: 165, distance: 43.7
click at [144, 173] on input "100" at bounding box center [180, 174] width 100 height 26
click at [147, 168] on input "100" at bounding box center [180, 174] width 100 height 26
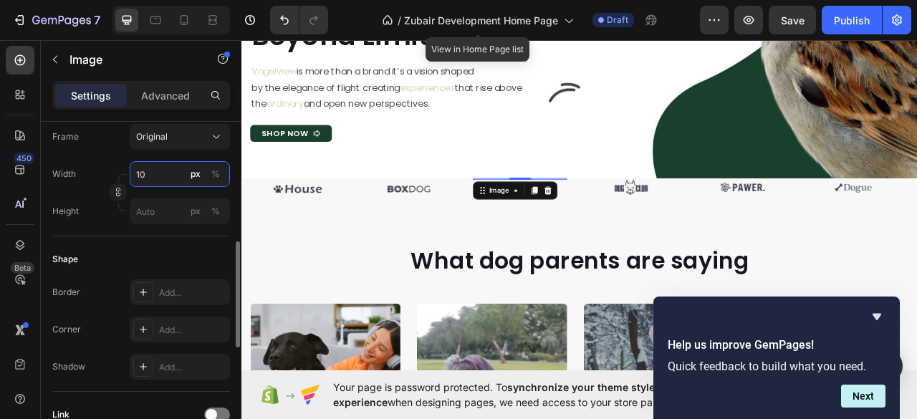
type input "120"
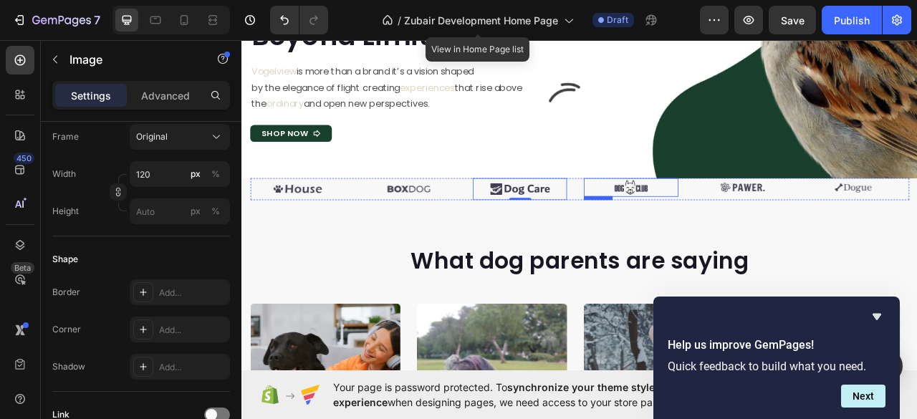
click at [720, 239] on img at bounding box center [737, 229] width 72 height 24
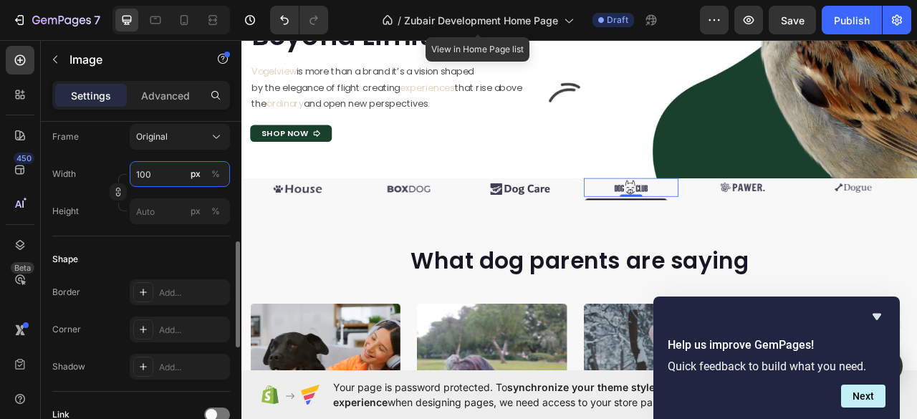
click at [142, 172] on input "100" at bounding box center [180, 174] width 100 height 26
click at [146, 172] on input "100" at bounding box center [180, 174] width 100 height 26
type input "120"
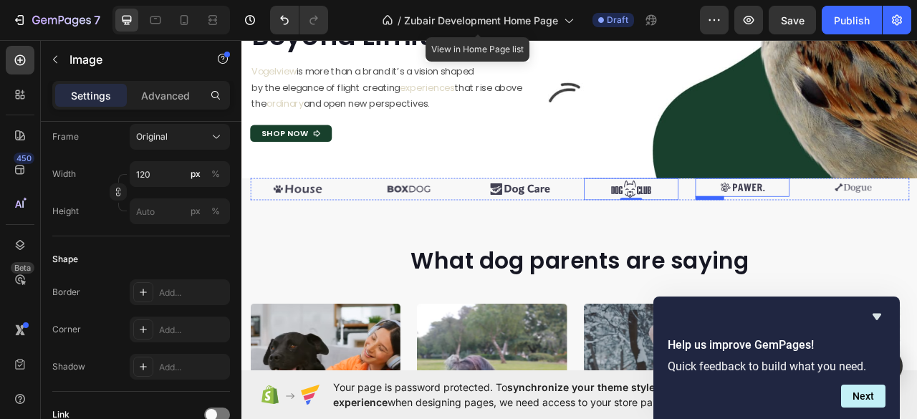
click at [883, 236] on img at bounding box center [878, 229] width 72 height 24
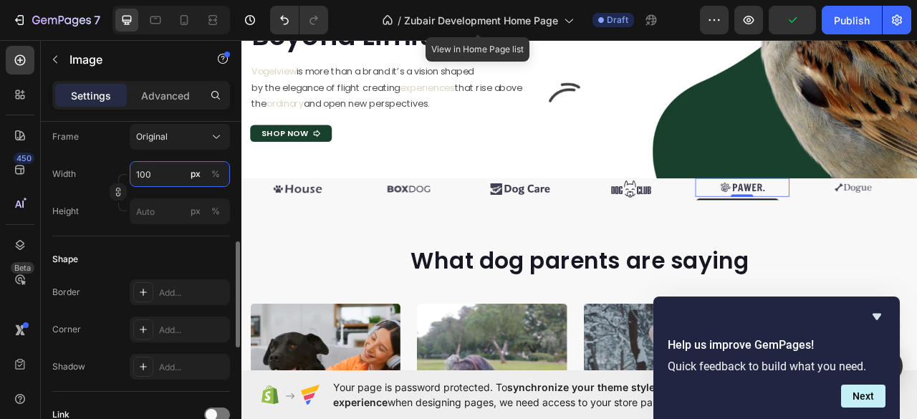
click at [143, 177] on input "100" at bounding box center [180, 174] width 100 height 26
click at [147, 173] on input "100" at bounding box center [180, 174] width 100 height 26
type input "120"
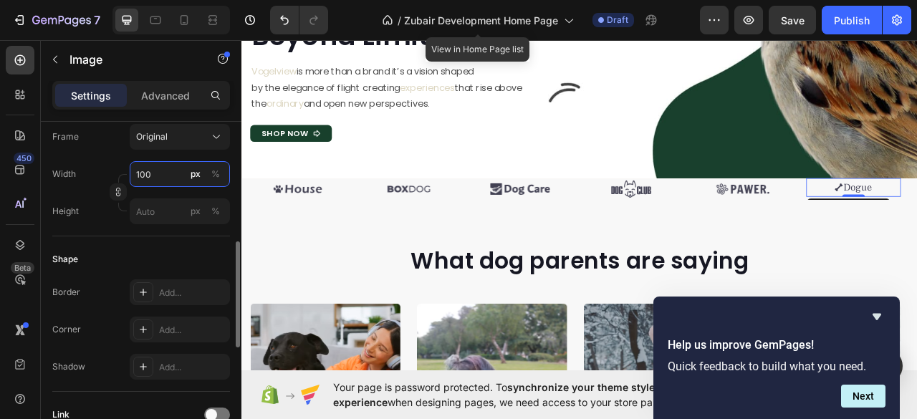
click at [145, 176] on input "100" at bounding box center [180, 174] width 100 height 26
click at [145, 173] on input "100" at bounding box center [180, 174] width 100 height 26
type input "120"
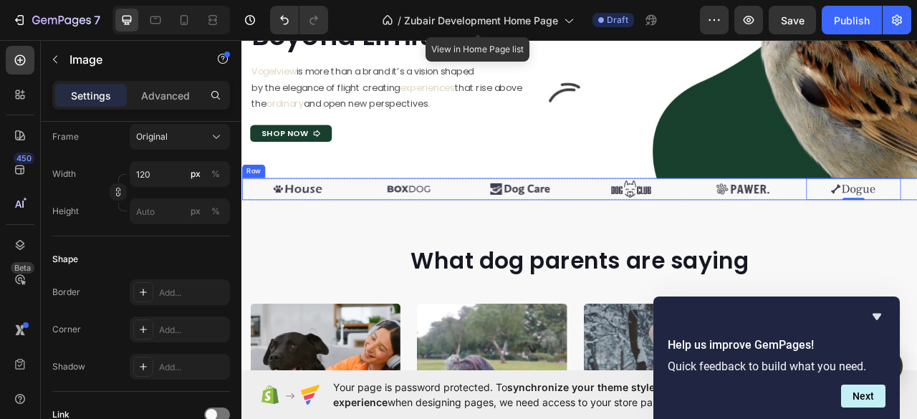
click at [245, 218] on div "Image Image Image Image Image Image 0 Carousel Row" at bounding box center [671, 231] width 860 height 29
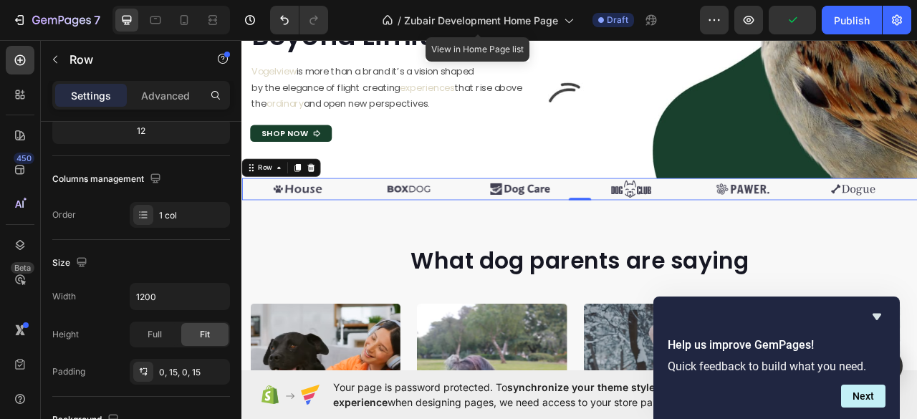
scroll to position [0, 0]
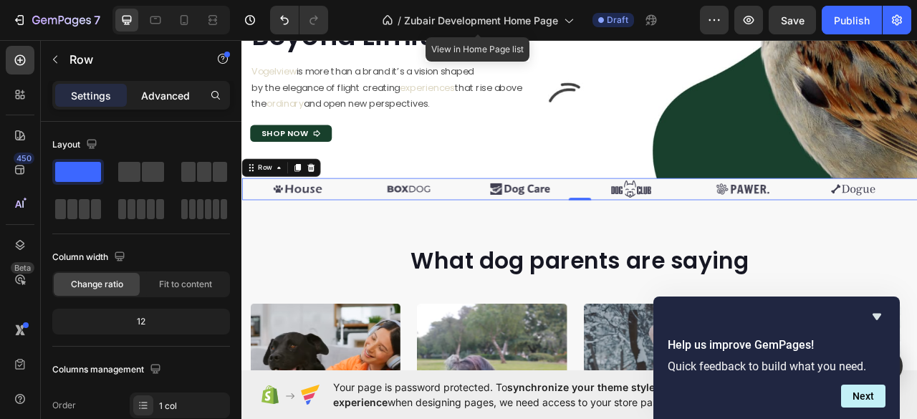
click at [158, 99] on p "Advanced" at bounding box center [165, 95] width 49 height 15
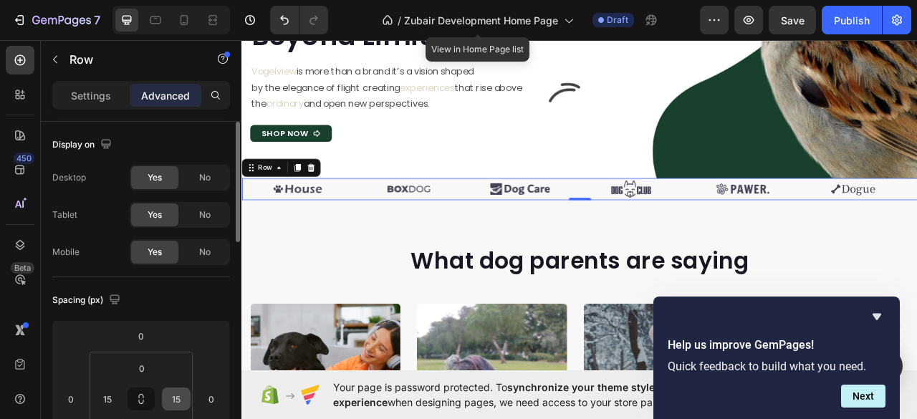
scroll to position [95, 0]
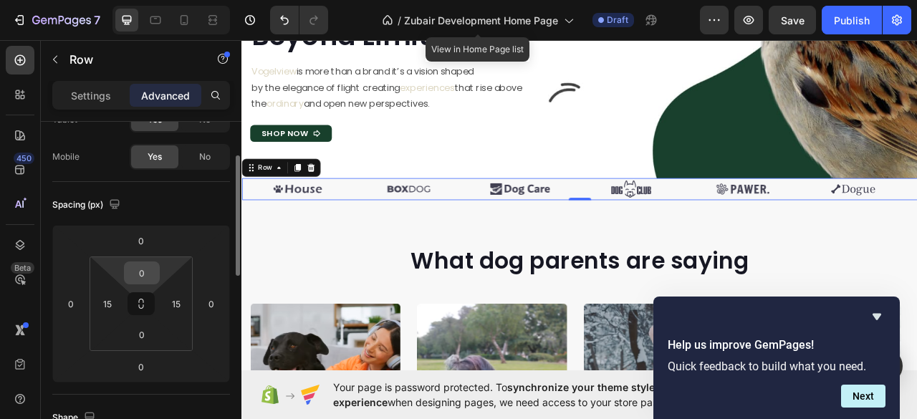
click at [137, 271] on input "0" at bounding box center [142, 272] width 29 height 21
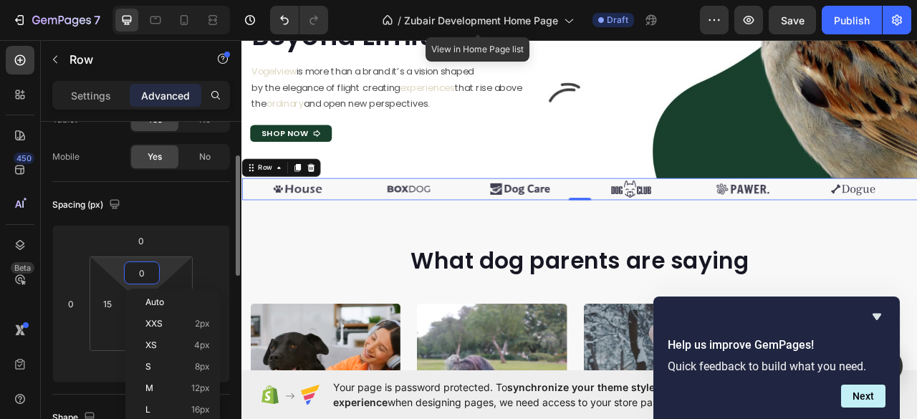
click at [131, 270] on input "0" at bounding box center [142, 272] width 29 height 21
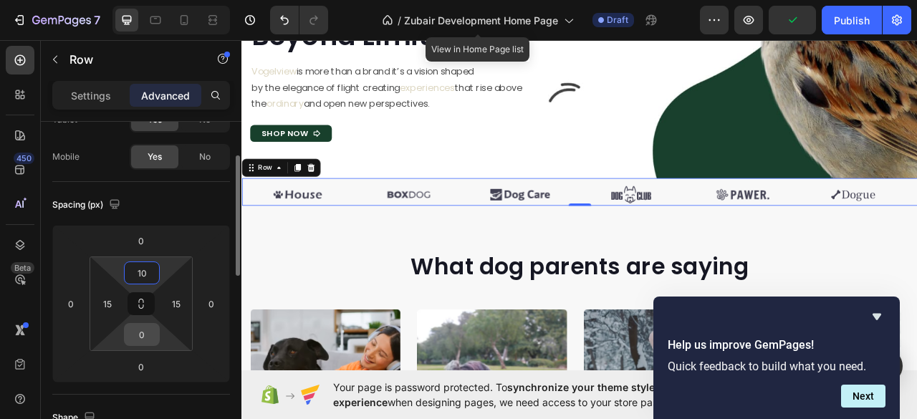
type input "10"
click at [137, 335] on input "0" at bounding box center [142, 334] width 29 height 21
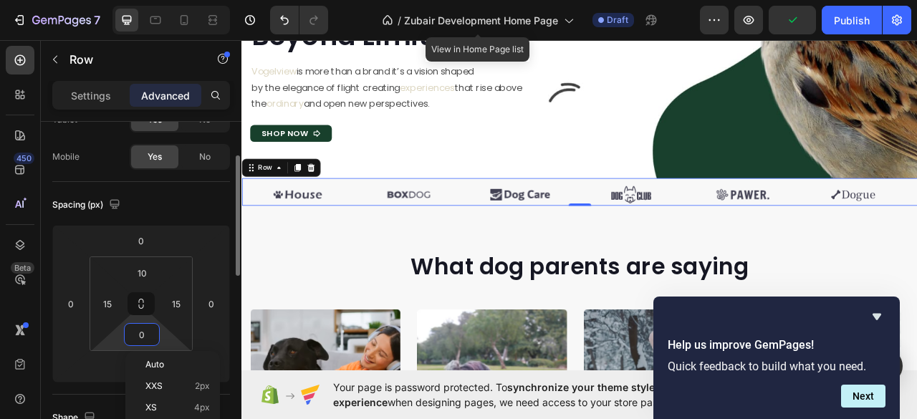
click at [135, 332] on input "0" at bounding box center [142, 334] width 29 height 21
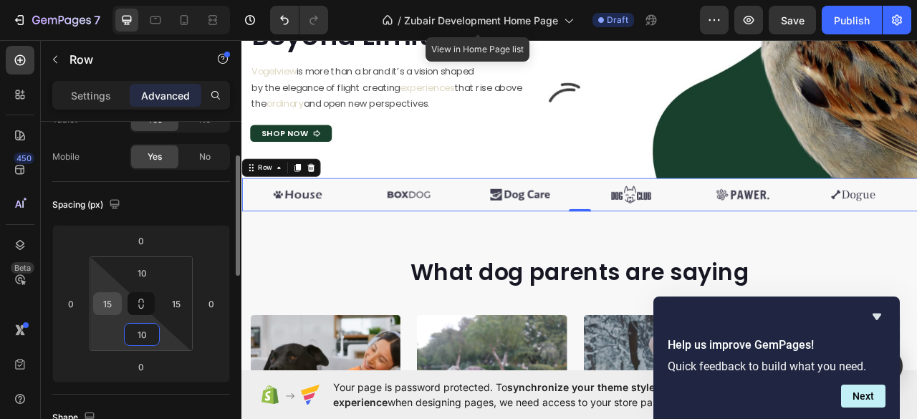
type input "10"
click at [107, 305] on input "15" at bounding box center [107, 303] width 21 height 21
type input "0"
click at [175, 305] on input "15" at bounding box center [175, 303] width 21 height 21
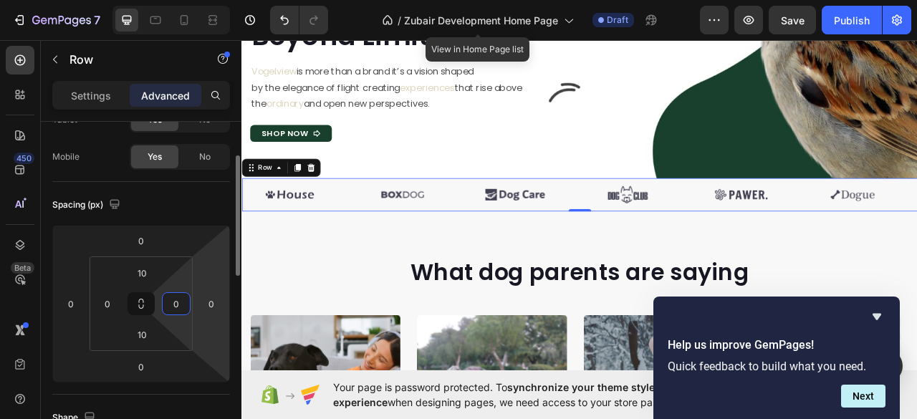
type input "0"
click at [220, 0] on html "7 Version history / Zubair Development Home Page View in Home Page list Draft P…" at bounding box center [458, 0] width 917 height 0
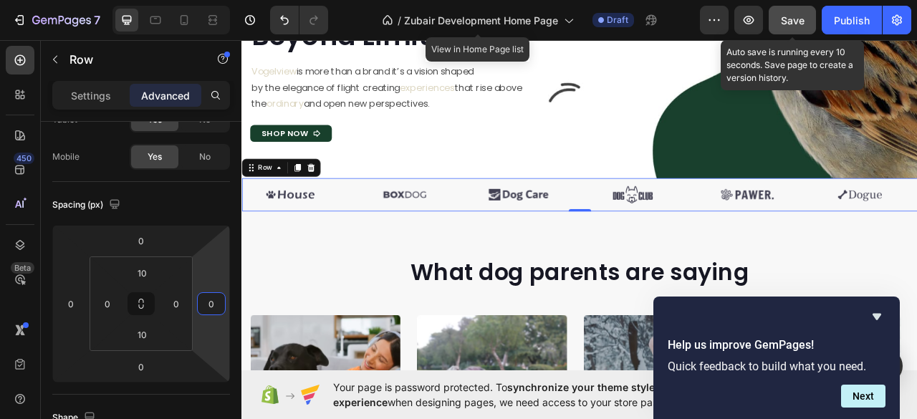
click at [794, 13] on div "Save" at bounding box center [793, 20] width 24 height 15
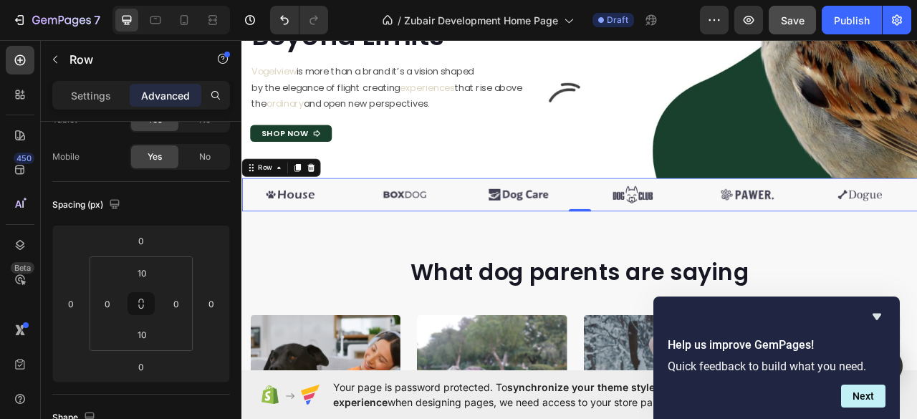
click at [358, 218] on div "Image Image Image Image Image Image Carousel Row 0" at bounding box center [671, 238] width 860 height 43
click at [329, 206] on icon at bounding box center [329, 203] width 9 height 10
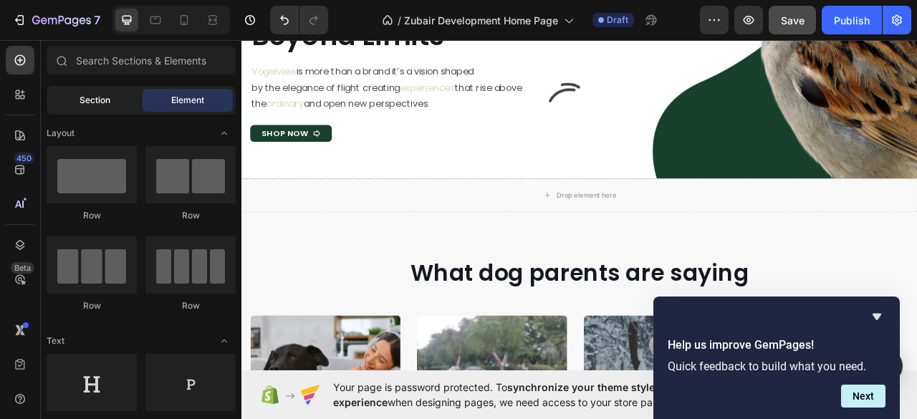
click at [87, 100] on span "Section" at bounding box center [95, 100] width 31 height 13
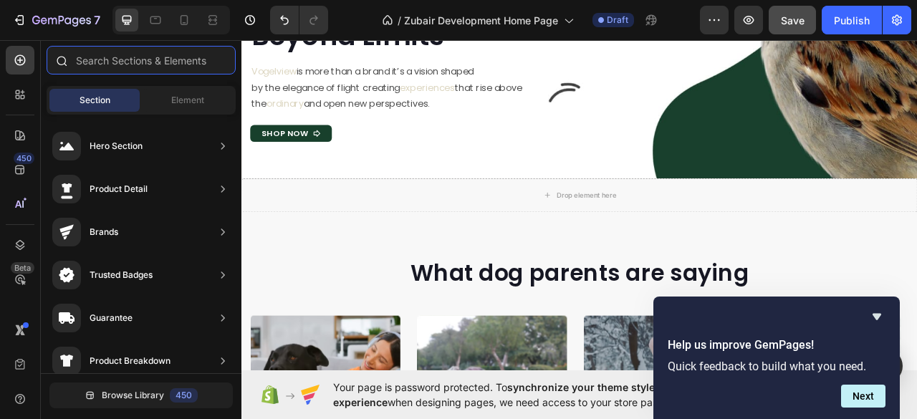
click at [128, 57] on input "text" at bounding box center [141, 60] width 189 height 29
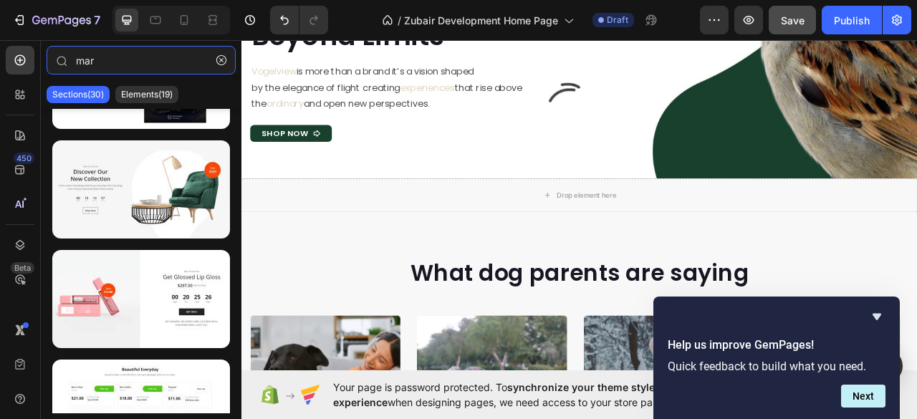
scroll to position [0, 0]
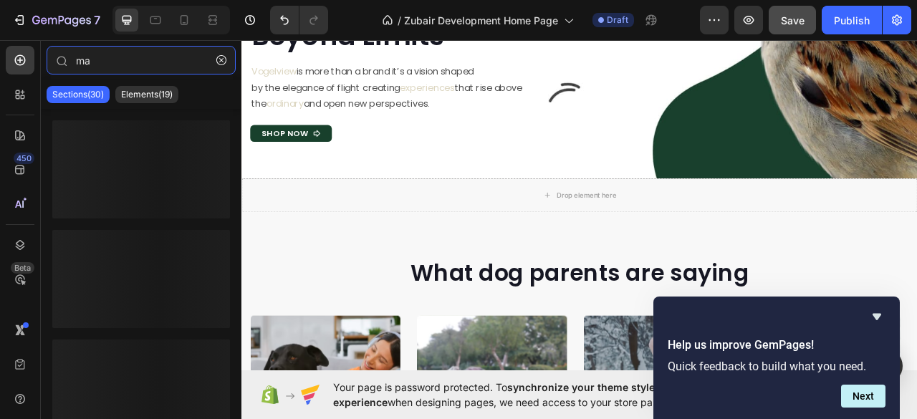
type input "m"
type input "s"
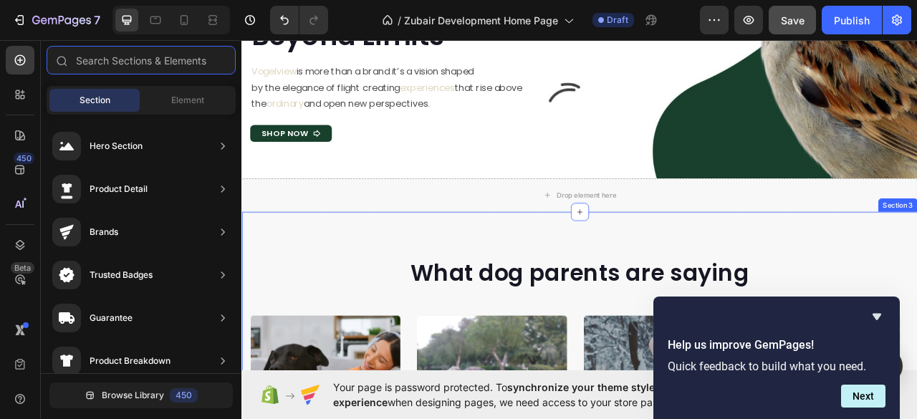
type input "s"
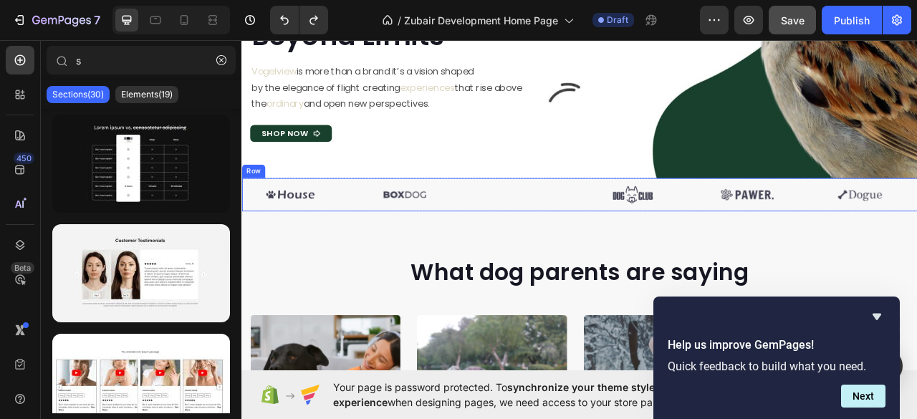
click at [346, 219] on div "Image Image Image Image Image Image Carousel Row" at bounding box center [671, 238] width 860 height 43
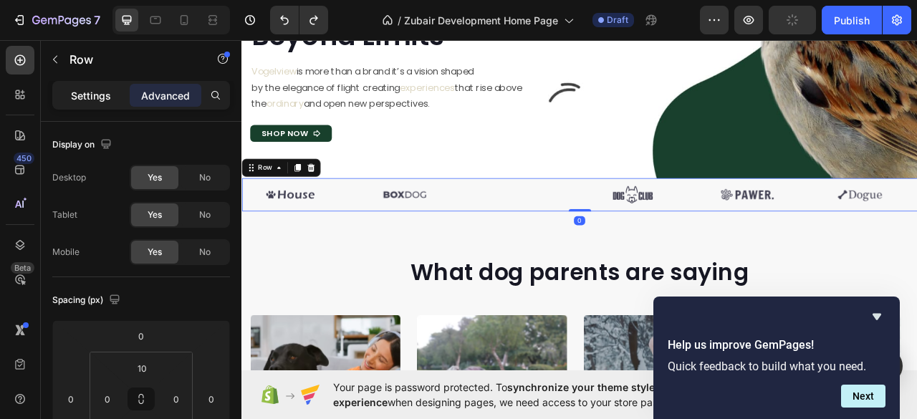
click at [94, 93] on p "Settings" at bounding box center [91, 95] width 40 height 15
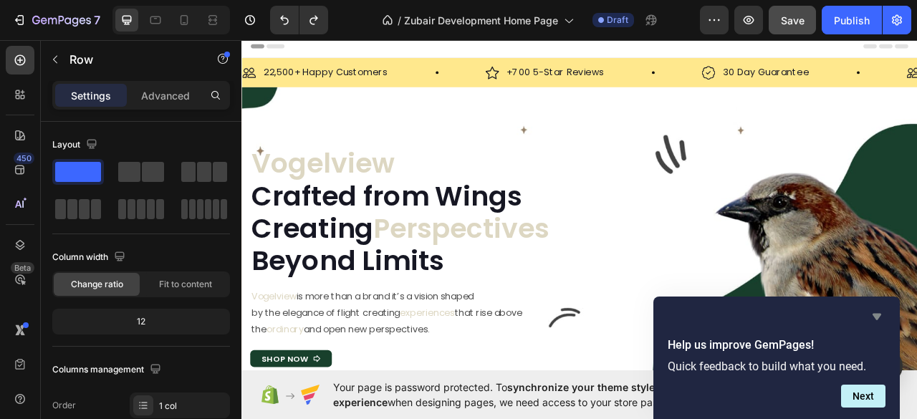
click at [875, 319] on icon "Hide survey" at bounding box center [876, 316] width 17 height 17
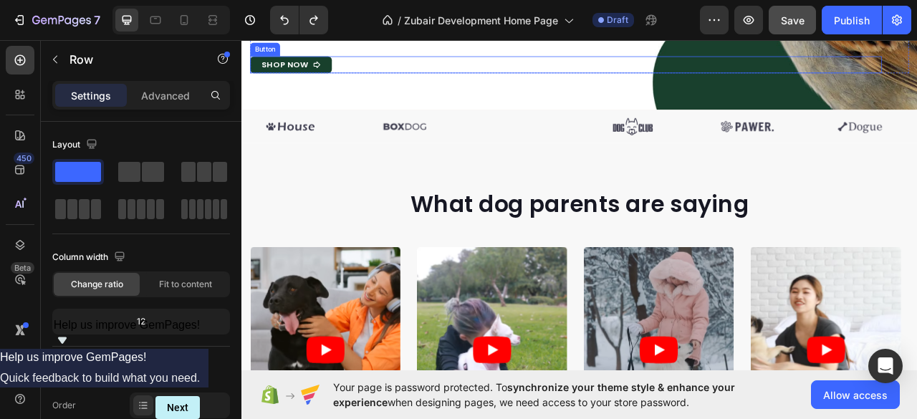
scroll to position [382, 0]
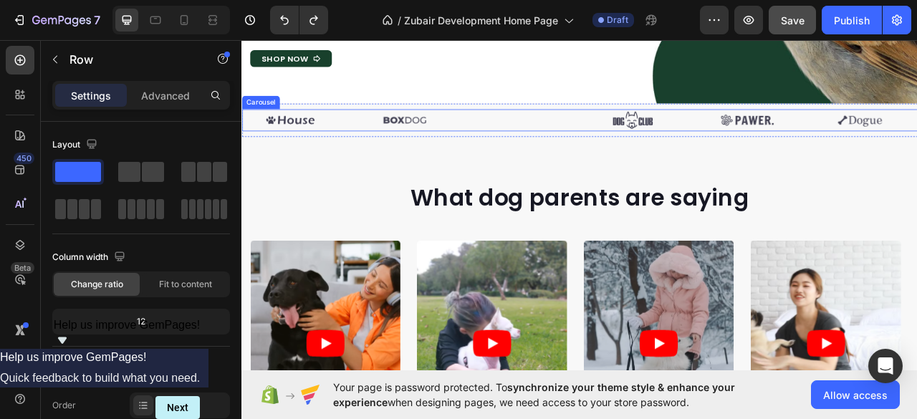
click at [371, 129] on div "Image Image Image Image Image Image" at bounding box center [671, 143] width 860 height 29
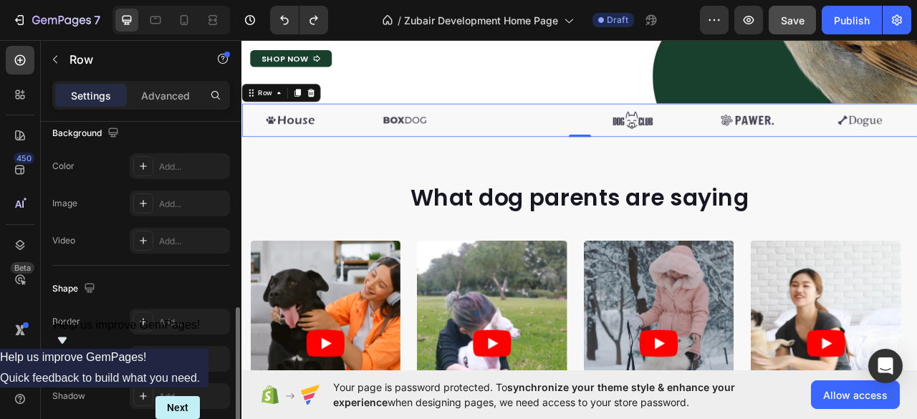
scroll to position [0, 0]
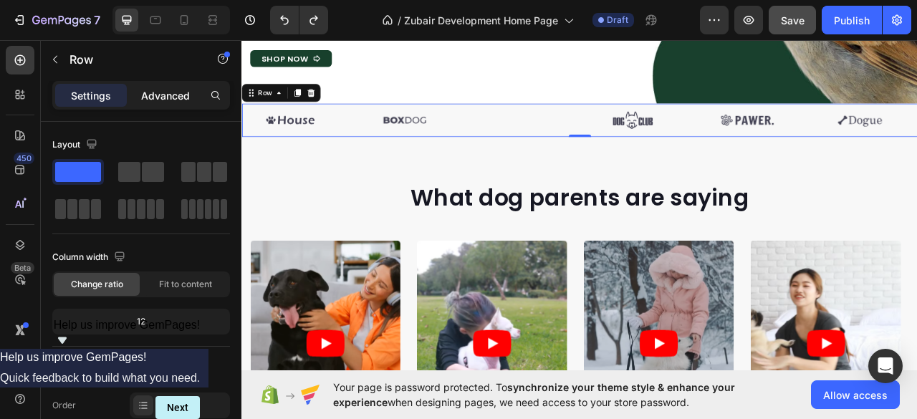
click at [163, 96] on p "Advanced" at bounding box center [165, 95] width 49 height 15
